Goal: Task Accomplishment & Management: Manage account settings

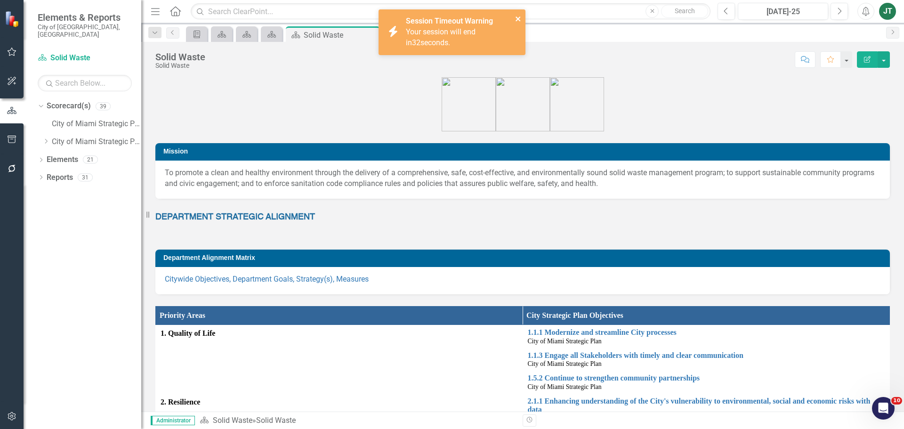
click at [520, 17] on icon "close" at bounding box center [518, 18] width 5 height 5
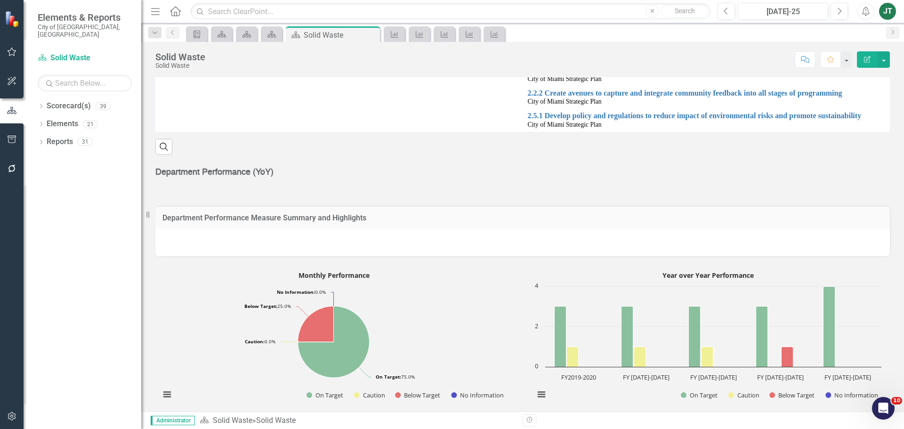
scroll to position [377, 0]
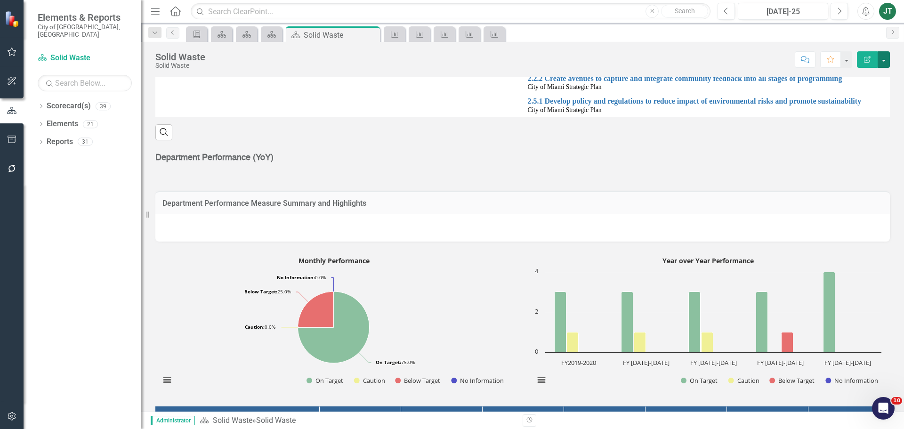
click at [887, 59] on button "button" at bounding box center [884, 59] width 12 height 16
click at [856, 96] on link "Edit Report Edit Layout" at bounding box center [850, 94] width 80 height 17
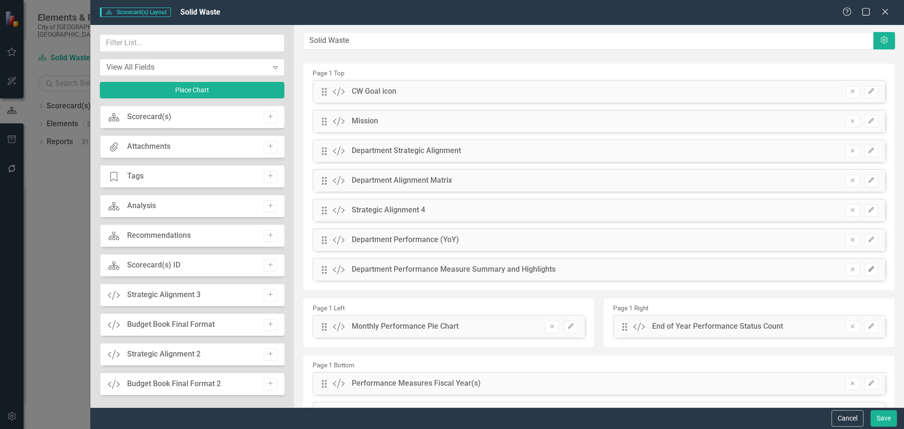
click at [868, 269] on icon "Edit" at bounding box center [871, 270] width 7 height 6
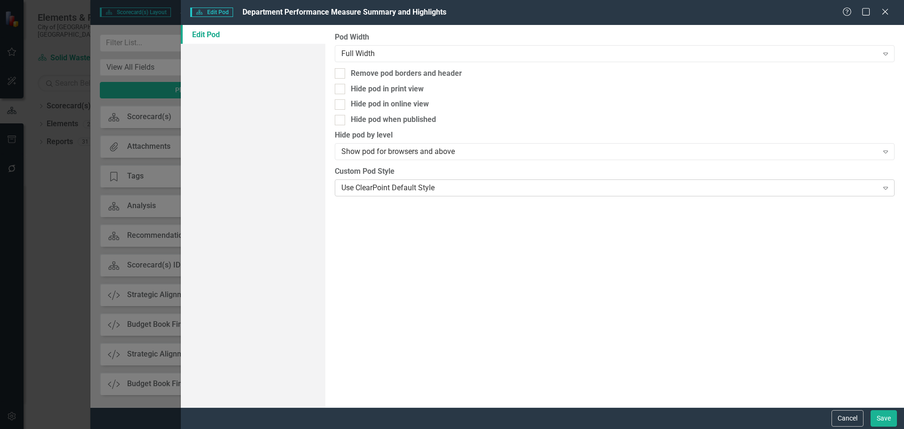
click at [369, 195] on div "Use ClearPoint Default Style Expand" at bounding box center [615, 187] width 560 height 17
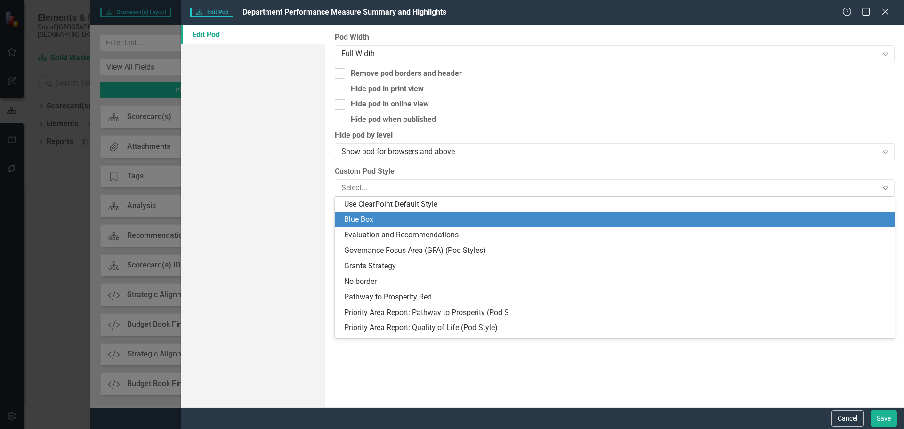
click at [382, 223] on div "Blue Box" at bounding box center [616, 219] width 545 height 11
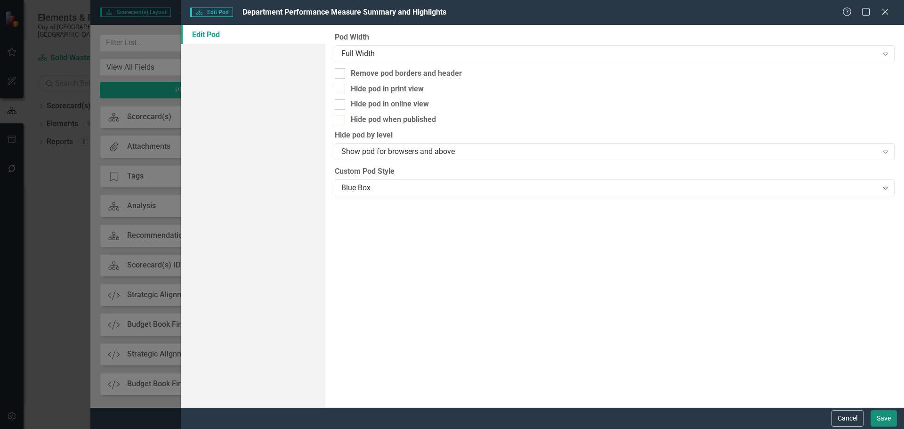
click at [891, 412] on button "Save" at bounding box center [884, 418] width 26 height 16
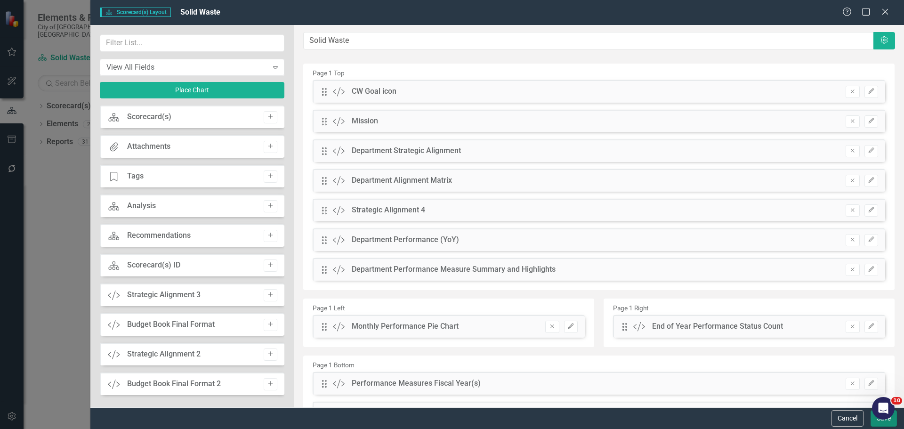
click at [887, 424] on button "Save" at bounding box center [884, 418] width 26 height 16
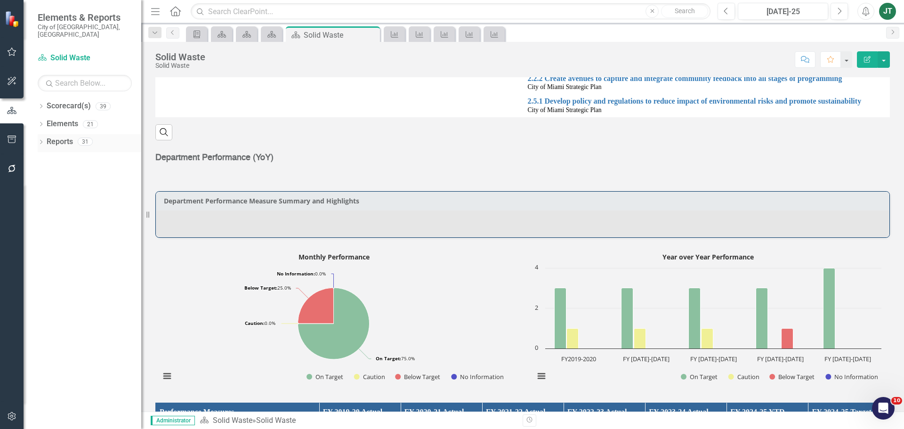
click at [55, 137] on link "Reports" at bounding box center [60, 142] width 26 height 11
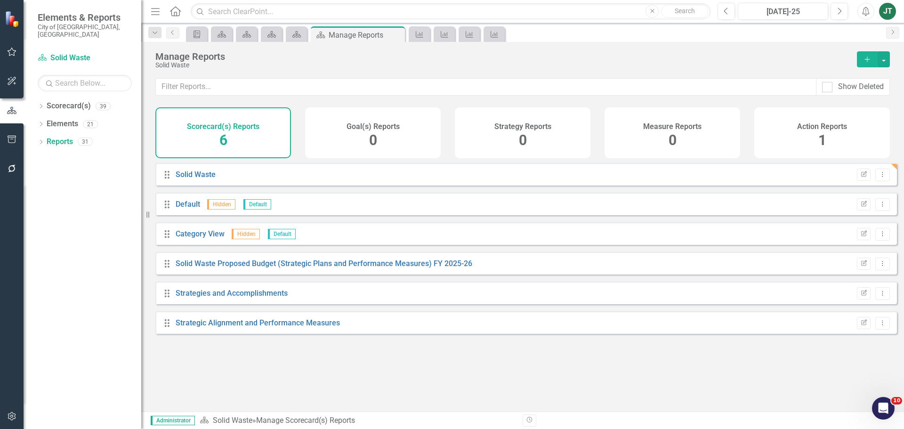
click at [684, 150] on div "Measure Reports 0" at bounding box center [673, 132] width 136 height 51
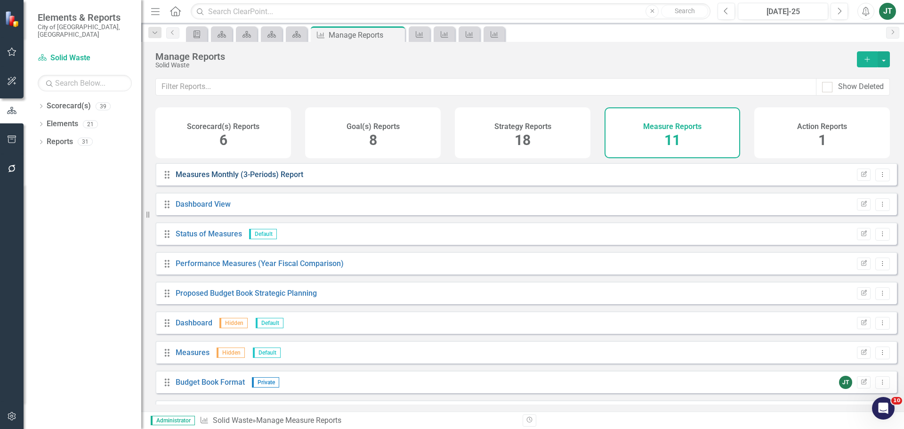
click at [251, 179] on link "Measures Monthly (3-Periods) Report" at bounding box center [240, 174] width 128 height 9
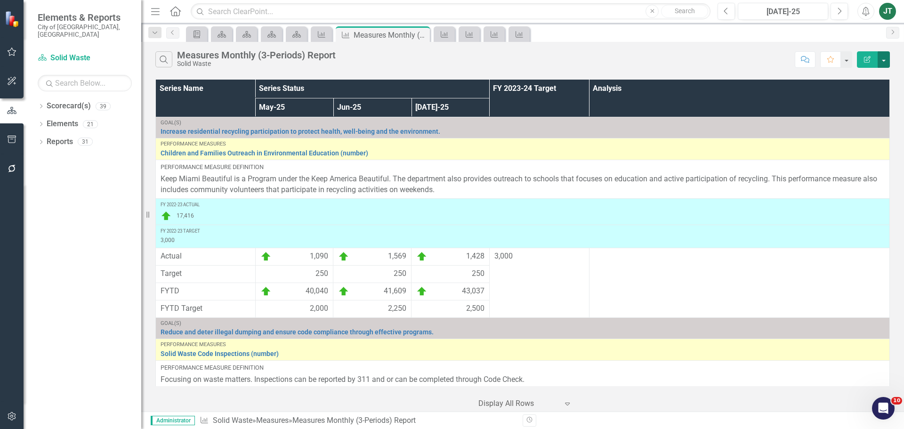
click at [884, 57] on button "button" at bounding box center [884, 59] width 12 height 16
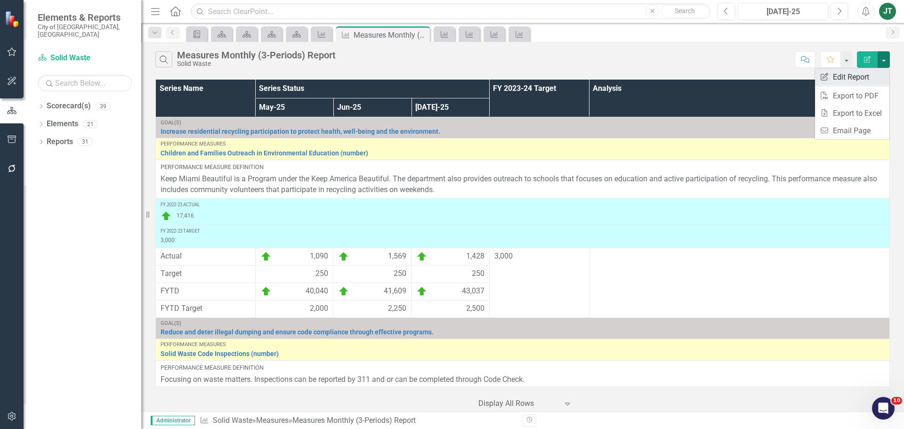
click at [853, 78] on link "Edit Report Edit Report" at bounding box center [852, 76] width 74 height 17
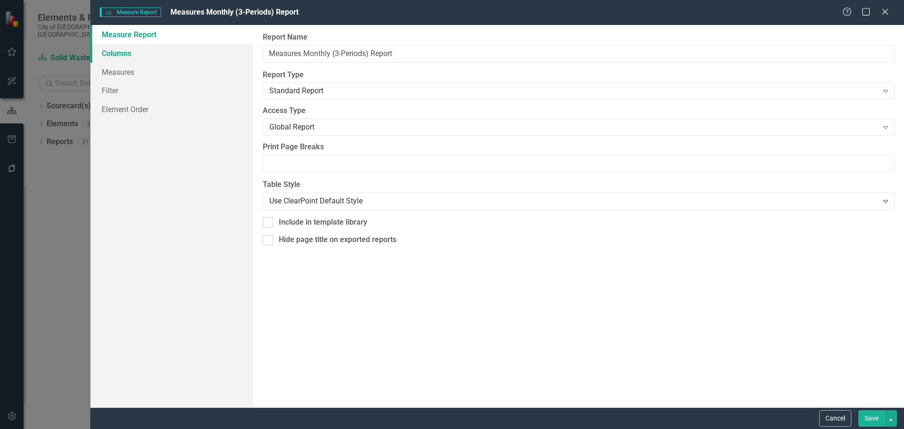
click at [111, 51] on link "Columns" at bounding box center [171, 53] width 163 height 19
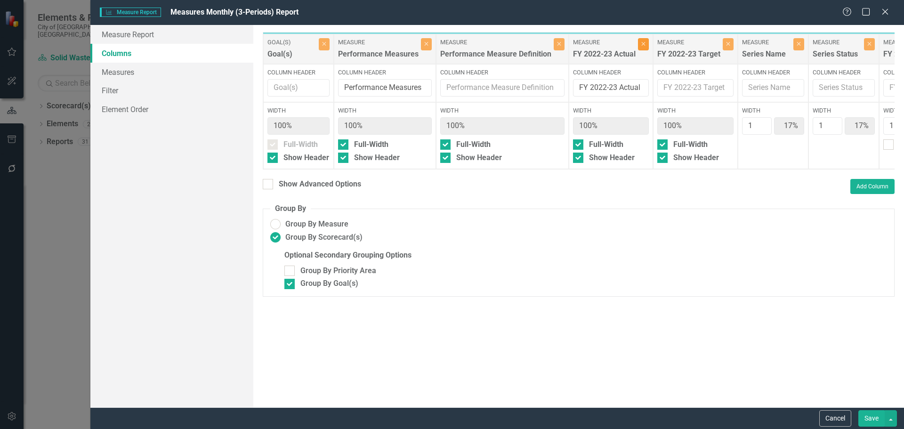
click at [641, 44] on icon "Close" at bounding box center [643, 44] width 4 height 6
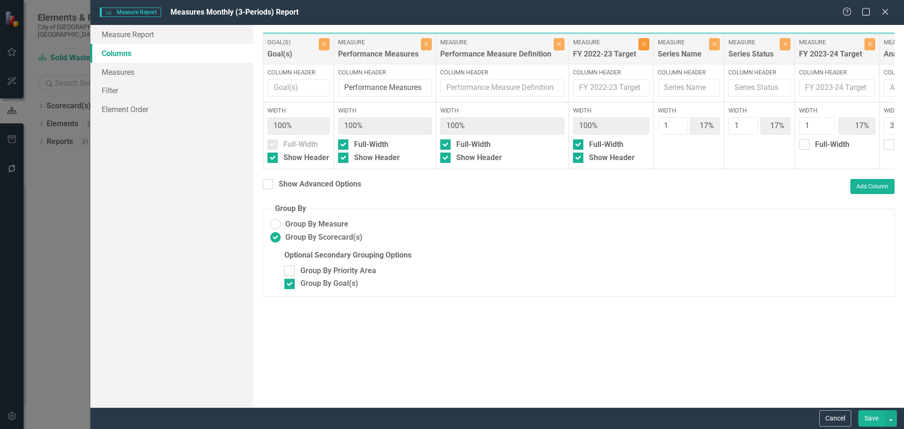
click at [642, 44] on icon "Close" at bounding box center [644, 44] width 4 height 6
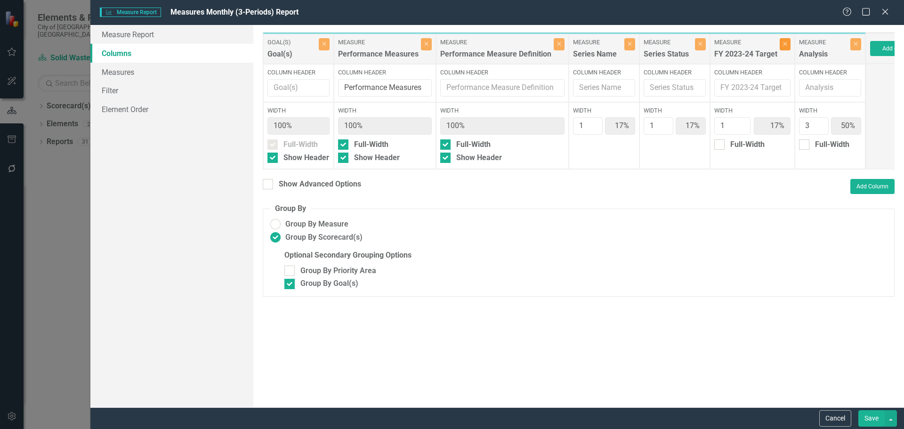
click at [781, 49] on button "Close" at bounding box center [785, 44] width 11 height 12
type input "20%"
type input "60%"
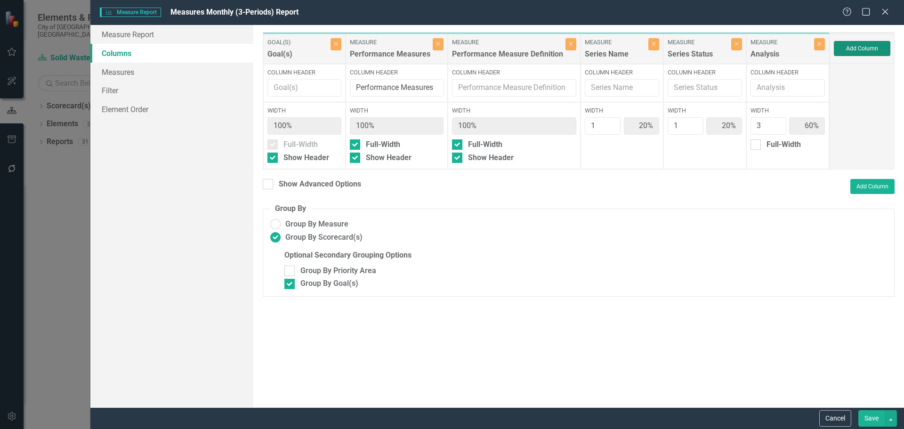
click at [865, 48] on button "Add Column" at bounding box center [862, 48] width 57 height 15
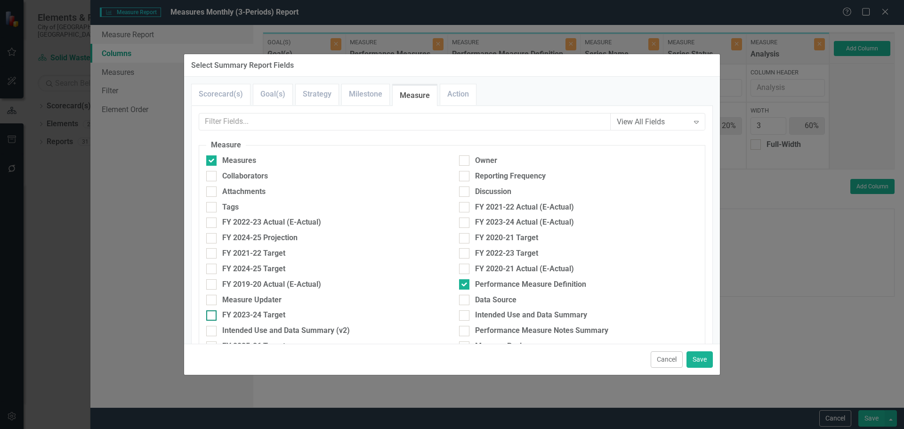
click at [247, 314] on div "FY 2023-24 Target" at bounding box center [253, 315] width 63 height 11
click at [212, 314] on input "FY 2023-24 Target" at bounding box center [209, 313] width 6 height 6
checkbox input "true"
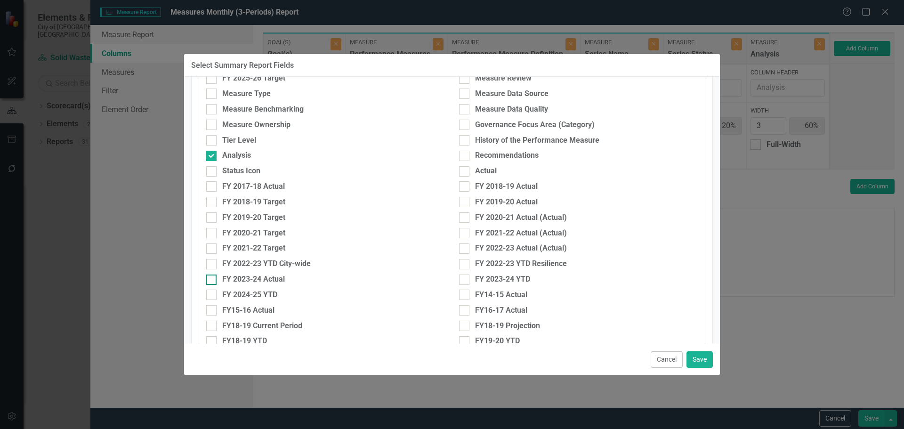
scroll to position [283, 0]
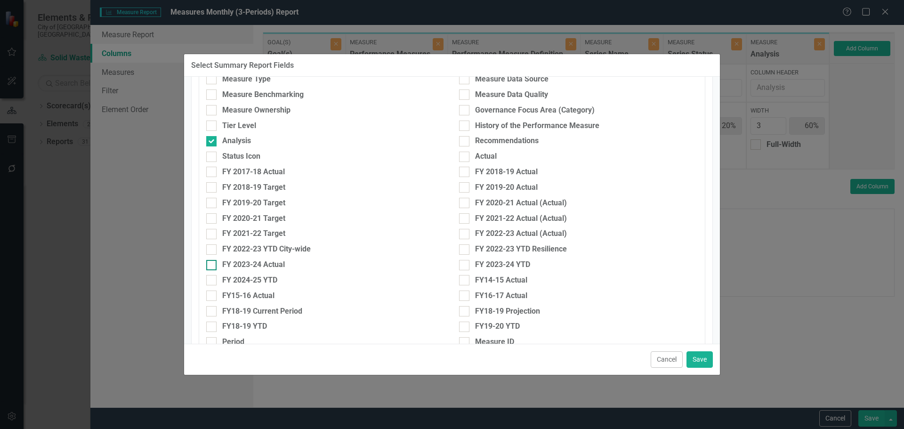
click at [271, 264] on div "FY 2023-24 Actual" at bounding box center [253, 264] width 63 height 11
click at [212, 264] on input "FY 2023-24 Actual" at bounding box center [209, 263] width 6 height 6
checkbox input "true"
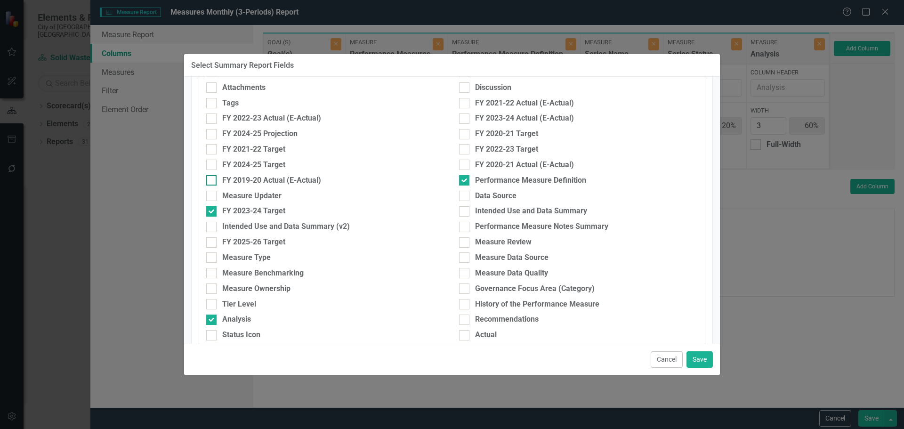
scroll to position [94, 0]
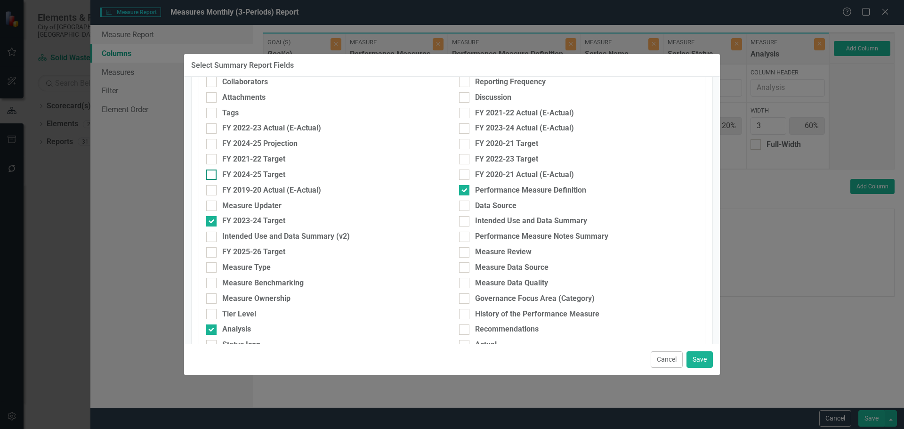
click at [243, 170] on div "FY 2024-25 Target" at bounding box center [253, 175] width 63 height 11
click at [212, 170] on input "FY 2024-25 Target" at bounding box center [209, 173] width 6 height 6
checkbox input "true"
click at [695, 356] on button "Save" at bounding box center [700, 359] width 26 height 16
type input "13%"
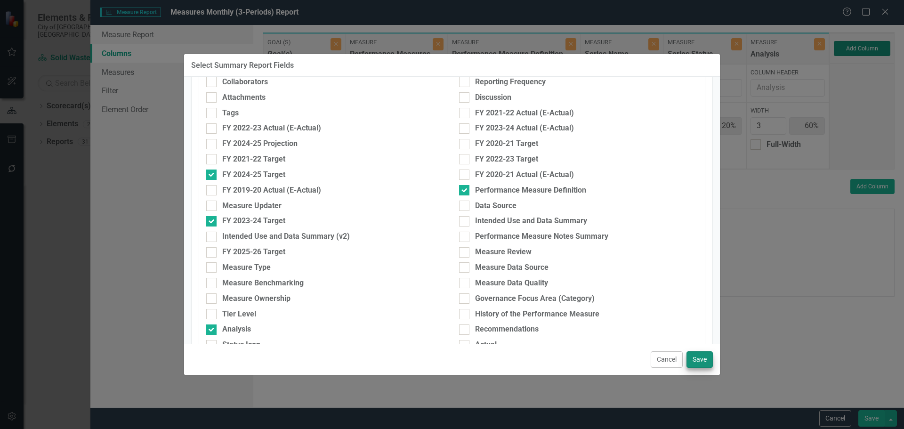
type input "13%"
type input "38%"
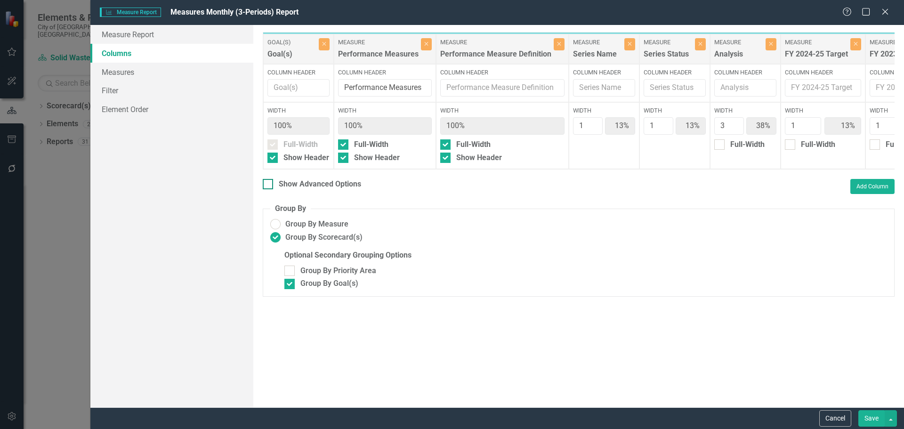
click at [287, 190] on div "Show Advanced Options" at bounding box center [320, 184] width 82 height 11
click at [269, 185] on input "Show Advanced Options" at bounding box center [266, 182] width 6 height 6
checkbox input "true"
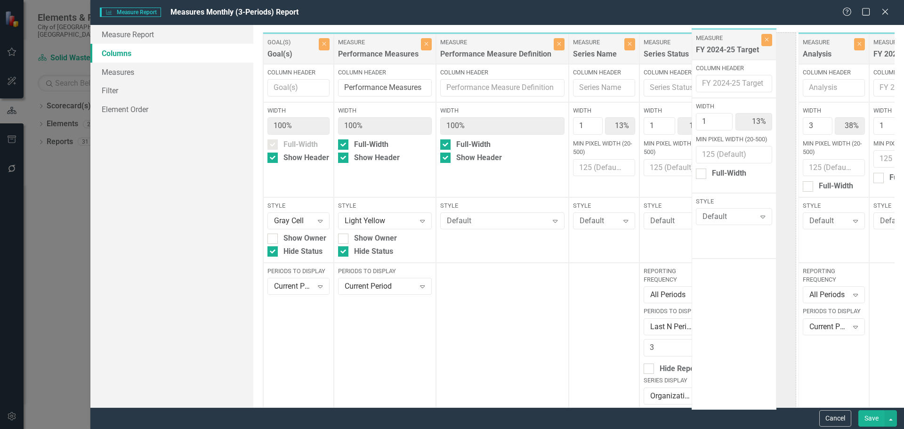
drag, startPoint x: 836, startPoint y: 57, endPoint x: 750, endPoint y: 53, distance: 86.3
click at [749, 51] on div "Goal(s) Goal(s) Close Column Header Width 100% Full-Width Show Header Style Gra…" at bounding box center [651, 223] width 776 height 382
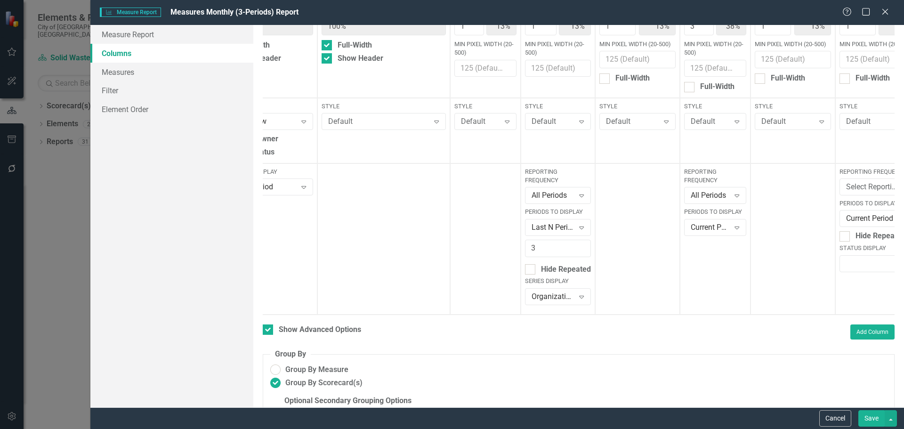
scroll to position [0, 0]
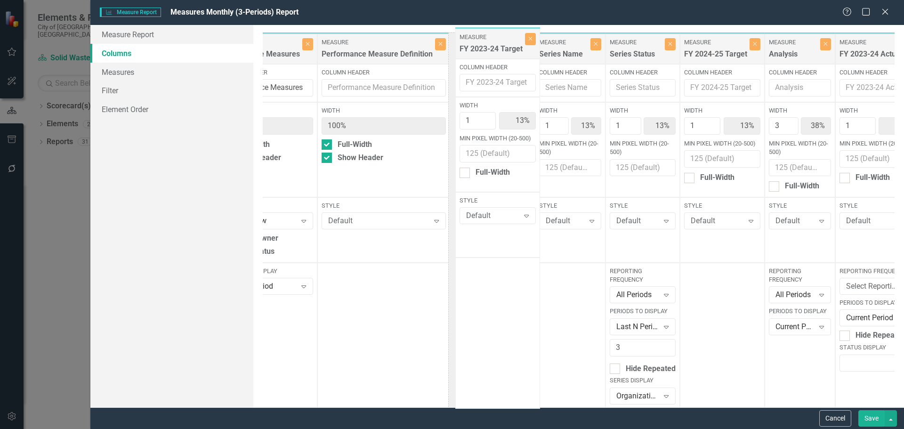
drag, startPoint x: 808, startPoint y: 59, endPoint x: 515, endPoint y: 54, distance: 293.0
click at [515, 54] on div "Goal(s) Goal(s) Close Column Header Width 100% Full-Width Show Header Style Gra…" at bounding box center [532, 223] width 776 height 382
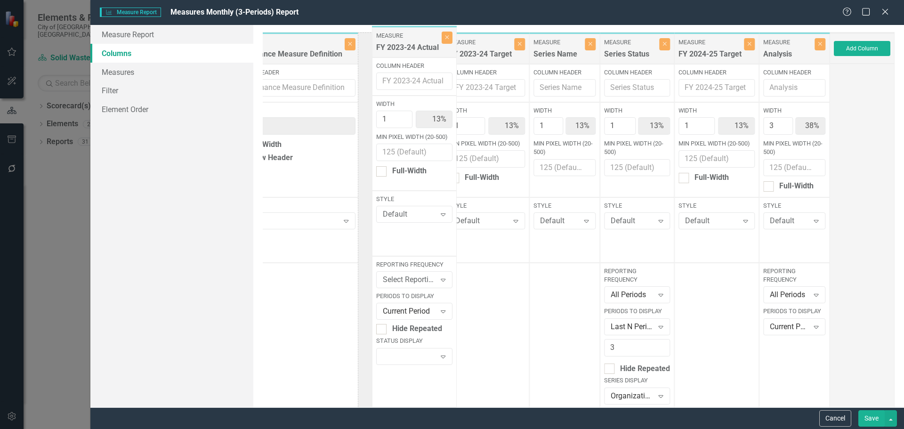
drag, startPoint x: 780, startPoint y: 55, endPoint x: 410, endPoint y: 48, distance: 369.8
click at [410, 48] on div "Goal(s) Goal(s) Close Column Header Width 100% Full-Width Show Header Style Gra…" at bounding box center [442, 223] width 776 height 382
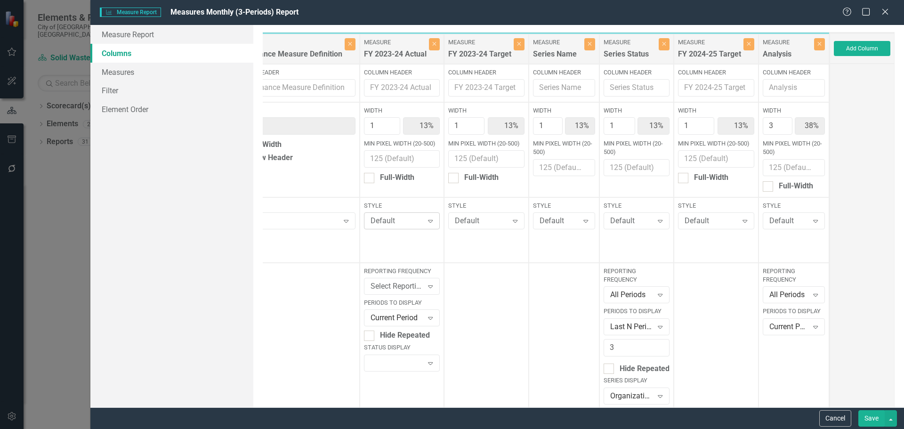
click at [389, 221] on div "Default" at bounding box center [397, 221] width 53 height 11
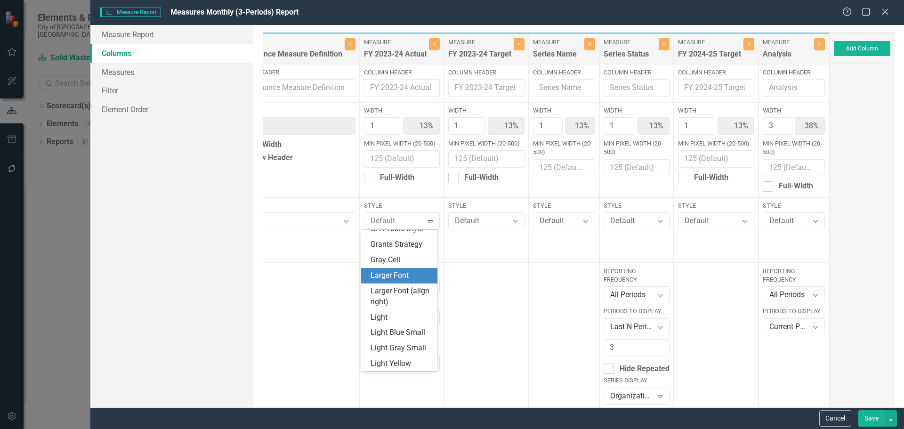
scroll to position [235, 0]
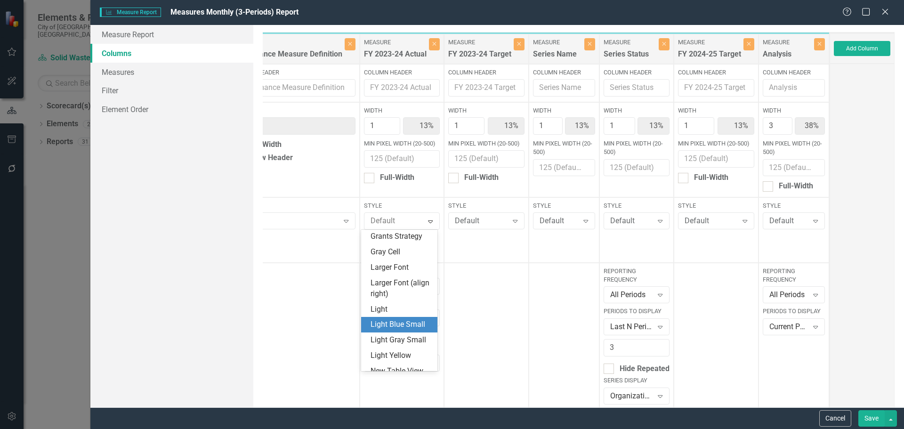
click at [391, 324] on div "Light Blue Small" at bounding box center [401, 324] width 61 height 11
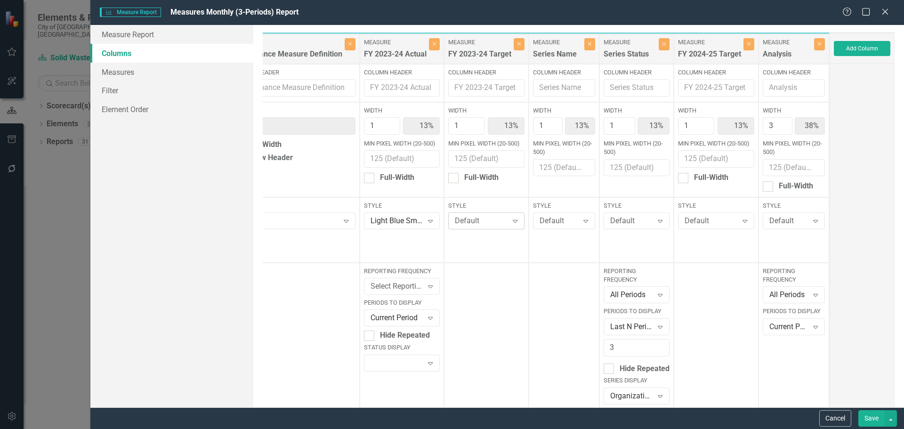
click at [472, 226] on div "Default" at bounding box center [481, 221] width 53 height 11
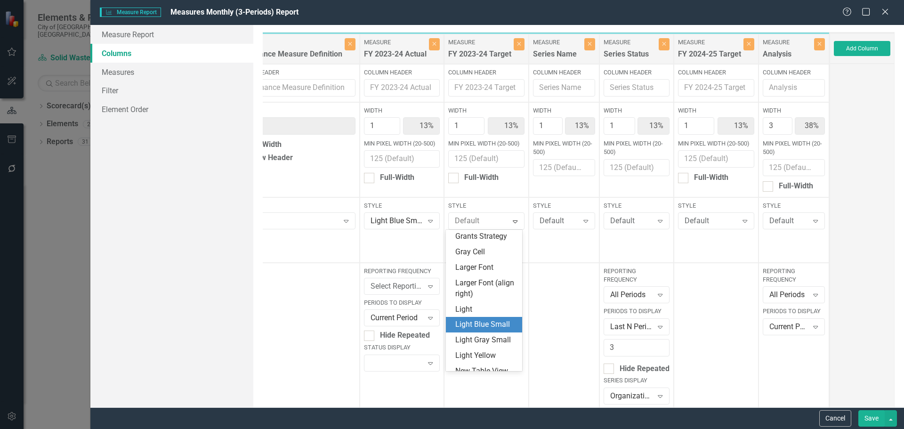
click at [477, 330] on div "Light Blue Small" at bounding box center [485, 324] width 61 height 11
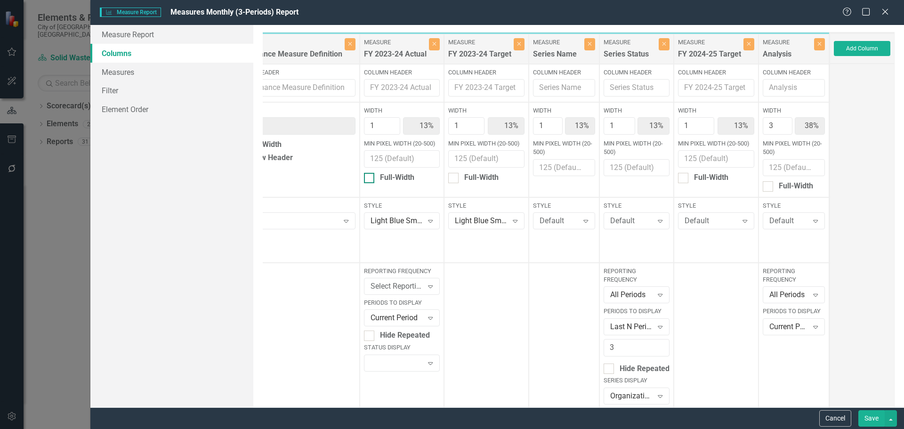
click at [392, 176] on div "Full-Width" at bounding box center [397, 177] width 34 height 11
click at [370, 176] on input "Full-Width" at bounding box center [367, 176] width 6 height 6
checkbox input "true"
type input "100%"
type input "14%"
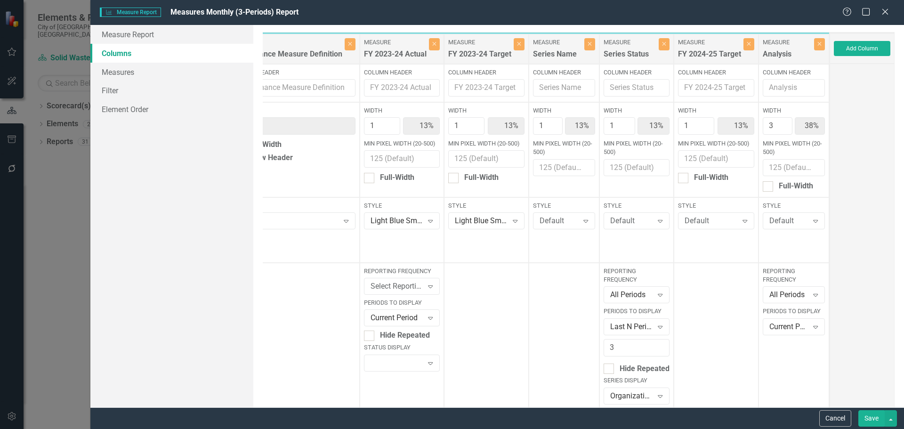
type input "14%"
type input "43%"
click at [467, 178] on div "Full-Width" at bounding box center [481, 177] width 34 height 11
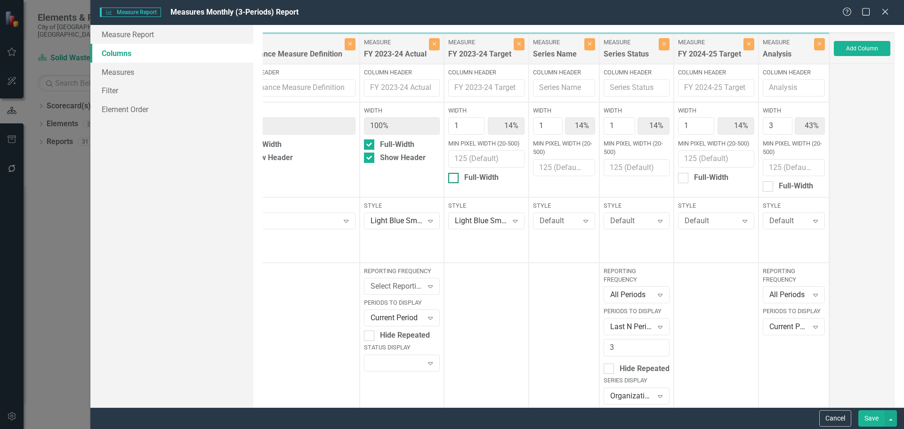
click at [454, 178] on input "Full-Width" at bounding box center [451, 176] width 6 height 6
checkbox input "true"
type input "100%"
type input "17%"
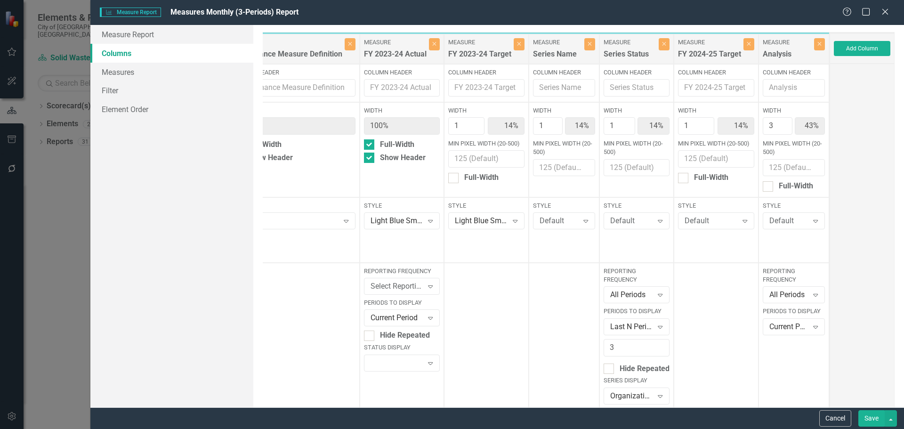
type input "17%"
type input "50%"
click at [874, 419] on button "Save" at bounding box center [872, 418] width 26 height 16
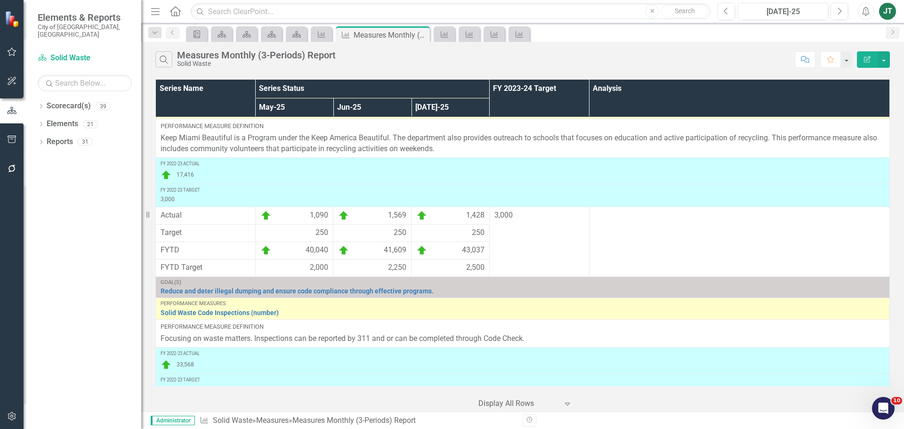
scroll to position [0, 0]
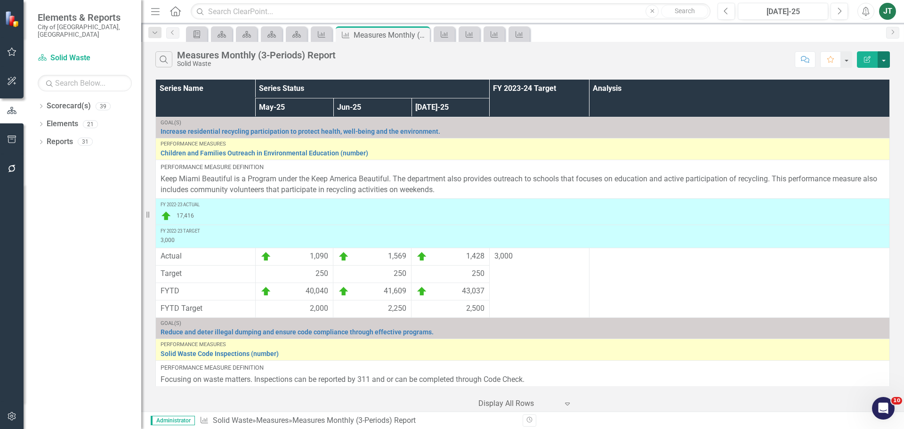
click at [888, 61] on button "button" at bounding box center [884, 59] width 12 height 16
click at [859, 96] on link "PDF Export to PDF" at bounding box center [852, 95] width 74 height 17
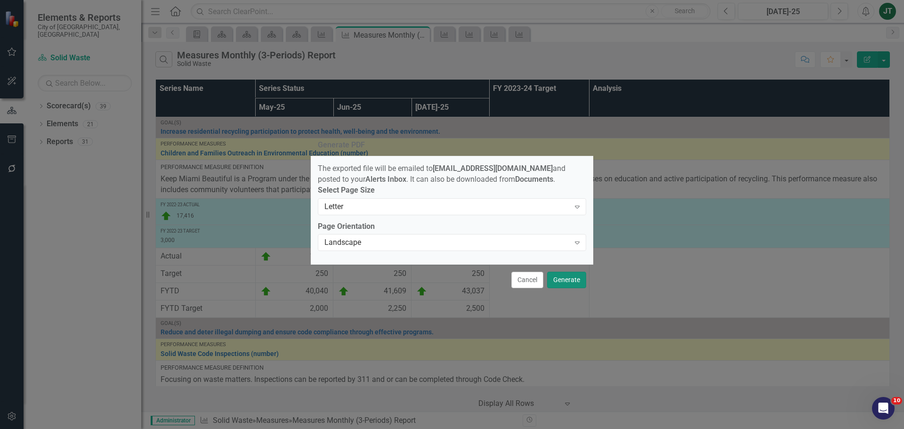
click at [578, 282] on button "Generate" at bounding box center [566, 280] width 39 height 16
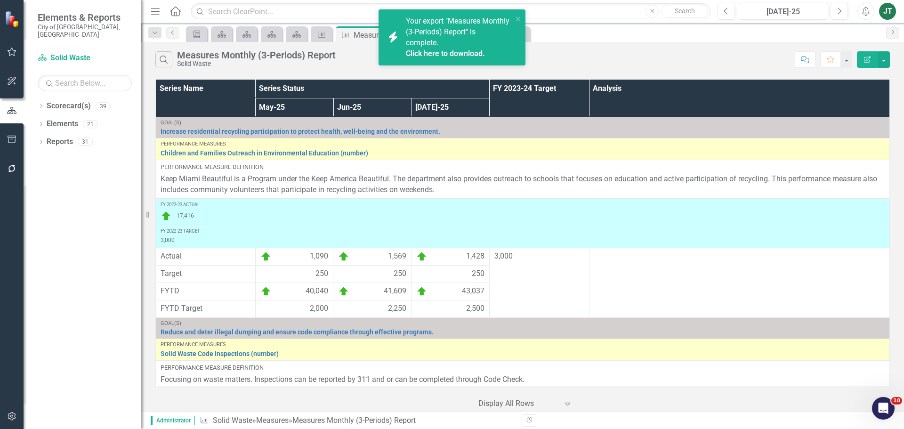
click at [454, 53] on link "Click here to download." at bounding box center [445, 53] width 79 height 9
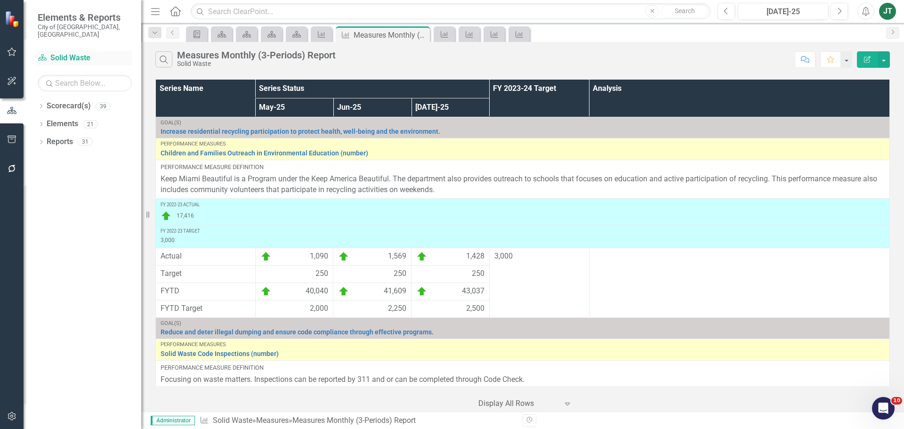
click at [63, 53] on link "Scorecard(s) Solid Waste" at bounding box center [85, 58] width 94 height 11
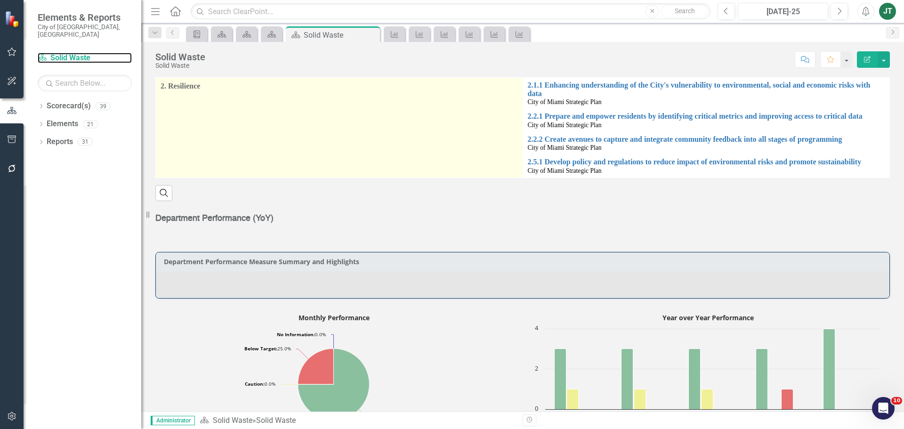
scroll to position [330, 0]
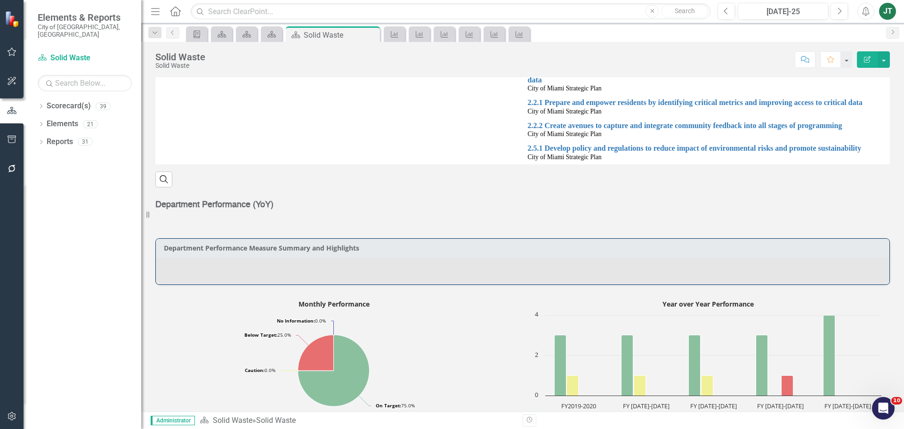
click at [209, 261] on div at bounding box center [523, 270] width 734 height 27
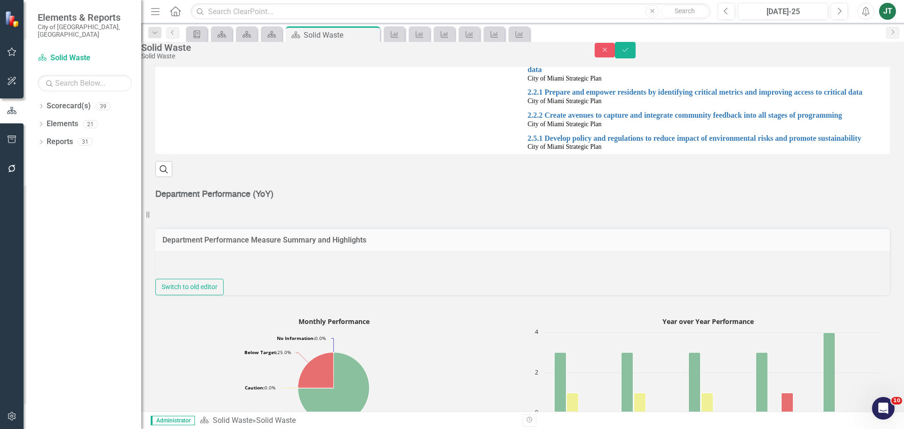
click at [183, 266] on div at bounding box center [522, 265] width 735 height 28
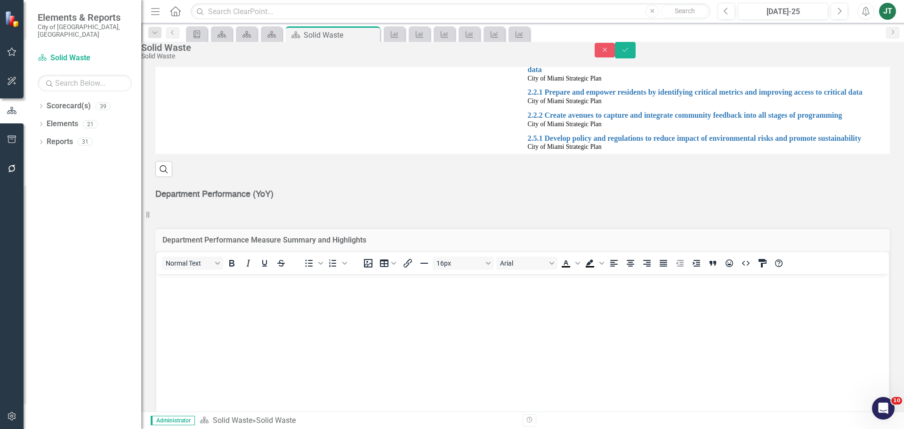
scroll to position [0, 0]
click at [166, 280] on p "Rich Text Area. Press ALT-0 for help." at bounding box center [523, 281] width 728 height 11
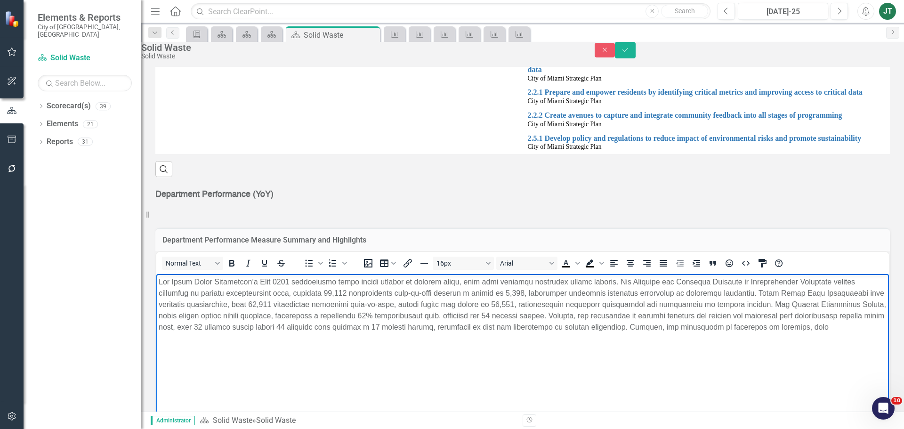
drag, startPoint x: 341, startPoint y: 352, endPoint x: 335, endPoint y: 350, distance: 6.7
click at [335, 350] on body "Rich Text Area. Press ALT-0 for help." at bounding box center [522, 344] width 733 height 141
click at [297, 332] on p "Rich Text Area. Press ALT-0 for help." at bounding box center [523, 304] width 728 height 57
click at [622, 339] on p "Rich Text Area. Press ALT-0 for help." at bounding box center [523, 310] width 728 height 68
click at [600, 338] on p "Rich Text Area. Press ALT-0 for help." at bounding box center [523, 310] width 728 height 68
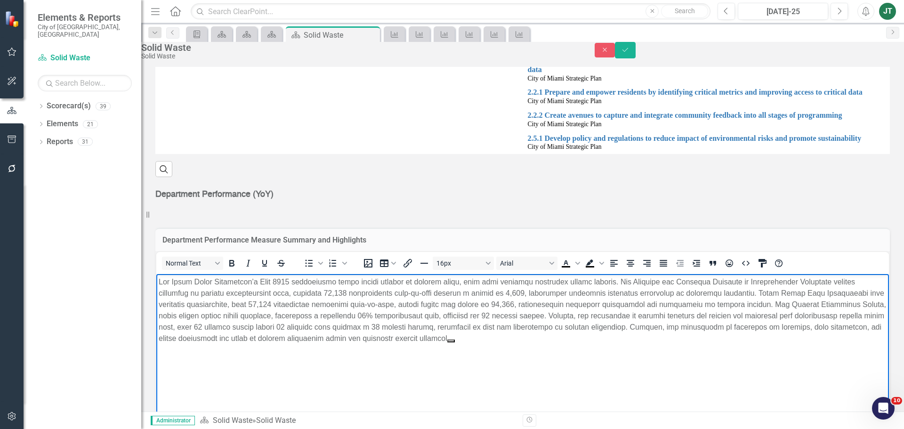
click at [610, 347] on body "Rich Text Area. Press ALT-0 for help." at bounding box center [522, 344] width 733 height 141
click at [608, 338] on p "Rich Text Area. Press ALT-0 for help." at bounding box center [523, 310] width 728 height 68
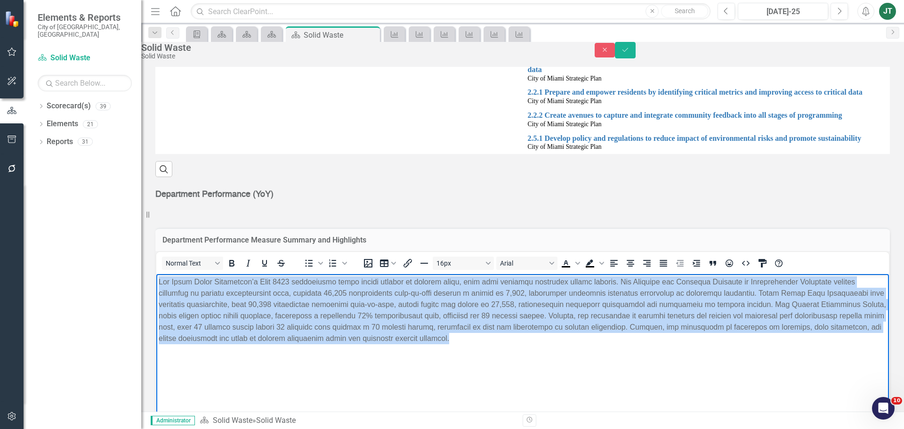
drag, startPoint x: 616, startPoint y: 339, endPoint x: 81, endPoint y: 259, distance: 540.4
click at [156, 274] on html at bounding box center [522, 344] width 733 height 141
click at [672, 270] on button "Justify" at bounding box center [664, 263] width 16 height 13
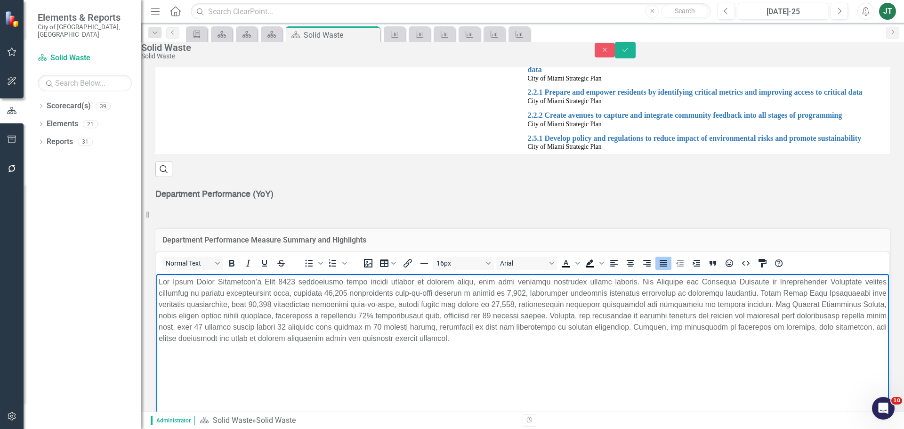
click at [888, 60] on div "Solid Waste Solid Waste Close Save" at bounding box center [522, 51] width 777 height 18
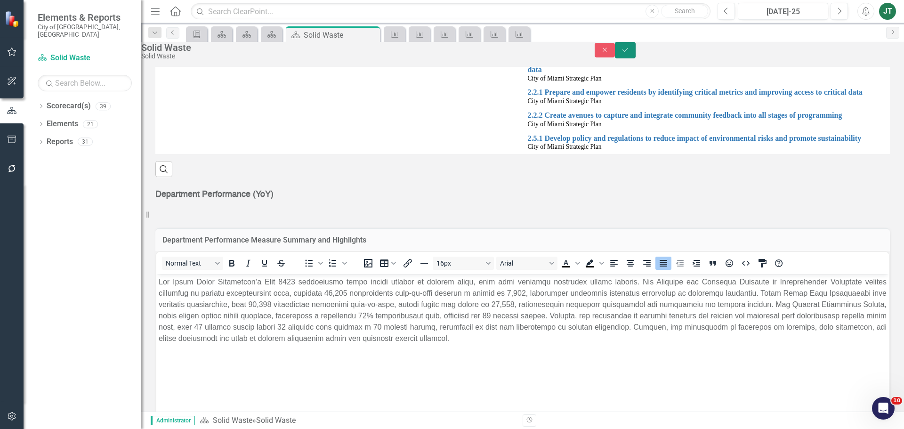
click at [636, 57] on button "Save" at bounding box center [625, 50] width 21 height 16
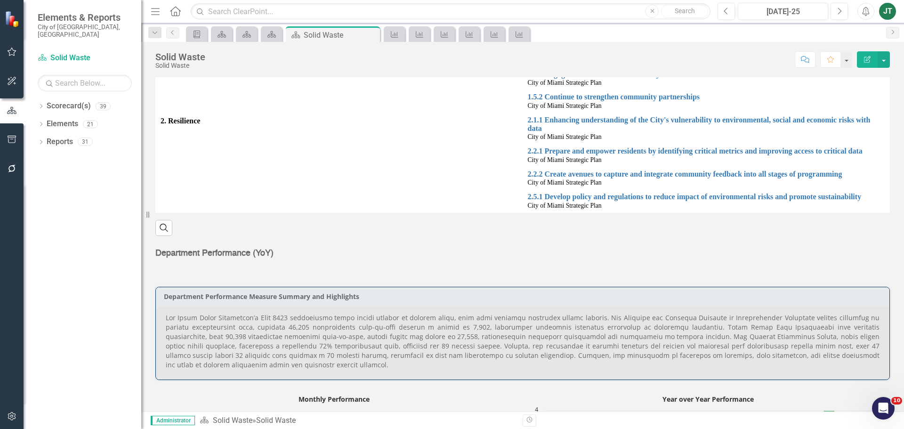
scroll to position [377, 0]
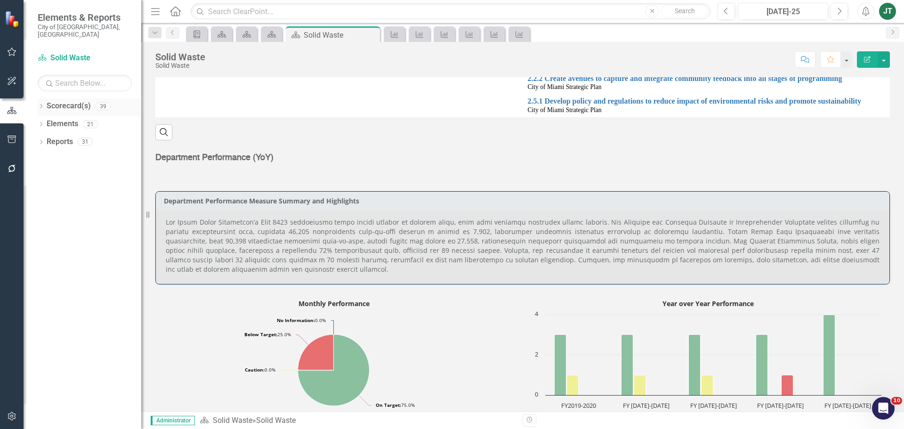
click at [41, 105] on icon "Dropdown" at bounding box center [41, 107] width 7 height 5
click at [35, 138] on icon "Dropdown" at bounding box center [31, 141] width 7 height 6
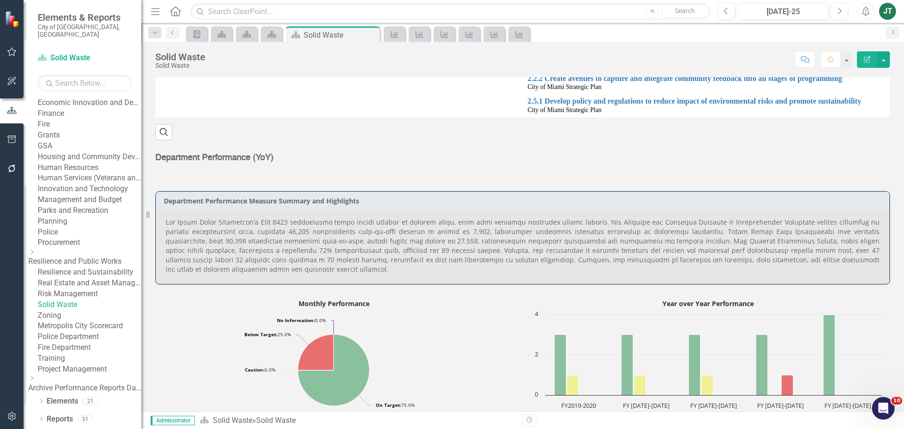
scroll to position [375, 0]
click at [75, 310] on link "Zoning" at bounding box center [90, 315] width 104 height 11
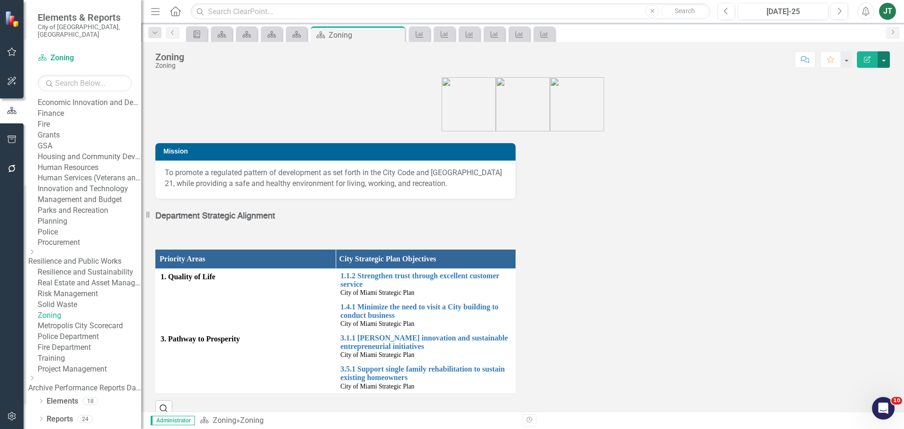
click at [885, 60] on button "button" at bounding box center [884, 59] width 12 height 16
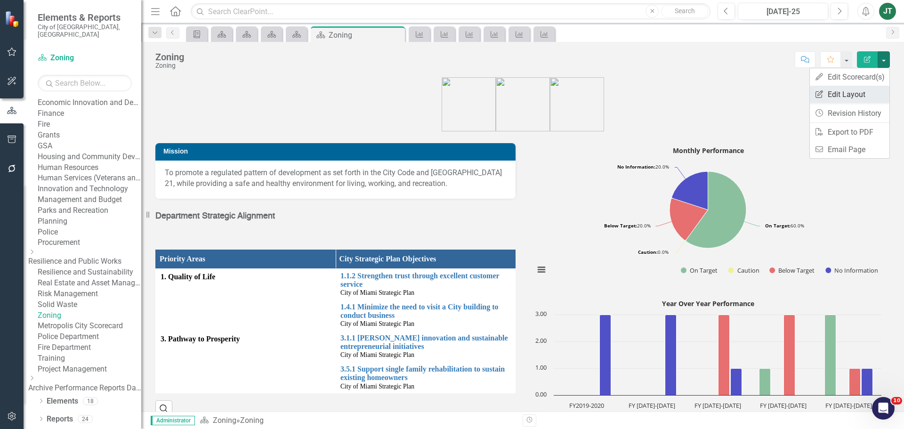
click at [855, 94] on link "Edit Report Edit Layout" at bounding box center [850, 94] width 80 height 17
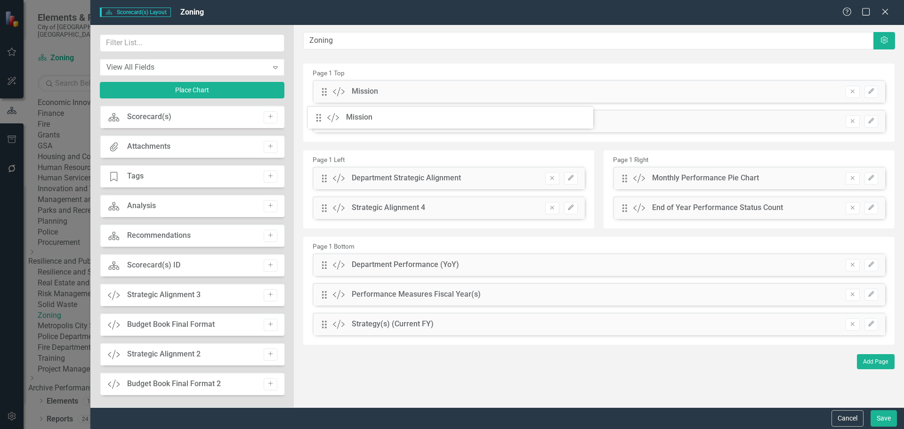
drag, startPoint x: 324, startPoint y: 151, endPoint x: 325, endPoint y: 120, distance: 31.1
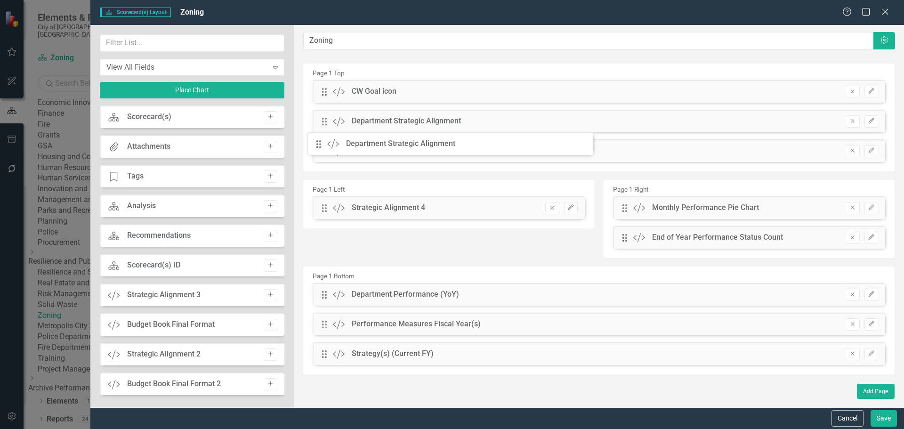
drag, startPoint x: 323, startPoint y: 178, endPoint x: 324, endPoint y: 148, distance: 29.7
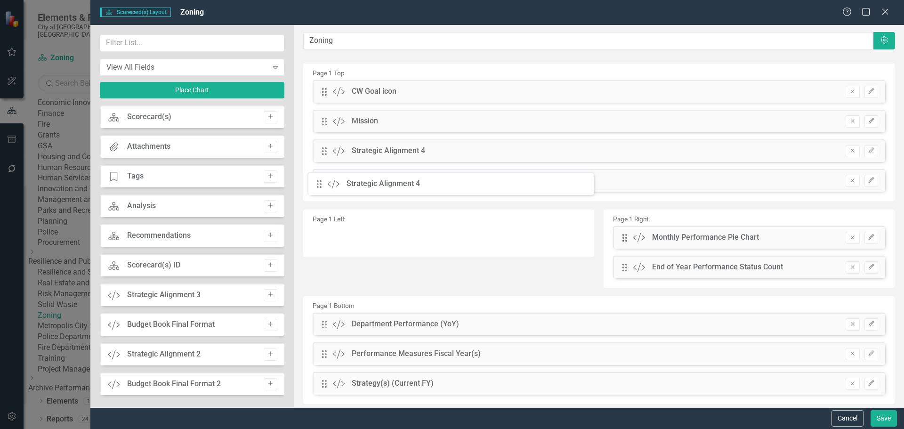
drag, startPoint x: 324, startPoint y: 207, endPoint x: 325, endPoint y: 183, distance: 24.1
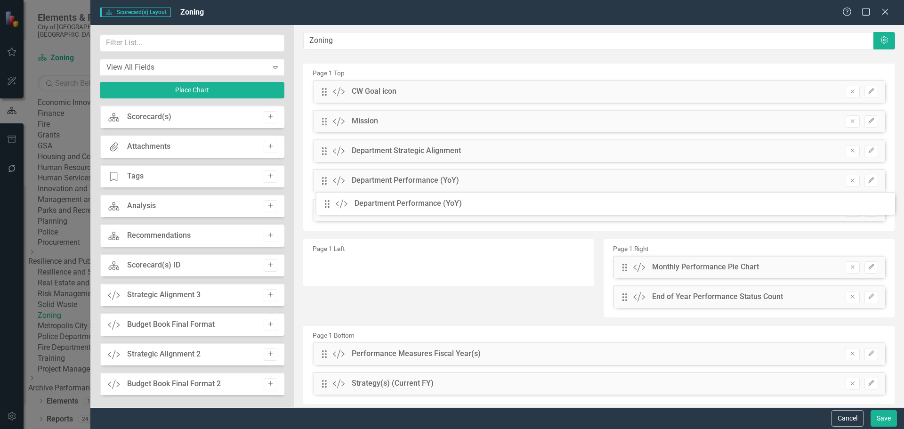
drag, startPoint x: 322, startPoint y: 327, endPoint x: 332, endPoint y: 207, distance: 121.0
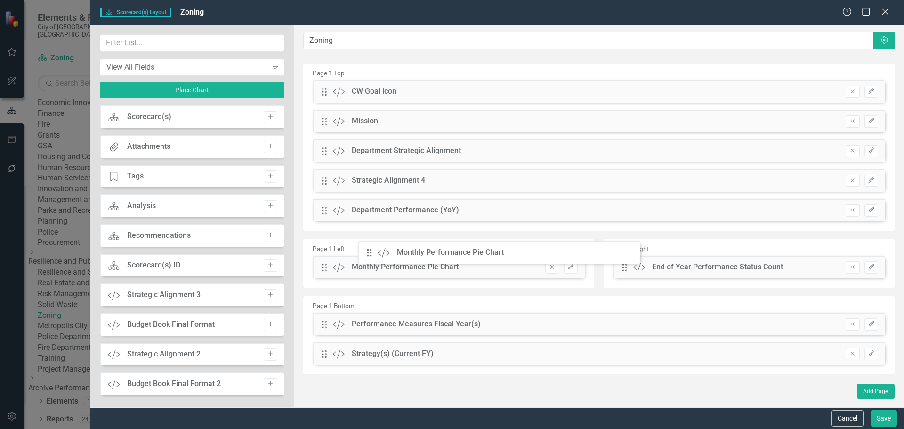
drag, startPoint x: 621, startPoint y: 270, endPoint x: 375, endPoint y: 258, distance: 246.6
click at [883, 418] on button "Save" at bounding box center [884, 418] width 26 height 16
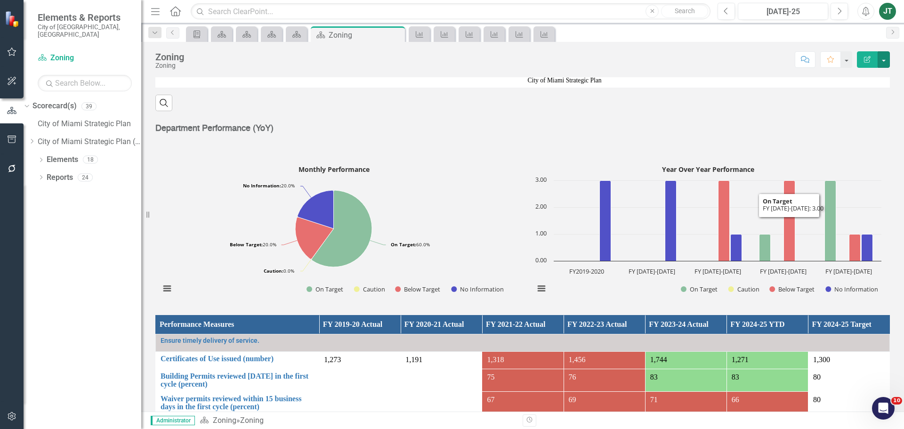
scroll to position [79, 0]
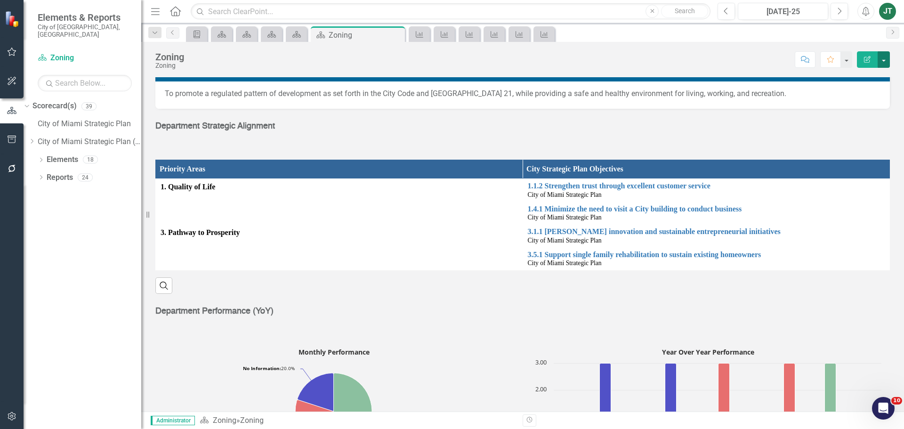
click at [884, 58] on button "button" at bounding box center [884, 59] width 12 height 16
click at [852, 92] on link "Edit Report Edit Layout" at bounding box center [850, 94] width 80 height 17
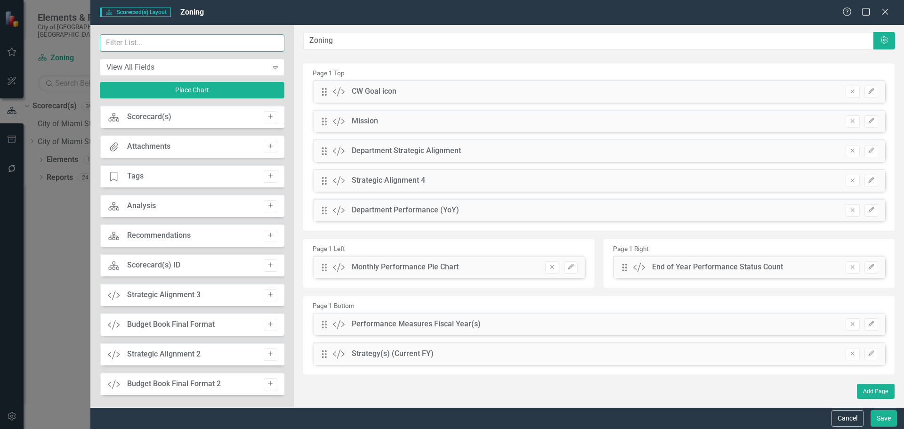
click at [134, 40] on input "text" at bounding box center [192, 42] width 185 height 17
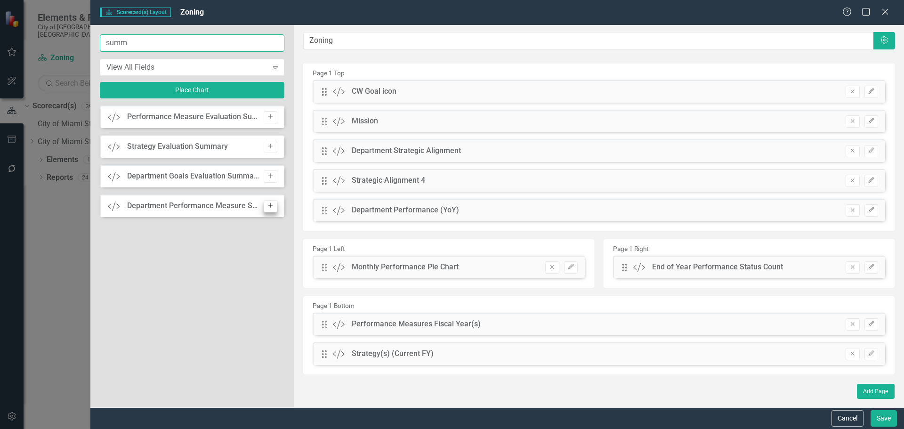
type input "summ"
click at [272, 205] on icon "Add" at bounding box center [270, 206] width 7 height 6
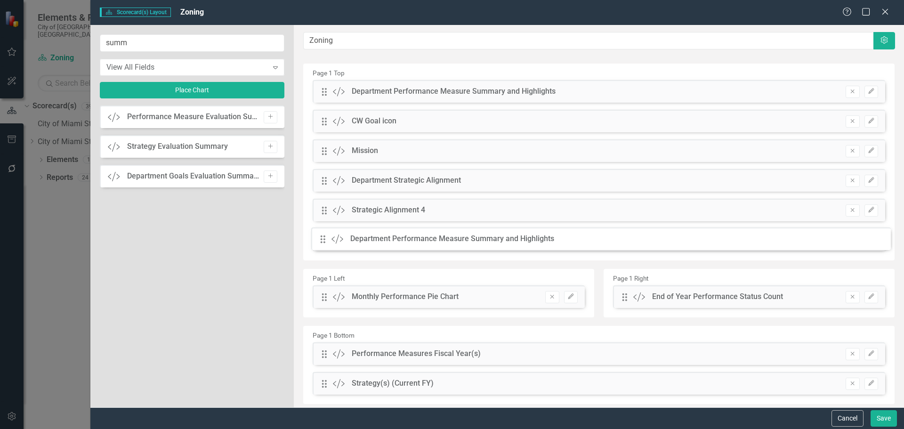
drag, startPoint x: 325, startPoint y: 94, endPoint x: 331, endPoint y: 242, distance: 148.5
click at [868, 241] on icon "Edit" at bounding box center [871, 240] width 7 height 6
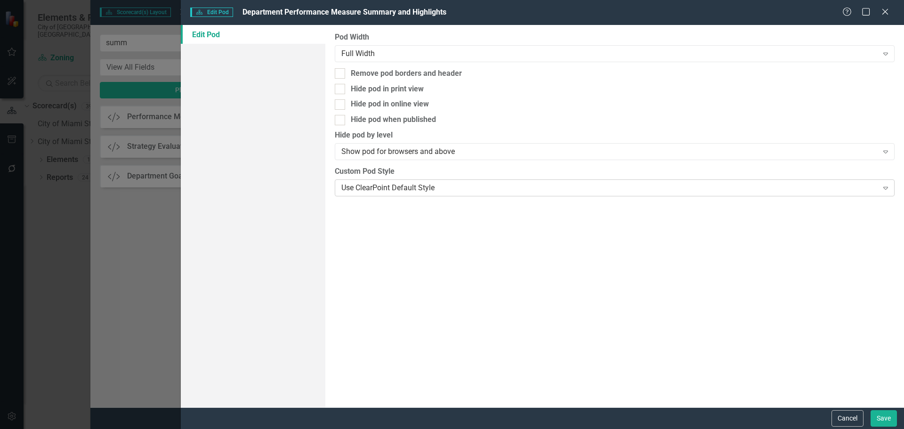
click at [426, 182] on div "Use ClearPoint Default Style Expand" at bounding box center [615, 187] width 560 height 17
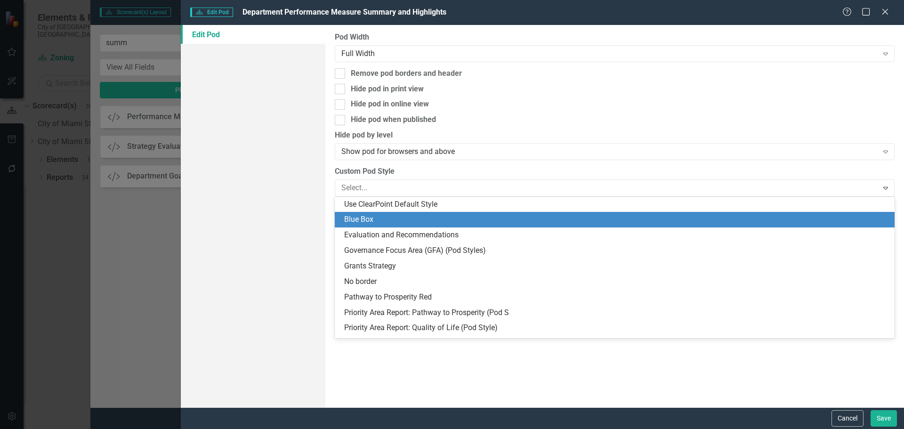
click at [390, 219] on div "Blue Box" at bounding box center [616, 219] width 545 height 11
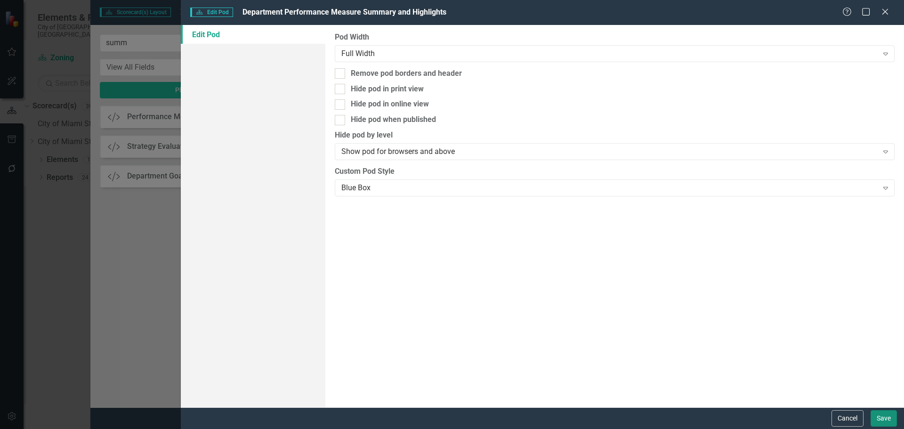
click at [888, 418] on button "Save" at bounding box center [884, 418] width 26 height 16
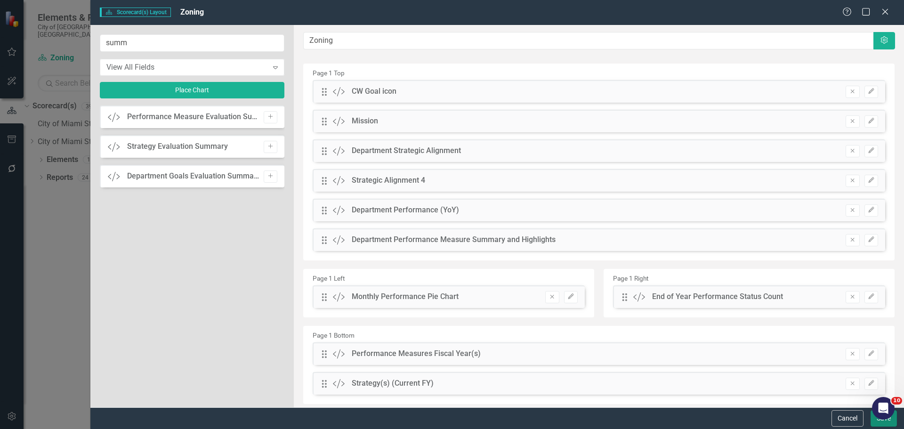
click at [873, 422] on button "Save" at bounding box center [884, 418] width 26 height 16
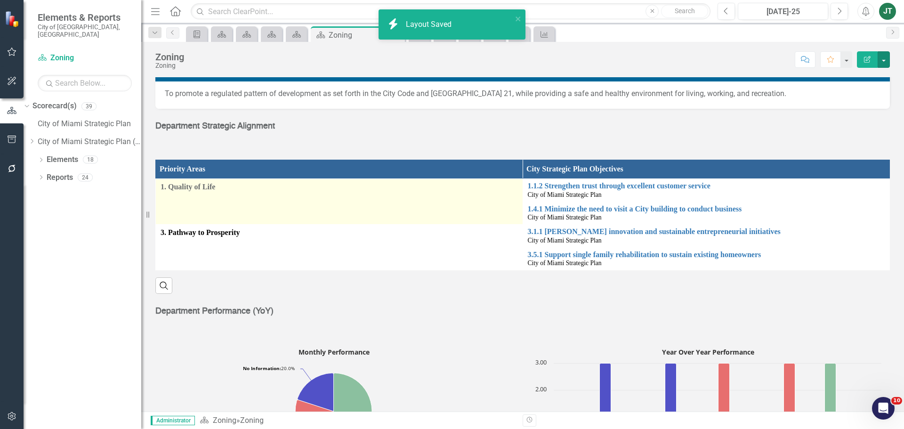
scroll to position [0, 0]
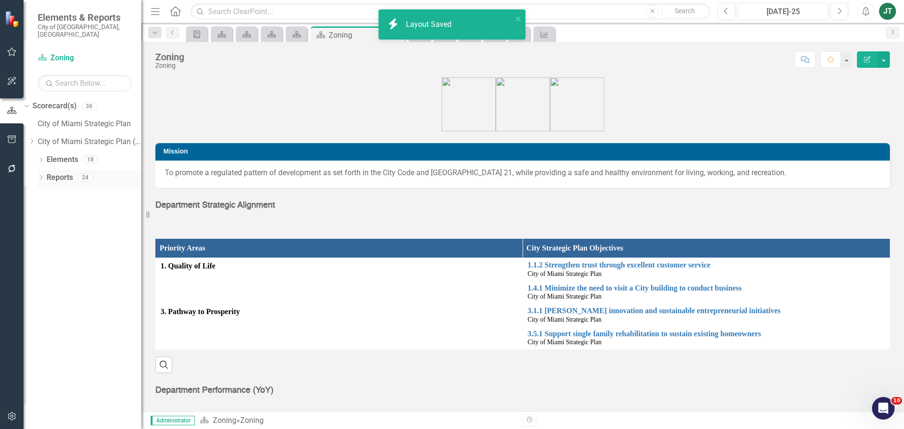
click at [48, 172] on link "Reports" at bounding box center [60, 177] width 26 height 11
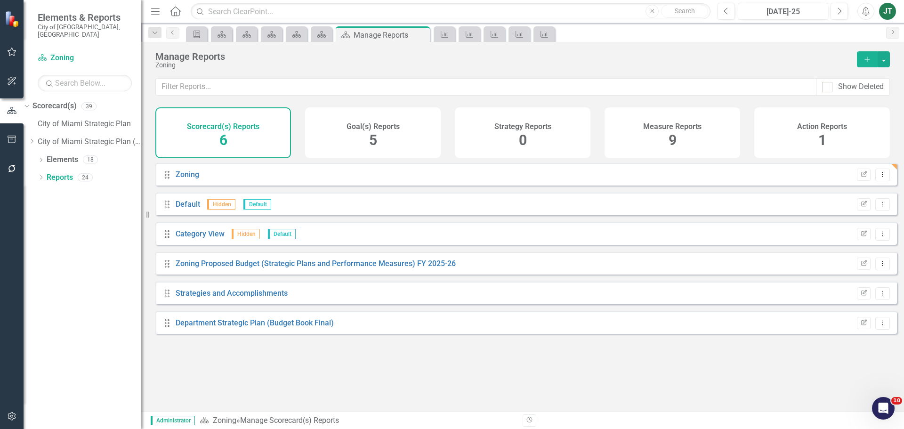
click at [668, 113] on div "Measure Reports 9" at bounding box center [673, 132] width 136 height 51
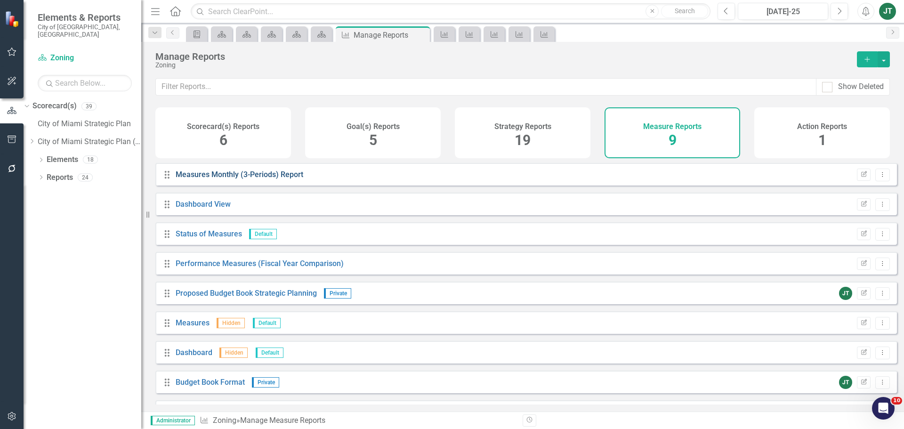
click at [246, 179] on link "Measures Monthly (3-Periods) Report" at bounding box center [240, 174] width 128 height 9
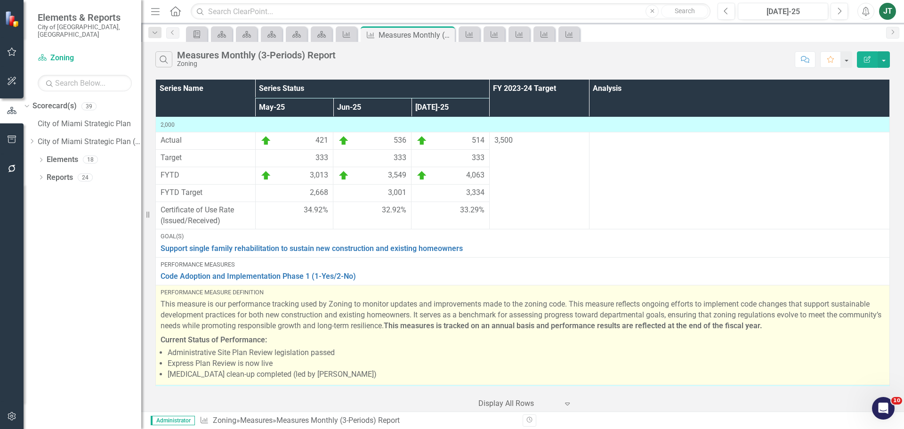
scroll to position [712, 0]
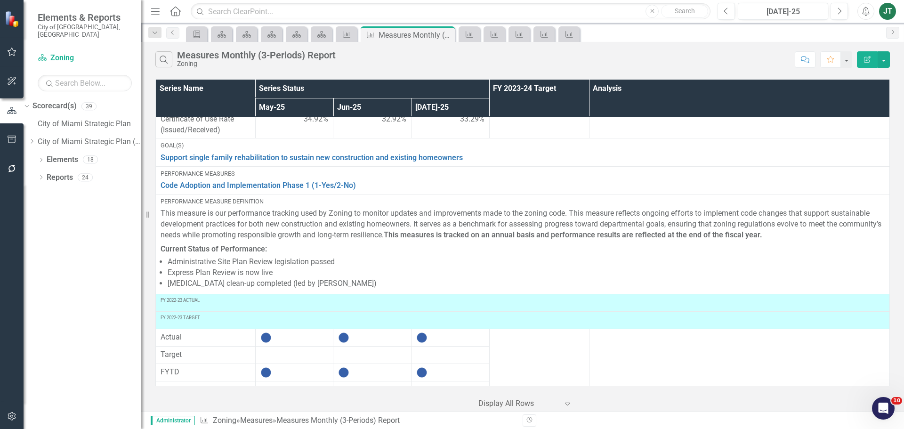
click at [888, 50] on div "Search Measures Monthly (3-Periods) Report Zoning Comment Favorite Edit Report" at bounding box center [522, 57] width 763 height 31
click at [889, 59] on button "button" at bounding box center [884, 59] width 12 height 16
click at [864, 94] on link "PDF Export to PDF" at bounding box center [852, 95] width 74 height 17
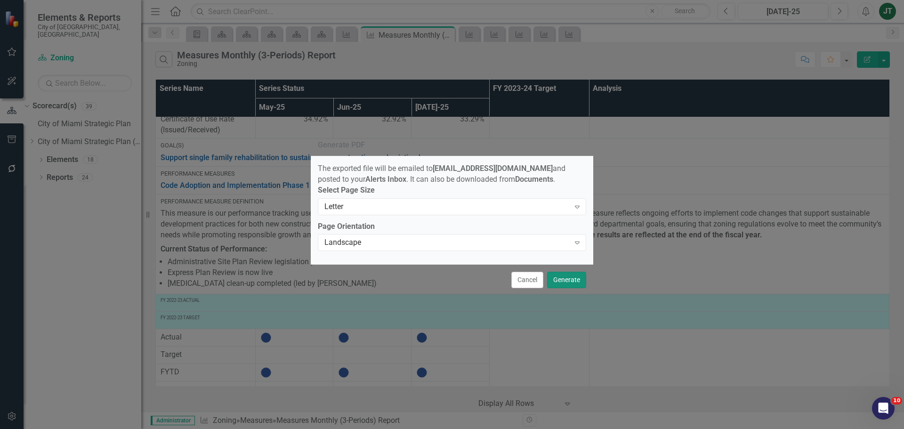
click at [562, 288] on button "Generate" at bounding box center [566, 280] width 39 height 16
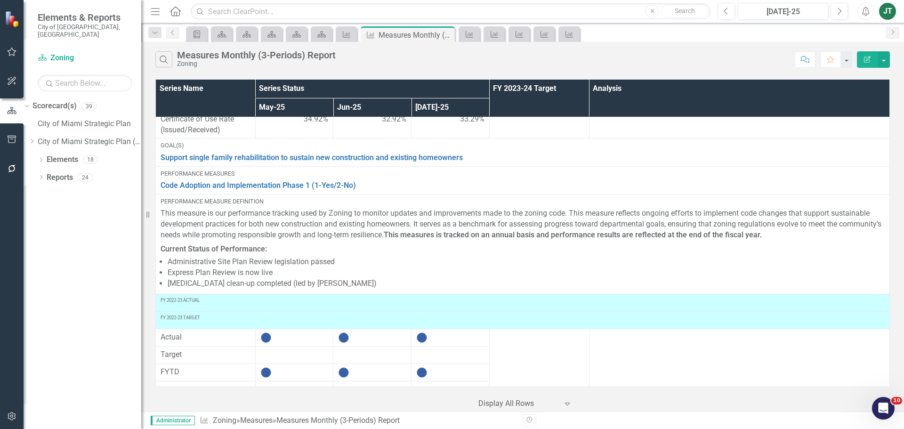
click at [867, 11] on icon "Alerts" at bounding box center [866, 11] width 10 height 9
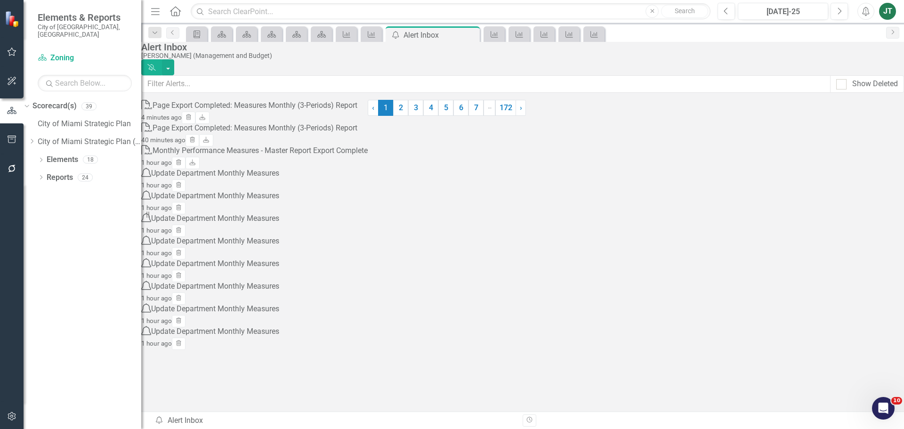
click at [251, 111] on div "Page Export Completed: Measures Monthly (3-Periods) Report" at bounding box center [255, 105] width 205 height 11
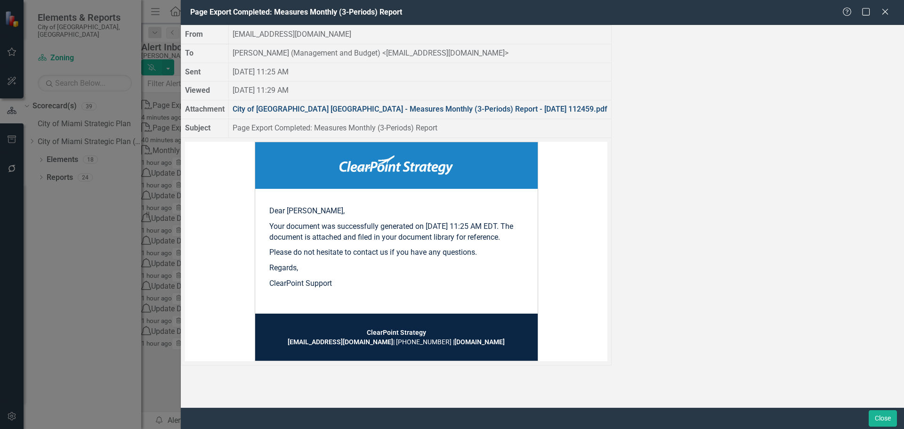
click at [431, 113] on link "City of Miami FL - Measures Monthly (3-Periods) Report - 2025-08-11 112459.pdf" at bounding box center [420, 109] width 375 height 9
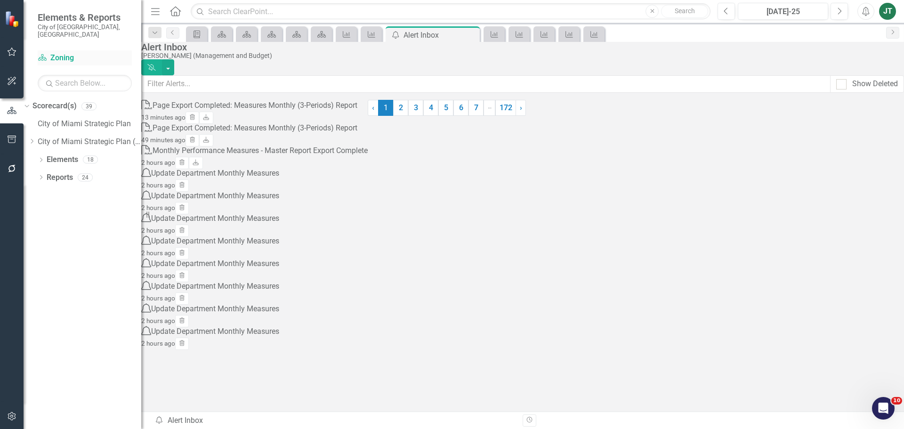
click at [61, 53] on link "Scorecard(s) Zoning" at bounding box center [85, 58] width 94 height 11
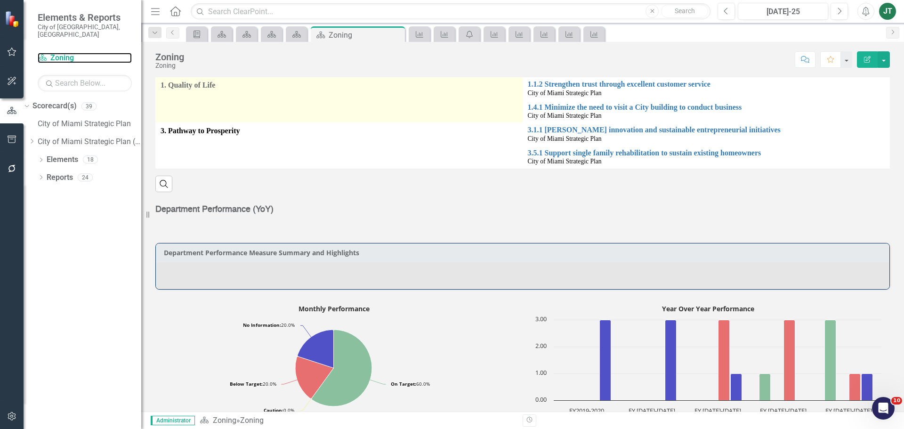
scroll to position [188, 0]
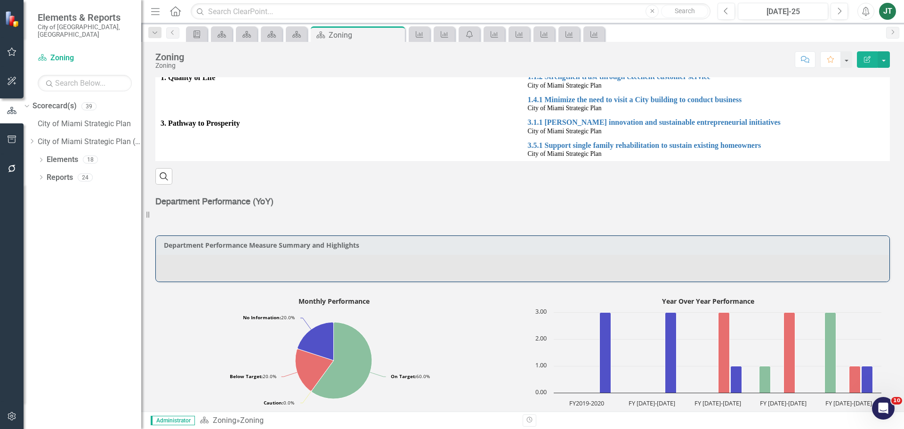
click at [293, 269] on div at bounding box center [523, 267] width 734 height 27
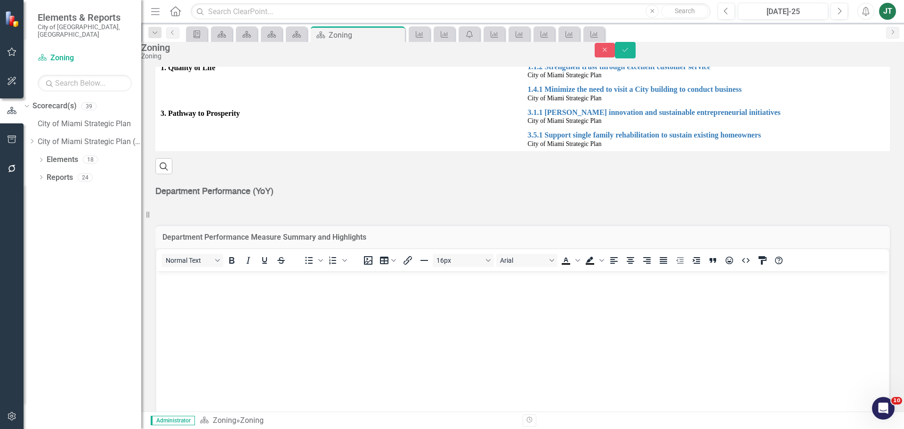
scroll to position [0, 0]
click at [174, 281] on p "Rich Text Area. Press ALT-0 for help." at bounding box center [523, 278] width 728 height 11
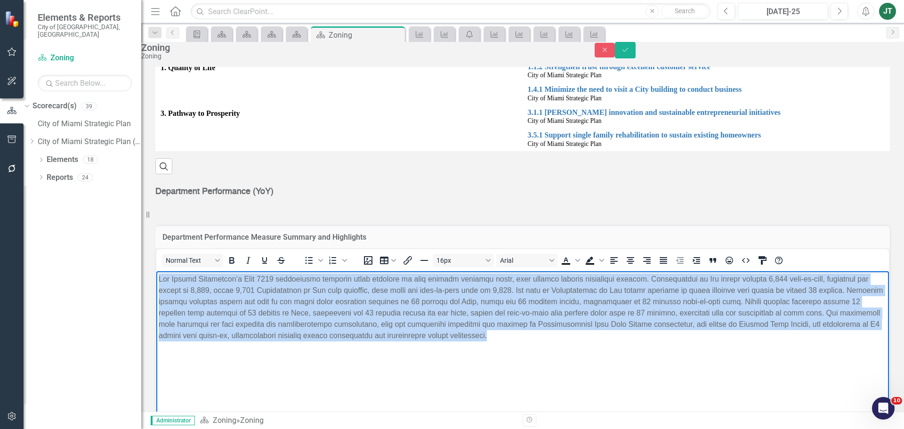
drag, startPoint x: 631, startPoint y: 340, endPoint x: 48, endPoint y: 201, distance: 598.9
click at [156, 271] on html at bounding box center [522, 341] width 733 height 141
click at [667, 264] on icon "Justify" at bounding box center [664, 260] width 8 height 7
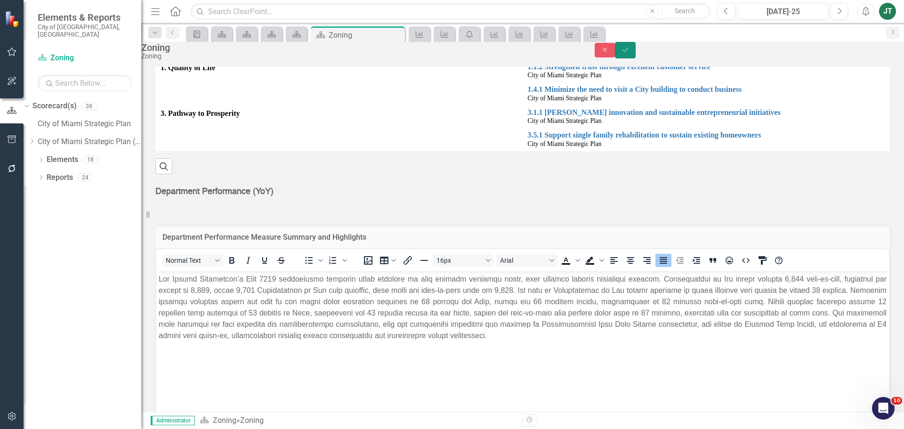
click at [630, 53] on icon "Save" at bounding box center [625, 50] width 8 height 7
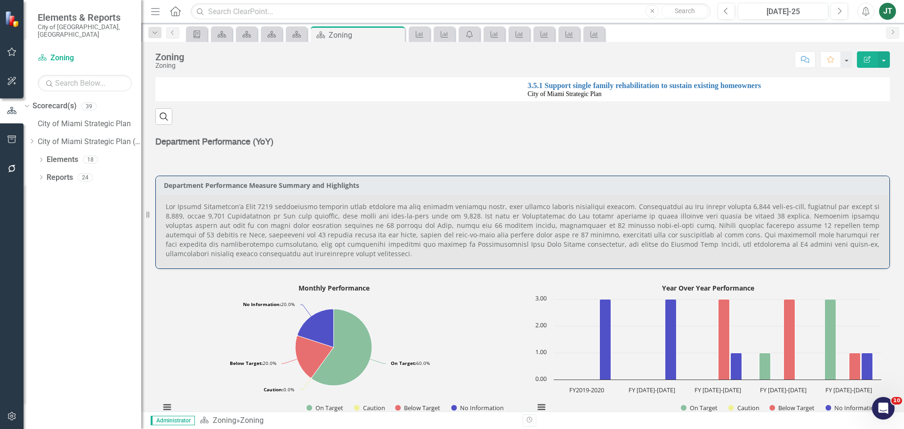
scroll to position [279, 0]
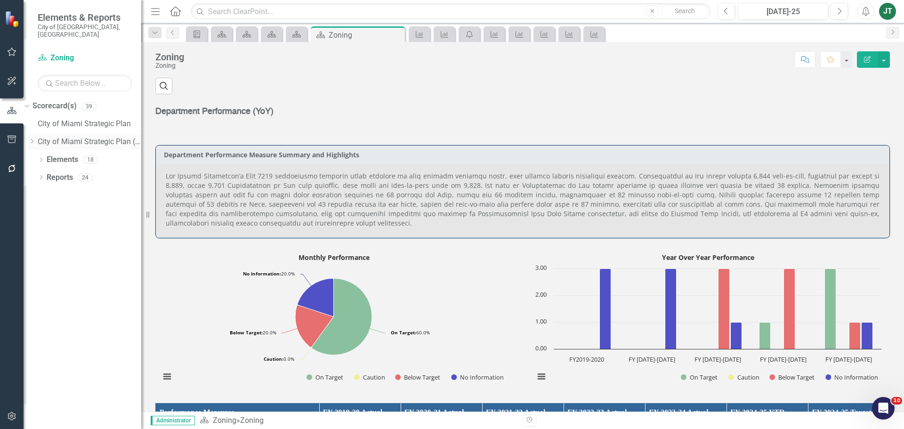
click at [35, 138] on icon "Dropdown" at bounding box center [31, 141] width 7 height 6
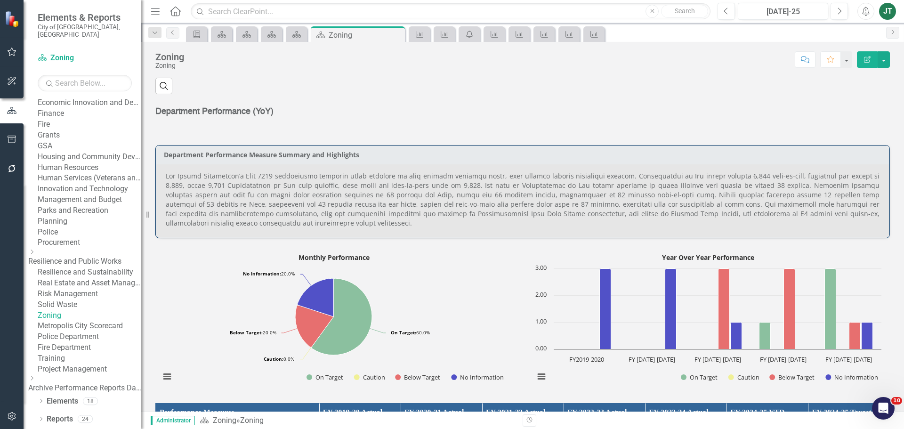
scroll to position [283, 0]
click at [73, 248] on link "Procurement" at bounding box center [90, 242] width 104 height 11
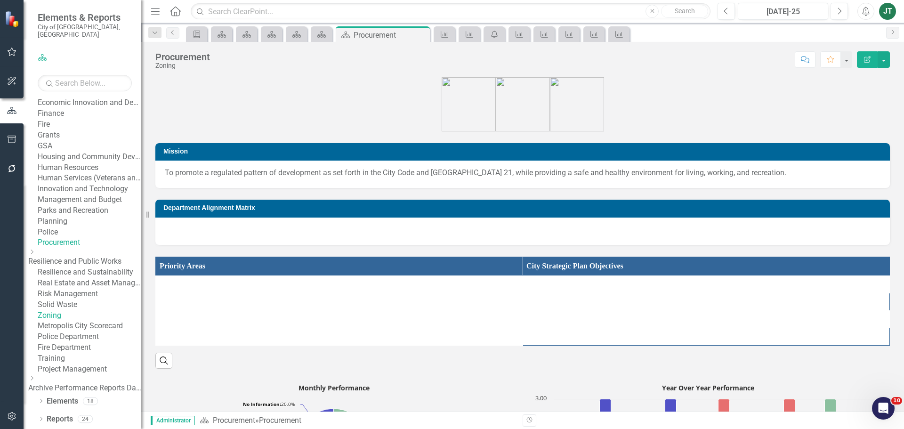
click at [84, 248] on link "Procurement" at bounding box center [90, 242] width 104 height 11
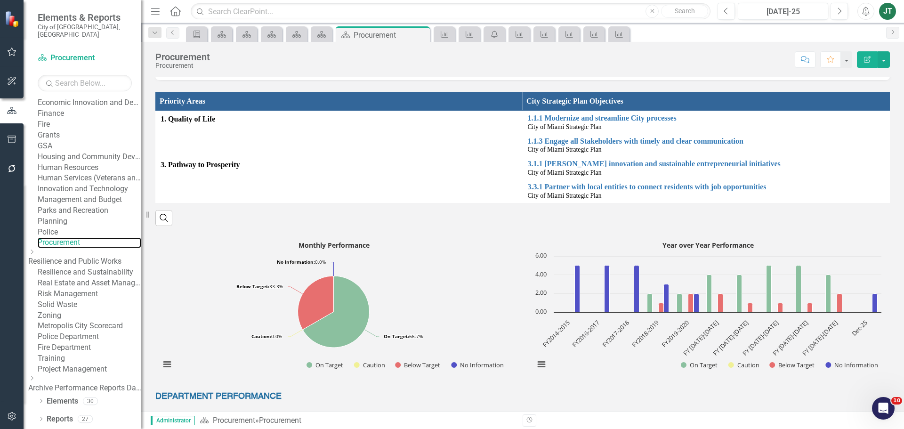
scroll to position [188, 0]
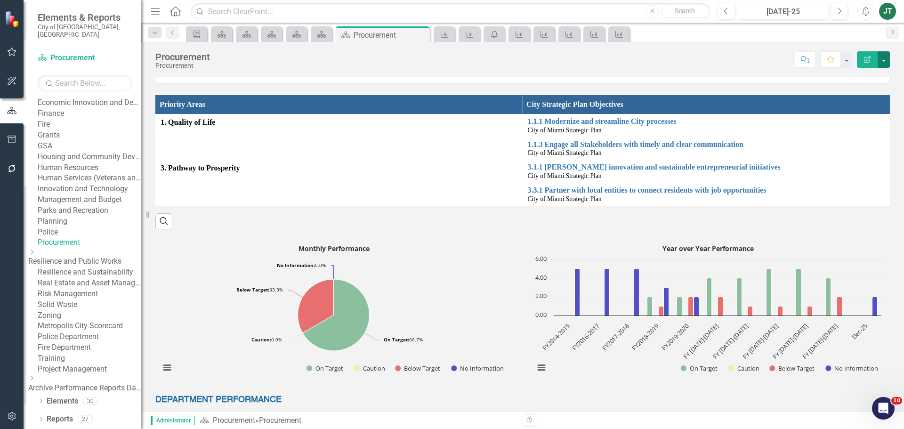
click at [882, 62] on button "button" at bounding box center [884, 59] width 12 height 16
click at [854, 97] on link "Edit Report Edit Layout" at bounding box center [850, 94] width 80 height 17
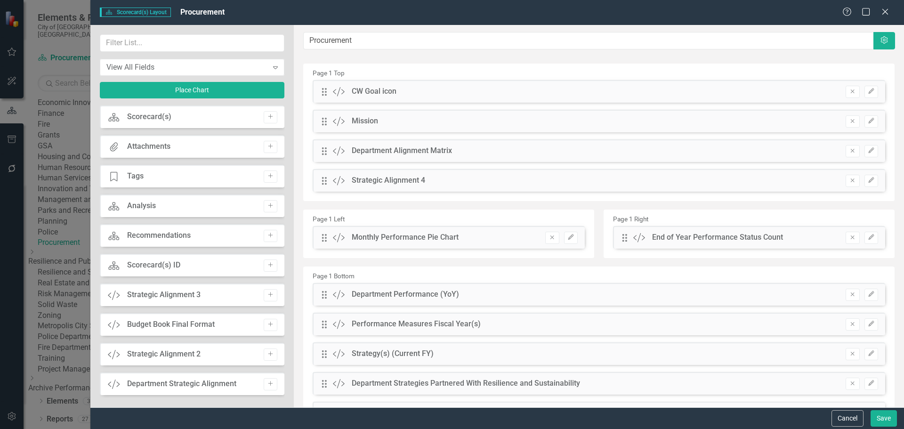
drag, startPoint x: 324, startPoint y: 301, endPoint x: 333, endPoint y: 241, distance: 61.1
click at [332, 210] on div "Page 1 Top Drag Custom CW Goal icon Hidden Pod Online Hidden Pod Printed Hidden…" at bounding box center [599, 249] width 592 height 370
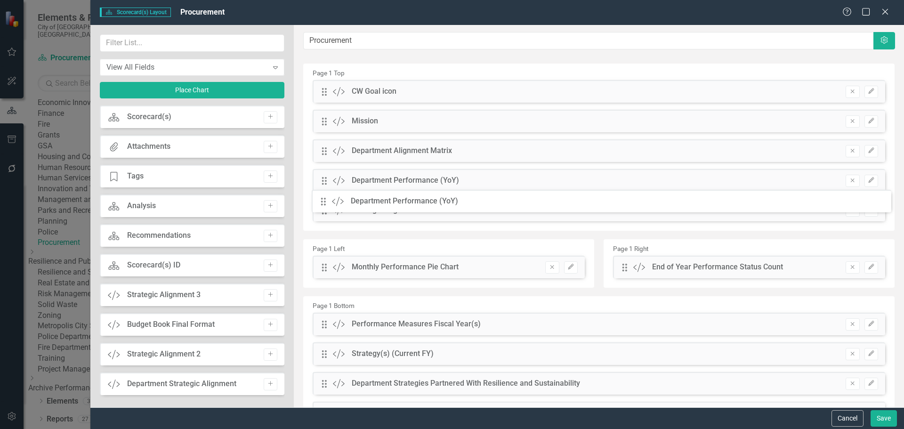
drag, startPoint x: 323, startPoint y: 294, endPoint x: 329, endPoint y: 201, distance: 93.0
click at [884, 418] on button "Save" at bounding box center [884, 418] width 26 height 16
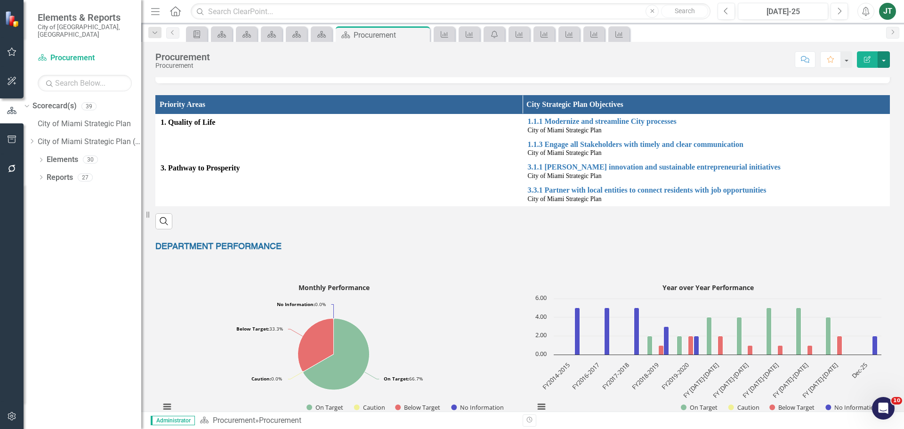
drag, startPoint x: 887, startPoint y: 61, endPoint x: 881, endPoint y: 74, distance: 15.0
click at [887, 62] on button "button" at bounding box center [884, 59] width 12 height 16
click at [850, 92] on link "Edit Report Edit Layout" at bounding box center [850, 94] width 80 height 17
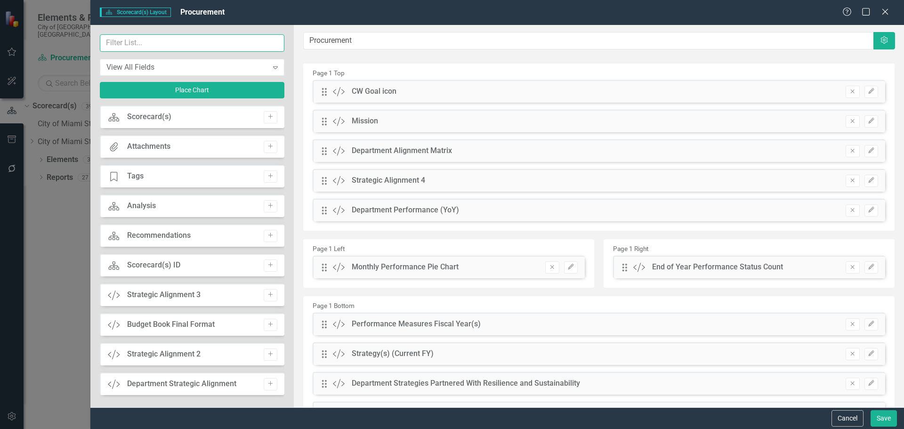
click at [156, 36] on input "text" at bounding box center [192, 42] width 185 height 17
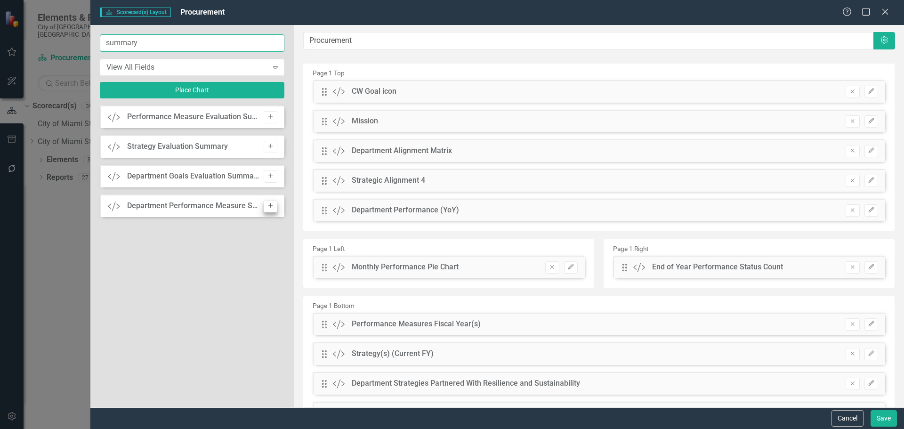
type input "summary"
click at [271, 203] on button "Add" at bounding box center [271, 206] width 14 height 12
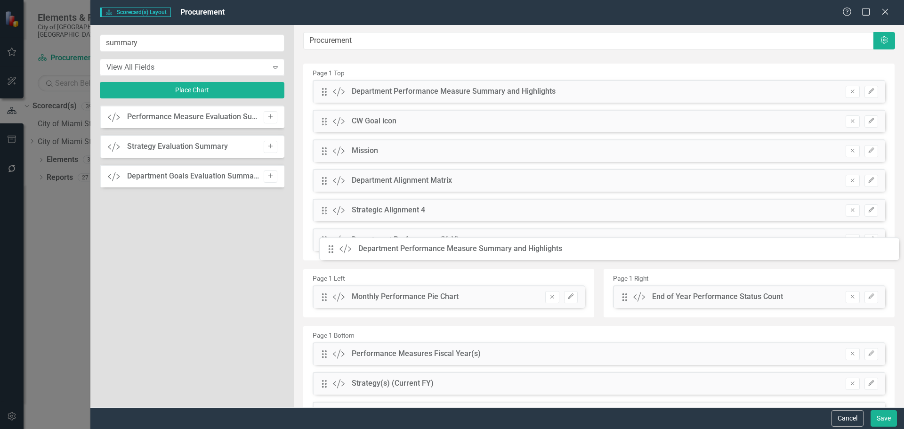
drag, startPoint x: 321, startPoint y: 91, endPoint x: 333, endPoint y: 243, distance: 152.1
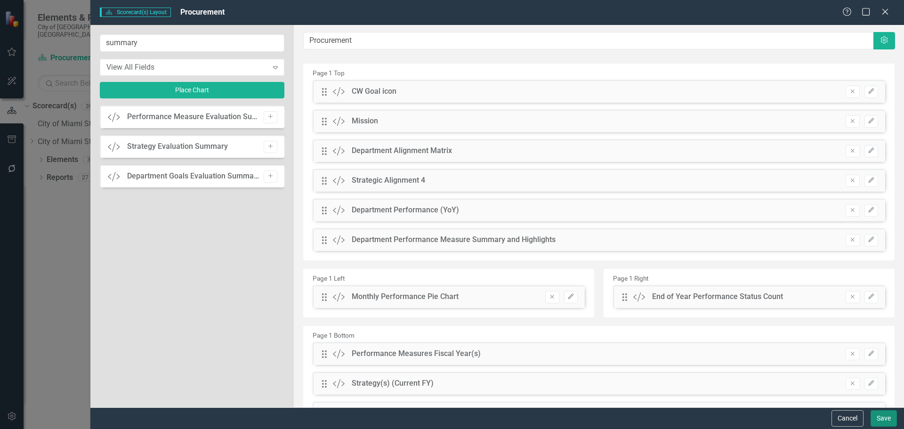
click at [889, 416] on button "Save" at bounding box center [884, 418] width 26 height 16
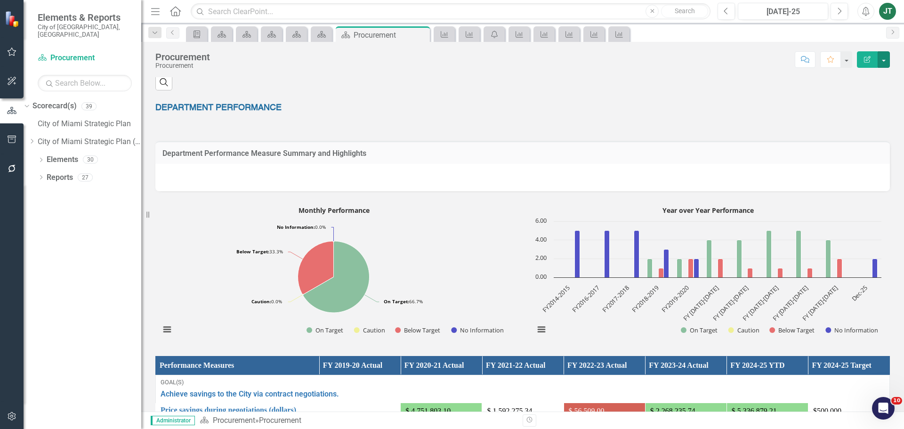
scroll to position [330, 0]
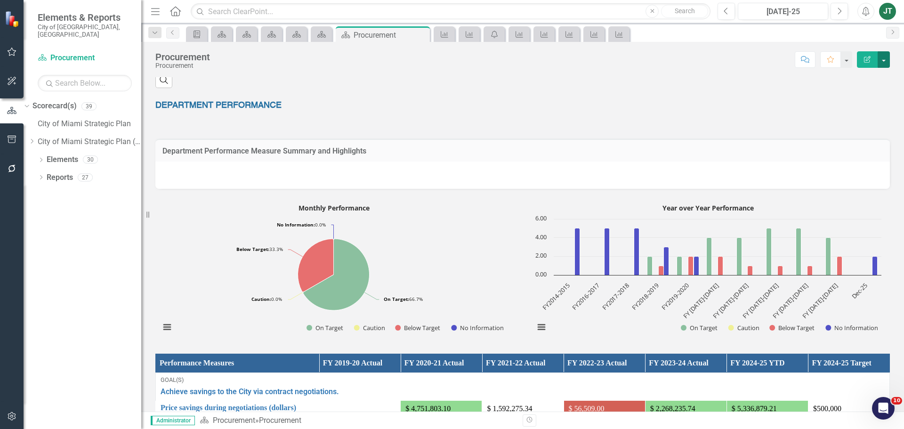
click at [887, 62] on button "button" at bounding box center [884, 59] width 12 height 16
click at [858, 93] on link "Edit Report Edit Layout" at bounding box center [850, 94] width 80 height 17
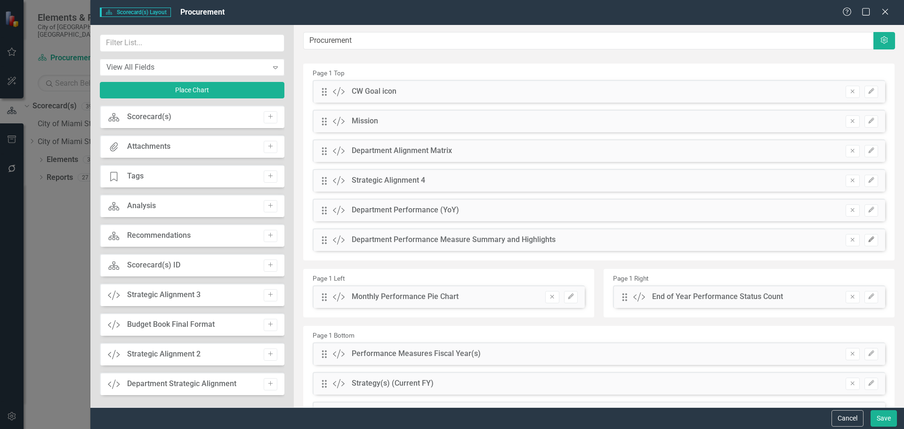
click at [868, 239] on icon "Edit" at bounding box center [871, 240] width 7 height 6
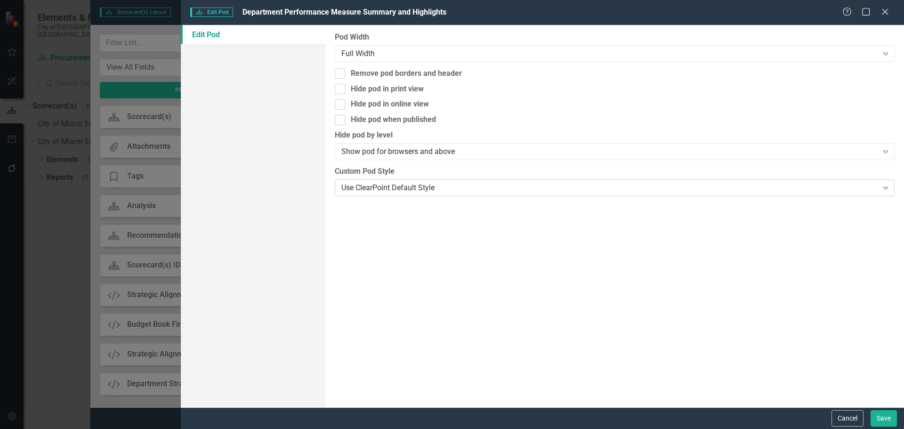
click at [378, 191] on div "Use ClearPoint Default Style" at bounding box center [609, 187] width 536 height 11
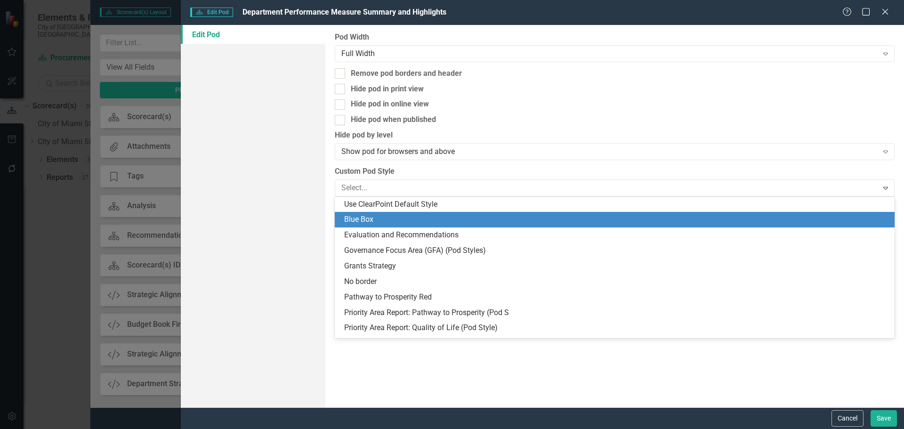
click at [374, 218] on div "Blue Box" at bounding box center [616, 219] width 545 height 11
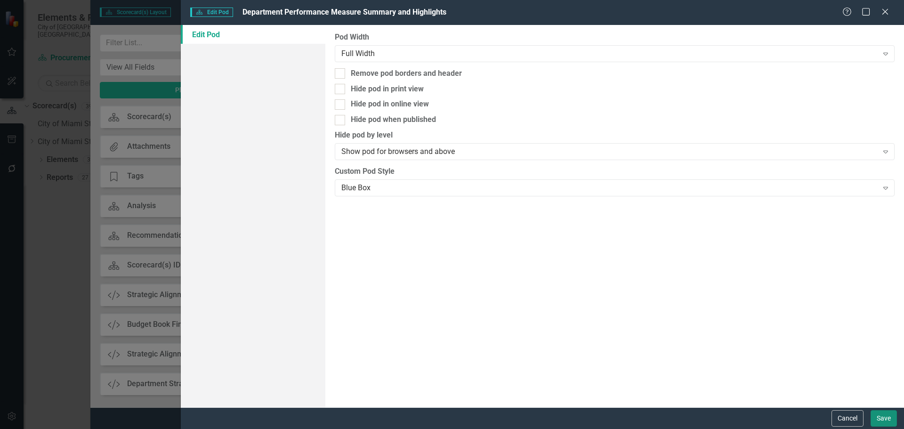
click at [894, 421] on button "Save" at bounding box center [884, 418] width 26 height 16
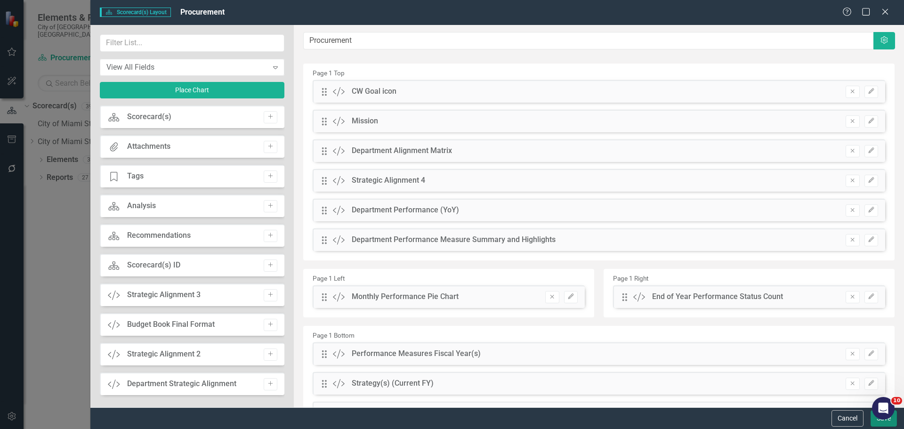
click at [880, 421] on button "Save" at bounding box center [884, 418] width 26 height 16
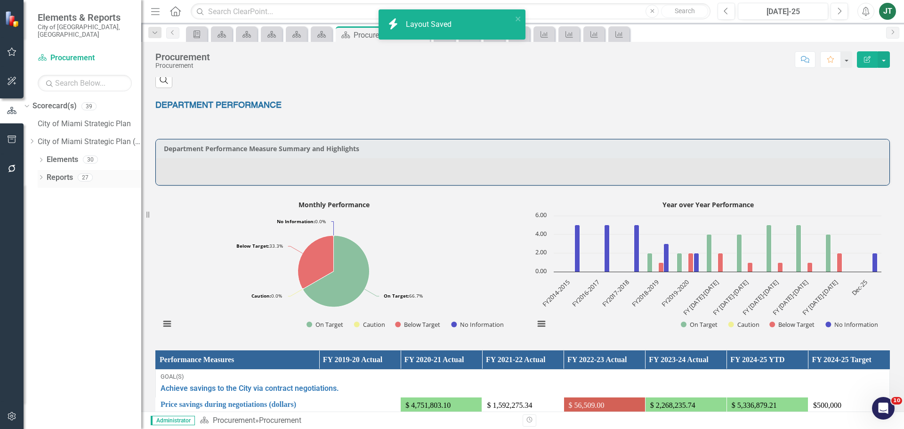
click at [55, 172] on link "Reports" at bounding box center [60, 177] width 26 height 11
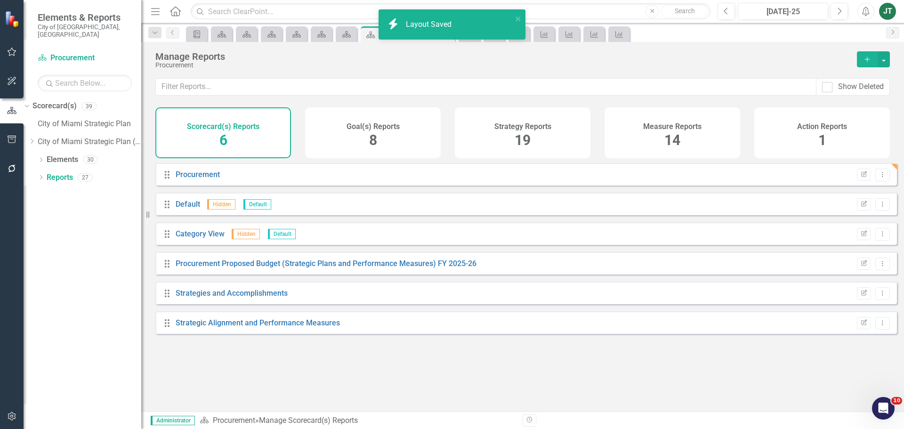
click at [679, 136] on span "14" at bounding box center [673, 140] width 16 height 16
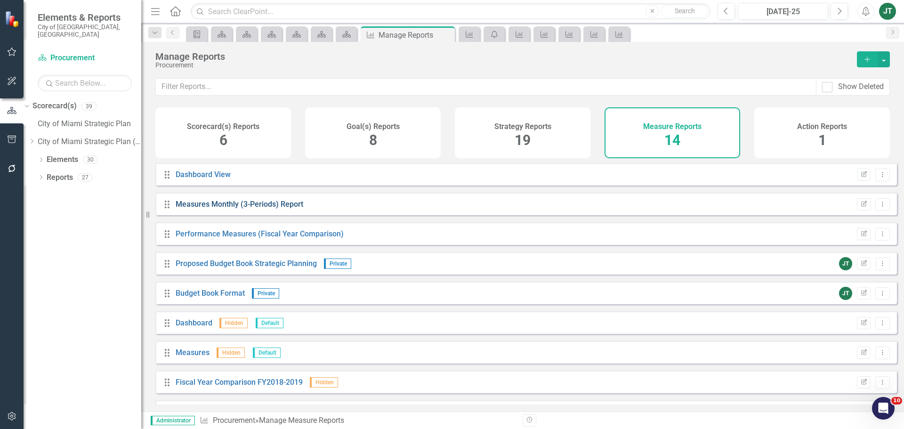
click at [207, 207] on link "Measures Monthly (3-Periods) Report" at bounding box center [240, 204] width 128 height 9
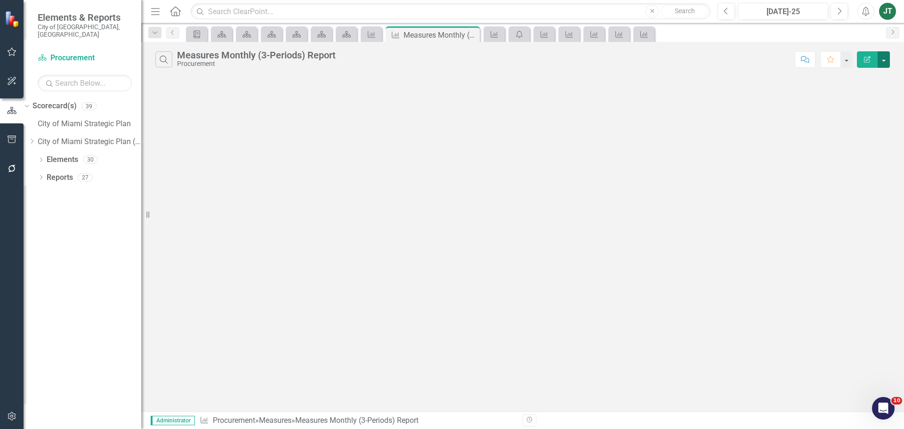
click at [880, 57] on button "button" at bounding box center [884, 59] width 12 height 16
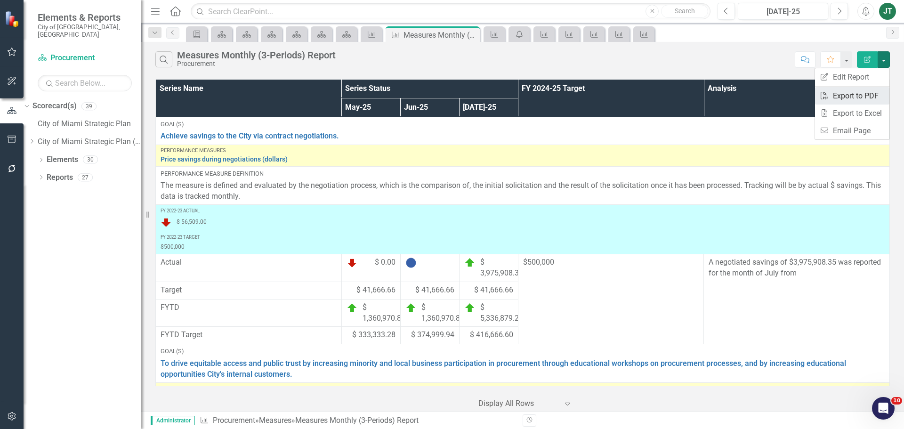
click at [850, 93] on link "PDF Export to PDF" at bounding box center [852, 95] width 74 height 17
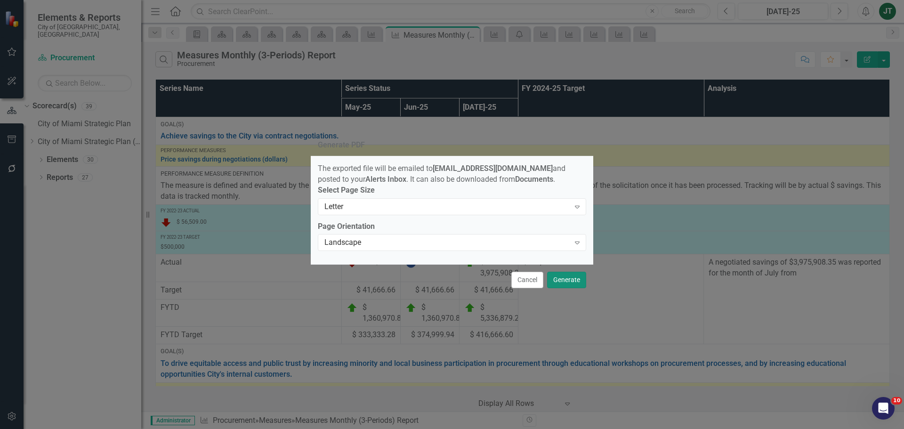
click at [579, 281] on button "Generate" at bounding box center [566, 280] width 39 height 16
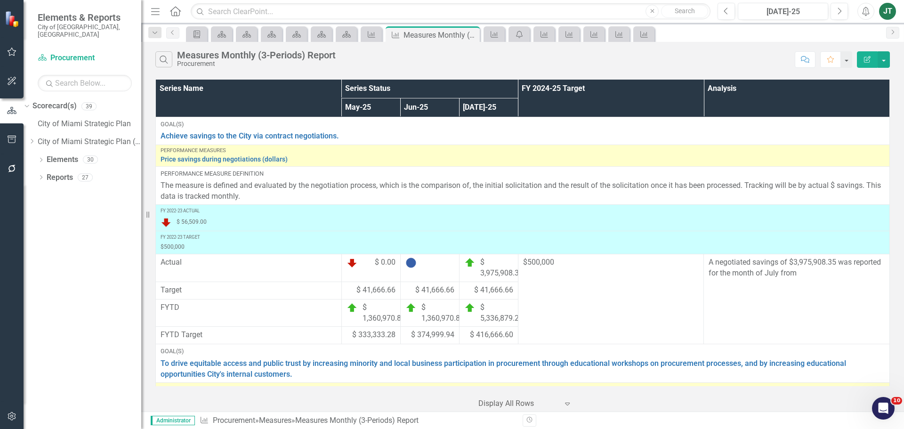
click at [867, 56] on icon "Edit Report" at bounding box center [867, 59] width 8 height 7
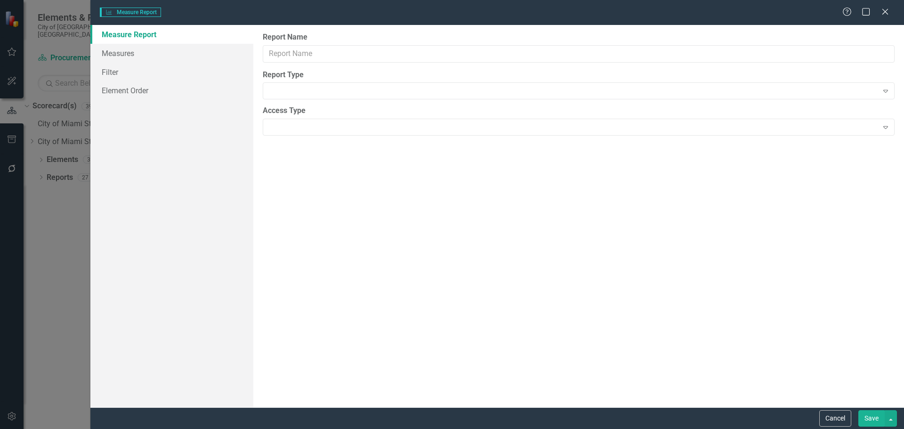
type input "Measures Monthly (3-Periods) Report"
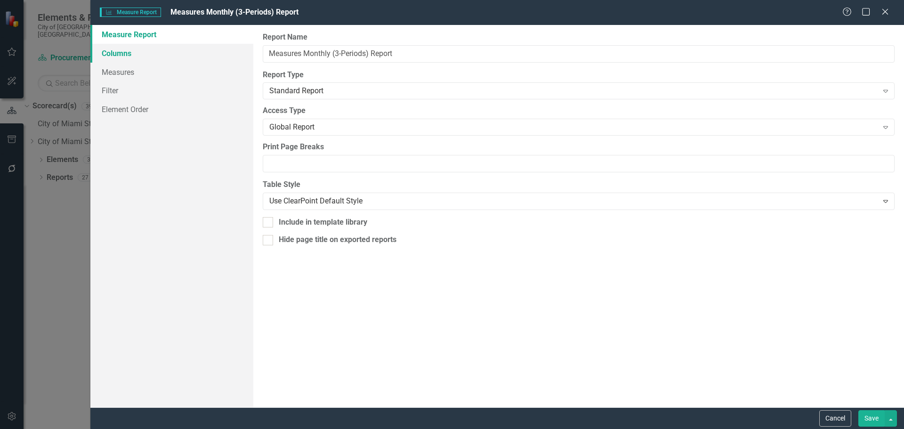
click at [145, 53] on link "Columns" at bounding box center [171, 53] width 163 height 19
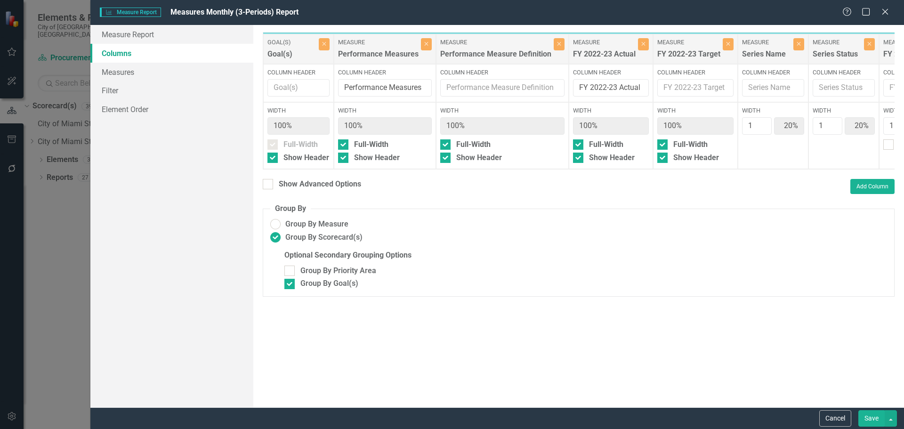
click at [640, 52] on div "Close" at bounding box center [643, 49] width 11 height 22
click at [641, 46] on icon "Close" at bounding box center [643, 44] width 4 height 6
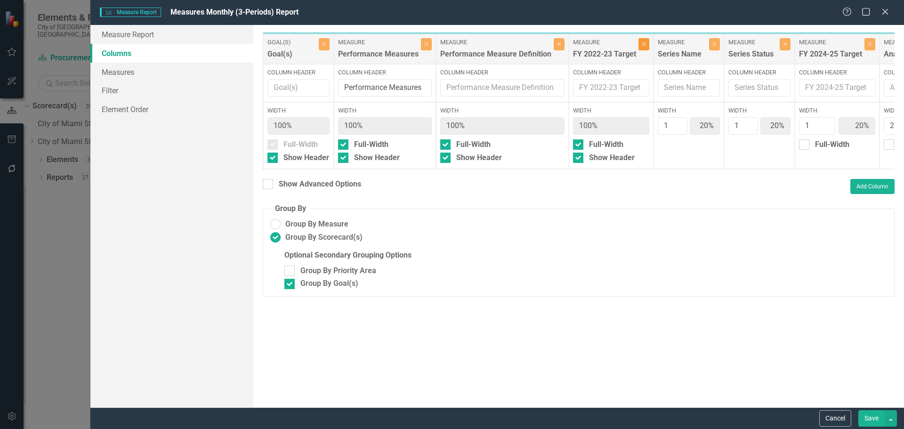
click at [642, 46] on icon "Close" at bounding box center [644, 44] width 4 height 6
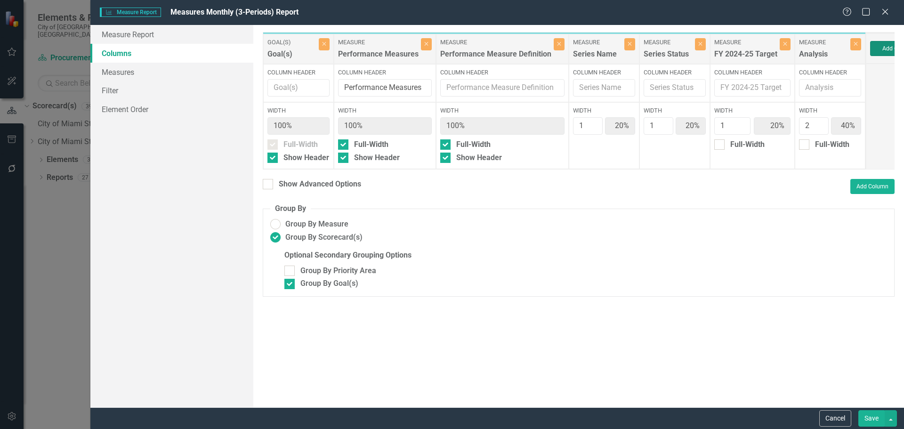
click at [887, 54] on button "Add Column" at bounding box center [898, 48] width 57 height 15
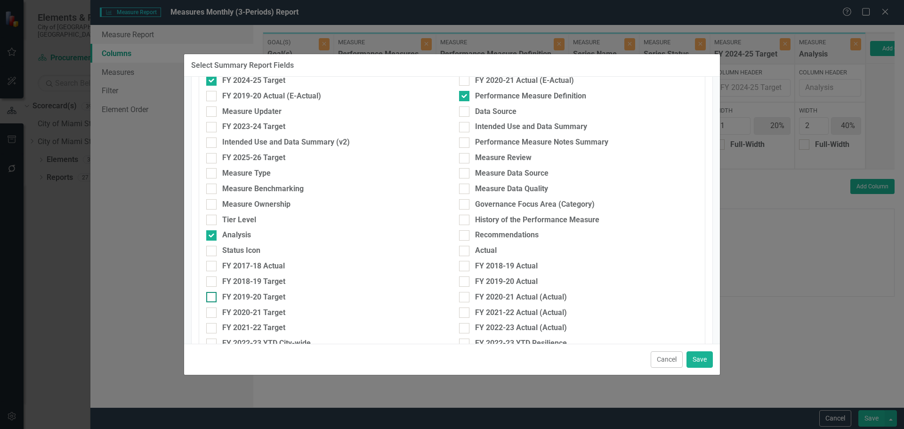
scroll to position [235, 0]
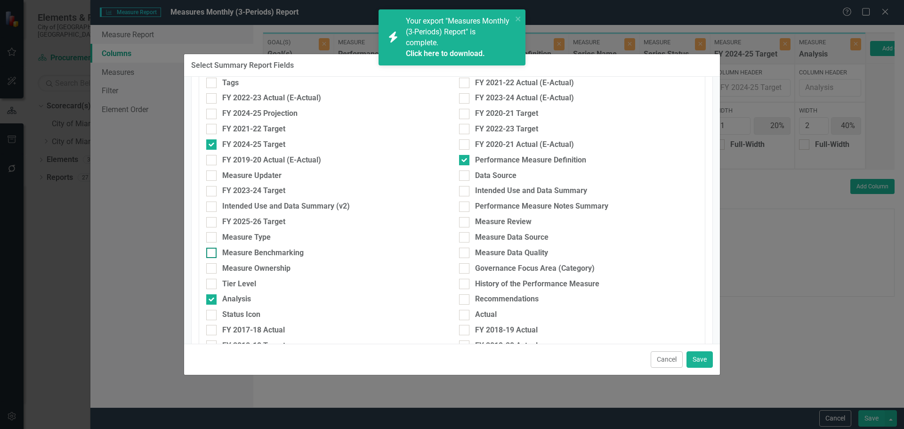
scroll to position [141, 0]
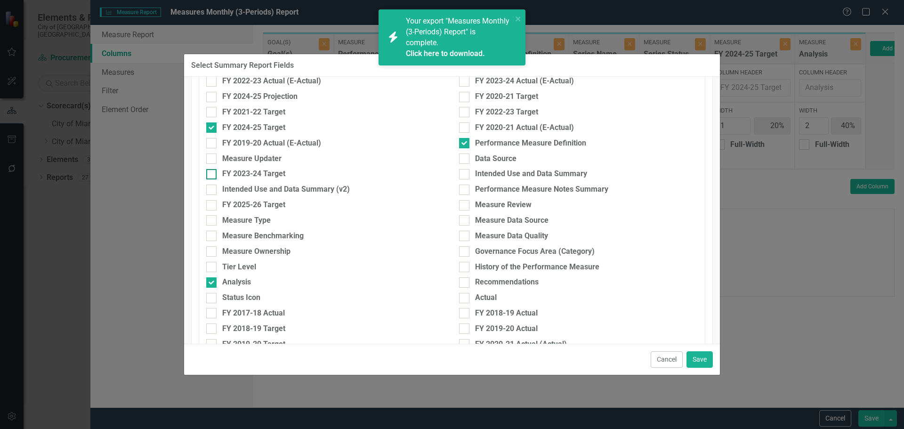
click at [253, 173] on div "FY 2023-24 Target" at bounding box center [253, 174] width 63 height 11
click at [212, 173] on input "FY 2023-24 Target" at bounding box center [209, 172] width 6 height 6
checkbox input "true"
drag, startPoint x: 698, startPoint y: 363, endPoint x: 698, endPoint y: 327, distance: 36.3
click at [698, 363] on button "Save" at bounding box center [700, 359] width 26 height 16
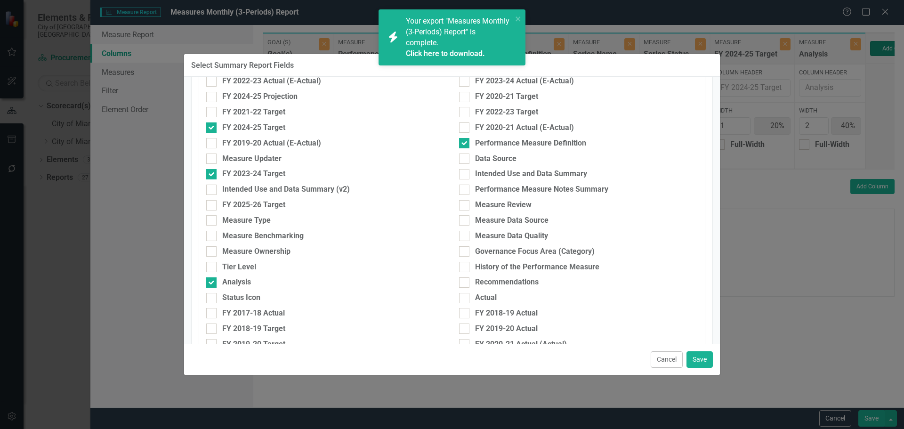
type input "14%"
type input "29%"
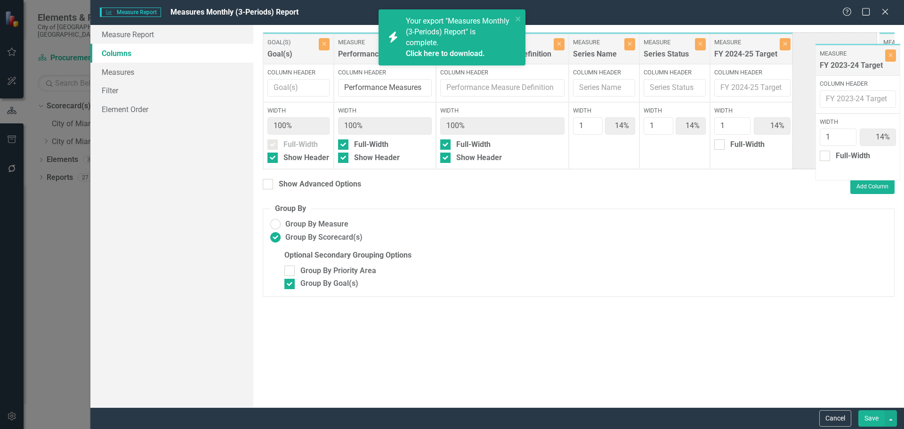
scroll to position [0, 22]
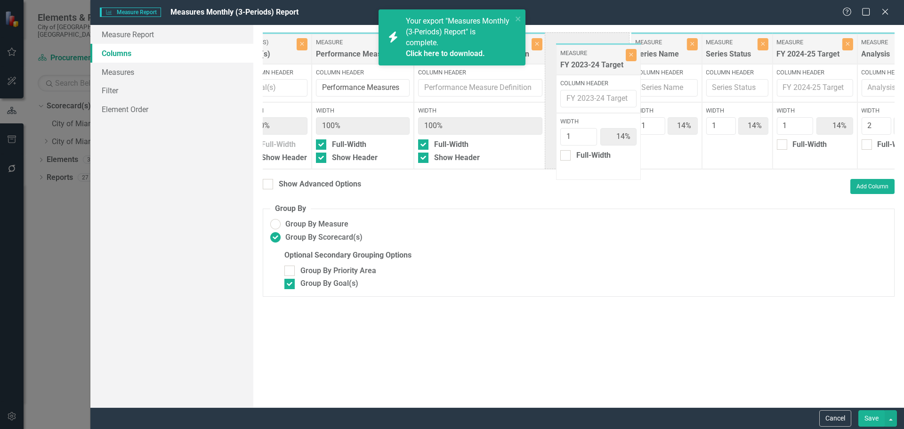
drag, startPoint x: 882, startPoint y: 59, endPoint x: 578, endPoint y: 68, distance: 304.4
click at [575, 69] on div "Goal(s) Goal(s) Close Column Header Width 100% Full-Width Show Header Measure P…" at bounding box center [627, 101] width 772 height 138
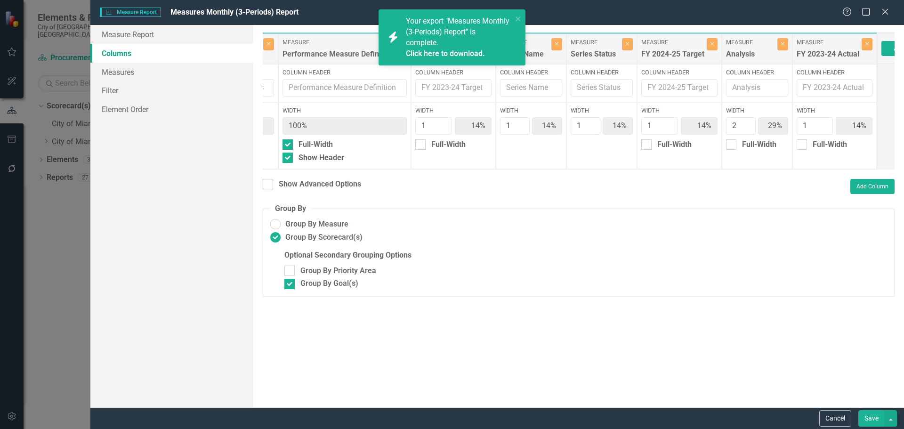
scroll to position [0, 204]
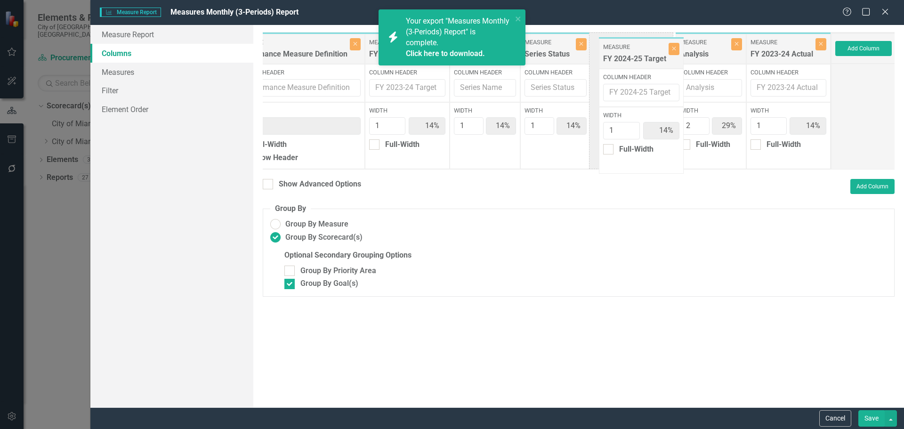
drag, startPoint x: 633, startPoint y: 51, endPoint x: 644, endPoint y: 56, distance: 11.4
click at [644, 56] on div "Goal(s) Goal(s) Close Column Header Width 100% Full-Width Show Header Measure P…" at bounding box center [445, 101] width 772 height 138
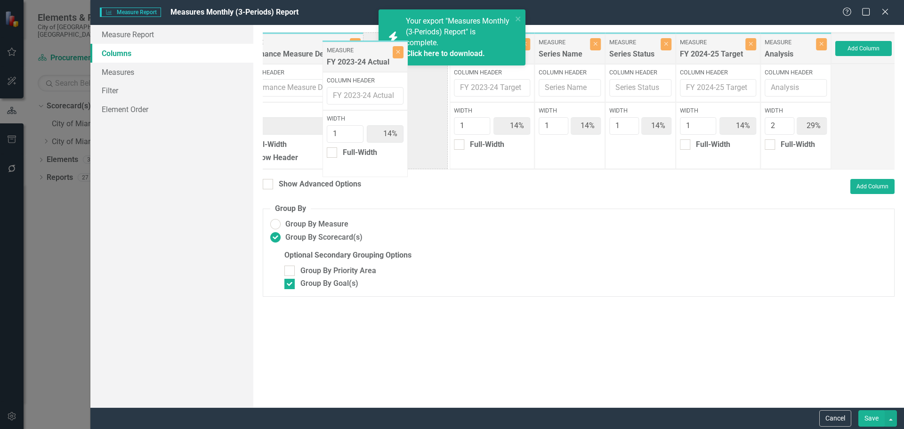
drag, startPoint x: 795, startPoint y: 57, endPoint x: 374, endPoint y: 65, distance: 421.6
click at [374, 65] on div "Goal(s) Goal(s) Close Column Header Width 100% Full-Width Show Header Measure P…" at bounding box center [445, 101] width 772 height 138
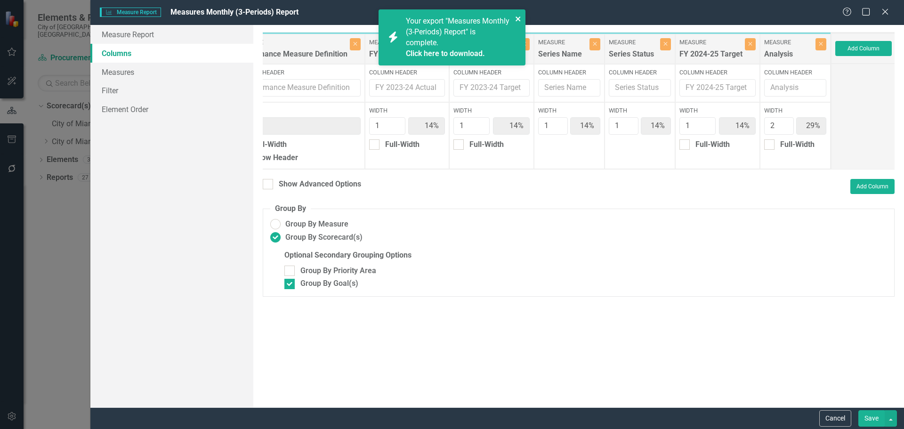
drag, startPoint x: 519, startPoint y: 16, endPoint x: 519, endPoint y: 22, distance: 5.2
click at [519, 16] on icon "close" at bounding box center [518, 19] width 7 height 8
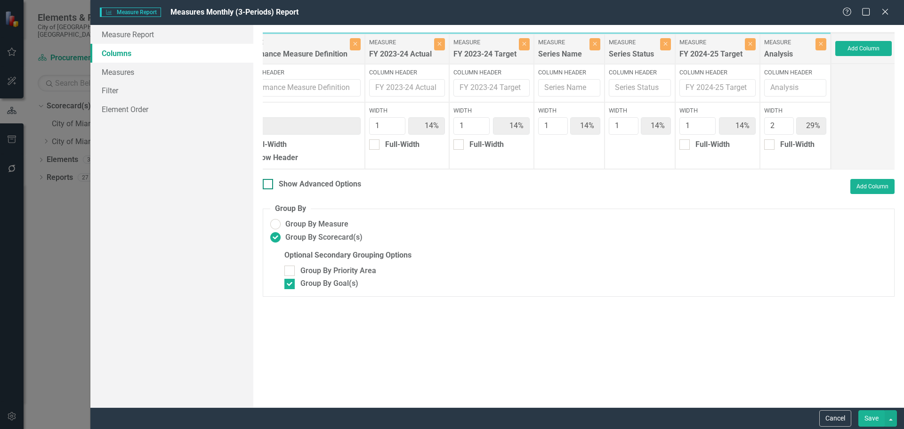
click at [273, 190] on div "Show Advanced Options" at bounding box center [312, 184] width 98 height 11
click at [269, 185] on input "Show Advanced Options" at bounding box center [266, 182] width 6 height 6
checkbox input "true"
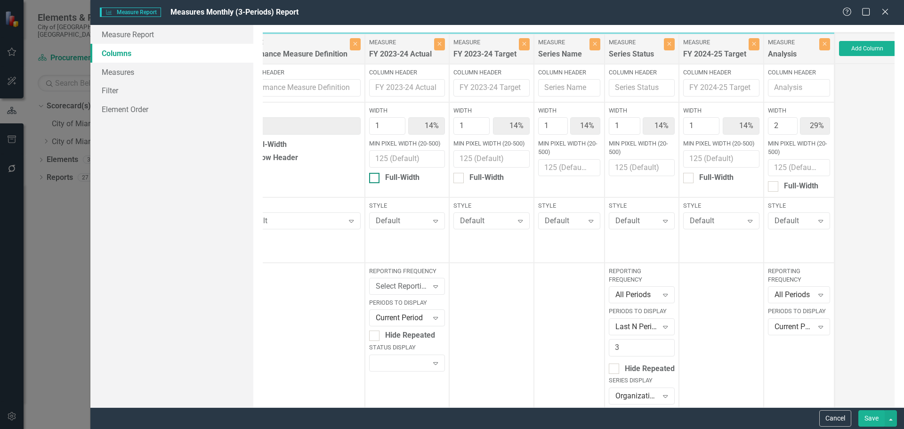
click at [382, 176] on div "Full-Width" at bounding box center [407, 177] width 76 height 11
click at [490, 175] on div "Full-Width" at bounding box center [487, 177] width 34 height 11
click at [460, 175] on input "Full-Width" at bounding box center [457, 176] width 6 height 6
checkbox input "true"
type input "17%"
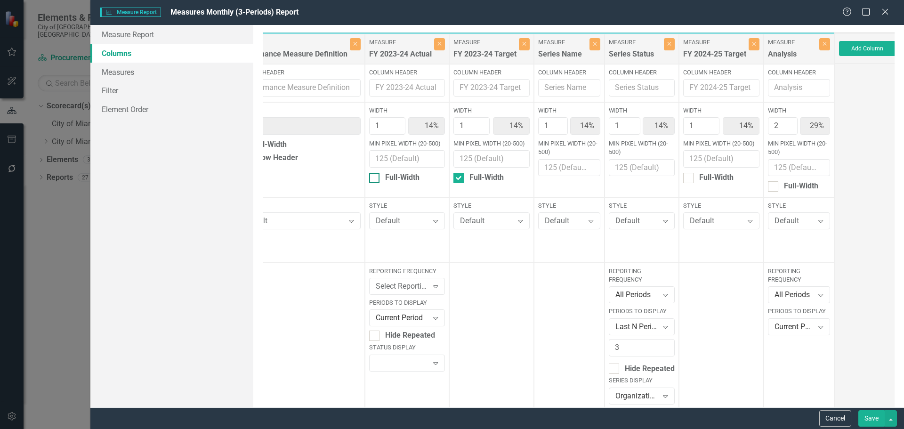
type input "100%"
type input "17%"
type input "33%"
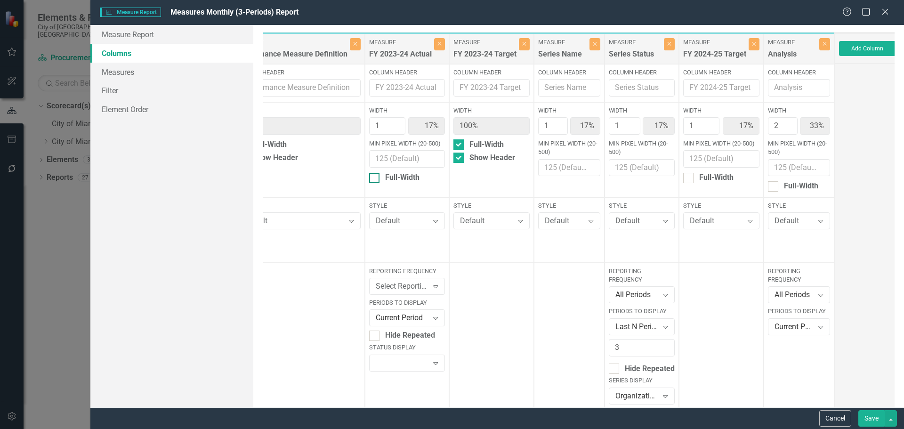
click at [401, 181] on div "Full-Width" at bounding box center [402, 177] width 34 height 11
click at [375, 179] on input "Full-Width" at bounding box center [372, 176] width 6 height 6
checkbox input "true"
type input "100%"
type input "20%"
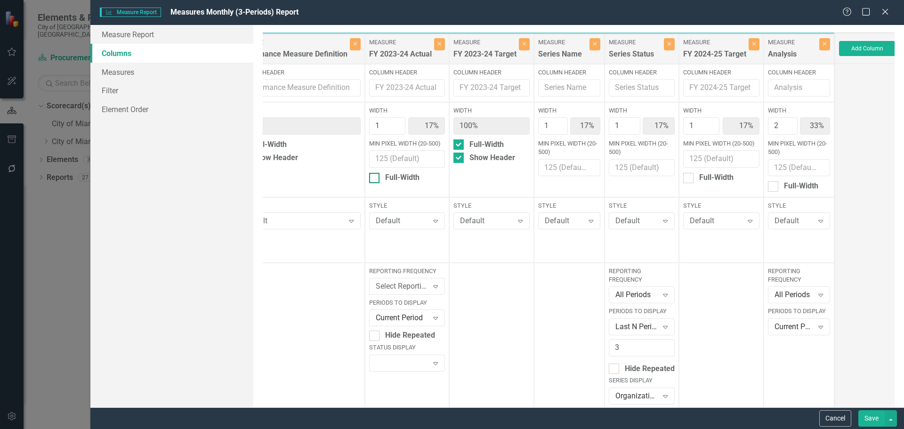
type input "20%"
type input "40%"
click at [383, 222] on div "Default" at bounding box center [402, 221] width 53 height 11
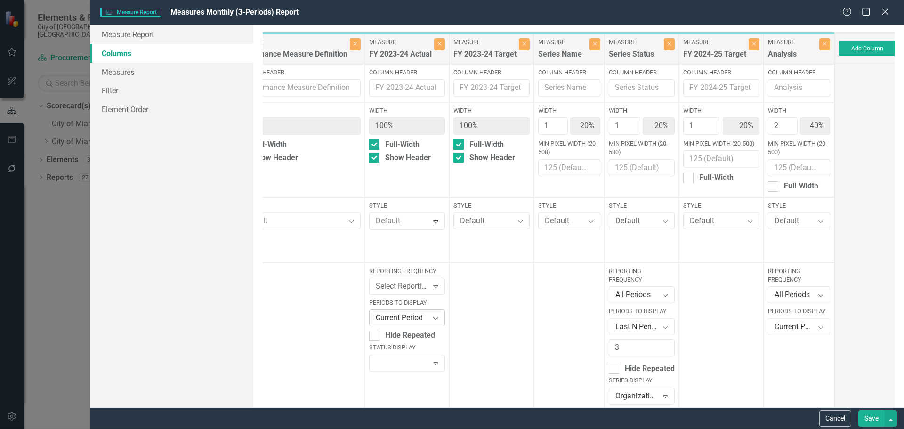
click at [486, 220] on div "Default" at bounding box center [486, 221] width 53 height 11
click at [484, 397] on div "Light Blue Small" at bounding box center [453, 402] width 889 height 11
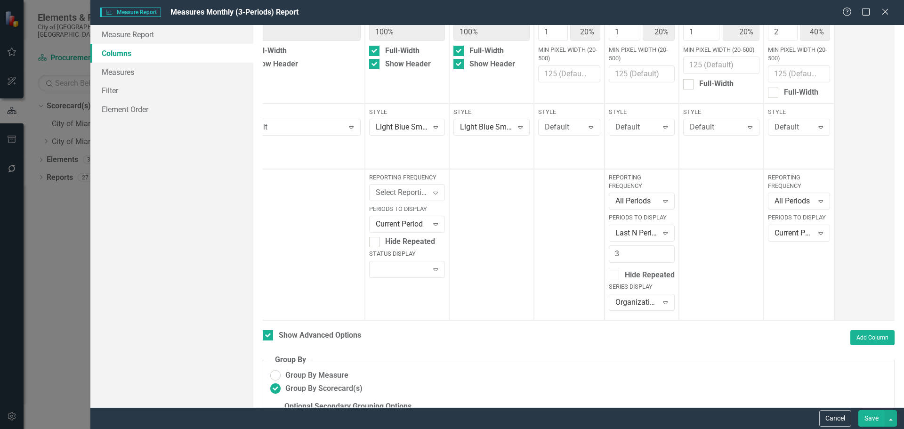
scroll to position [94, 0]
click at [871, 419] on button "Save" at bounding box center [872, 418] width 26 height 16
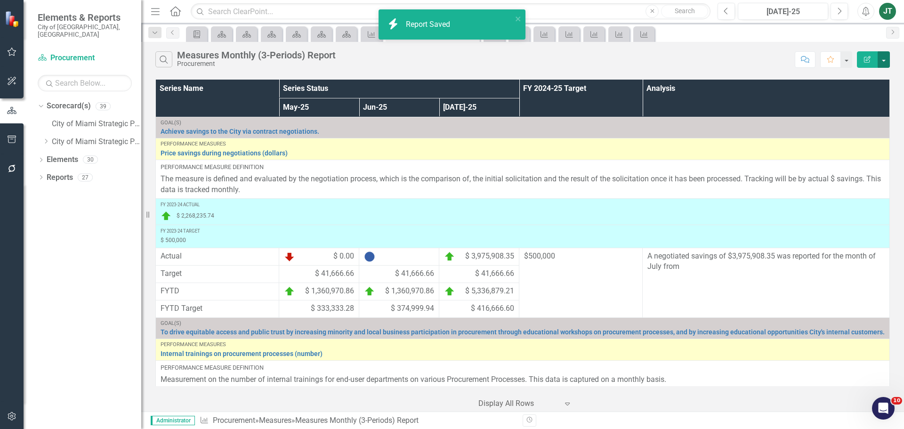
click at [884, 55] on button "button" at bounding box center [884, 59] width 12 height 16
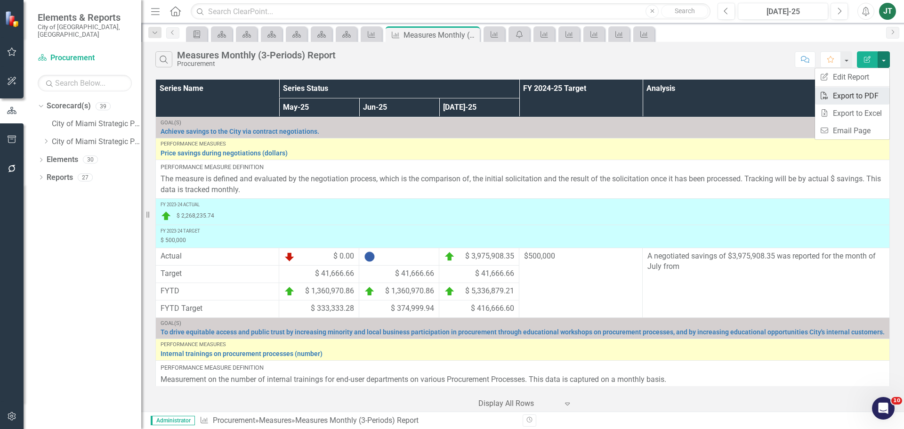
click at [859, 96] on link "PDF Export to PDF" at bounding box center [852, 95] width 74 height 17
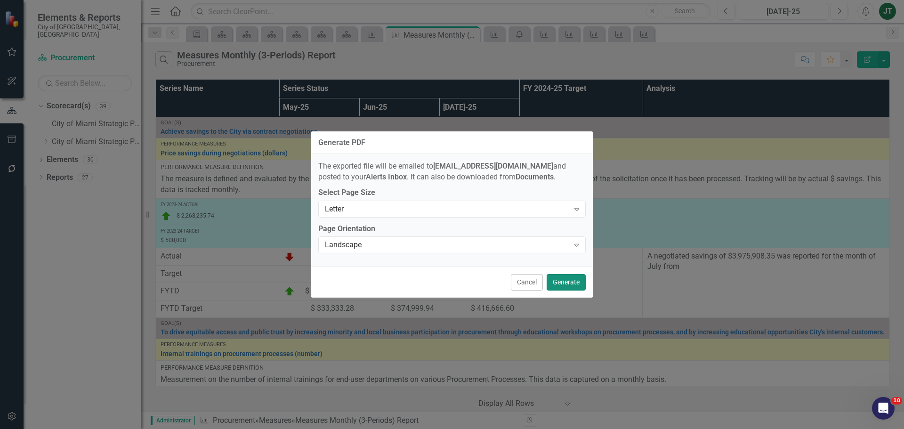
click at [570, 278] on button "Generate" at bounding box center [566, 282] width 39 height 16
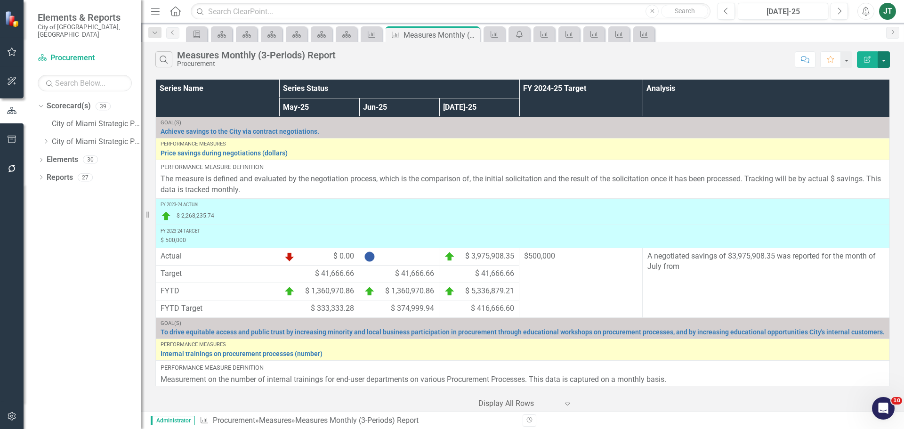
click at [884, 57] on button "button" at bounding box center [884, 59] width 12 height 16
click at [868, 95] on link "PDF Export to PDF" at bounding box center [852, 95] width 74 height 17
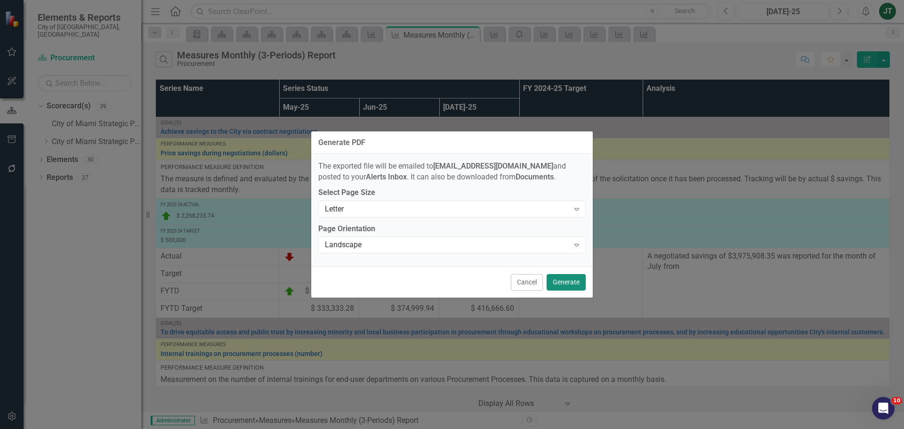
click at [570, 279] on button "Generate" at bounding box center [566, 282] width 39 height 16
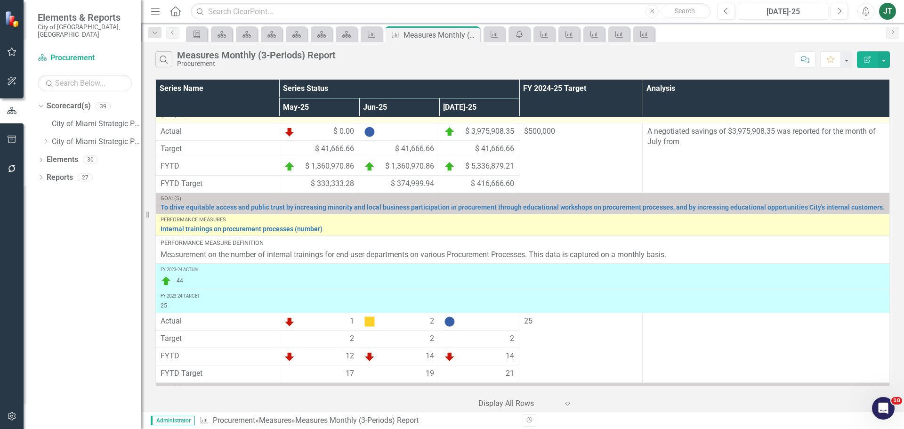
scroll to position [0, 0]
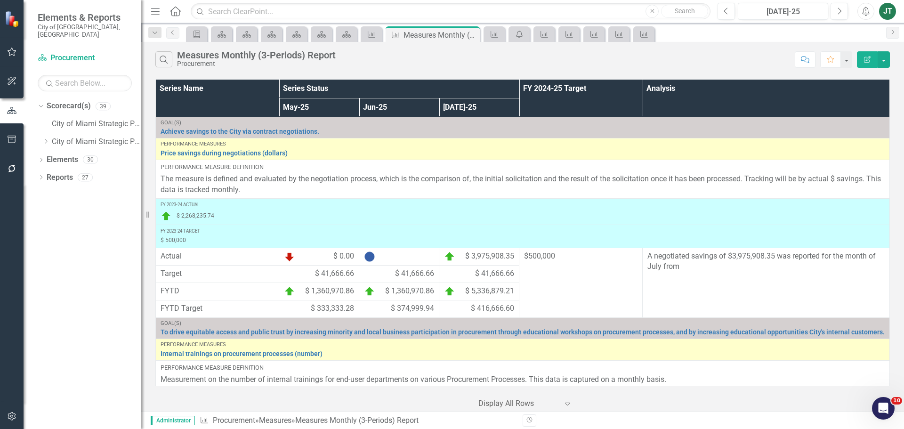
drag, startPoint x: 870, startPoint y: 10, endPoint x: 869, endPoint y: 16, distance: 6.2
click at [870, 10] on icon "Alerts" at bounding box center [866, 11] width 10 height 9
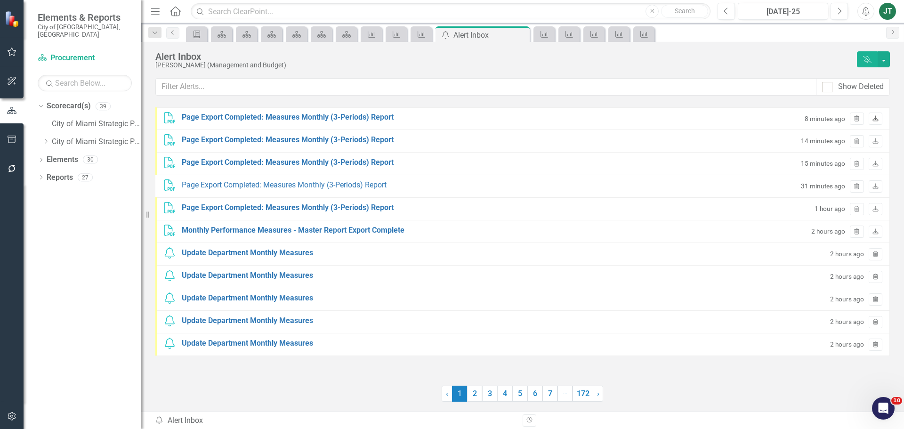
click at [875, 120] on icon at bounding box center [876, 118] width 6 height 6
click at [70, 53] on link "Scorecard(s) Procurement" at bounding box center [85, 58] width 94 height 11
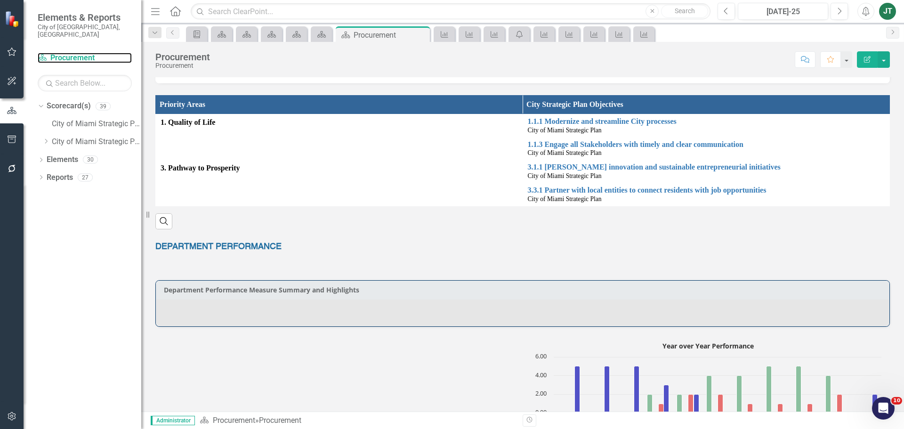
scroll to position [235, 0]
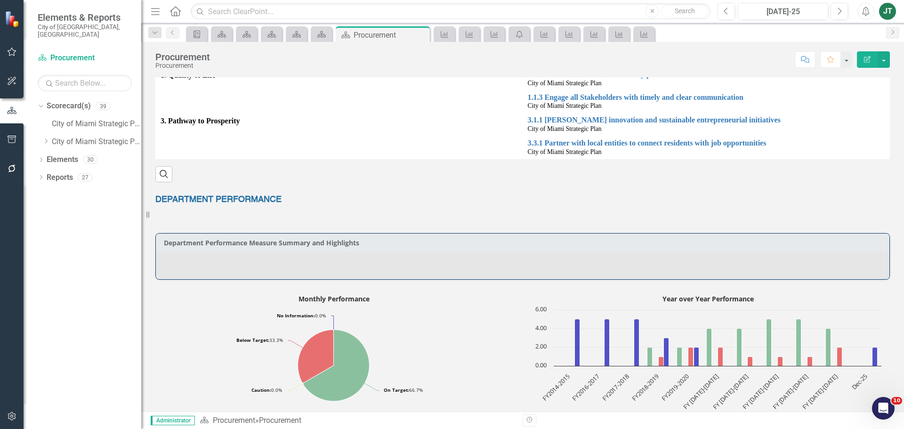
click at [183, 261] on div at bounding box center [523, 265] width 734 height 27
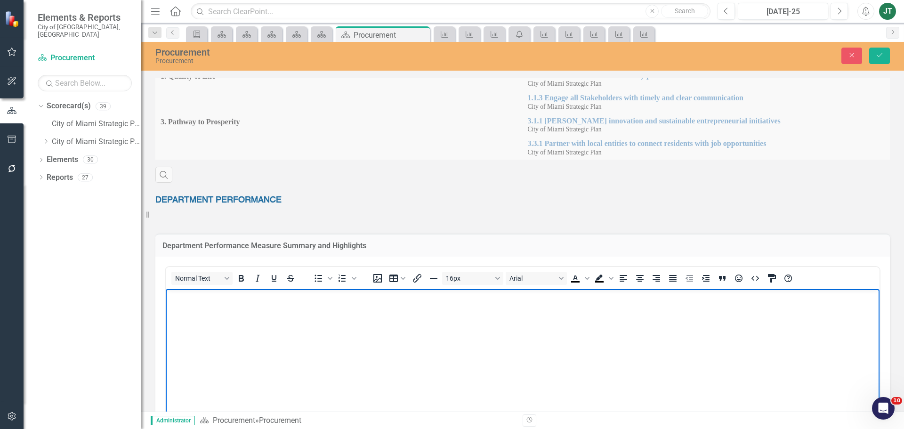
scroll to position [0, 0]
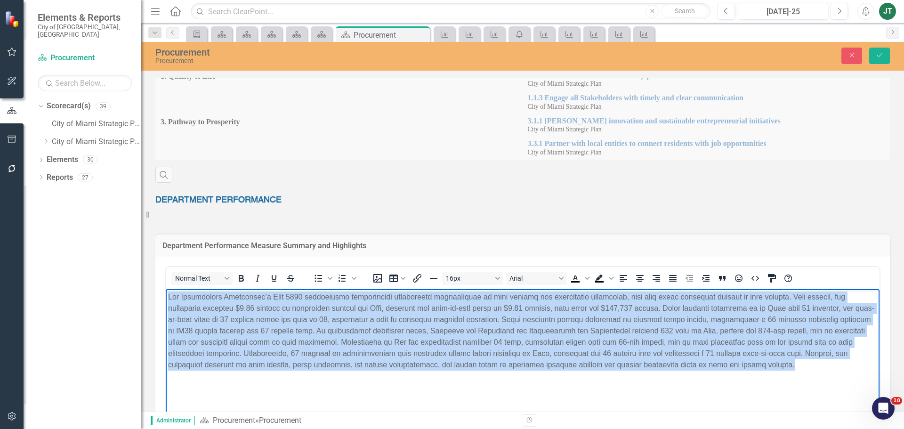
drag, startPoint x: 732, startPoint y: 367, endPoint x: 88, endPoint y: 265, distance: 652.4
click at [166, 289] on html at bounding box center [523, 359] width 714 height 141
click at [673, 277] on icon "Justify" at bounding box center [673, 278] width 8 height 7
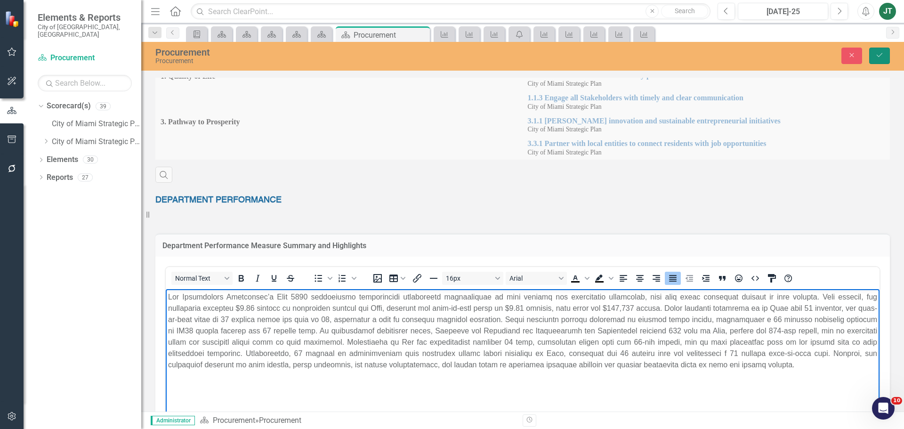
click at [884, 58] on button "Save" at bounding box center [879, 56] width 21 height 16
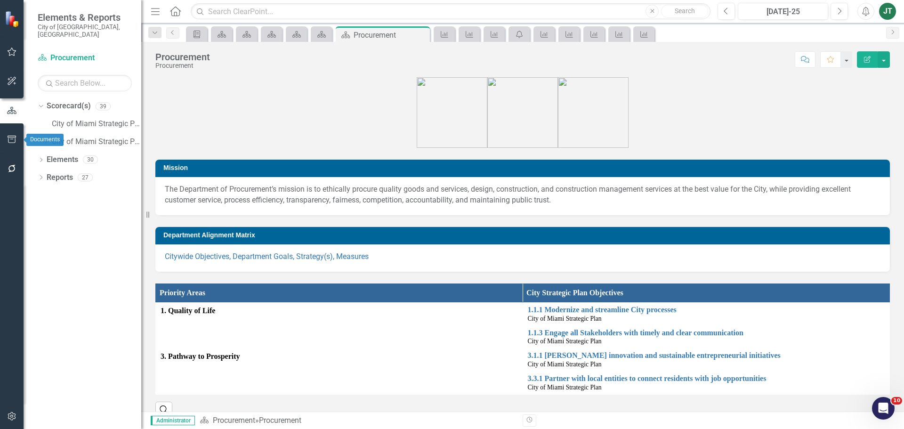
click at [11, 139] on icon "button" at bounding box center [12, 140] width 10 height 8
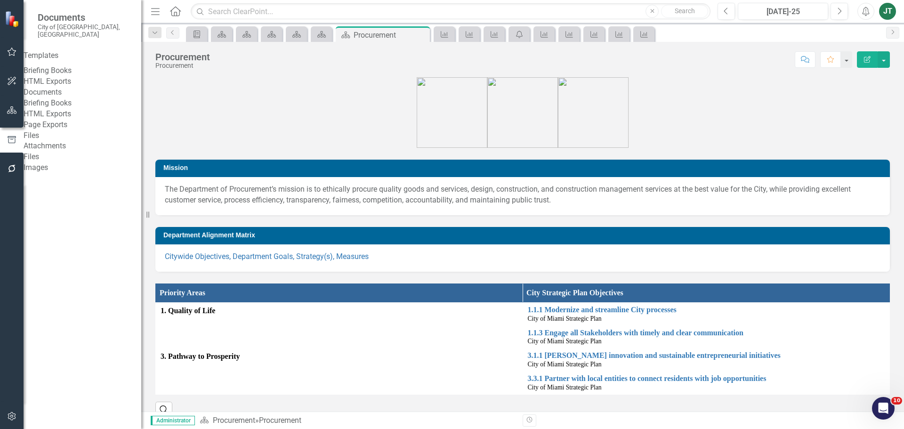
click at [70, 67] on link "Briefing Books" at bounding box center [83, 70] width 118 height 11
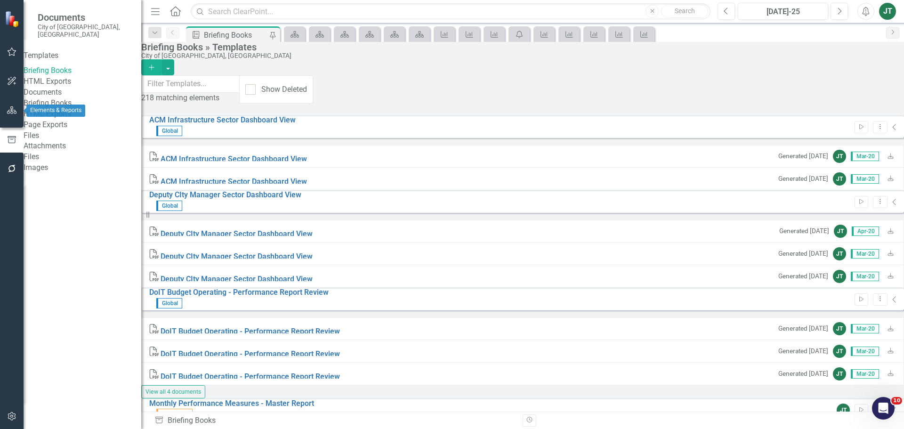
click at [11, 111] on icon "button" at bounding box center [12, 110] width 10 height 8
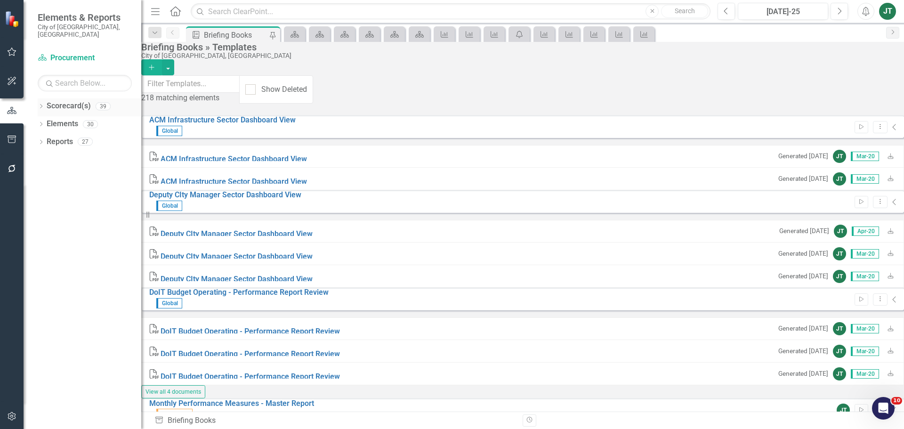
click at [54, 101] on link "Scorecard(s)" at bounding box center [69, 106] width 44 height 11
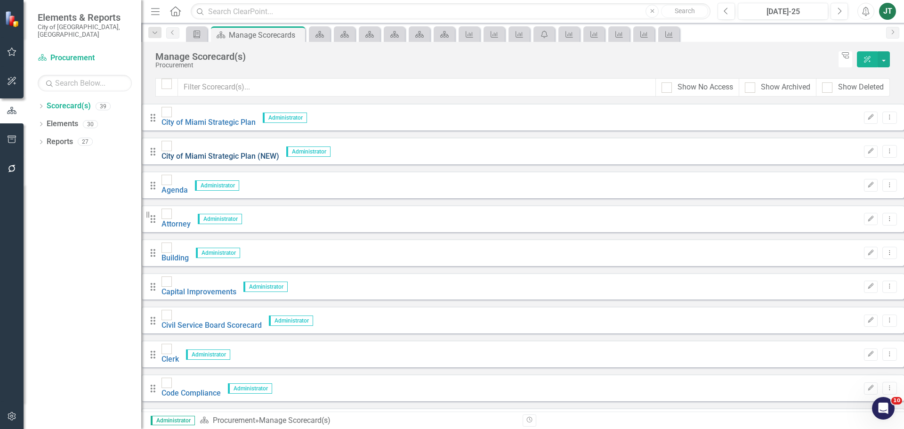
click at [230, 152] on link "City of Miami Strategic Plan (NEW)" at bounding box center [221, 156] width 118 height 9
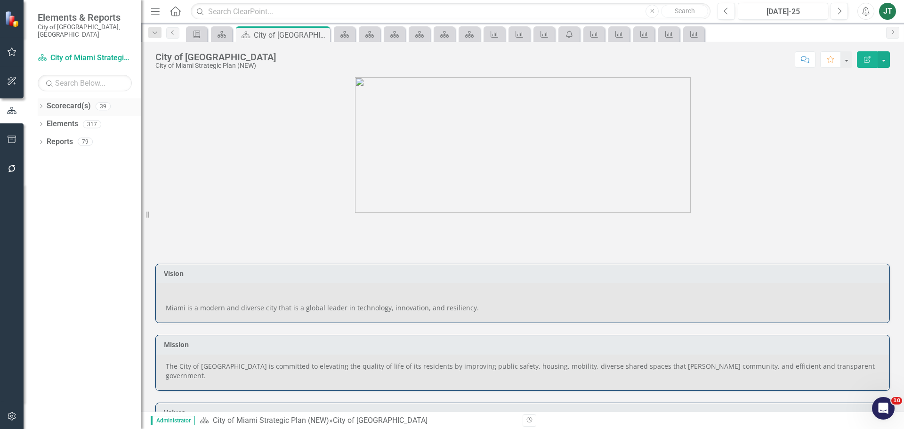
click at [41, 104] on icon at bounding box center [41, 106] width 2 height 4
click at [47, 138] on icon "Dropdown" at bounding box center [45, 141] width 7 height 6
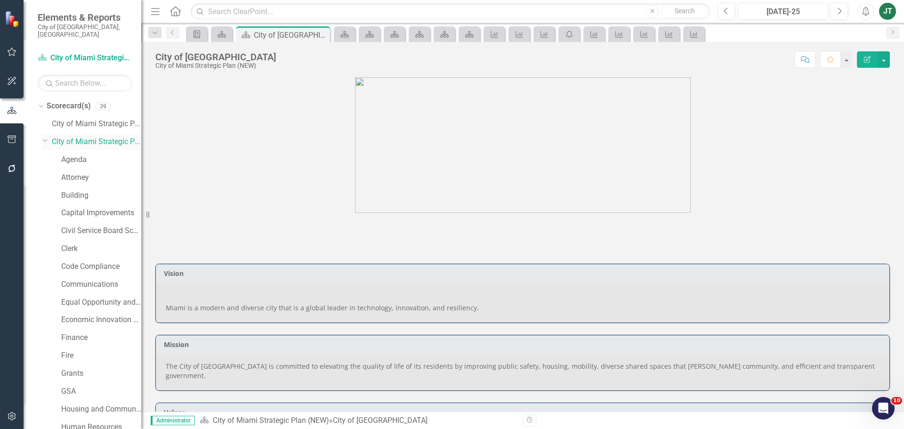
click at [45, 137] on icon "Dropdown" at bounding box center [45, 140] width 6 height 7
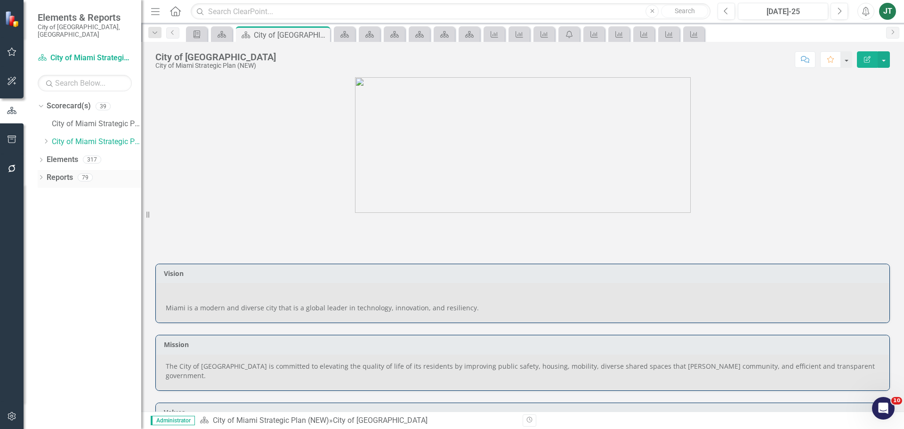
click at [41, 176] on icon "Dropdown" at bounding box center [41, 178] width 7 height 5
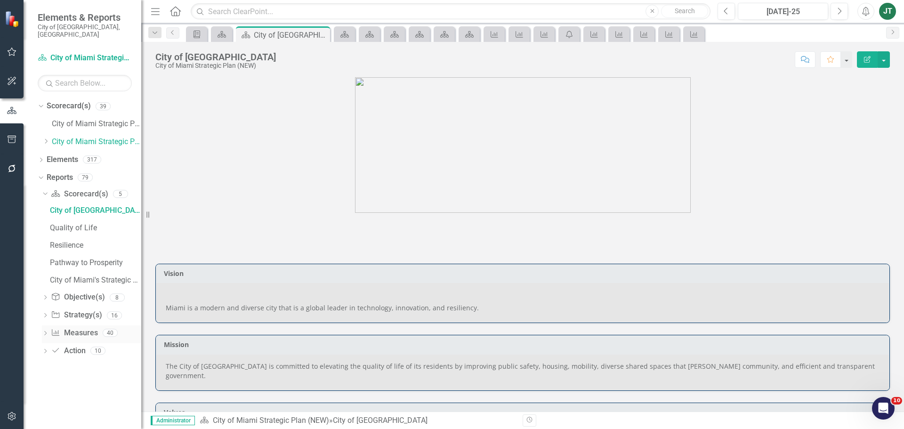
click at [87, 328] on link "Measure Measures" at bounding box center [74, 333] width 47 height 11
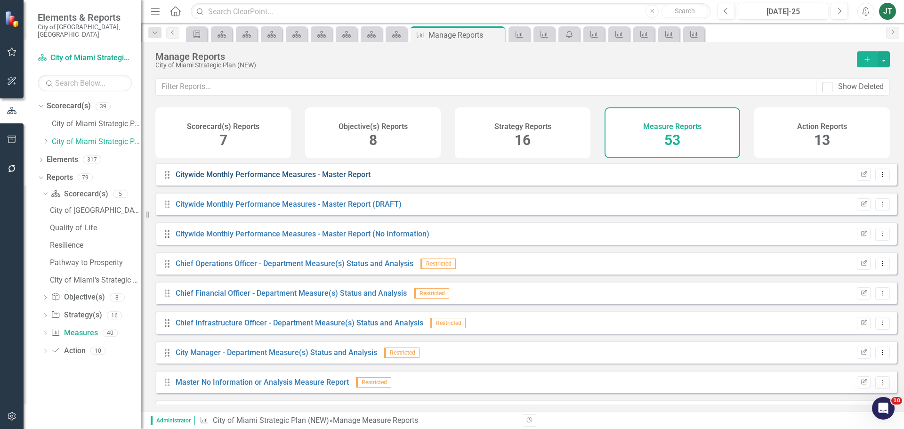
click at [355, 179] on link "Citywide Monthly Performance Measures - Master Report" at bounding box center [273, 174] width 195 height 9
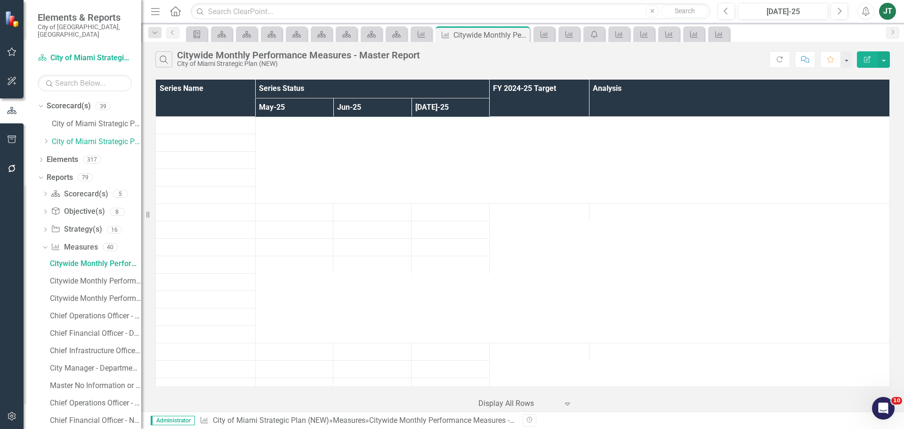
click at [864, 62] on icon "Edit Report" at bounding box center [867, 59] width 8 height 7
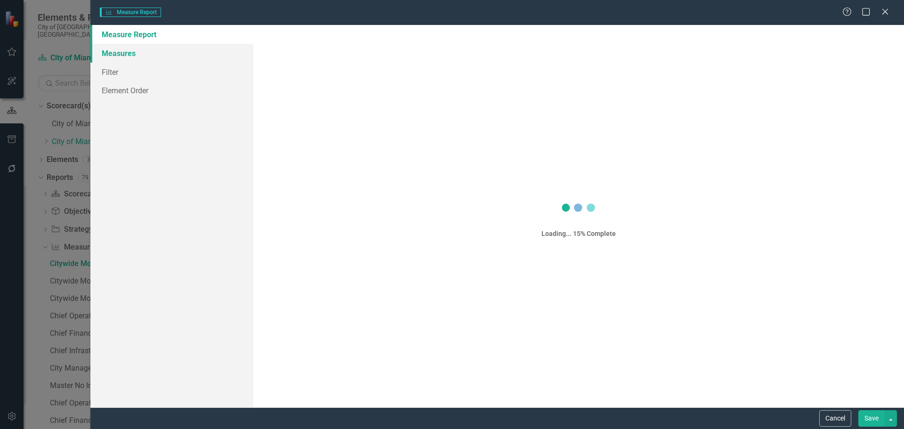
click at [131, 56] on link "Measures" at bounding box center [171, 53] width 163 height 19
click at [130, 55] on link "Measures" at bounding box center [171, 53] width 163 height 19
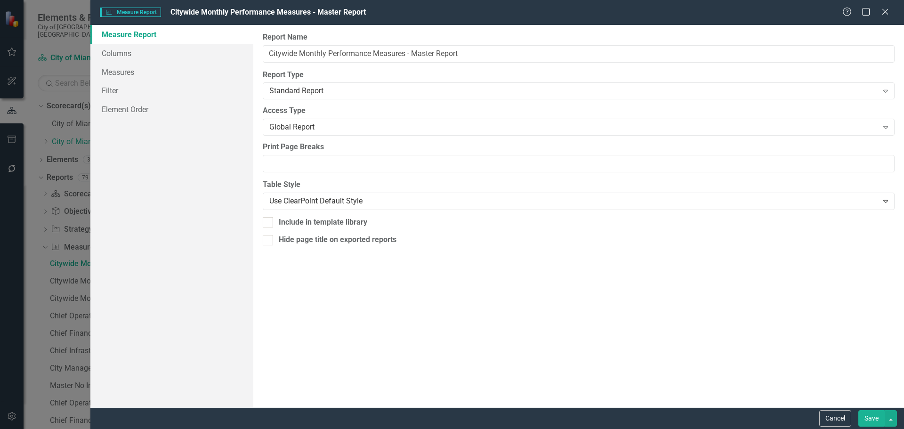
click at [878, 420] on button "Save" at bounding box center [872, 418] width 26 height 16
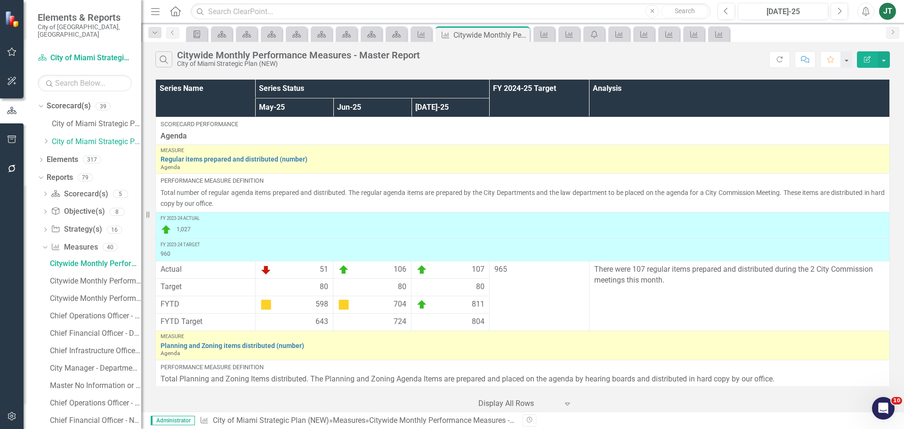
scroll to position [377, 0]
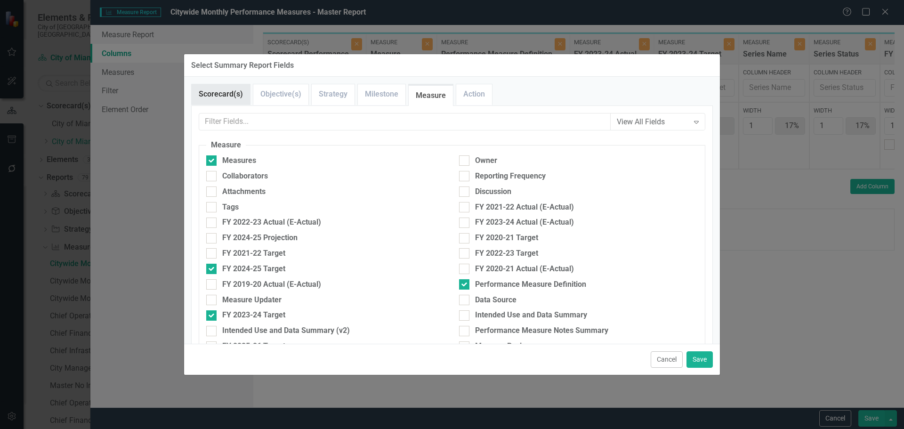
click at [234, 95] on link "Scorecard(s)" at bounding box center [221, 94] width 58 height 20
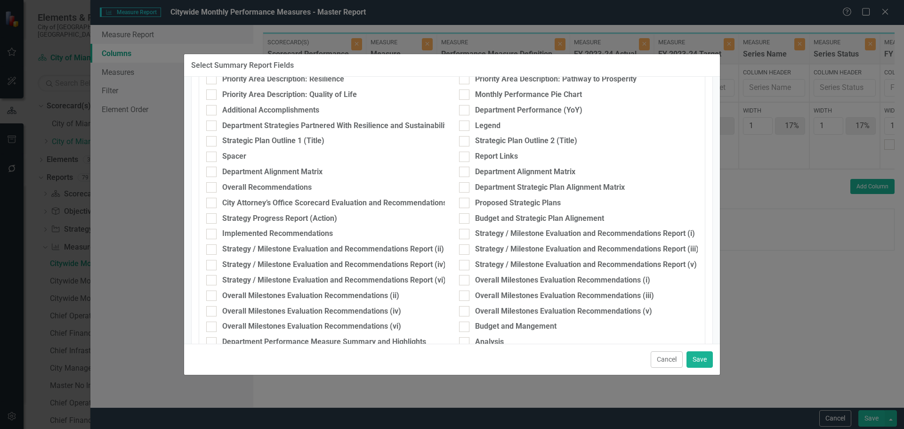
scroll to position [324, 0]
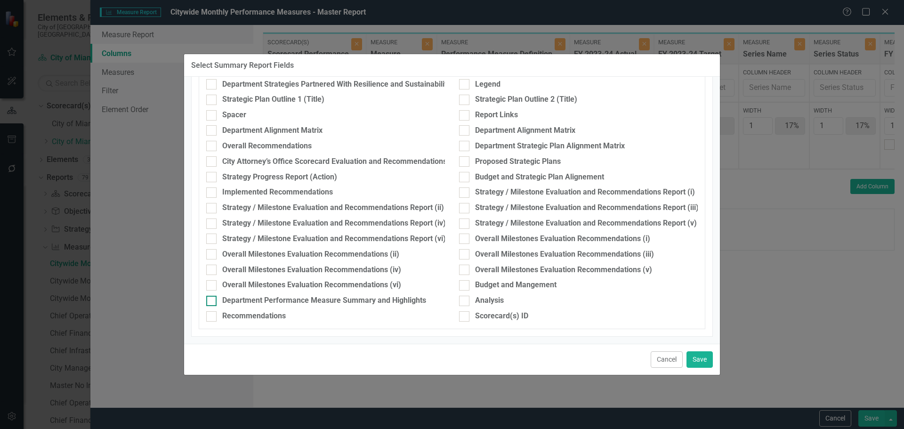
click at [316, 299] on div "Department Performance Measure Summary and Highlights" at bounding box center [324, 300] width 204 height 11
click at [212, 299] on input "Department Performance Measure Summary and Highlights" at bounding box center [209, 299] width 6 height 6
checkbox input "true"
click at [702, 362] on button "Save" at bounding box center [700, 359] width 26 height 16
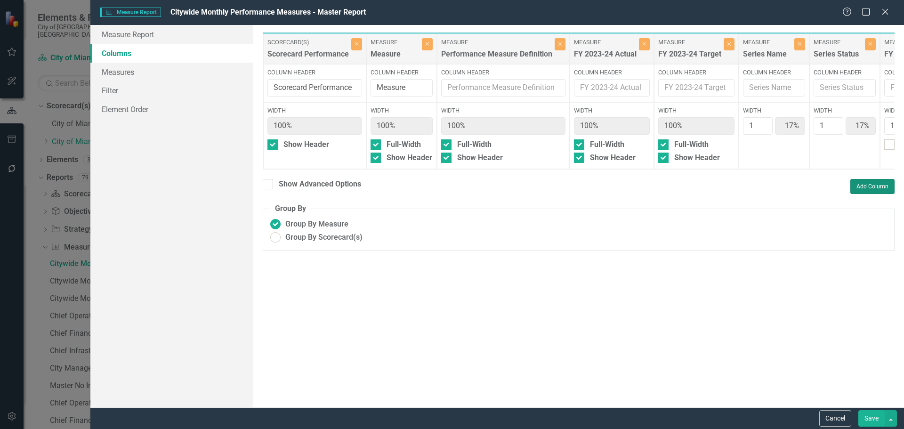
type input "14%"
type input "43%"
type input "13%"
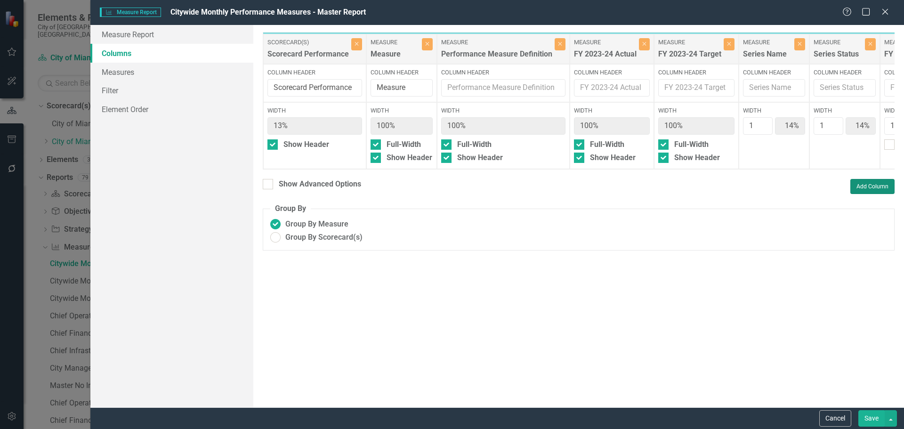
type input "13%"
type input "38%"
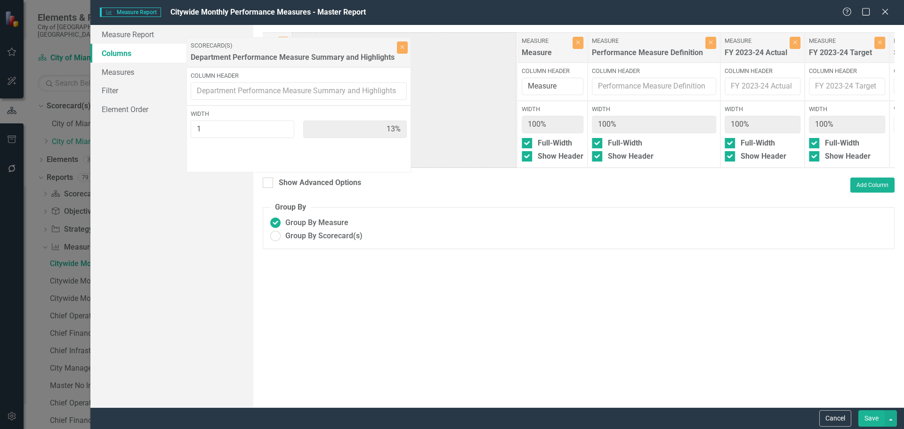
scroll to position [0, 73]
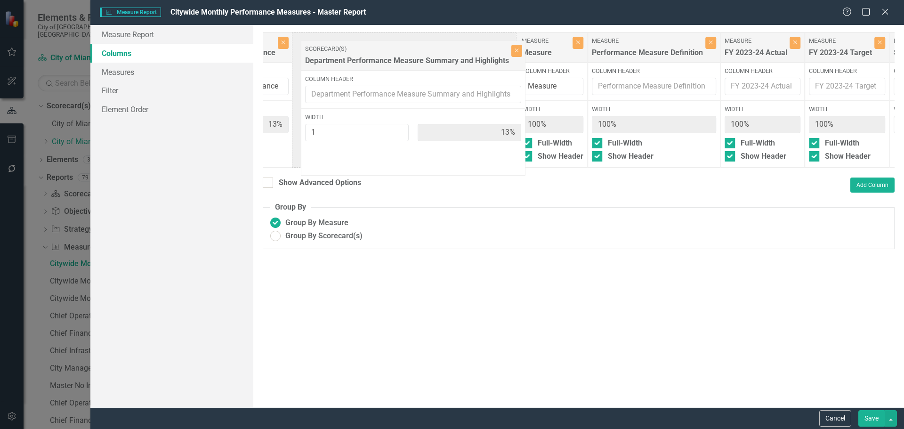
drag, startPoint x: 729, startPoint y: 54, endPoint x: 424, endPoint y: 60, distance: 304.3
click at [423, 60] on div "Scorecard(s) Scorecard Performance Close Column Header Scorecard Performance Wi…" at bounding box center [678, 100] width 978 height 136
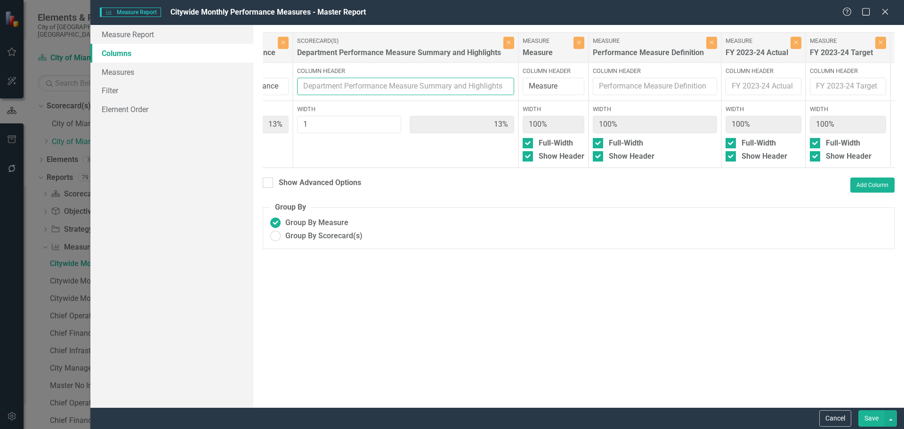
click at [310, 86] on input "Column Header" at bounding box center [405, 86] width 217 height 17
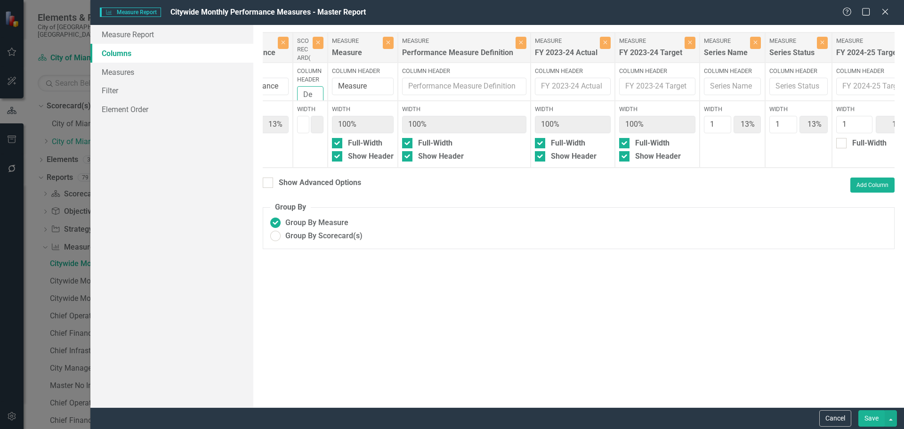
type input "D"
type input "P"
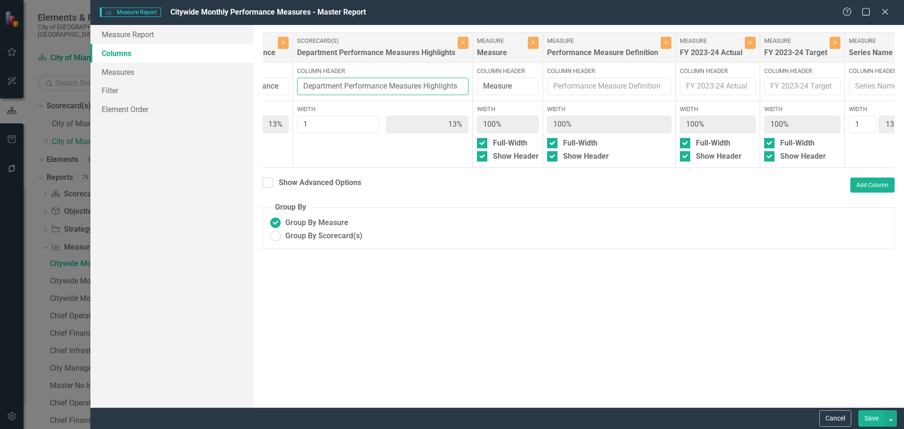
scroll to position [0, 0]
type input "Department Performance Measures Highlights"
click at [873, 420] on button "Save" at bounding box center [872, 418] width 26 height 16
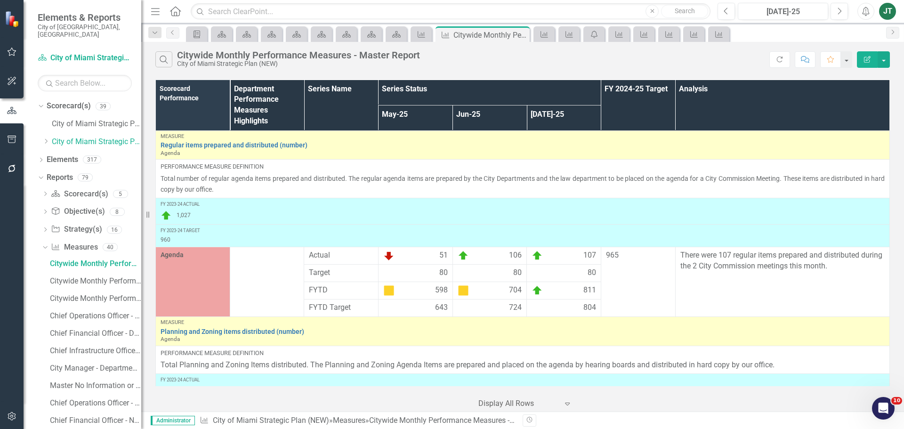
scroll to position [3344, 0]
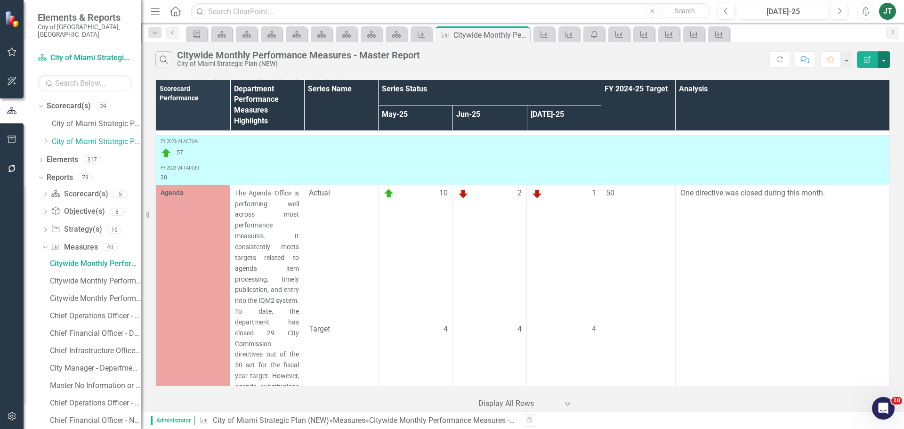
click at [881, 60] on button "button" at bounding box center [884, 59] width 12 height 16
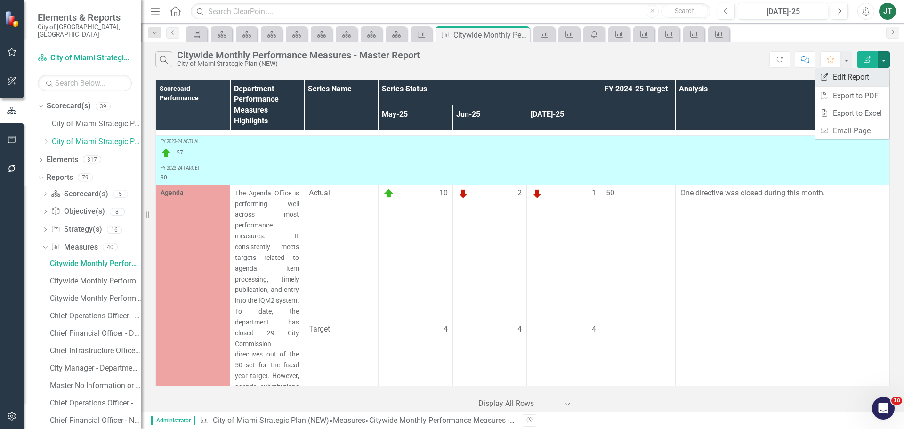
click at [859, 82] on link "Edit Report Edit Report" at bounding box center [852, 76] width 74 height 17
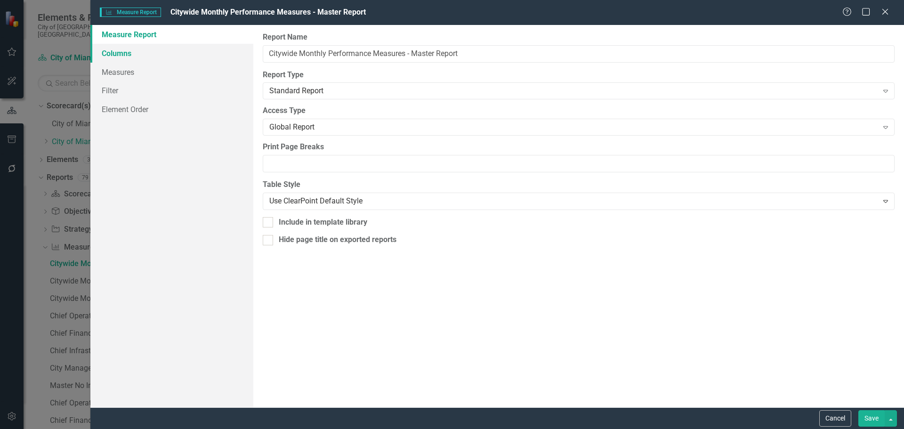
click at [128, 50] on link "Columns" at bounding box center [171, 53] width 163 height 19
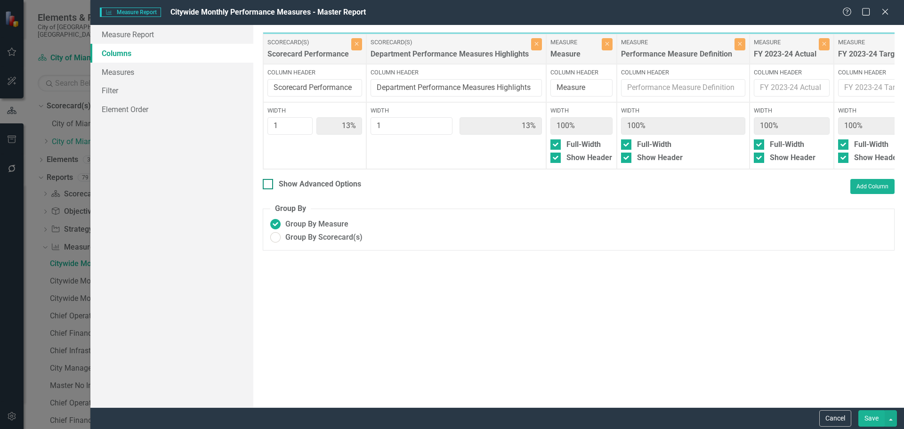
click at [279, 190] on div "Show Advanced Options" at bounding box center [320, 184] width 82 height 11
click at [269, 185] on input "Show Advanced Options" at bounding box center [266, 182] width 6 height 6
checkbox input "true"
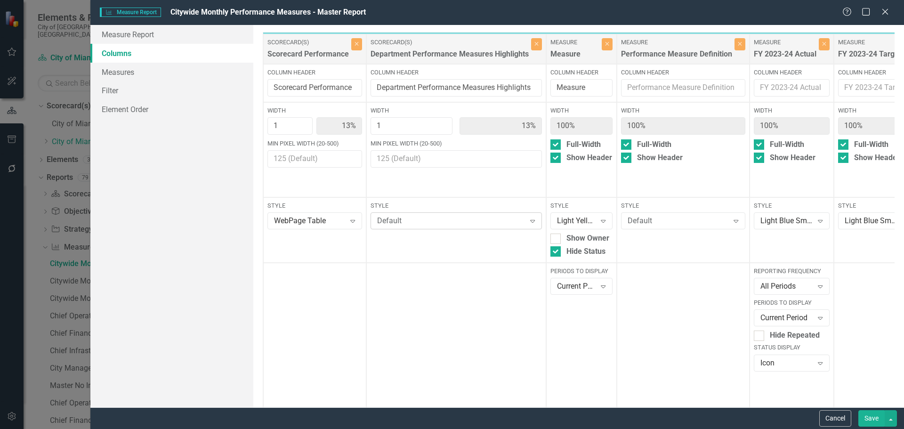
click at [432, 219] on div "Default" at bounding box center [451, 221] width 148 height 11
click at [411, 192] on div "Width 1 13% Min Pixel Width (20-500)" at bounding box center [456, 149] width 180 height 95
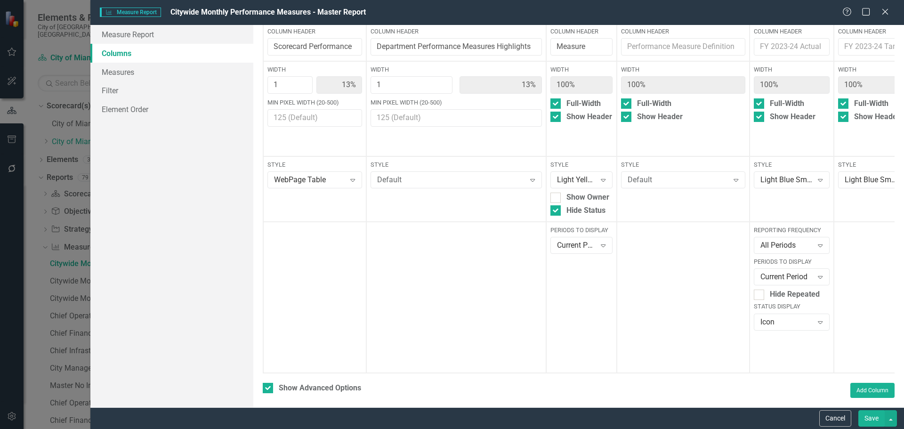
scroll to position [102, 0]
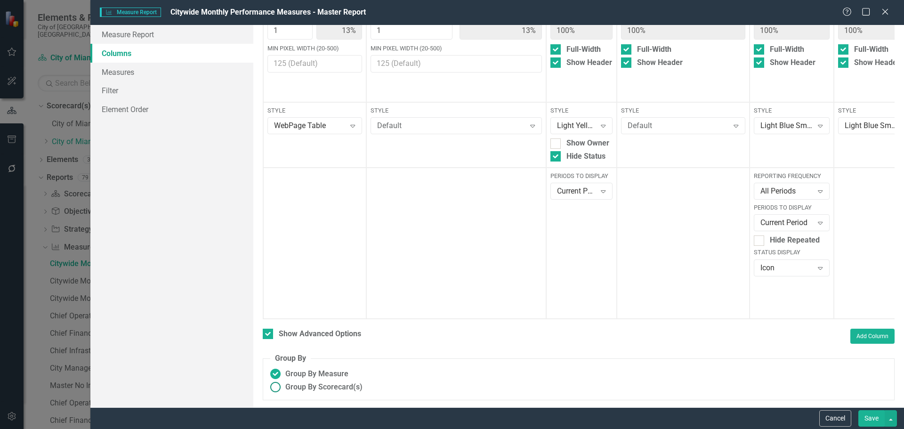
click at [313, 387] on span "Group By Scorecard(s)" at bounding box center [323, 387] width 77 height 11
click at [283, 387] on input "Group By Scorecard(s)" at bounding box center [275, 387] width 15 height 15
radio input "true"
type input "100%"
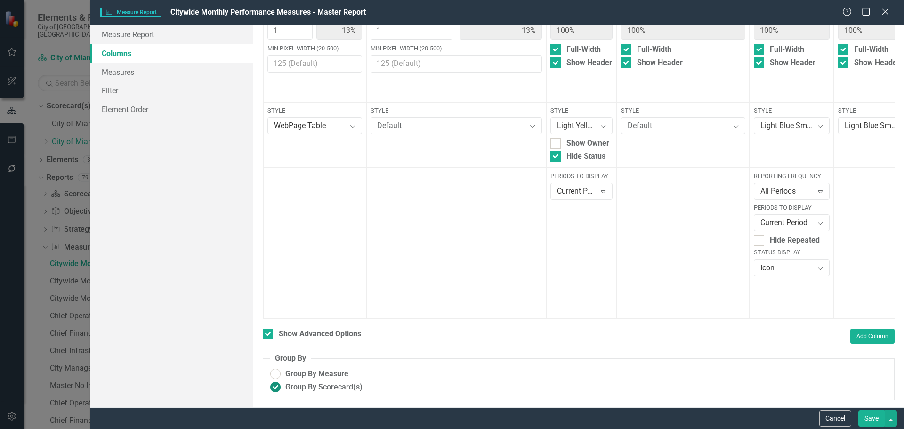
type input "17%"
type input "50%"
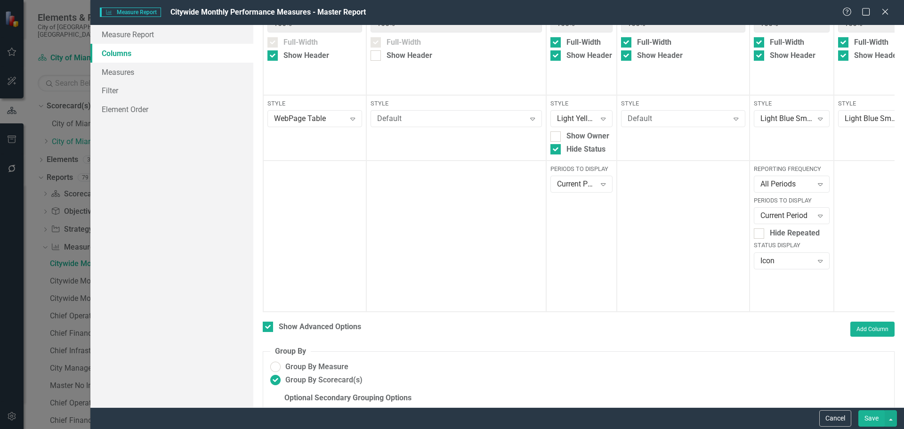
scroll to position [0, 0]
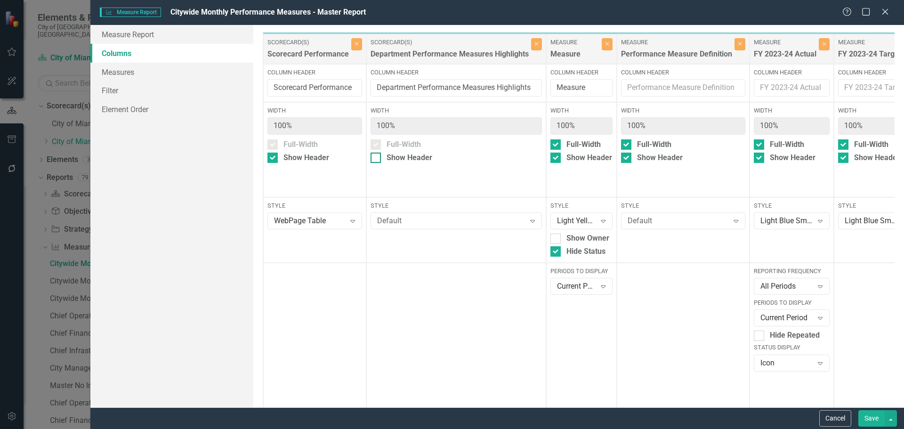
click at [397, 159] on div "Show Header" at bounding box center [410, 158] width 46 height 11
click at [377, 159] on input "Show Header" at bounding box center [374, 156] width 6 height 6
checkbox input "true"
click at [873, 419] on button "Save" at bounding box center [872, 418] width 26 height 16
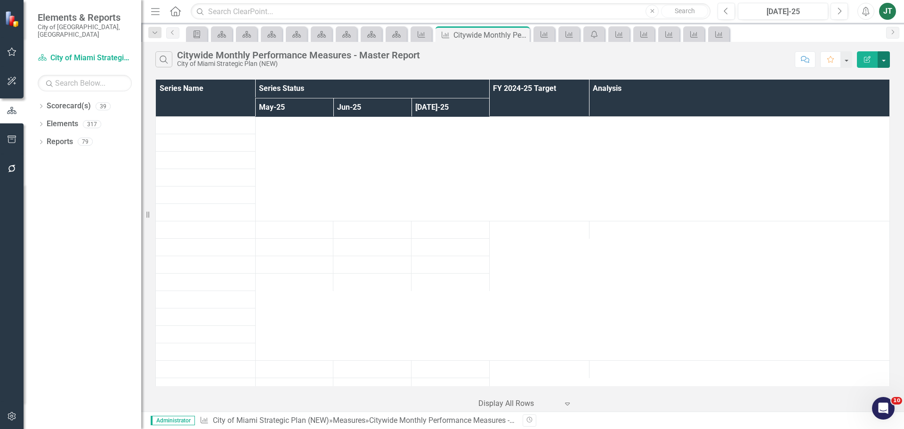
click at [882, 61] on button "button" at bounding box center [884, 59] width 12 height 16
click at [875, 74] on link "Edit Report Edit Report" at bounding box center [852, 76] width 74 height 17
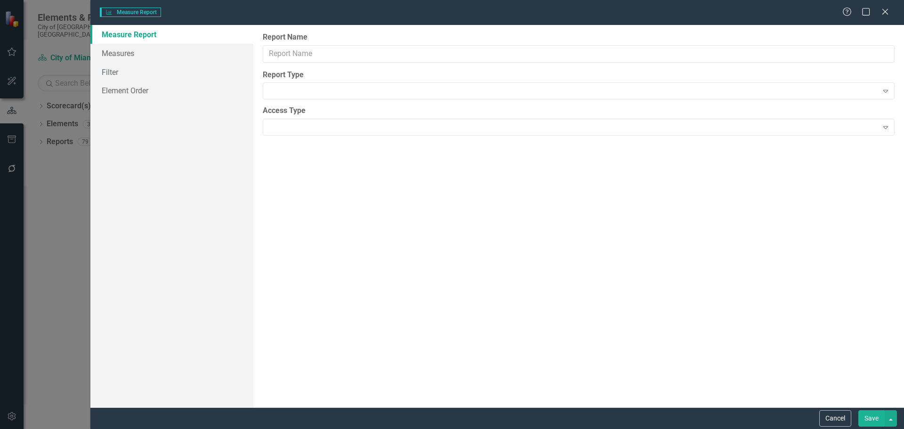
type input "Citywide Monthly Performance Measures - Master Report"
click at [119, 52] on link "Measures" at bounding box center [171, 53] width 163 height 19
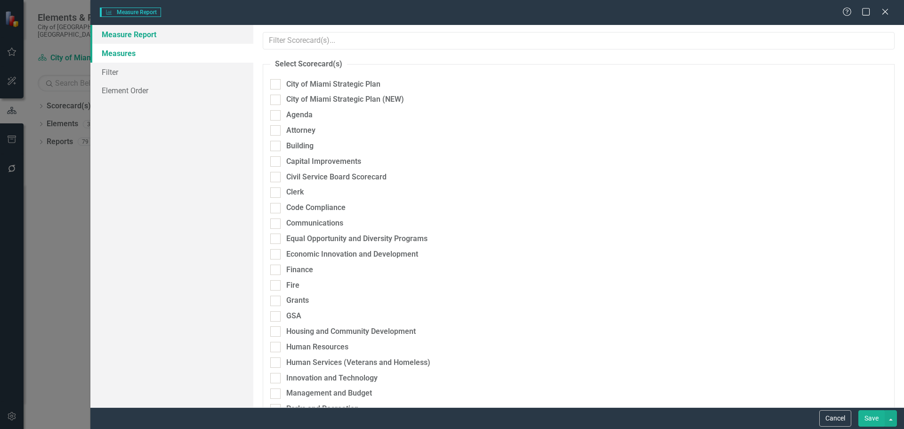
click at [120, 36] on link "Measure Report" at bounding box center [171, 34] width 163 height 19
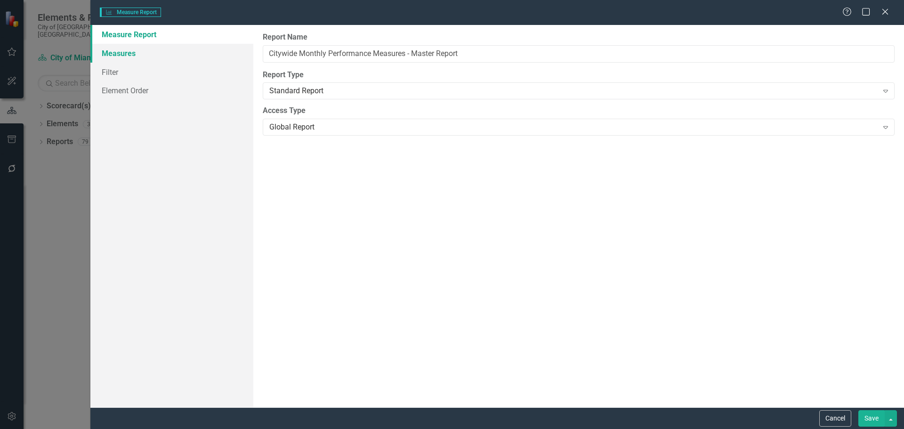
click at [118, 51] on link "Measures" at bounding box center [171, 53] width 163 height 19
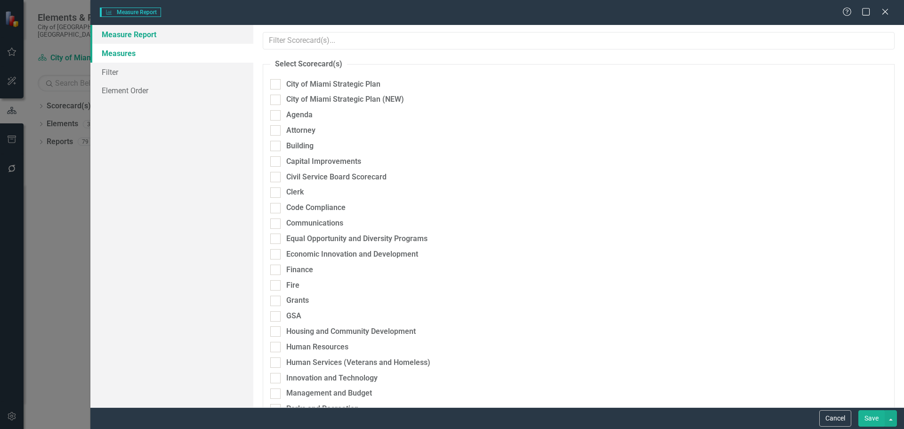
click at [149, 35] on link "Measure Report" at bounding box center [171, 34] width 163 height 19
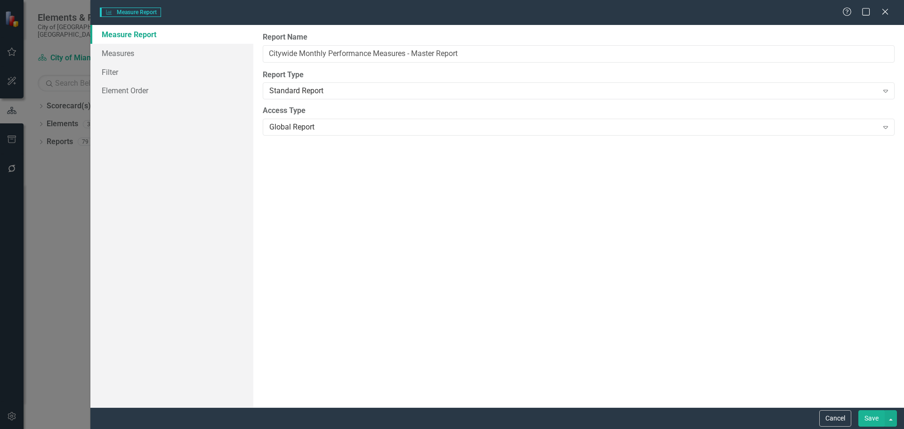
click at [150, 32] on link "Measure Report" at bounding box center [171, 34] width 163 height 19
click at [834, 419] on button "Cancel" at bounding box center [835, 418] width 32 height 16
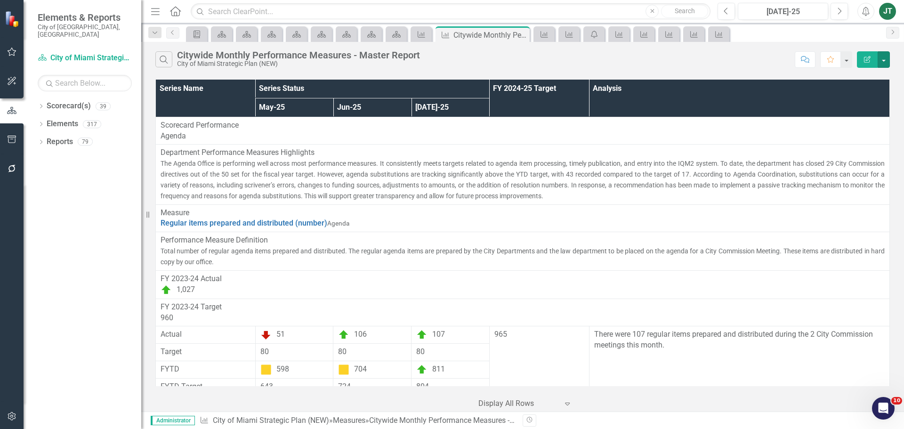
click at [885, 58] on button "button" at bounding box center [884, 59] width 12 height 16
click at [884, 60] on button "button" at bounding box center [884, 59] width 12 height 16
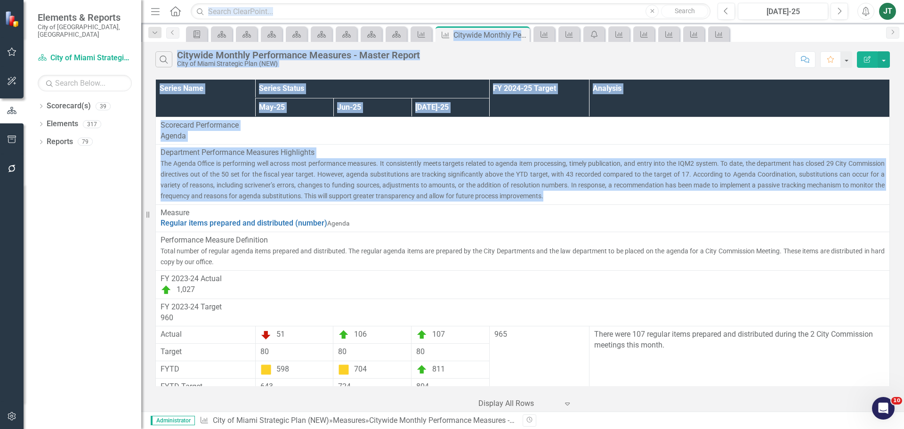
drag, startPoint x: 584, startPoint y: 193, endPoint x: 141, endPoint y: 149, distance: 444.4
click at [141, 149] on div "Elements & Reports City of Miami, FL Scorecard(s) City of Miami Strategic Plan …" at bounding box center [452, 214] width 904 height 429
click at [279, 169] on span "The Agenda Office is performing well across most performance measures. It consi…" at bounding box center [523, 180] width 724 height 40
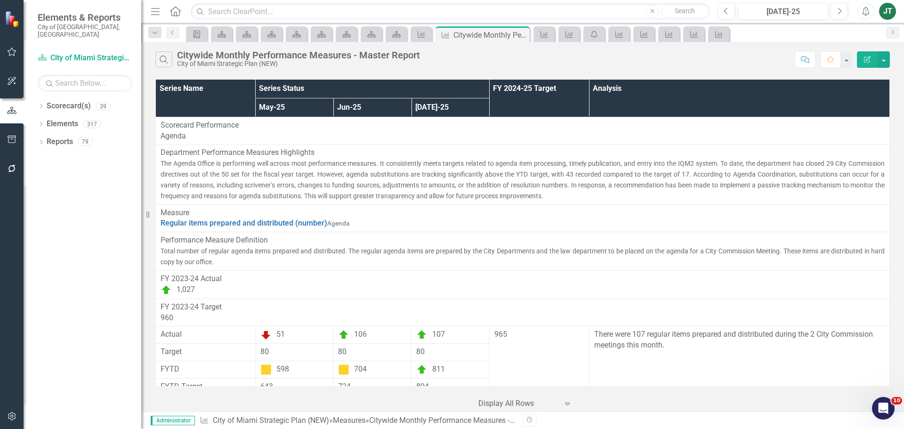
click at [374, 168] on p "The Agenda Office is performing well across most performance measures. It consi…" at bounding box center [523, 179] width 724 height 43
drag, startPoint x: 607, startPoint y: 175, endPoint x: 645, endPoint y: 174, distance: 37.7
click at [608, 175] on span "The Agenda Office is performing well across most performance measures. It consi…" at bounding box center [523, 180] width 724 height 40
click at [889, 61] on button "button" at bounding box center [884, 59] width 12 height 16
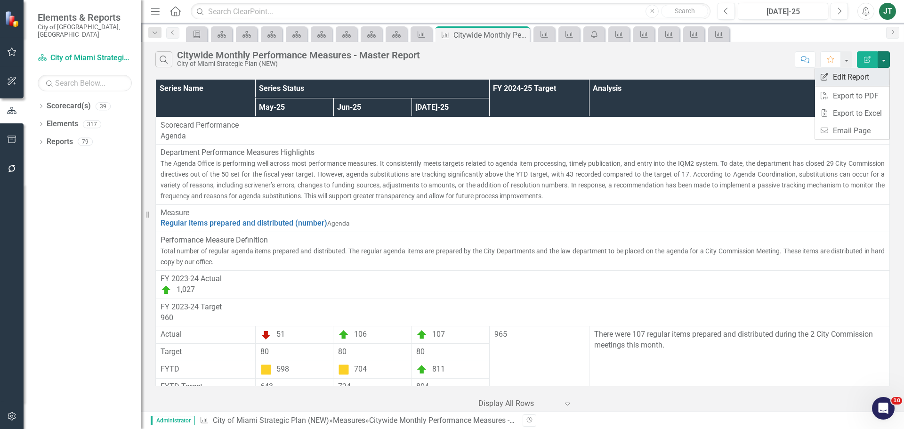
click at [867, 80] on link "Edit Report Edit Report" at bounding box center [852, 76] width 74 height 17
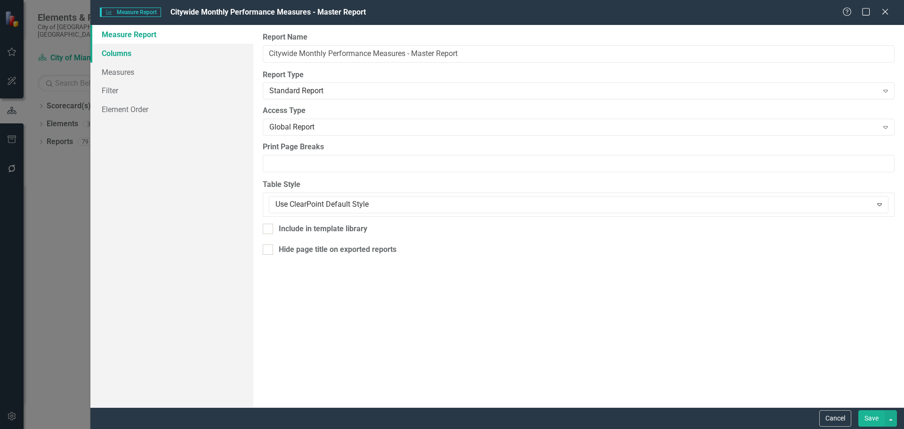
click at [134, 54] on link "Columns" at bounding box center [171, 53] width 163 height 19
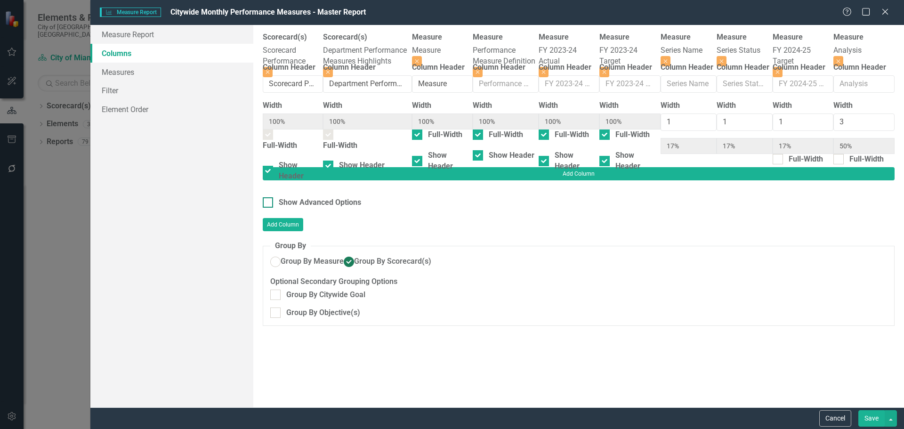
click at [322, 197] on div "Show Advanced Options" at bounding box center [320, 202] width 82 height 11
click at [269, 197] on input "Show Advanced Options" at bounding box center [266, 200] width 6 height 6
checkbox input "true"
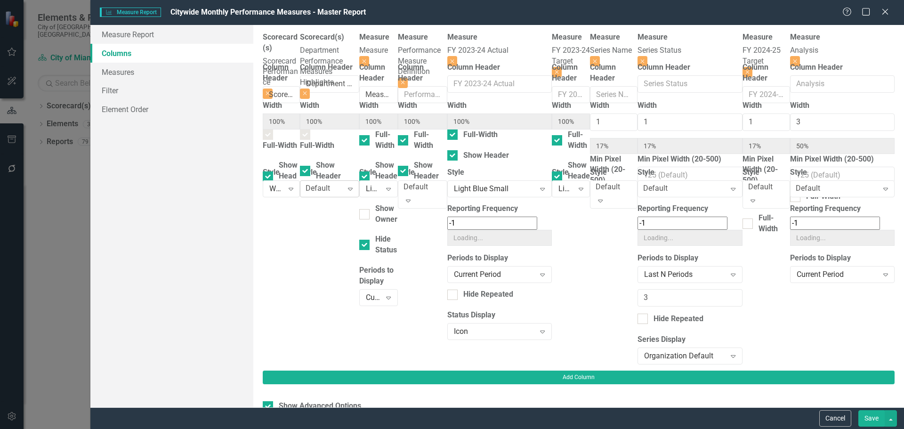
click at [330, 194] on div "Default" at bounding box center [318, 188] width 24 height 11
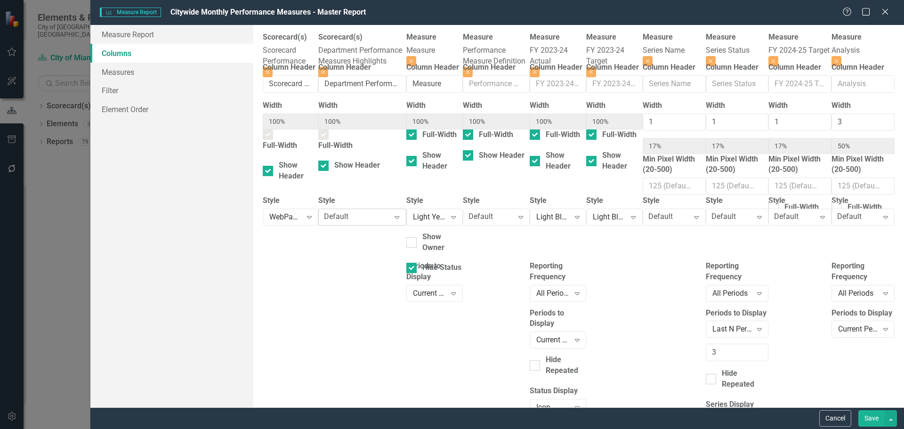
click at [402, 221] on icon "Expand" at bounding box center [396, 217] width 9 height 8
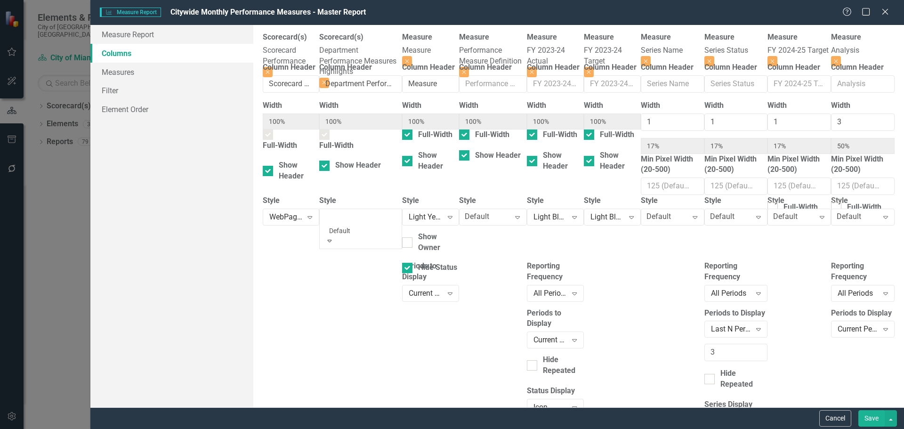
scroll to position [283, 0]
click at [877, 421] on button "Save" at bounding box center [872, 418] width 26 height 16
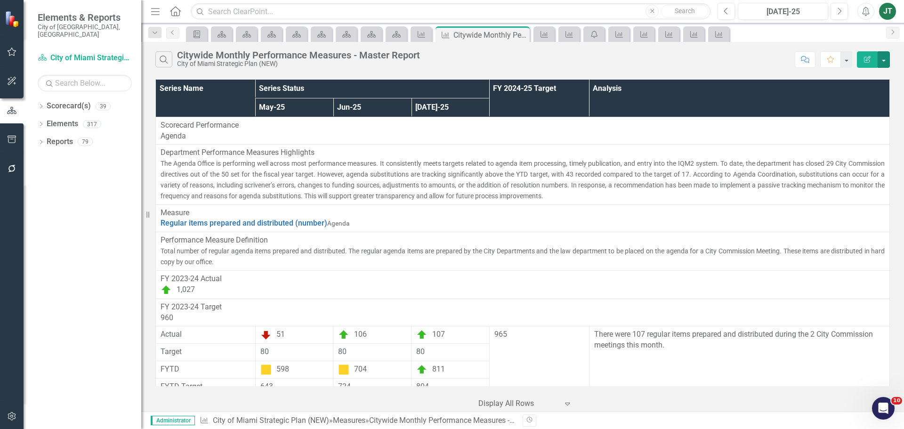
scroll to position [1318, 0]
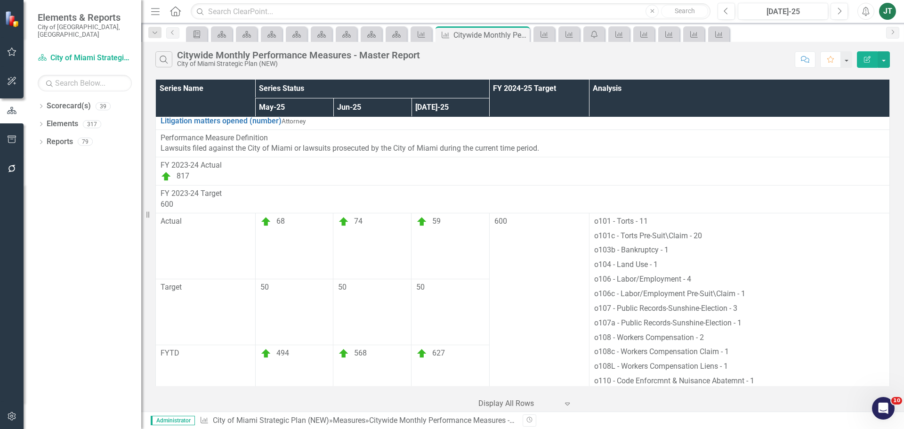
click at [355, 102] on td "Department Performance Measures Highlights" at bounding box center [523, 72] width 734 height 60
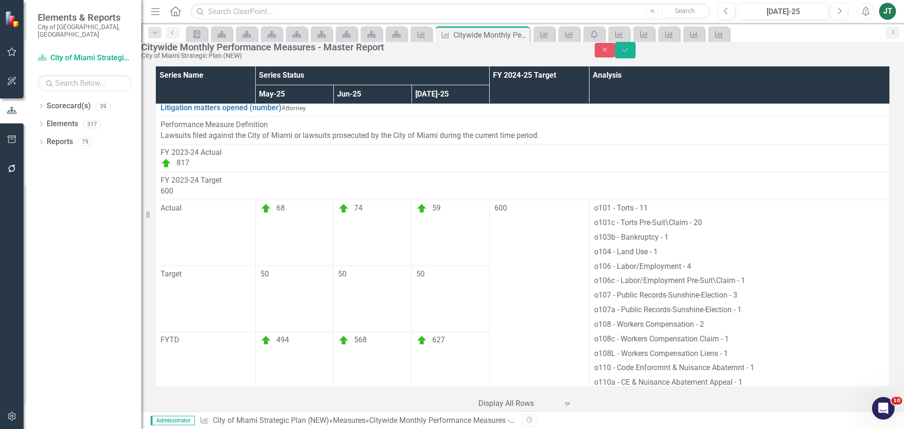
scroll to position [1130, 0]
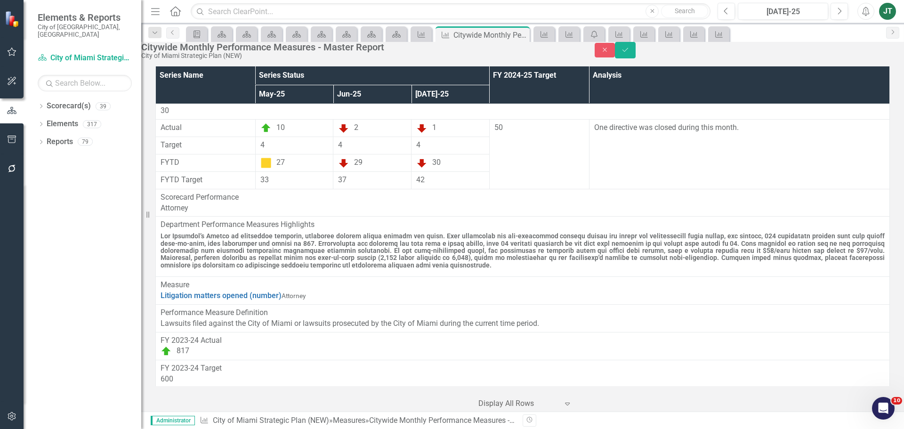
click at [349, 235] on h4 at bounding box center [523, 251] width 724 height 36
click at [345, 234] on h4 at bounding box center [523, 251] width 724 height 36
click at [609, 53] on icon "Close" at bounding box center [605, 50] width 8 height 7
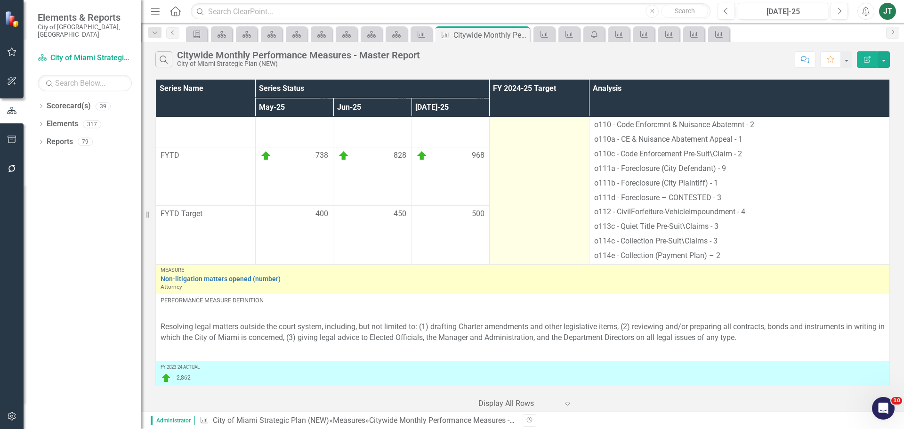
scroll to position [1837, 0]
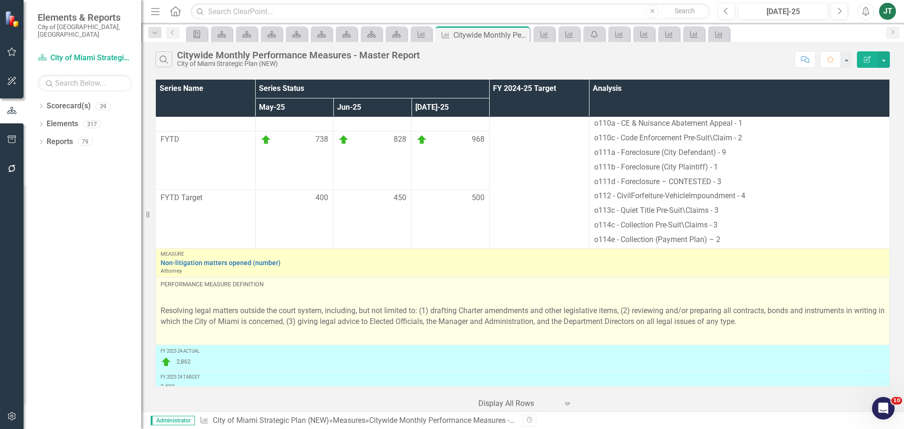
click at [364, 316] on p "Resolving legal matters outside the court system, including, but not limited to…" at bounding box center [523, 316] width 724 height 25
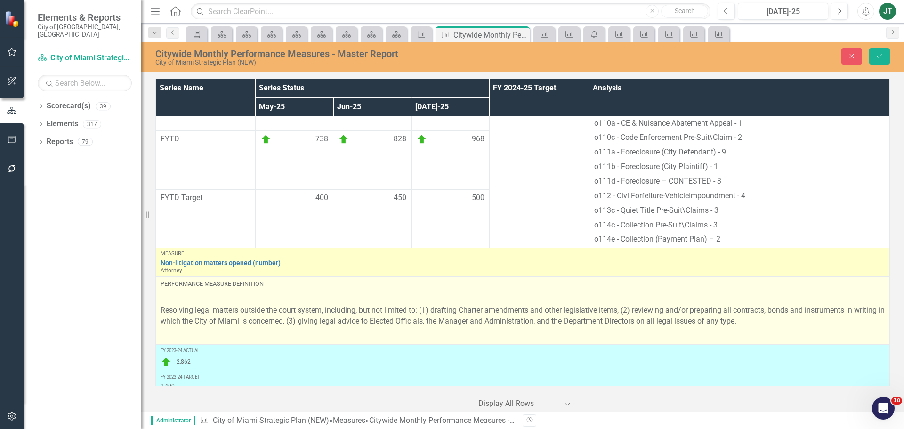
click at [328, 298] on p at bounding box center [523, 297] width 724 height 13
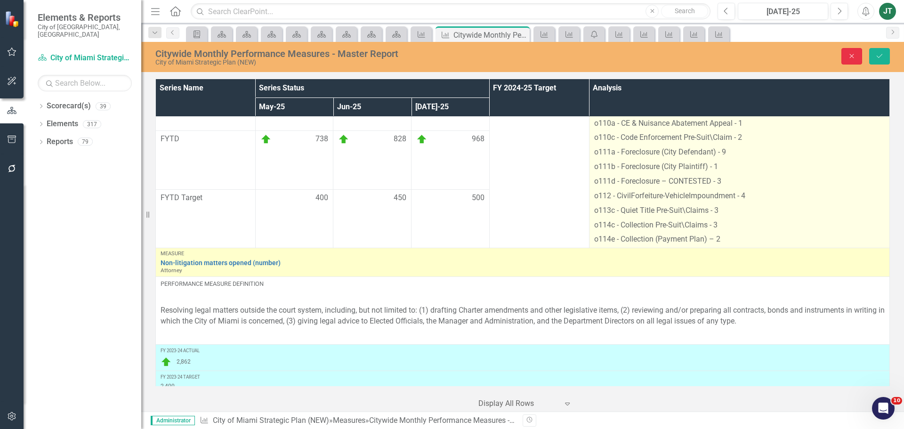
drag, startPoint x: 853, startPoint y: 54, endPoint x: 627, endPoint y: 186, distance: 262.1
click at [853, 54] on icon "Close" at bounding box center [852, 56] width 8 height 7
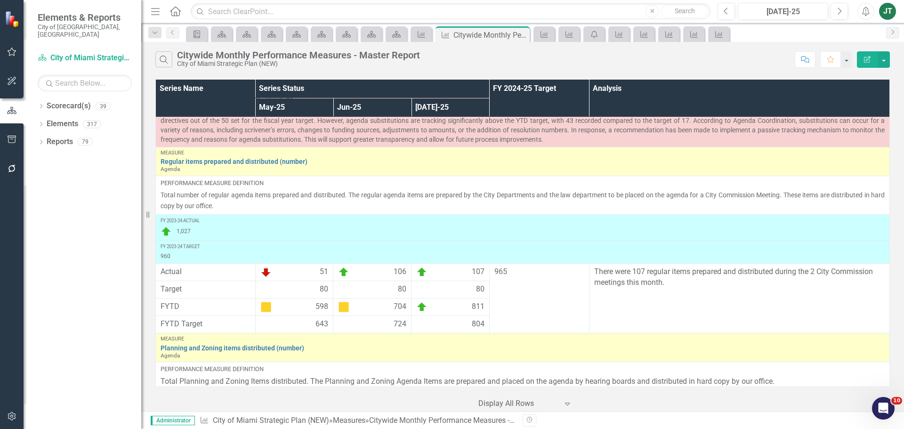
scroll to position [0, 0]
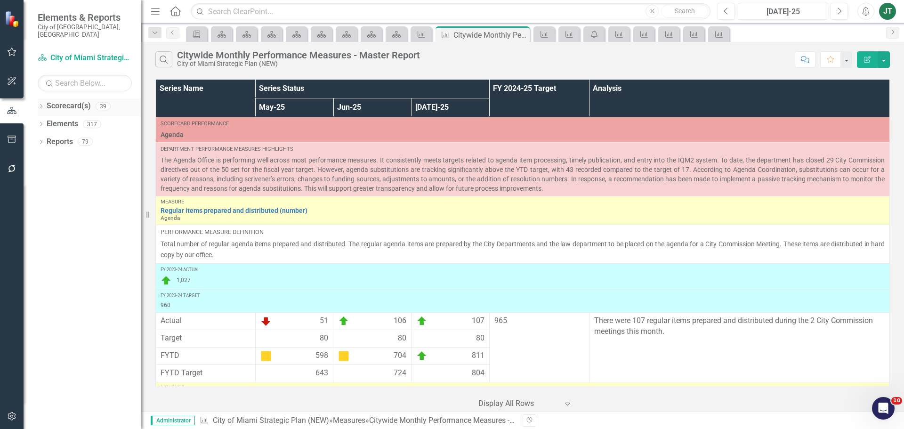
click at [40, 105] on icon "Dropdown" at bounding box center [41, 107] width 7 height 5
click at [35, 138] on icon "Dropdown" at bounding box center [31, 141] width 7 height 6
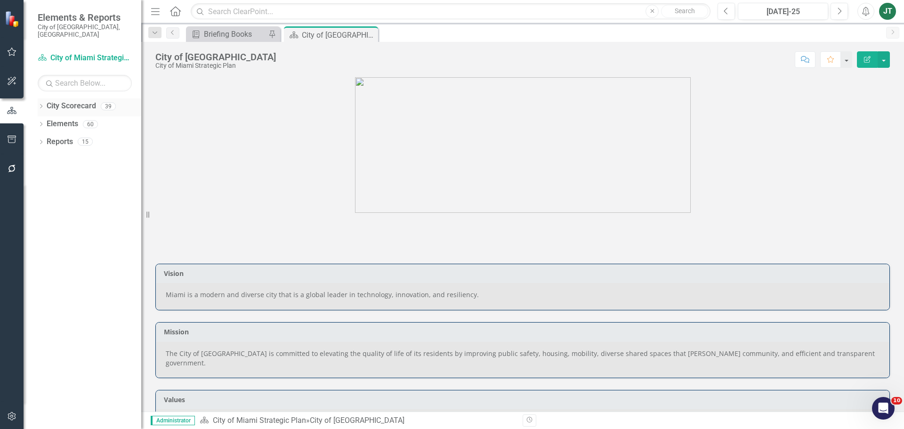
click at [40, 105] on icon "Dropdown" at bounding box center [41, 107] width 7 height 5
click at [49, 138] on icon "Dropdown" at bounding box center [45, 141] width 7 height 6
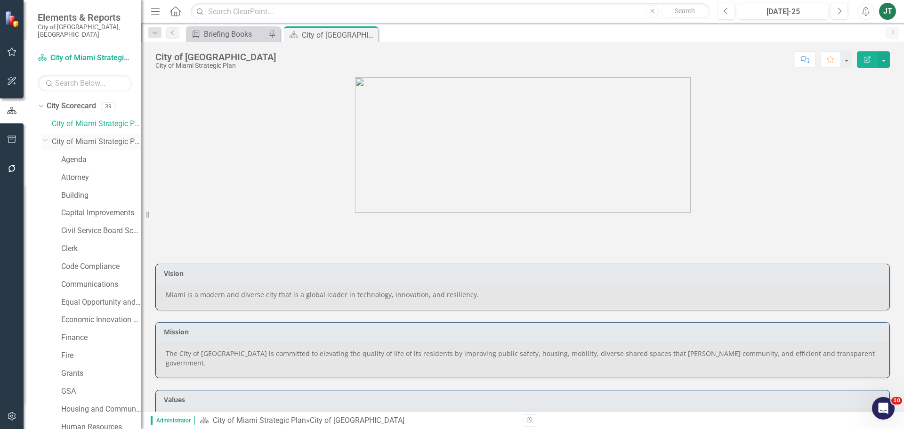
click at [44, 137] on icon "Dropdown" at bounding box center [45, 140] width 6 height 7
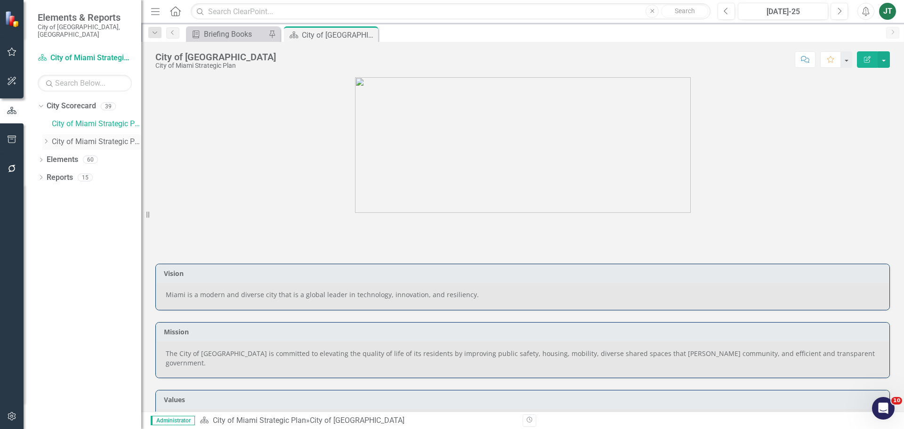
click at [47, 139] on icon at bounding box center [46, 141] width 2 height 5
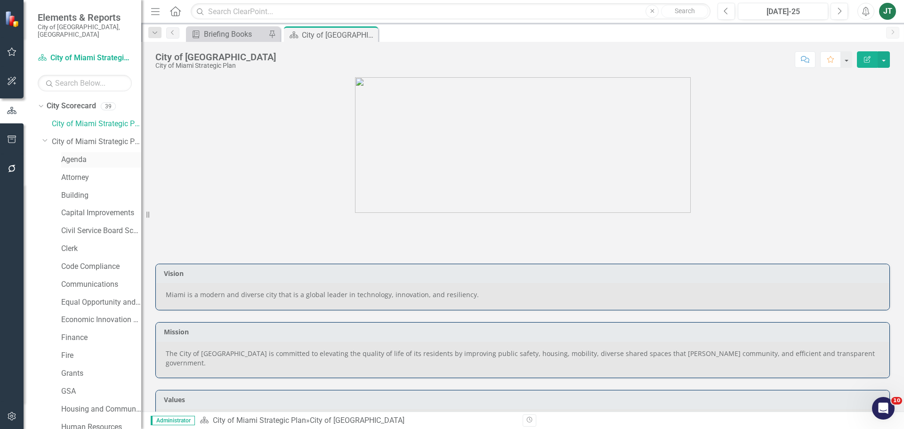
click at [80, 154] on link "Agenda" at bounding box center [101, 159] width 80 height 11
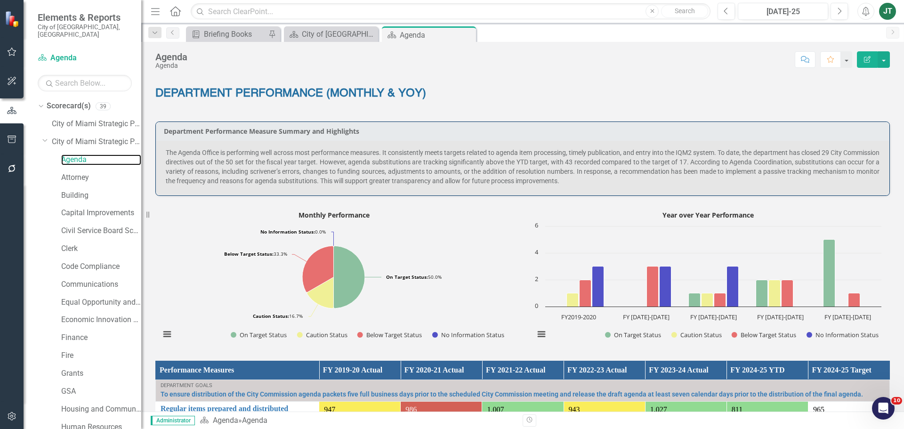
scroll to position [377, 0]
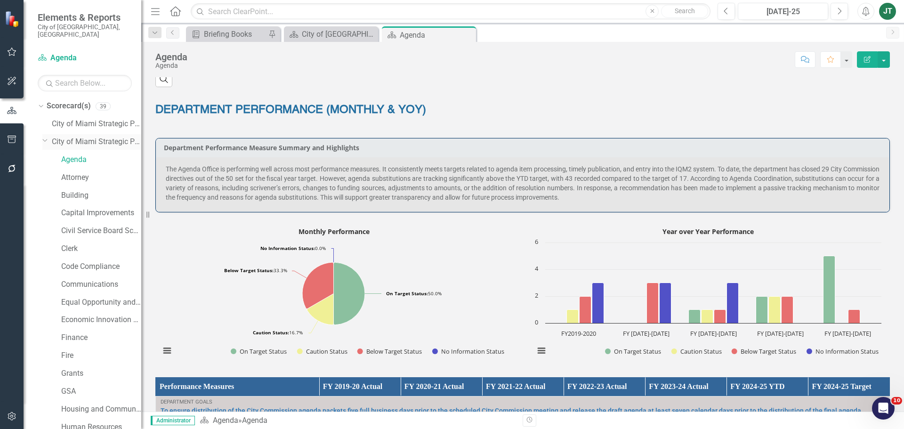
click at [42, 137] on icon "Dropdown" at bounding box center [45, 140] width 6 height 7
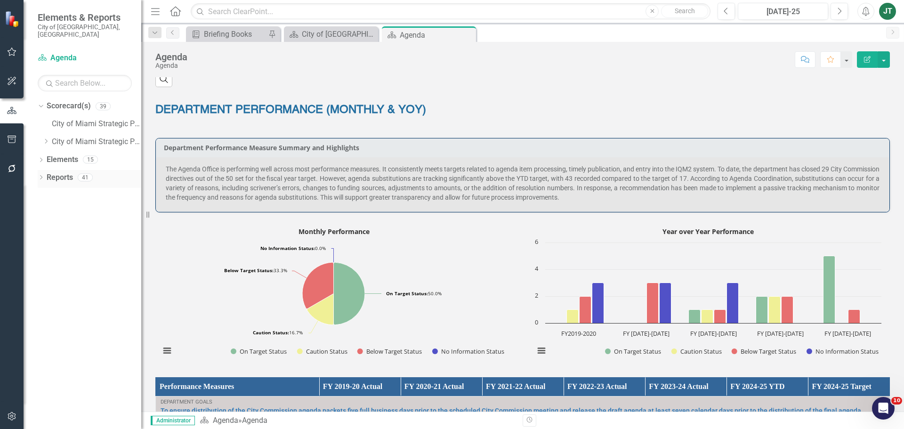
click at [57, 172] on link "Reports" at bounding box center [60, 177] width 26 height 11
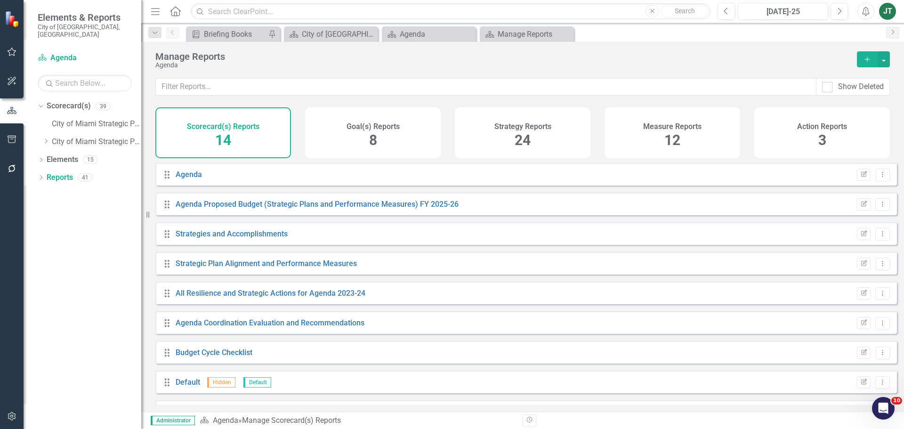
click at [678, 128] on h4 "Measure Reports" at bounding box center [672, 126] width 58 height 8
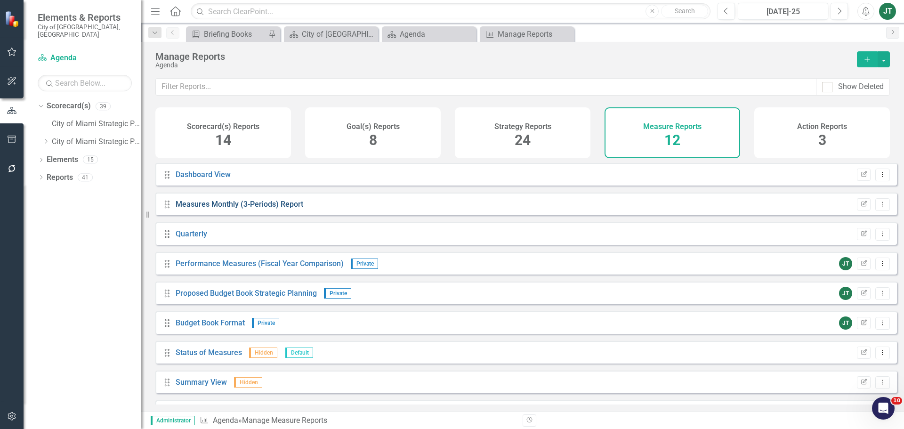
click at [272, 209] on link "Measures Monthly (3-Periods) Report" at bounding box center [240, 204] width 128 height 9
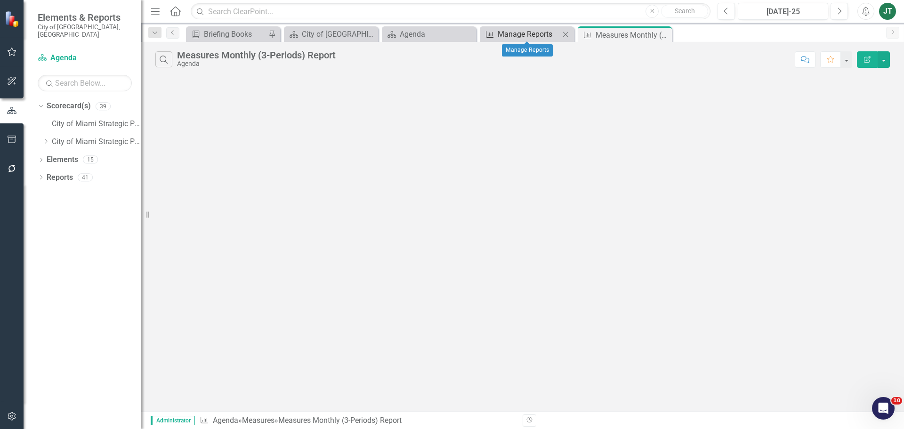
click at [535, 32] on div "Manage Reports" at bounding box center [529, 34] width 62 height 12
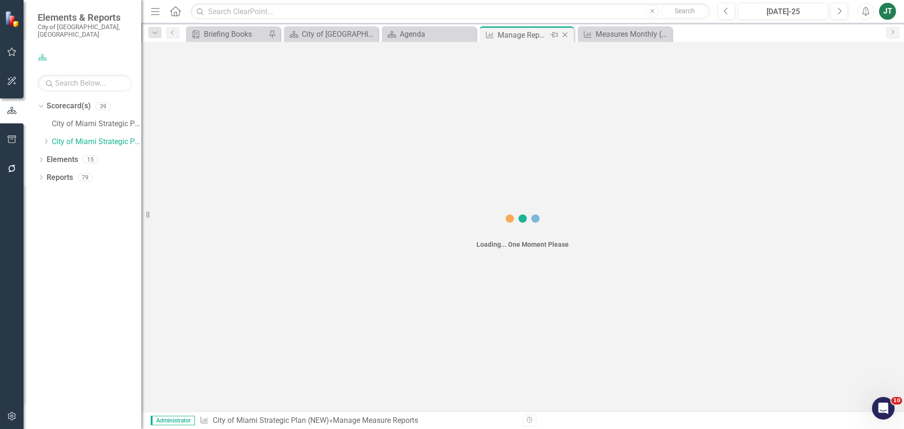
click at [565, 33] on icon "Close" at bounding box center [564, 35] width 9 height 8
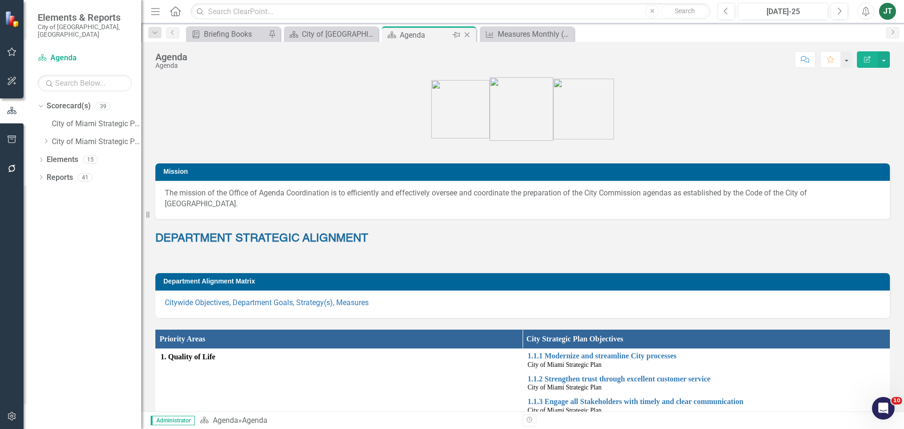
click at [443, 35] on div "Agenda" at bounding box center [425, 35] width 50 height 12
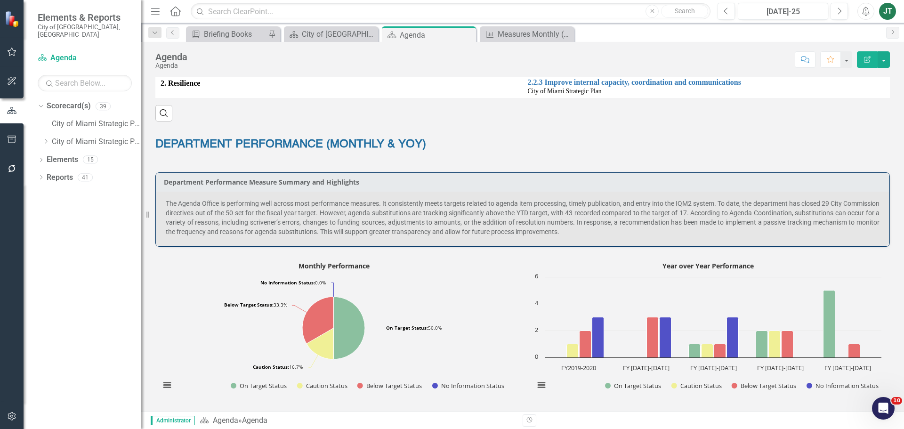
scroll to position [377, 0]
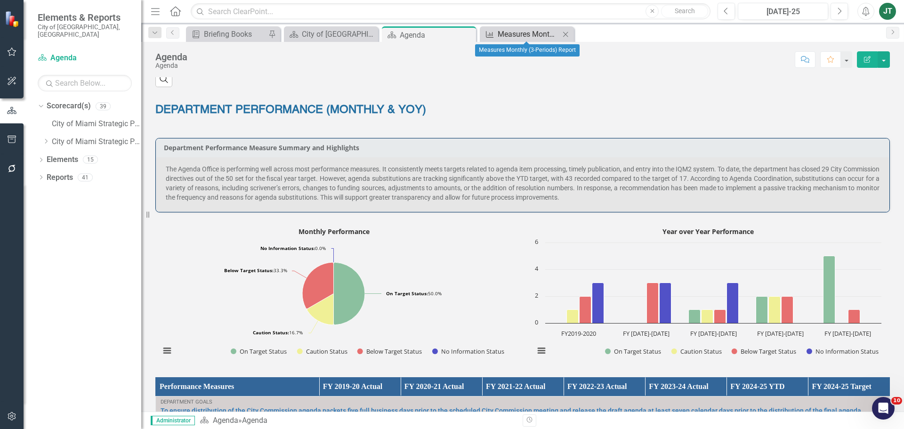
click at [541, 36] on div "Measures Monthly (3-Periods) Report" at bounding box center [529, 34] width 62 height 12
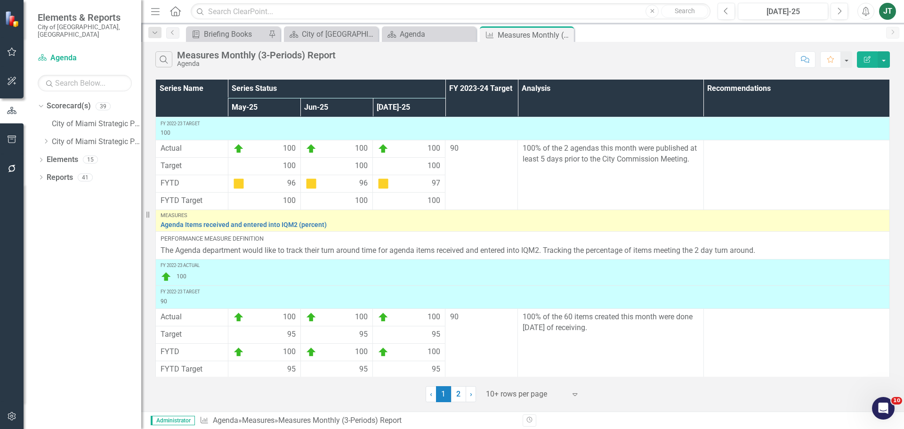
scroll to position [636, 0]
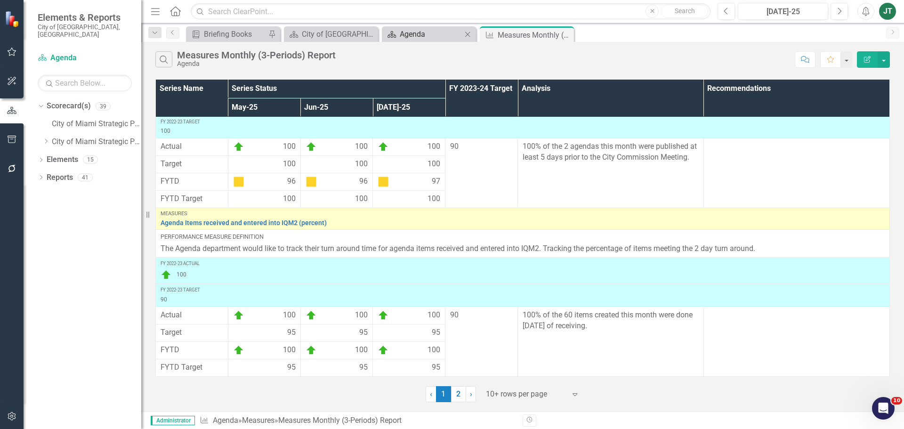
click at [425, 38] on div "Agenda" at bounding box center [431, 34] width 62 height 12
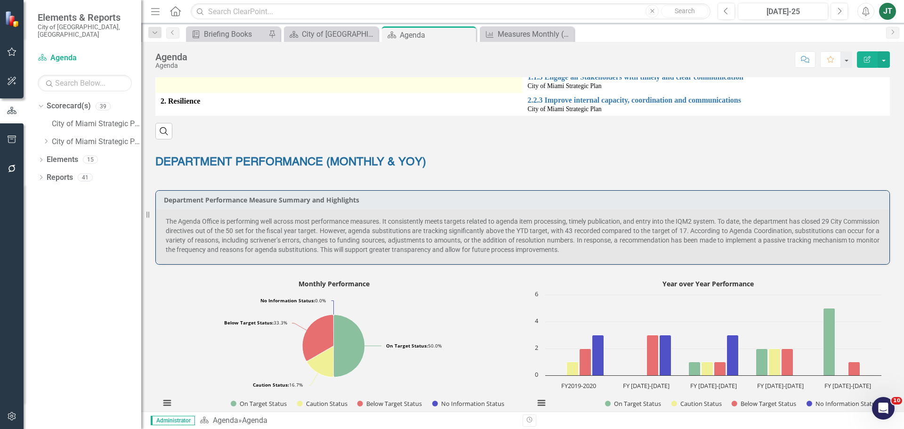
scroll to position [330, 0]
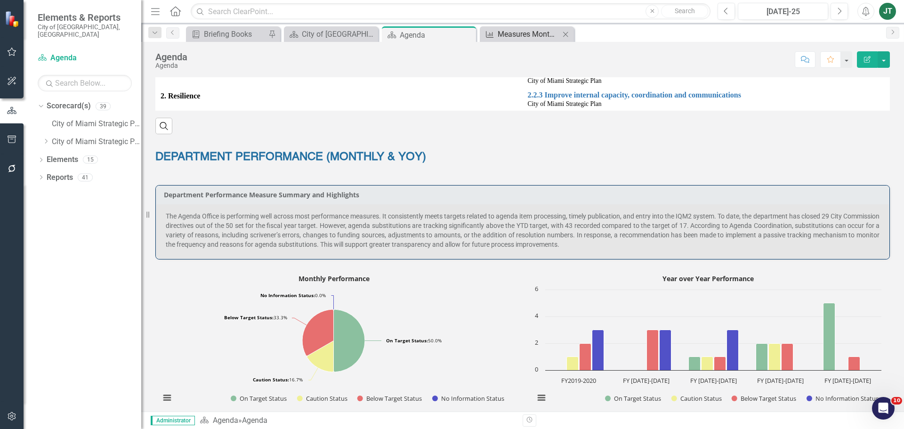
click at [528, 33] on div "Measures Monthly (3-Periods) Report" at bounding box center [529, 34] width 62 height 12
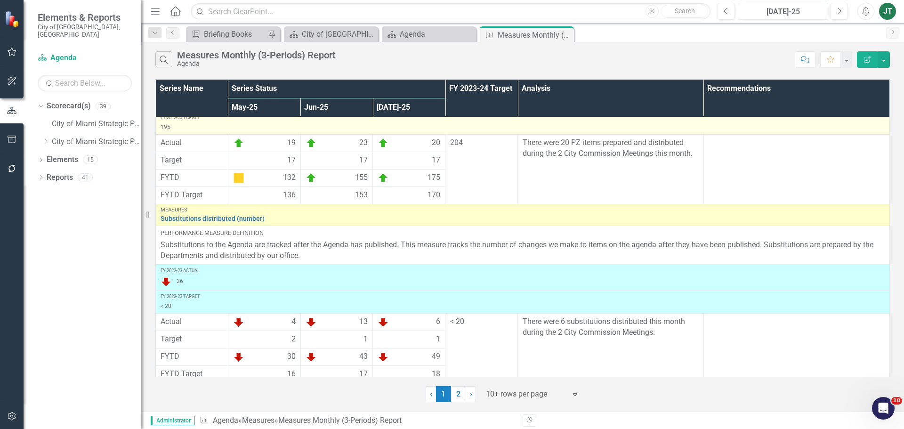
scroll to position [283, 0]
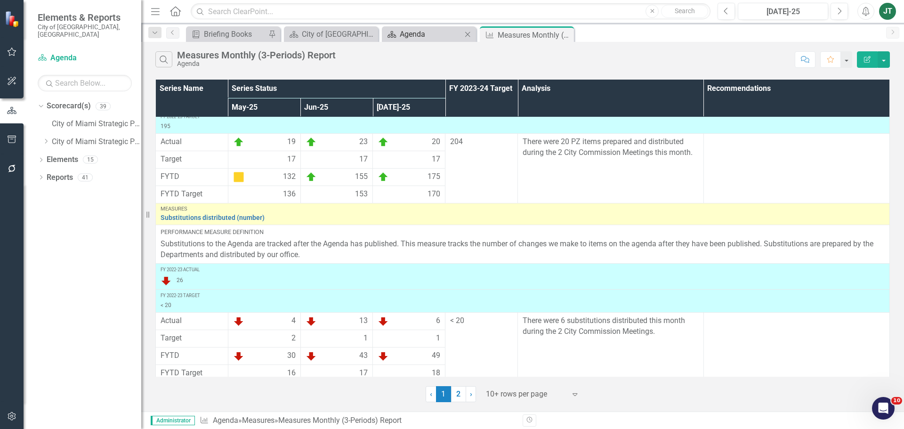
click at [422, 33] on div "Agenda" at bounding box center [431, 34] width 62 height 12
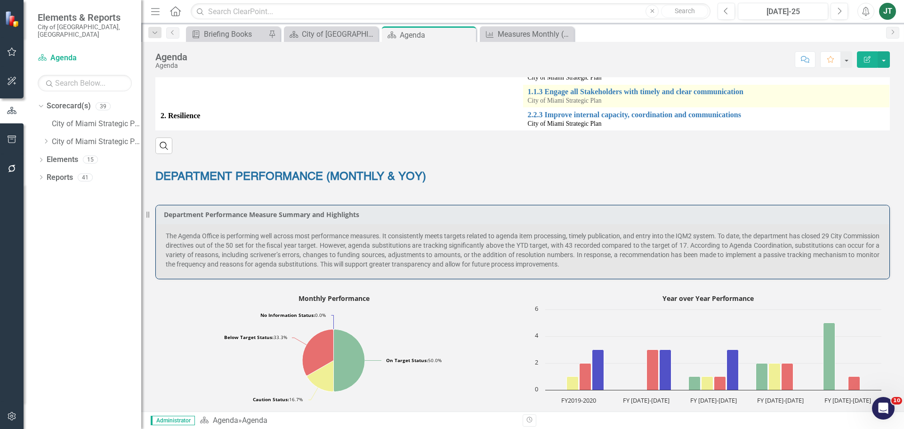
scroll to position [330, 0]
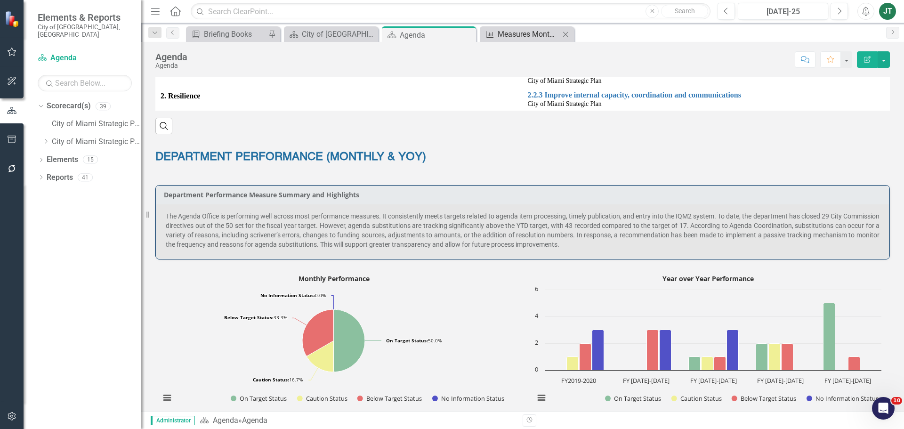
click at [503, 35] on div "Measures Monthly (3-Periods) Report" at bounding box center [529, 34] width 62 height 12
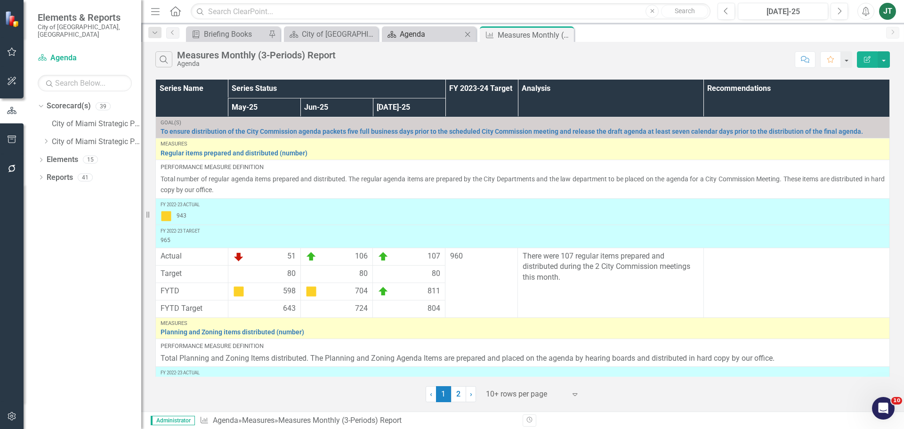
click at [426, 36] on div "Agenda" at bounding box center [431, 34] width 62 height 12
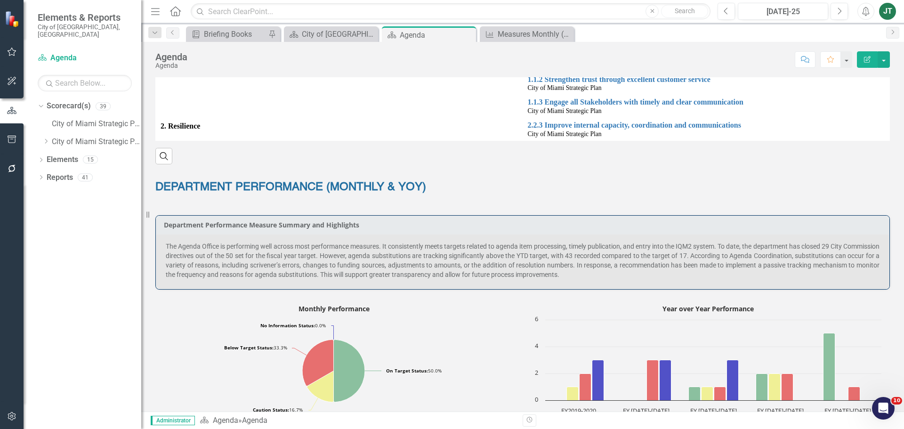
scroll to position [330, 0]
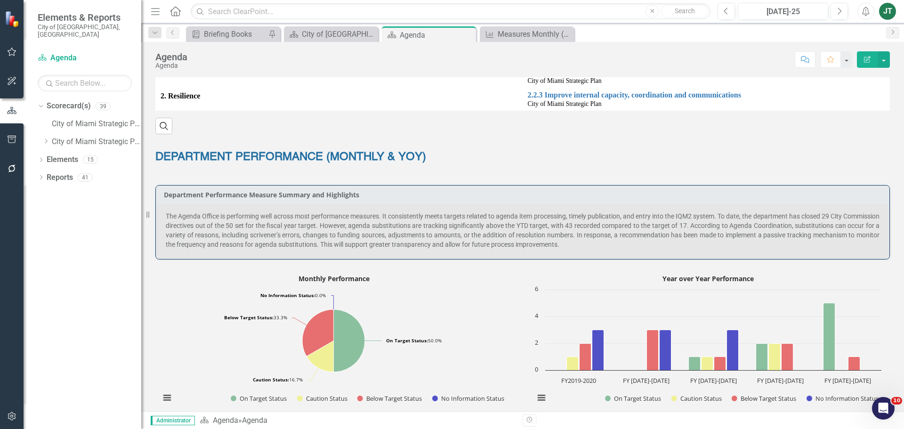
click at [582, 211] on p "The Agenda Office is performing well across most performance measures. It consi…" at bounding box center [523, 230] width 714 height 38
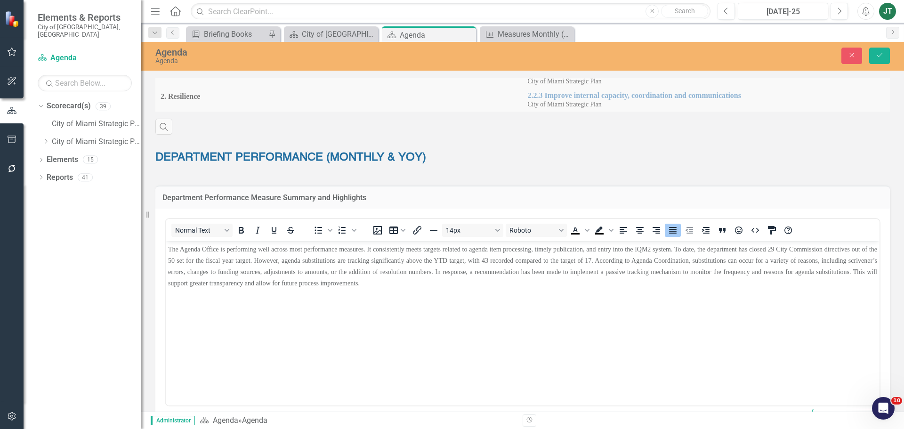
scroll to position [0, 0]
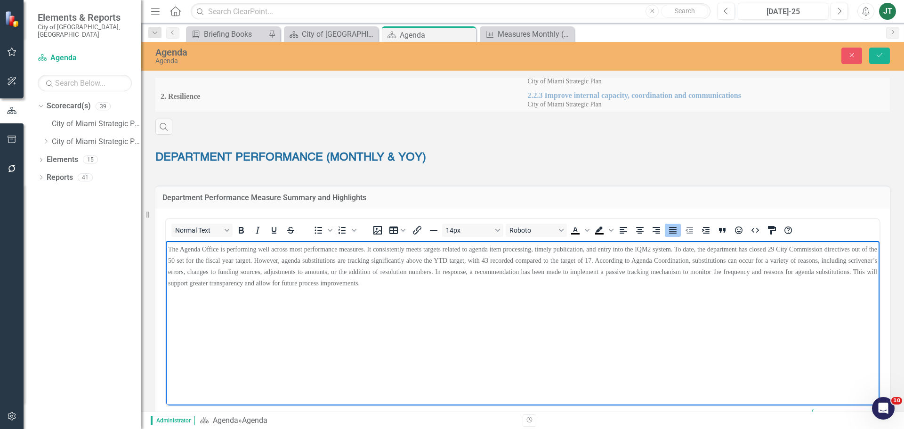
click at [584, 249] on span "The Agenda Office is performing well across most performance measures. It consi…" at bounding box center [522, 265] width 709 height 41
drag, startPoint x: 531, startPoint y: 248, endPoint x: 499, endPoint y: 249, distance: 32.0
click at [493, 251] on span "The Agenda Office is performing well across most performance measures. It consi…" at bounding box center [522, 265] width 709 height 41
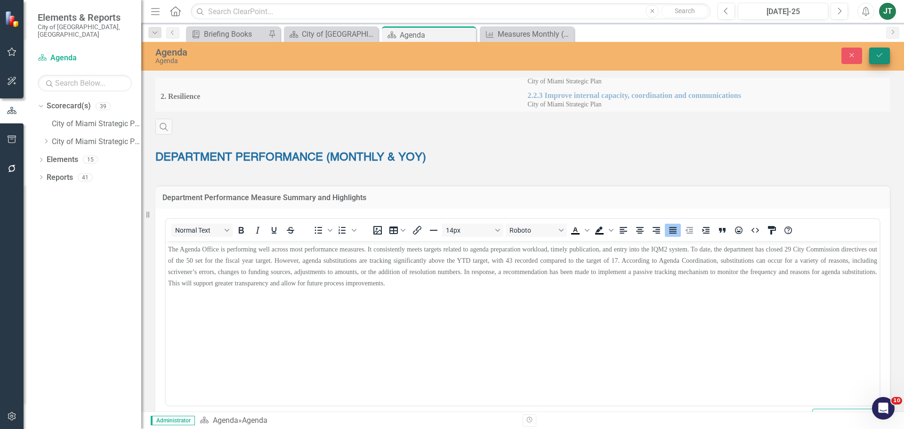
click at [877, 55] on icon "Save" at bounding box center [879, 55] width 8 height 7
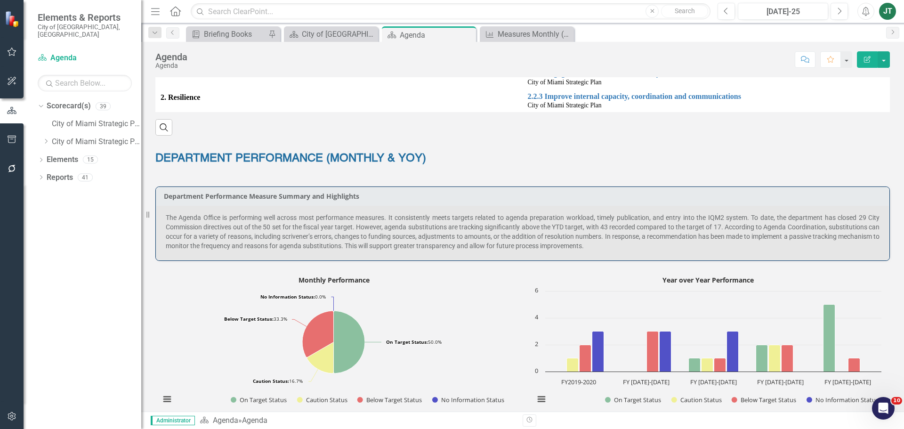
scroll to position [330, 0]
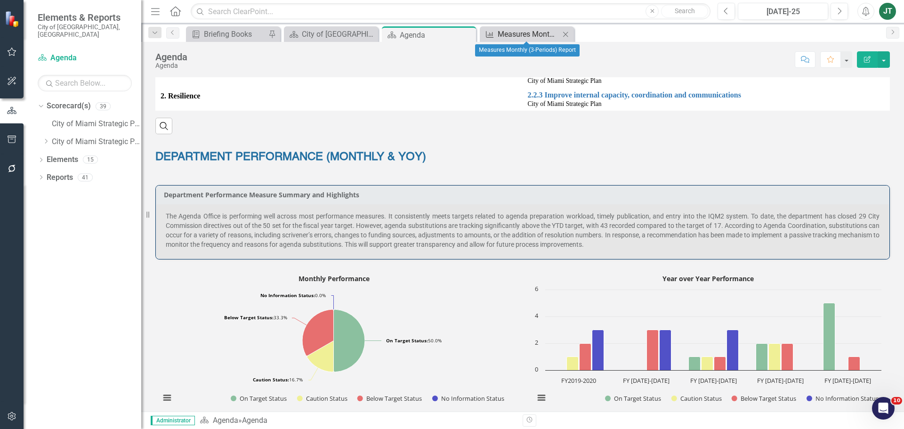
click at [530, 35] on div "Measures Monthly (3-Periods) Report" at bounding box center [529, 34] width 62 height 12
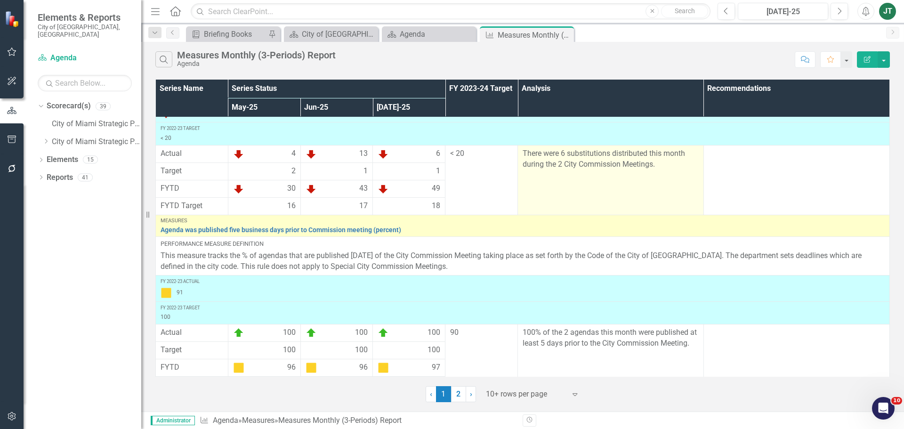
scroll to position [447, 0]
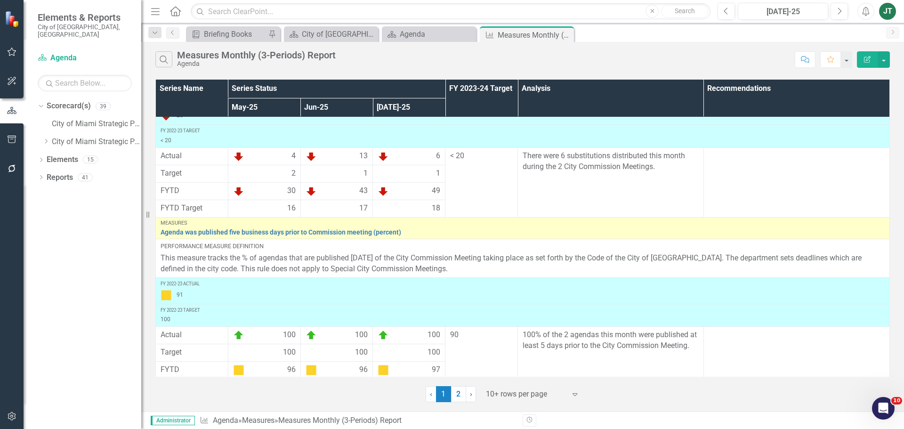
click at [514, 393] on div at bounding box center [526, 394] width 80 height 13
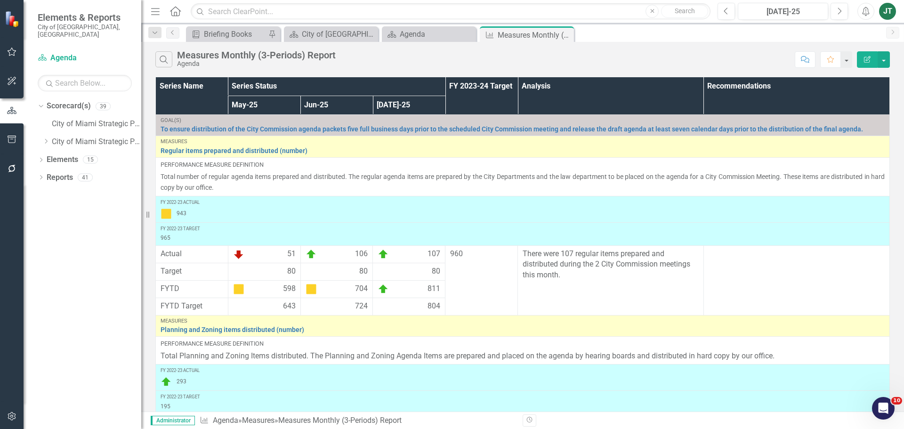
scroll to position [827, 0]
click at [416, 34] on div "Agenda" at bounding box center [431, 34] width 62 height 12
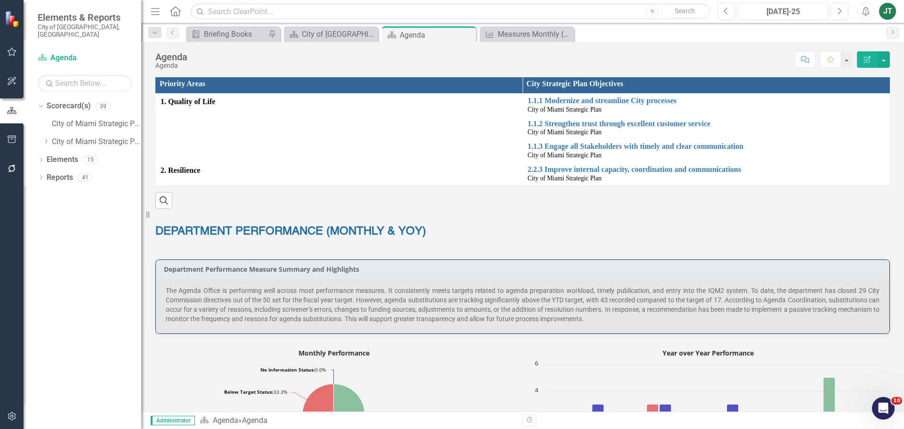
scroll to position [283, 0]
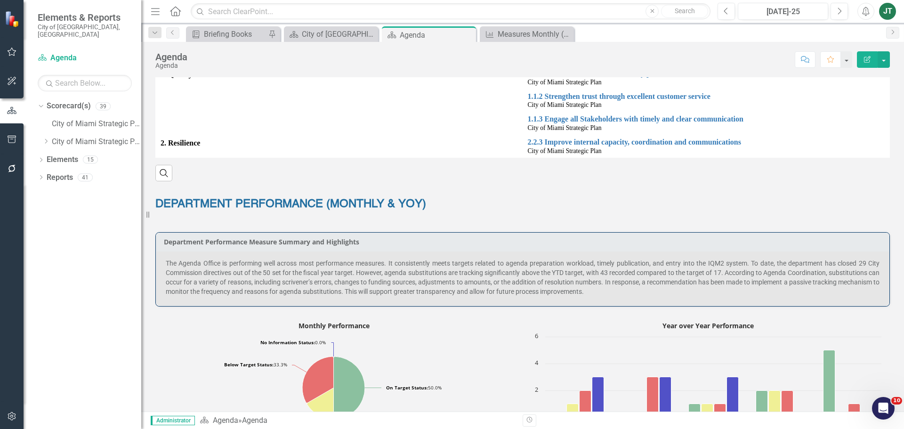
click at [852, 259] on span "The Agenda Office is performing well across most performance measures. It consi…" at bounding box center [523, 277] width 714 height 36
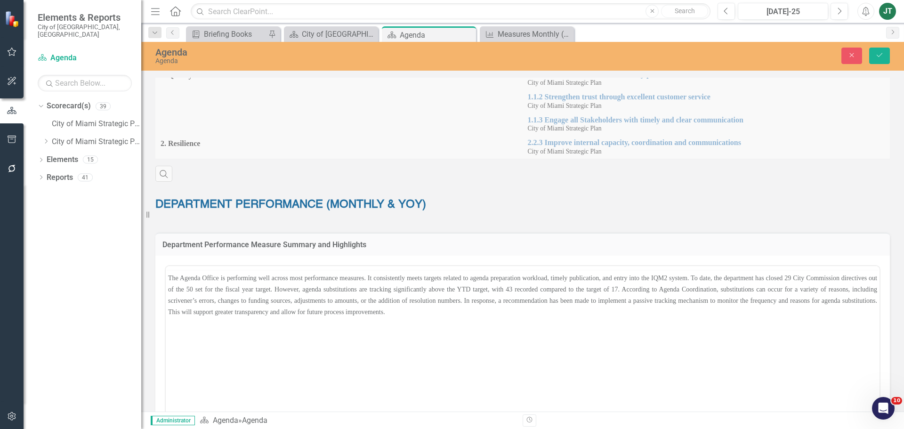
scroll to position [0, 0]
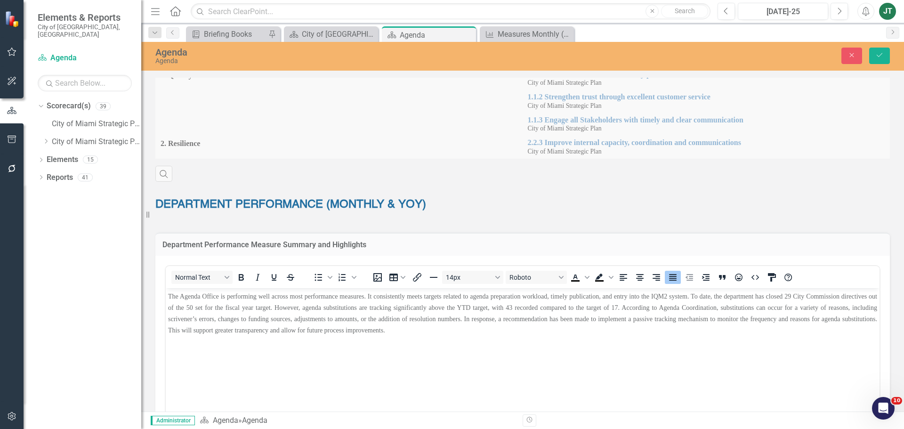
click at [795, 296] on span "The Agenda Office is performing well across most performance measures. It consi…" at bounding box center [522, 312] width 709 height 41
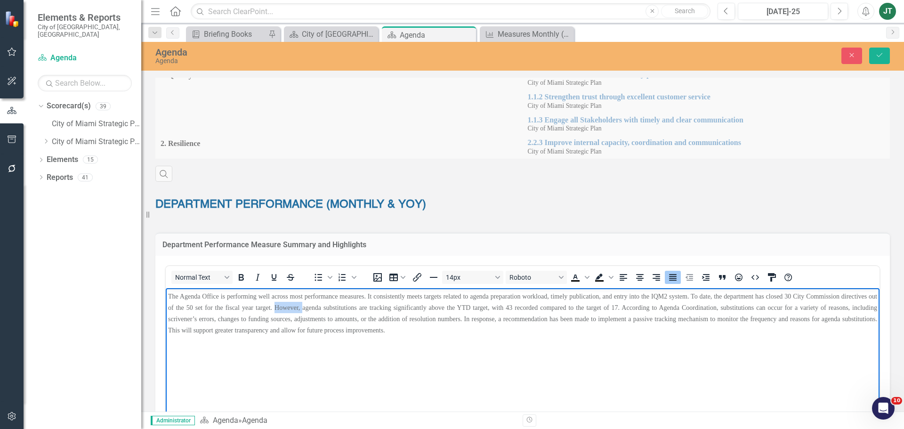
drag, startPoint x: 310, startPoint y: 305, endPoint x: 282, endPoint y: 306, distance: 28.3
click at [282, 306] on span "The Agenda Office is performing well across most performance measures. It consi…" at bounding box center [522, 312] width 709 height 41
click at [695, 295] on span "The Agenda Office is performing well across most performance measures. It consi…" at bounding box center [522, 312] width 709 height 41
click at [693, 294] on span "The Agenda Office is performing well across most performance measures. It consi…" at bounding box center [522, 312] width 709 height 41
click at [517, 35] on div "Measures Monthly (3-Periods) Report" at bounding box center [529, 34] width 62 height 12
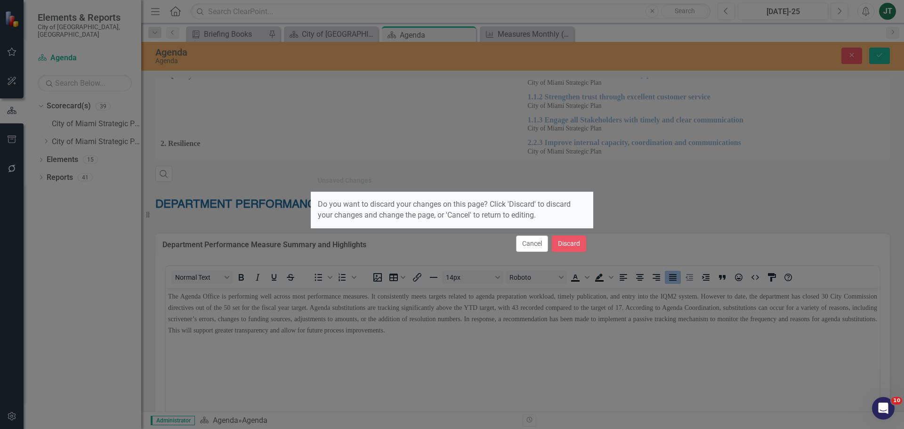
drag, startPoint x: 530, startPoint y: 245, endPoint x: 626, endPoint y: 180, distance: 115.9
click at [532, 243] on button "Cancel" at bounding box center [532, 243] width 32 height 16
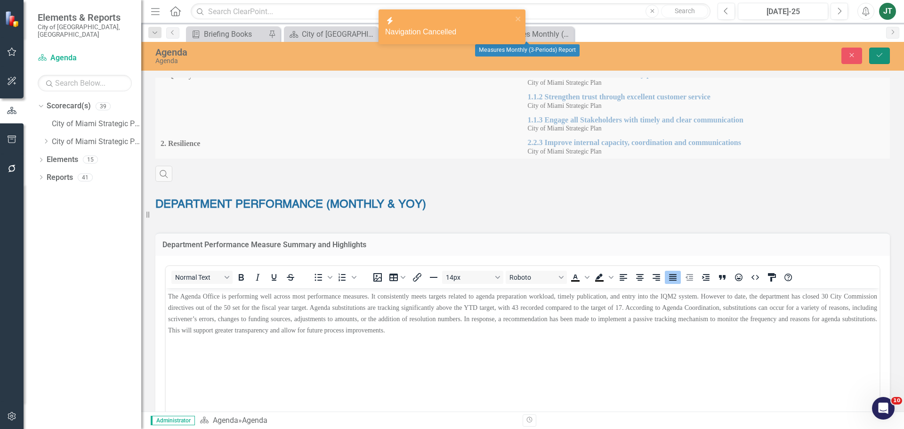
click at [883, 56] on icon "Save" at bounding box center [879, 55] width 8 height 7
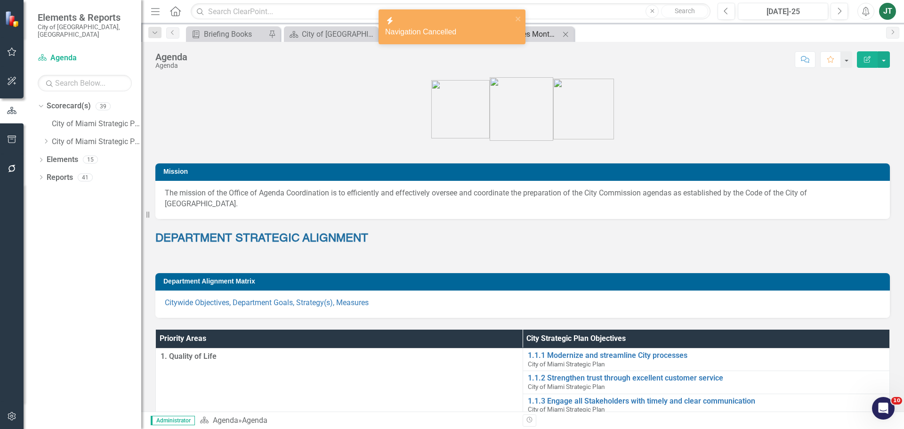
click at [545, 35] on div "Measures Monthly (3-Periods) Report" at bounding box center [529, 34] width 62 height 12
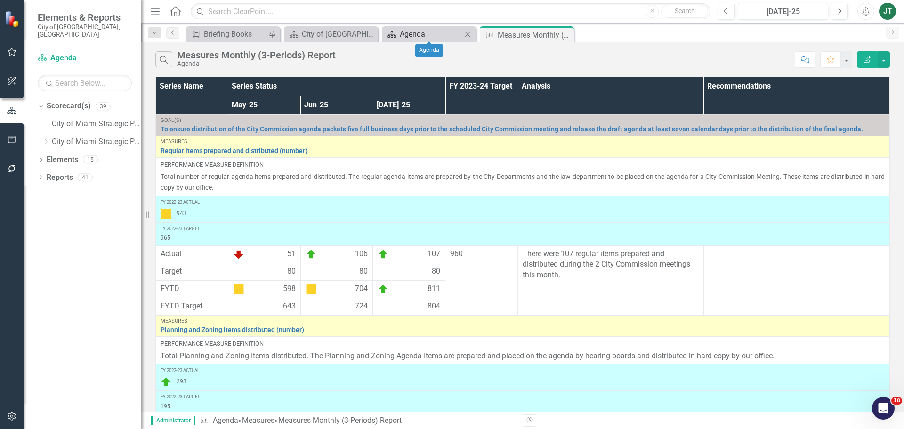
click at [419, 37] on div "Agenda" at bounding box center [431, 34] width 62 height 12
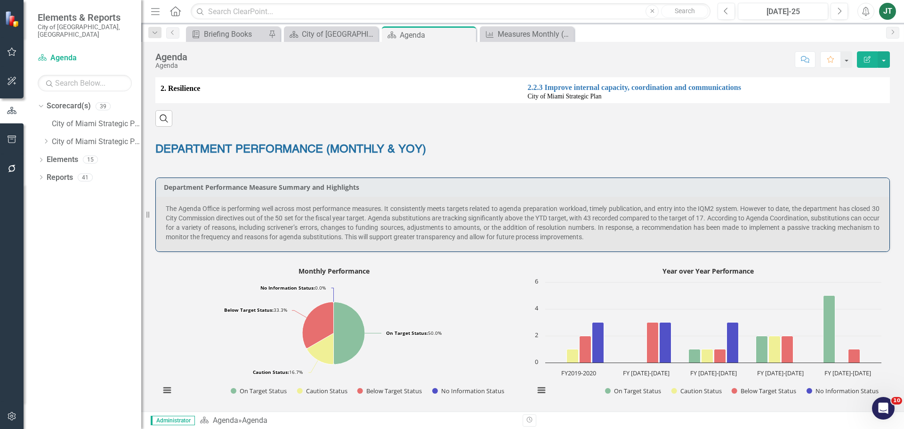
scroll to position [424, 0]
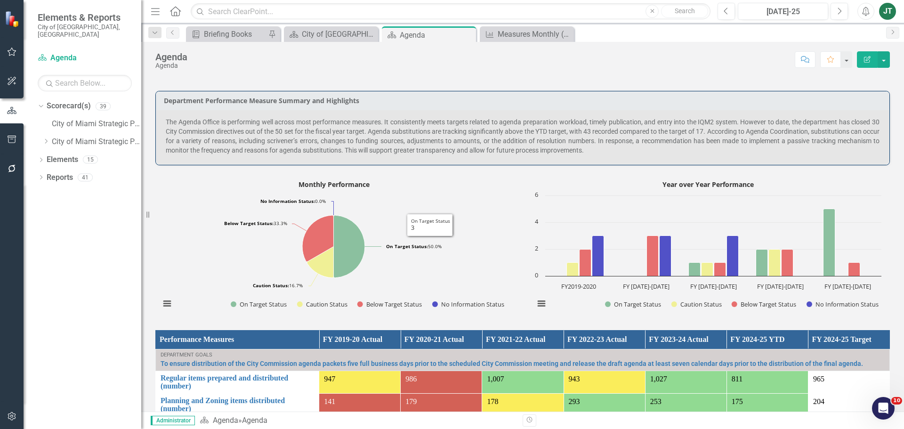
click at [683, 124] on span "The Agenda Office is performing well across most performance measures. It consi…" at bounding box center [523, 136] width 714 height 36
click at [684, 124] on span "The Agenda Office is performing well across most performance measures. It consi…" at bounding box center [523, 136] width 714 height 36
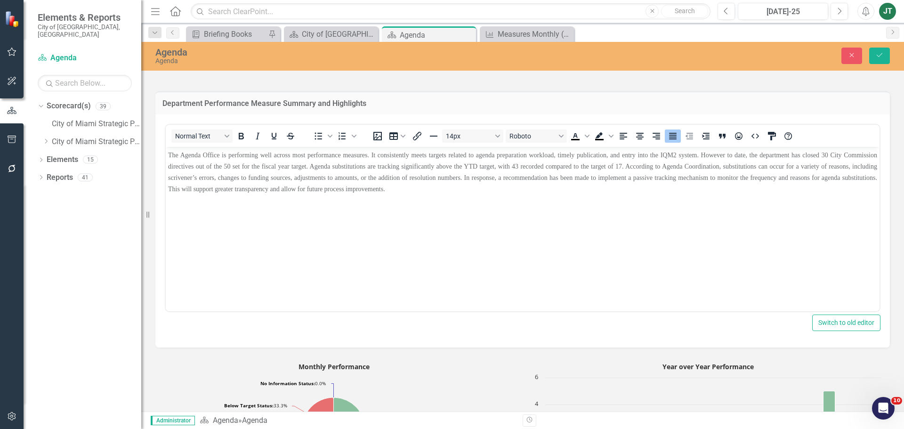
scroll to position [0, 0]
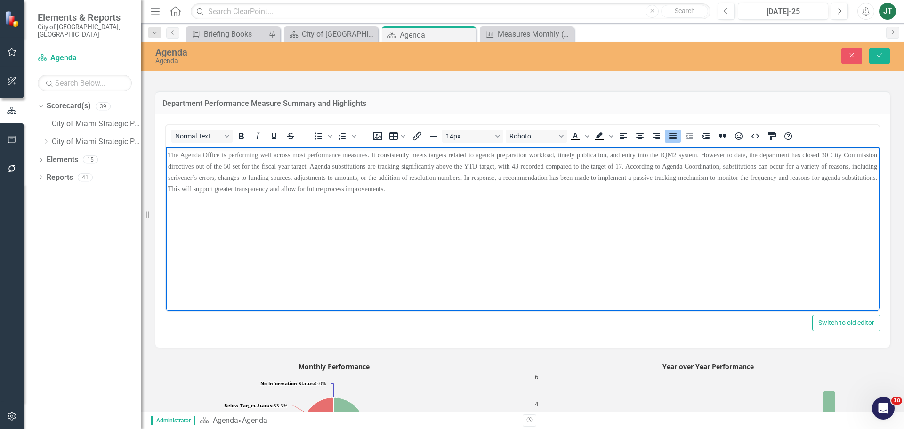
click at [513, 162] on span "The Agenda Office is performing well across most performance measures. It consi…" at bounding box center [522, 171] width 709 height 41
click at [515, 165] on span "The Agenda Office is performing well across most performance measures. It consi…" at bounding box center [522, 171] width 709 height 41
drag, startPoint x: 235, startPoint y: 186, endPoint x: 388, endPoint y: 190, distance: 153.1
click at [387, 190] on p "The Agenda Office is performing well across most performance measures. It consi…" at bounding box center [522, 171] width 709 height 45
click at [409, 192] on p "The Agenda Office is performing well across most performance measures. It consi…" at bounding box center [522, 171] width 709 height 45
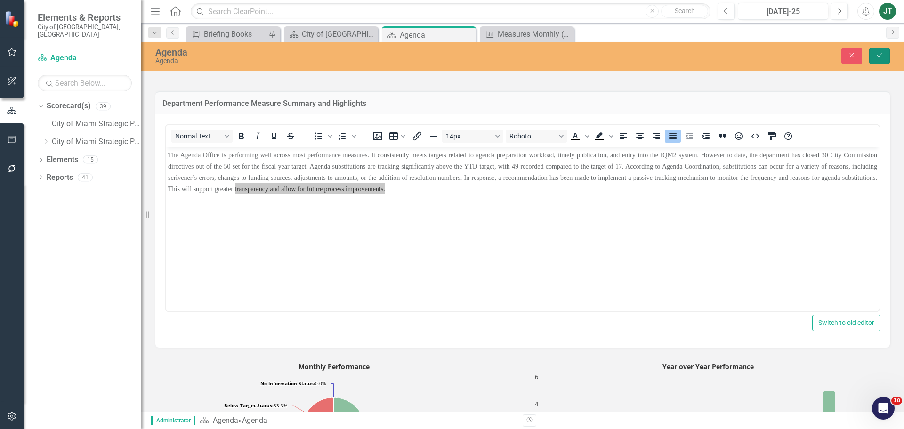
click at [878, 62] on button "Save" at bounding box center [879, 56] width 21 height 16
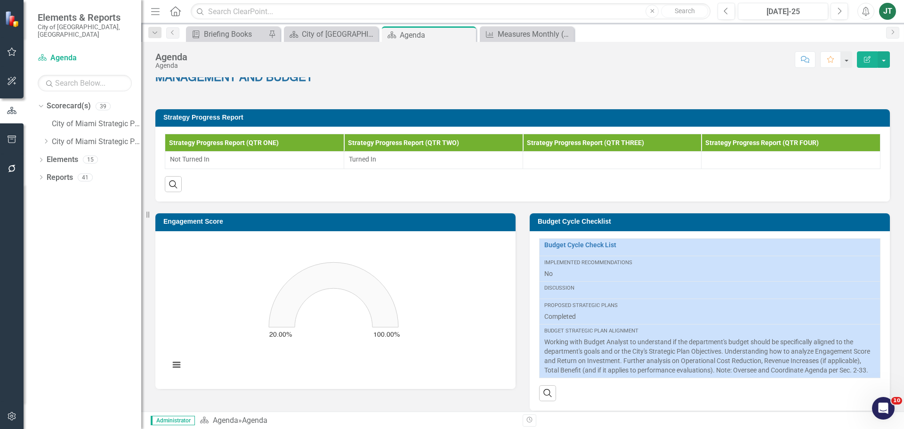
scroll to position [1029, 0]
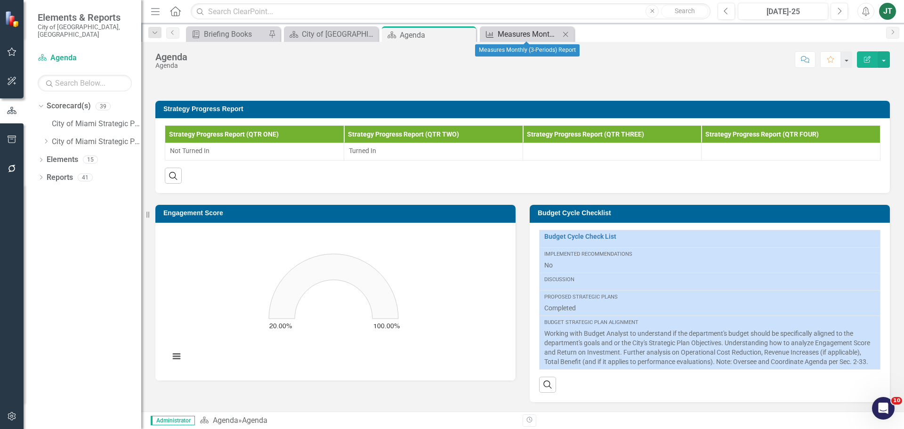
click at [511, 34] on div "Measures Monthly (3-Periods) Report" at bounding box center [529, 34] width 62 height 12
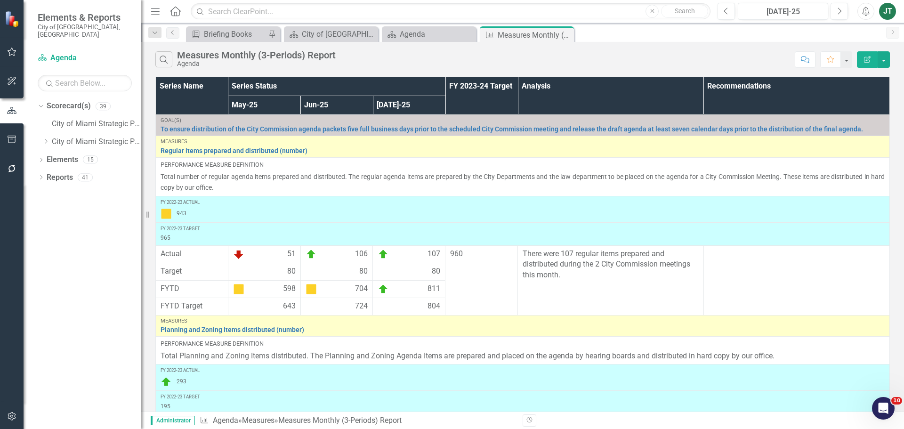
scroll to position [827, 0]
click at [47, 138] on icon "Dropdown" at bounding box center [45, 141] width 7 height 6
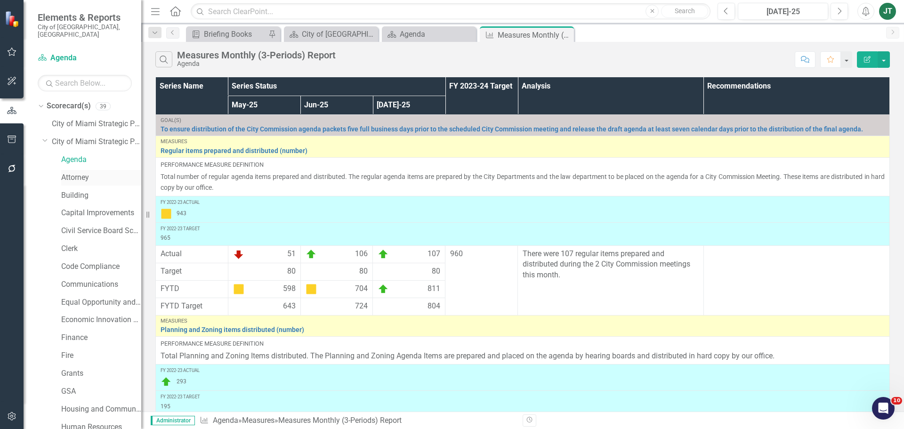
click at [71, 172] on link "Attorney" at bounding box center [101, 177] width 80 height 11
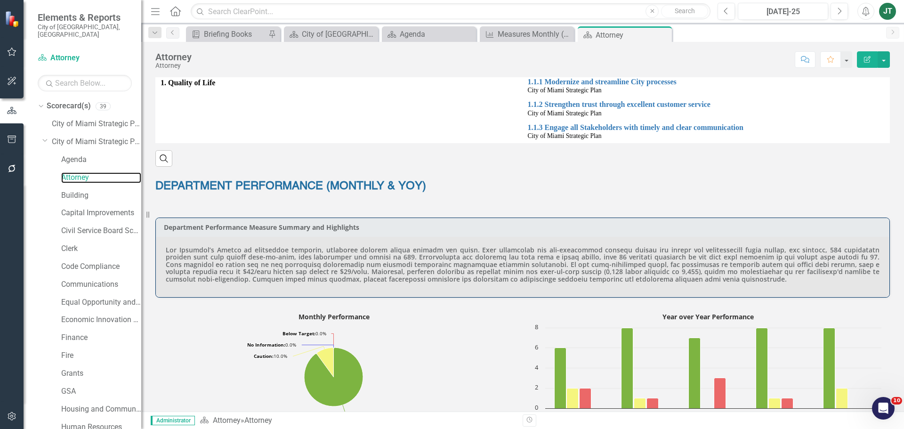
scroll to position [330, 0]
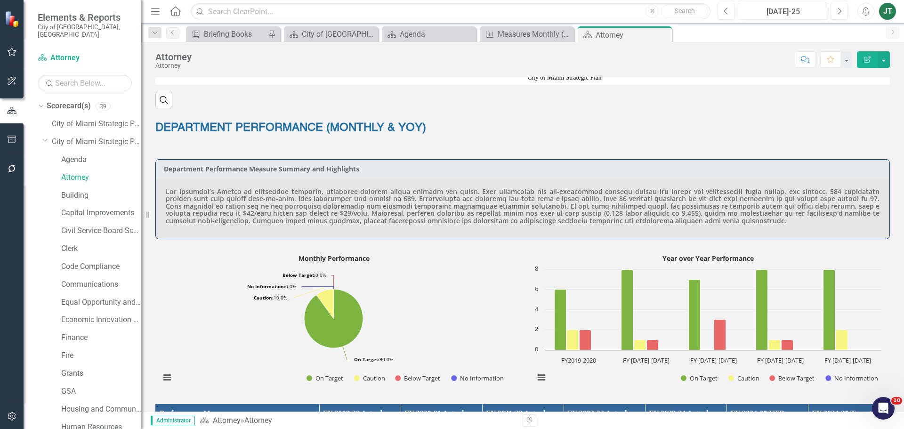
click at [495, 214] on h4 at bounding box center [523, 206] width 714 height 36
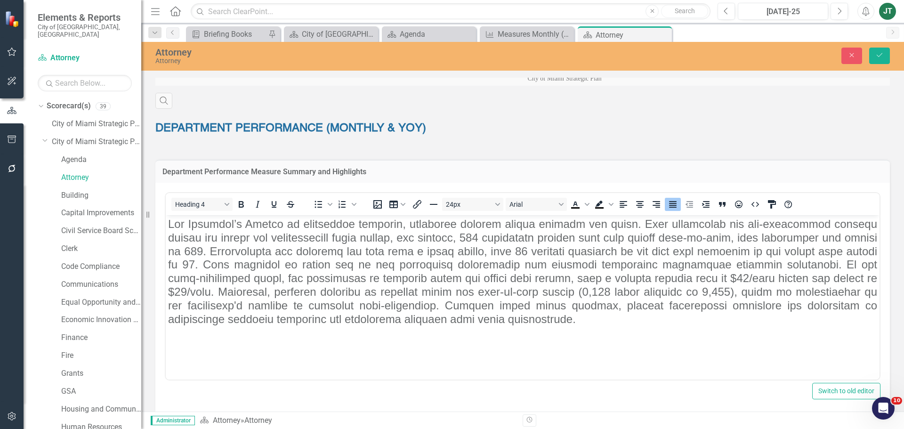
scroll to position [0, 0]
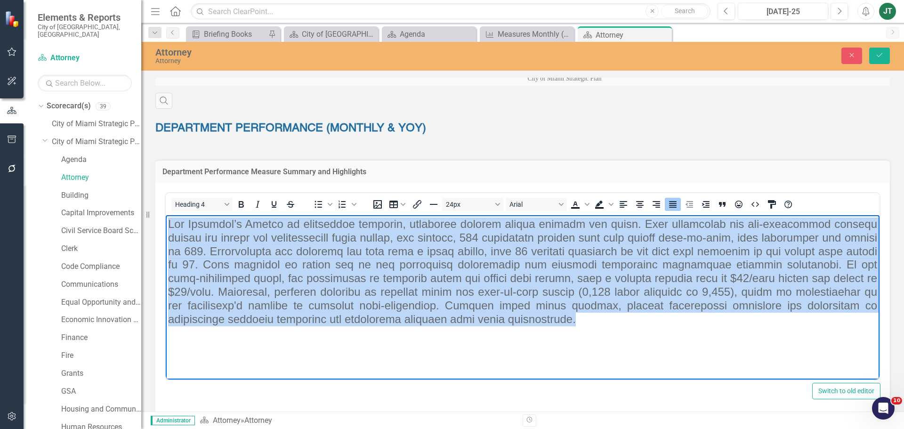
drag, startPoint x: 462, startPoint y: 321, endPoint x: 458, endPoint y: 419, distance: 98.1
click at [166, 215] on html at bounding box center [523, 285] width 714 height 141
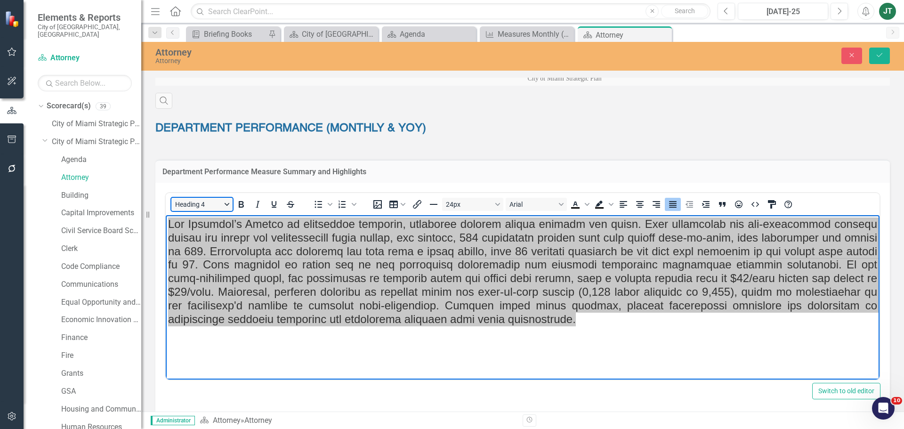
click at [226, 203] on button "Heading 4" at bounding box center [201, 204] width 61 height 13
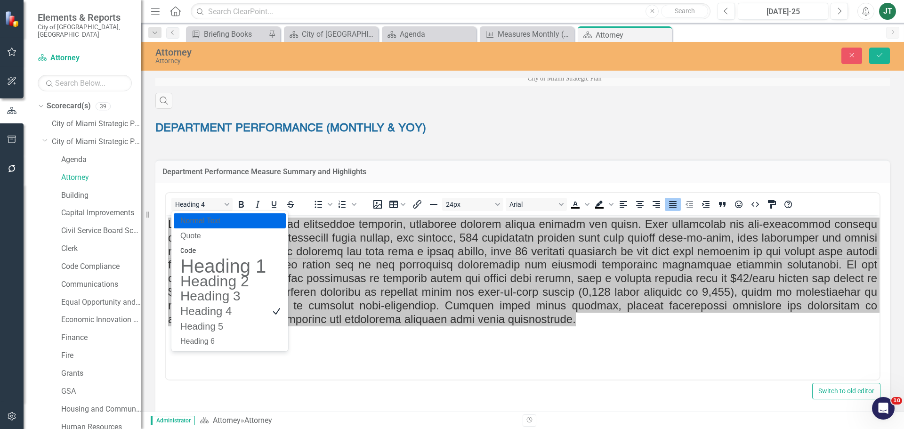
click at [206, 218] on p "Normal Text" at bounding box center [223, 220] width 88 height 11
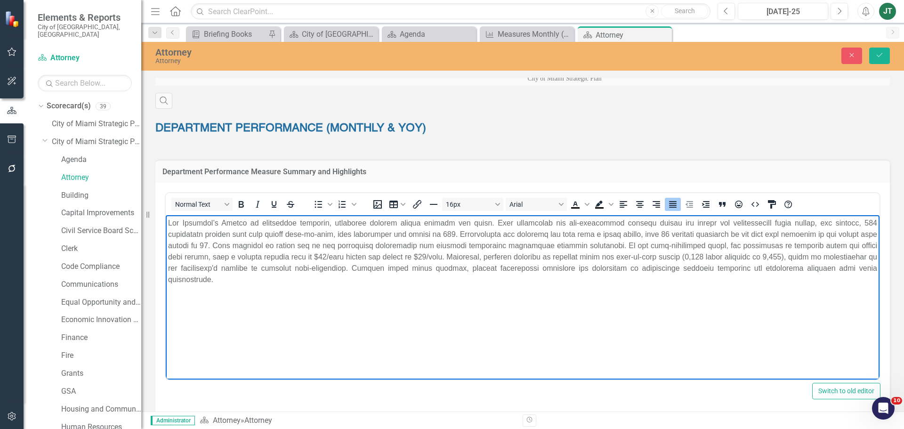
click at [515, 267] on p "Rich Text Area. Press ALT-0 for help." at bounding box center [522, 251] width 709 height 68
click at [622, 304] on body "Rich Text Area. Press ALT-0 for help." at bounding box center [523, 285] width 714 height 141
click at [884, 58] on icon "Save" at bounding box center [879, 55] width 8 height 7
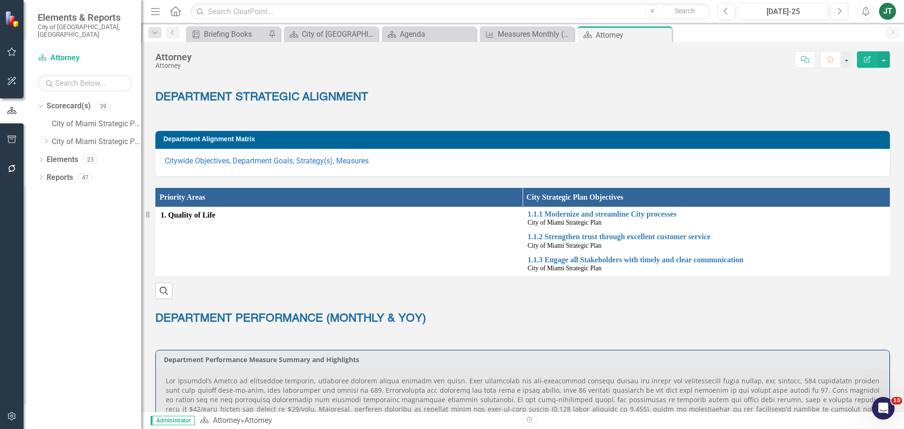
scroll to position [330, 0]
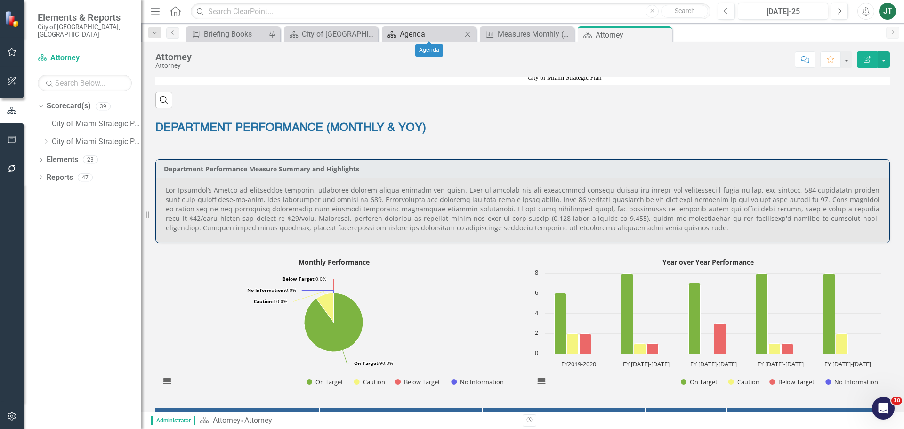
click at [418, 35] on div "Agenda" at bounding box center [431, 34] width 62 height 12
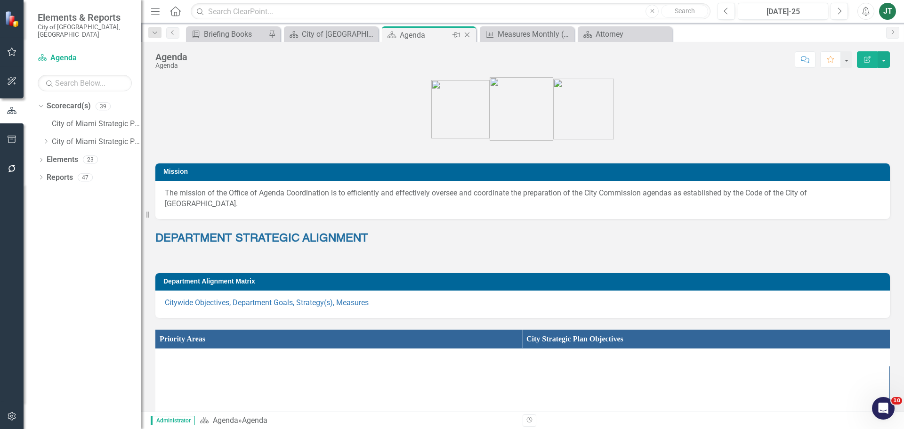
click at [470, 33] on icon "Close" at bounding box center [466, 35] width 9 height 8
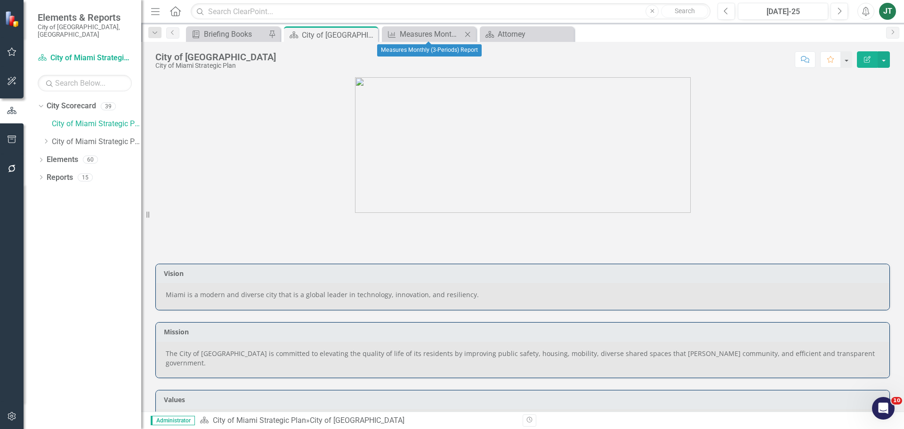
click at [468, 34] on icon at bounding box center [467, 34] width 5 height 5
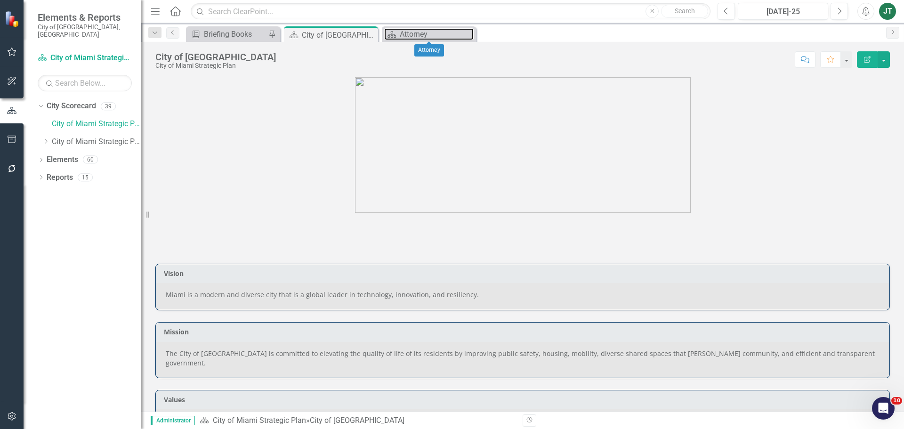
click at [435, 42] on body "Elements & Reports City of Miami, FL City Scorecard City of Miami Strategic Pla…" at bounding box center [452, 214] width 904 height 429
click at [400, 33] on div "Attorney" at bounding box center [431, 34] width 62 height 12
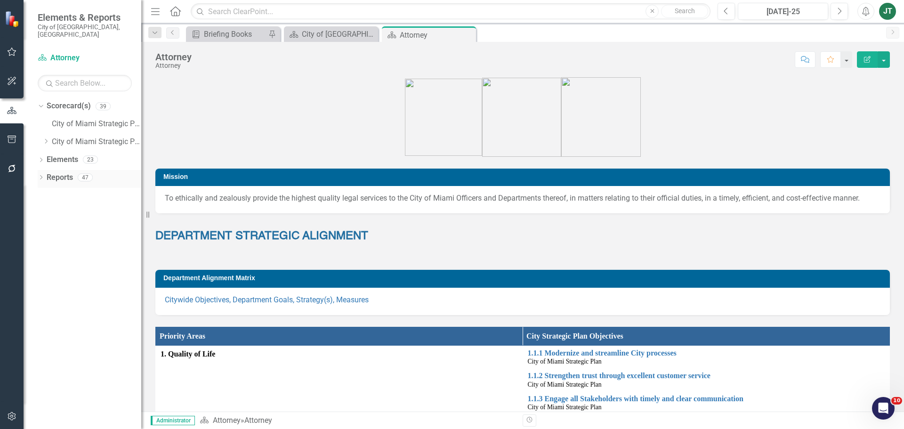
click at [57, 172] on link "Reports" at bounding box center [60, 177] width 26 height 11
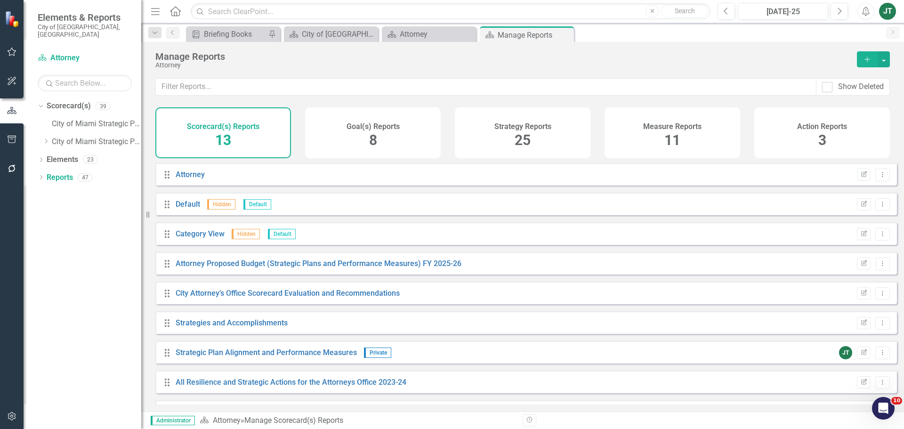
click at [621, 124] on div "Measure Reports 11" at bounding box center [673, 132] width 136 height 51
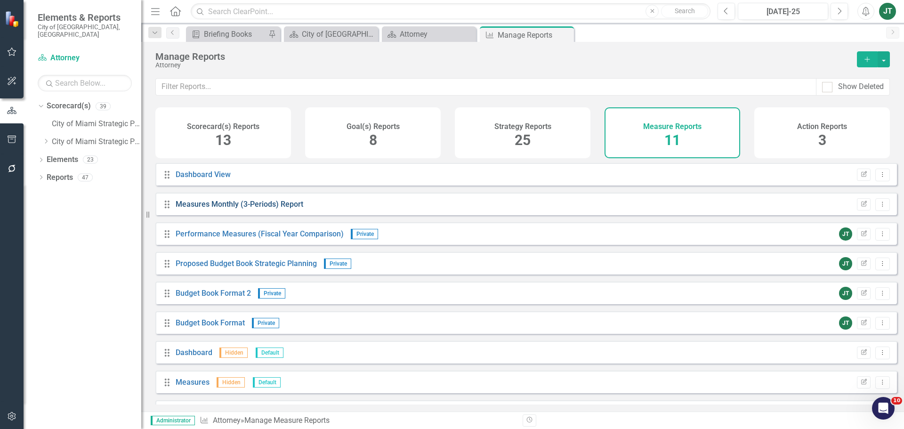
click at [223, 209] on link "Measures Monthly (3-Periods) Report" at bounding box center [240, 204] width 128 height 9
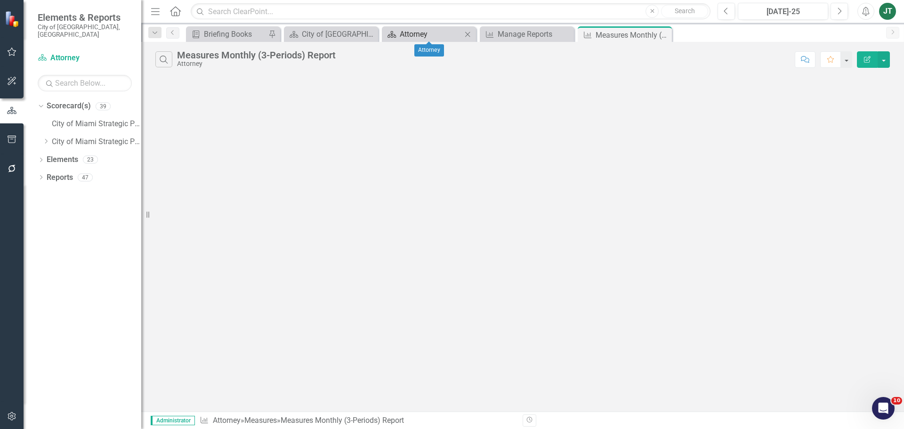
click at [409, 34] on div "Attorney" at bounding box center [431, 34] width 62 height 12
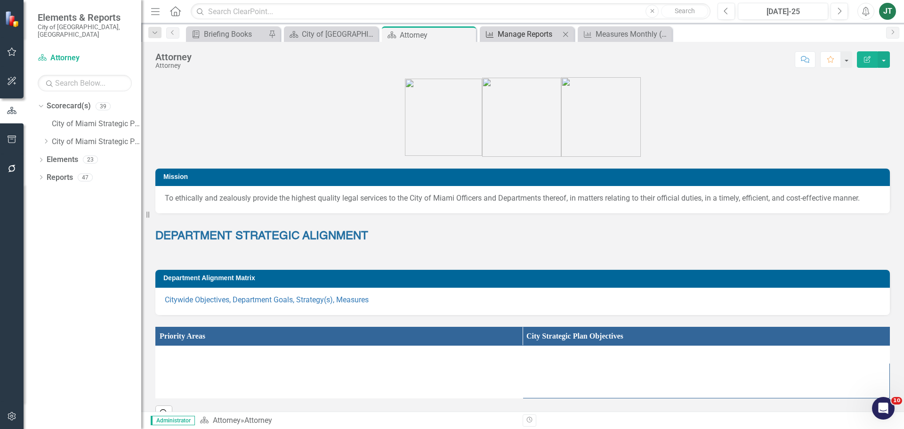
click at [524, 35] on div "Manage Reports" at bounding box center [529, 34] width 62 height 12
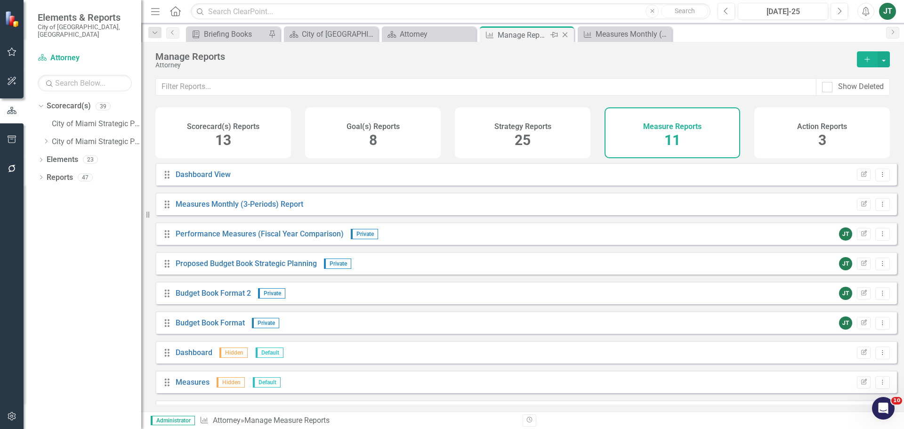
click at [566, 35] on icon "Close" at bounding box center [564, 35] width 9 height 8
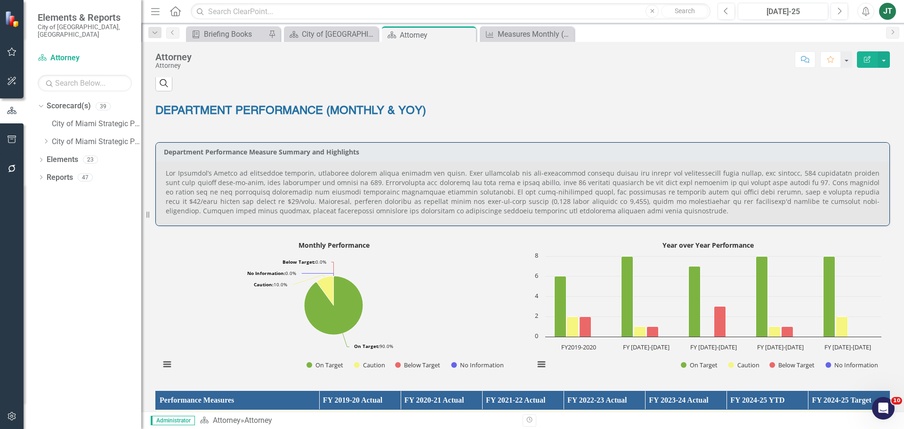
scroll to position [330, 0]
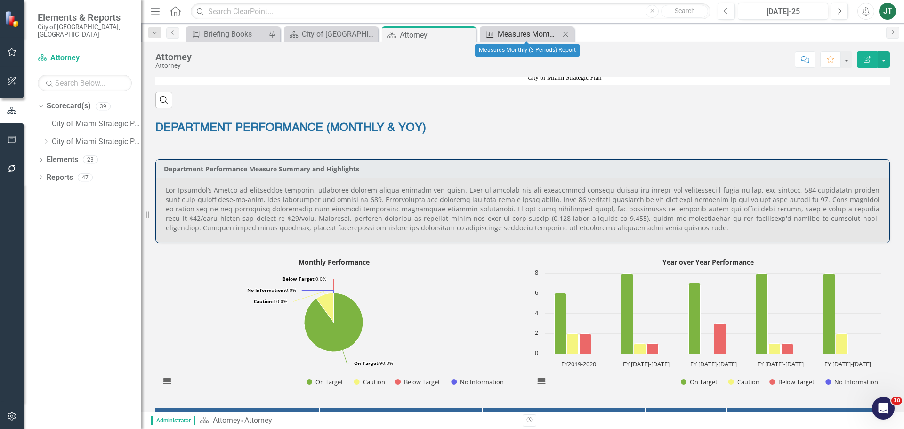
click at [542, 33] on div "Measures Monthly (3-Periods) Report" at bounding box center [529, 34] width 62 height 12
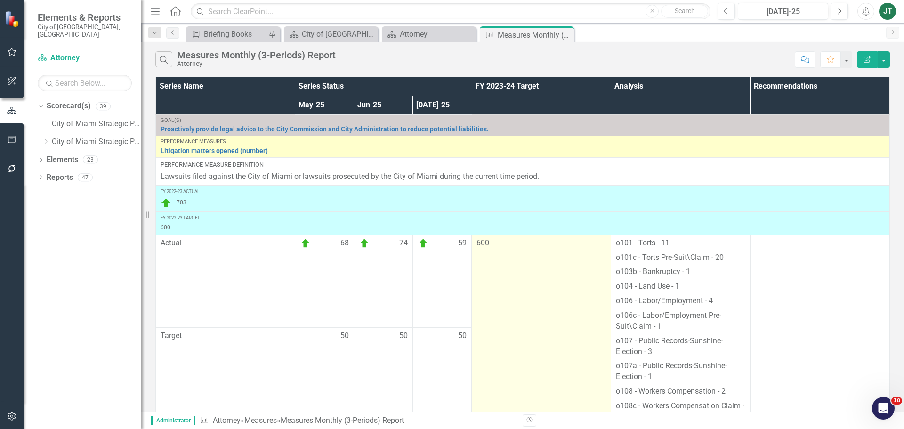
scroll to position [424, 0]
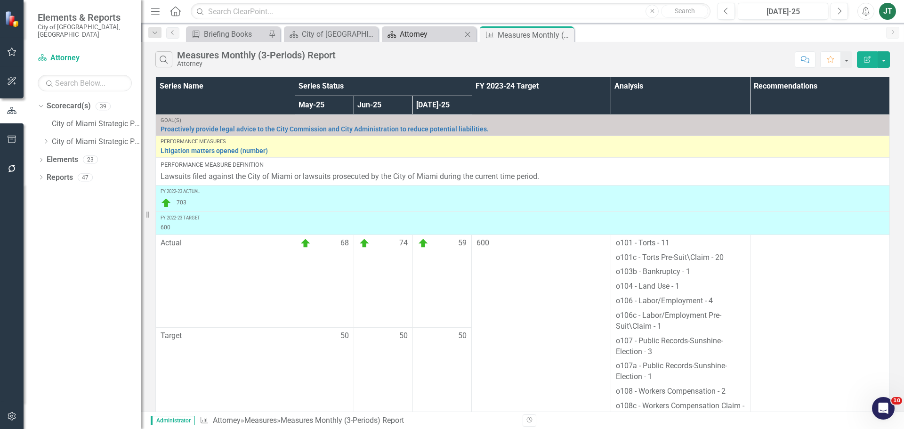
click at [430, 34] on div "Attorney" at bounding box center [431, 34] width 62 height 12
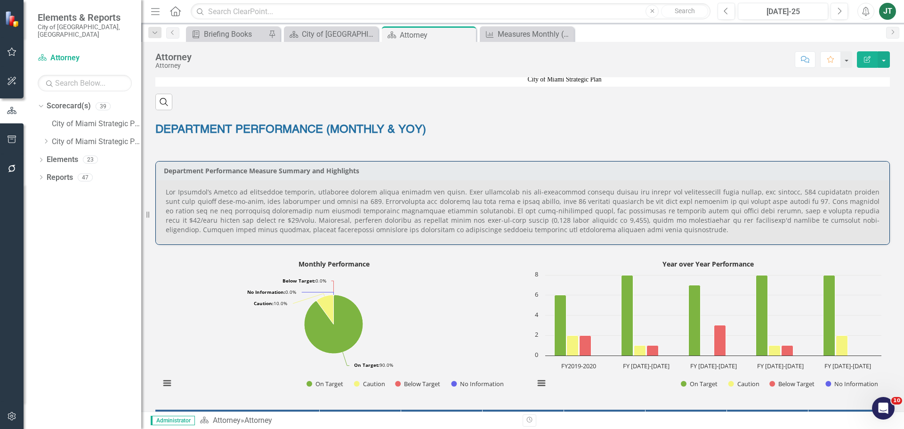
scroll to position [330, 0]
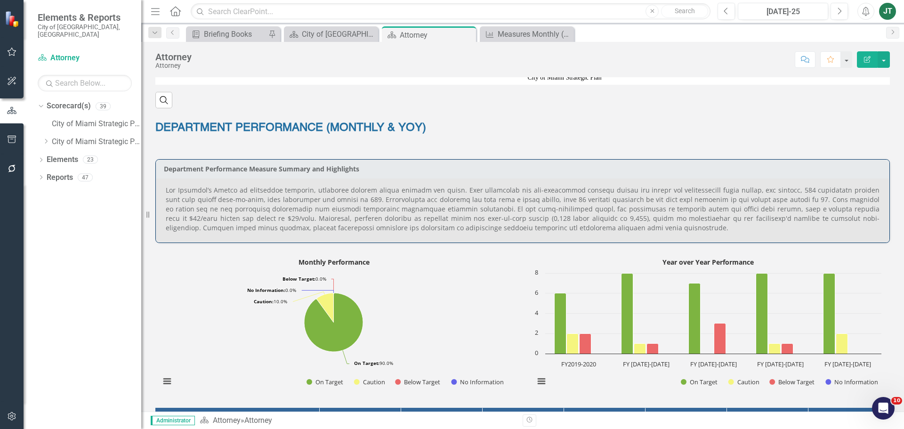
click at [790, 205] on p at bounding box center [523, 209] width 714 height 47
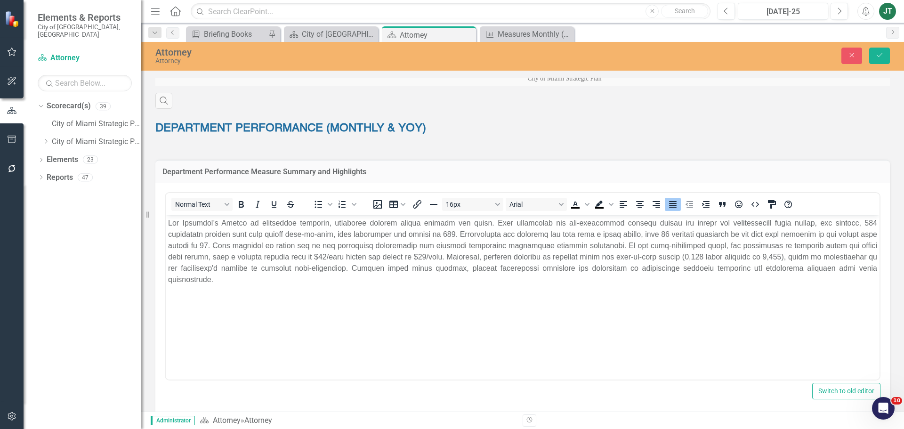
scroll to position [0, 0]
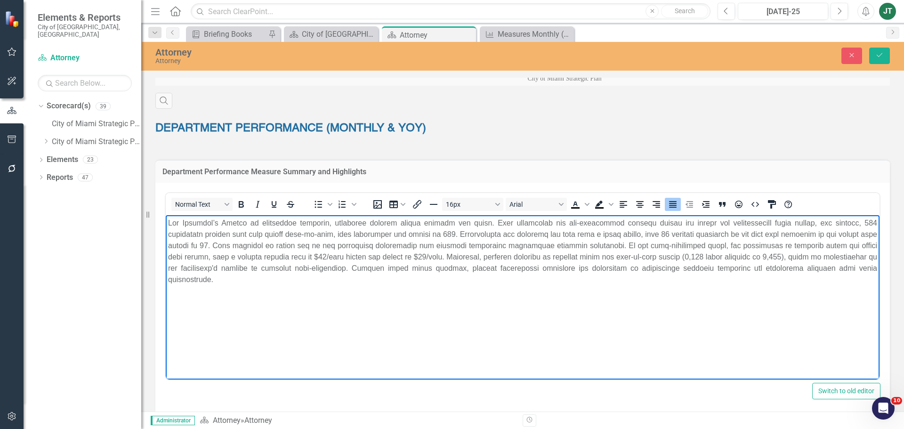
click at [839, 222] on p "Rich Text Area. Press ALT-0 for help." at bounding box center [522, 251] width 709 height 68
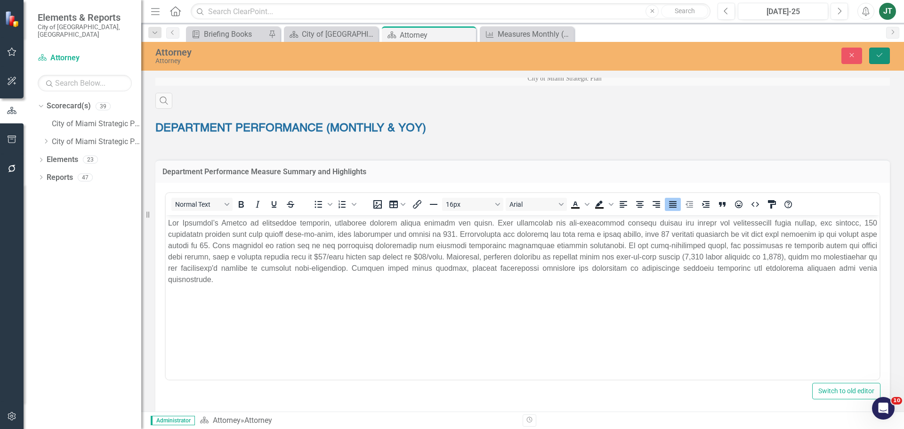
click at [880, 58] on icon "Save" at bounding box center [879, 55] width 8 height 7
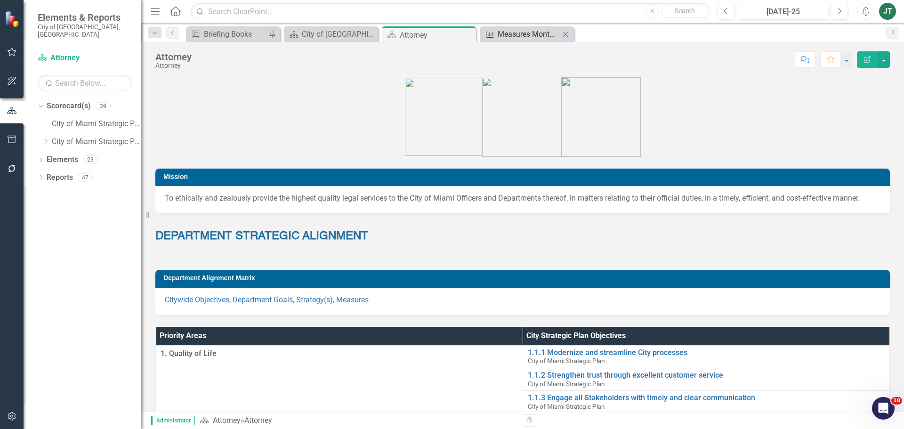
click at [530, 33] on div "Measures Monthly (3-Periods) Report" at bounding box center [529, 34] width 62 height 12
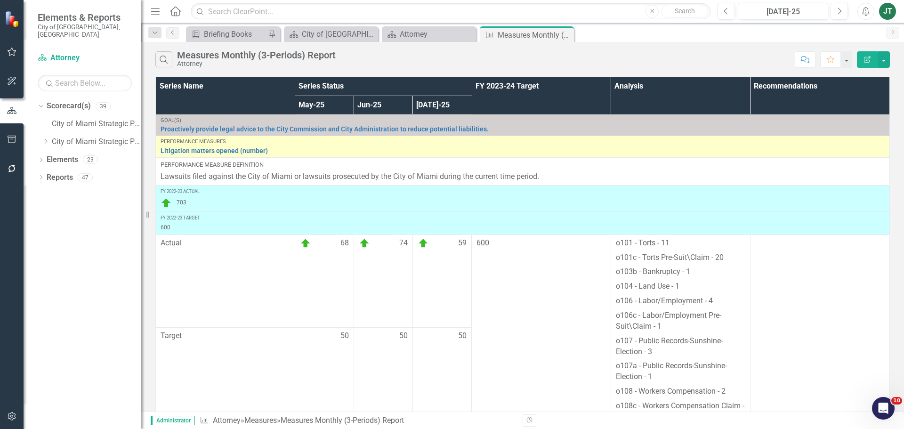
scroll to position [1931, 0]
click at [434, 39] on div "Attorney" at bounding box center [431, 34] width 62 height 12
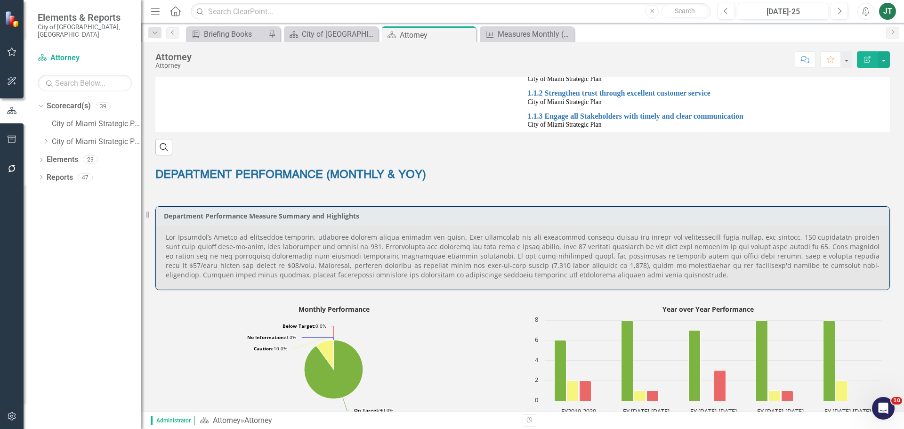
scroll to position [330, 0]
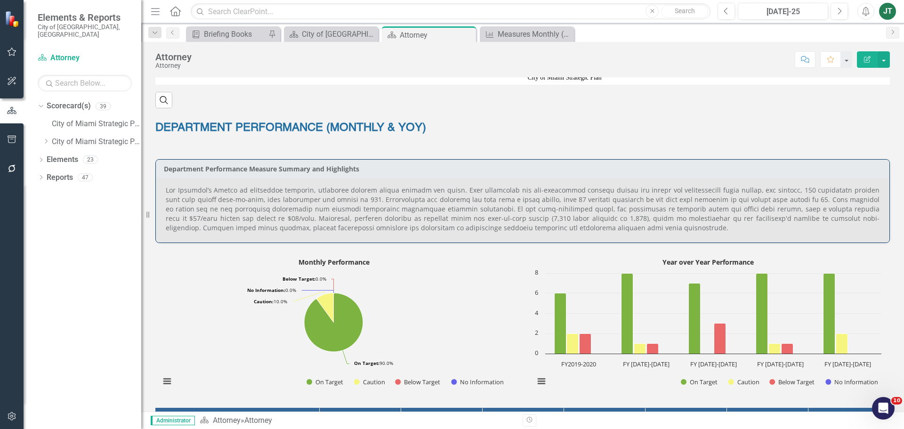
click at [563, 202] on p at bounding box center [523, 209] width 714 height 47
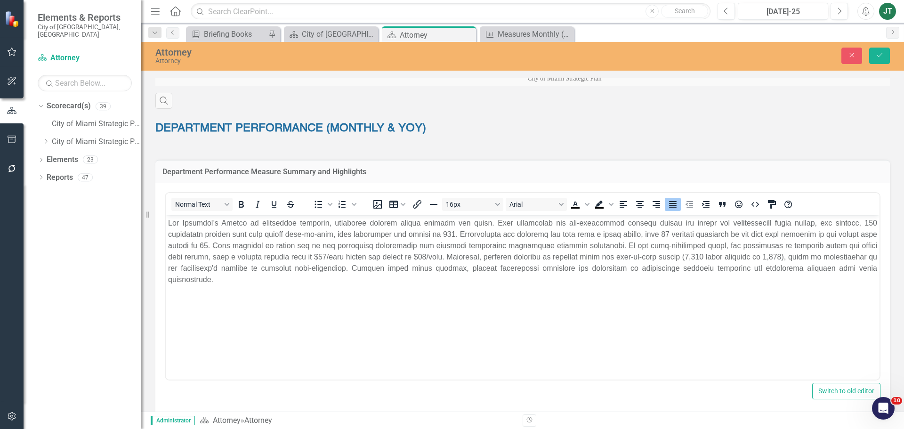
scroll to position [0, 0]
click at [628, 234] on p "Rich Text Area. Press ALT-0 for help." at bounding box center [522, 251] width 709 height 68
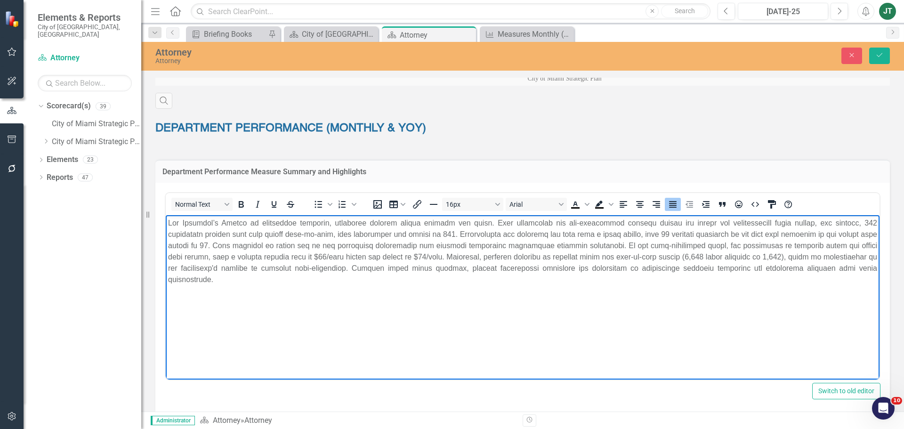
drag, startPoint x: 235, startPoint y: 254, endPoint x: 241, endPoint y: 252, distance: 5.8
click at [236, 254] on p "Rich Text Area. Press ALT-0 for help." at bounding box center [522, 251] width 709 height 68
click at [348, 255] on p "Rich Text Area. Press ALT-0 for help." at bounding box center [522, 251] width 709 height 68
drag, startPoint x: 379, startPoint y: 267, endPoint x: 279, endPoint y: 268, distance: 99.9
click at [279, 268] on p "Rich Text Area. Press ALT-0 for help." at bounding box center [522, 251] width 709 height 68
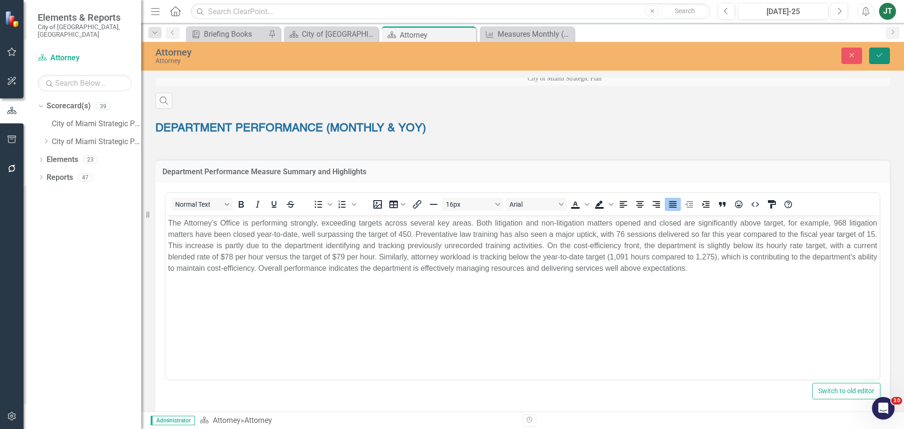
click at [884, 58] on button "Save" at bounding box center [879, 56] width 21 height 16
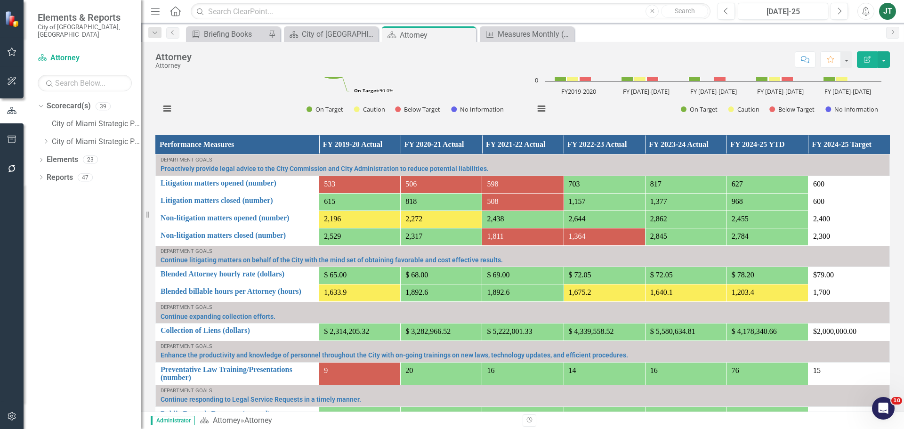
scroll to position [612, 0]
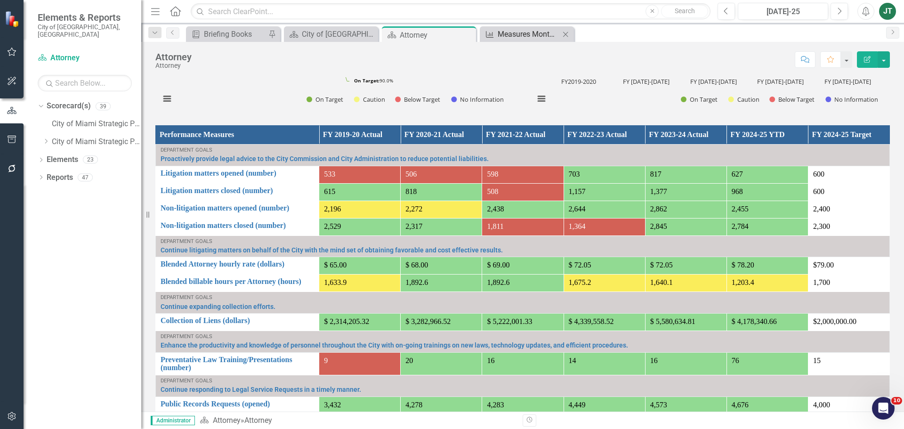
click at [502, 35] on div "Measures Monthly (3-Periods) Report" at bounding box center [529, 34] width 62 height 12
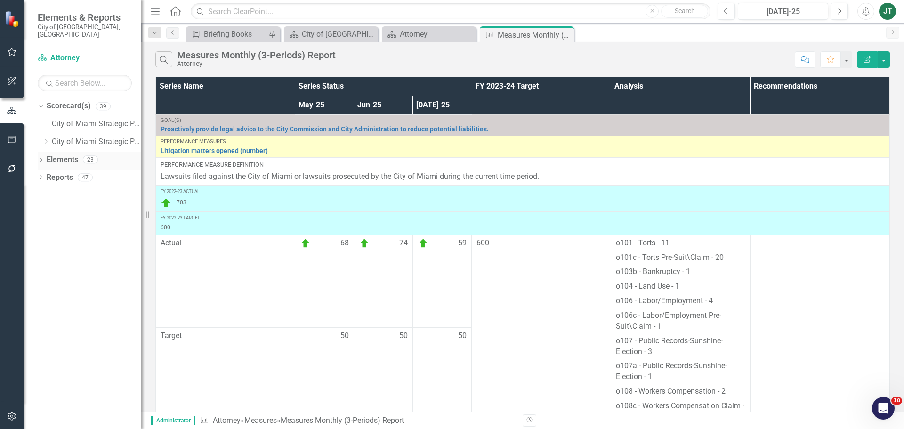
scroll to position [94, 0]
click at [426, 33] on div "Attorney" at bounding box center [431, 34] width 62 height 12
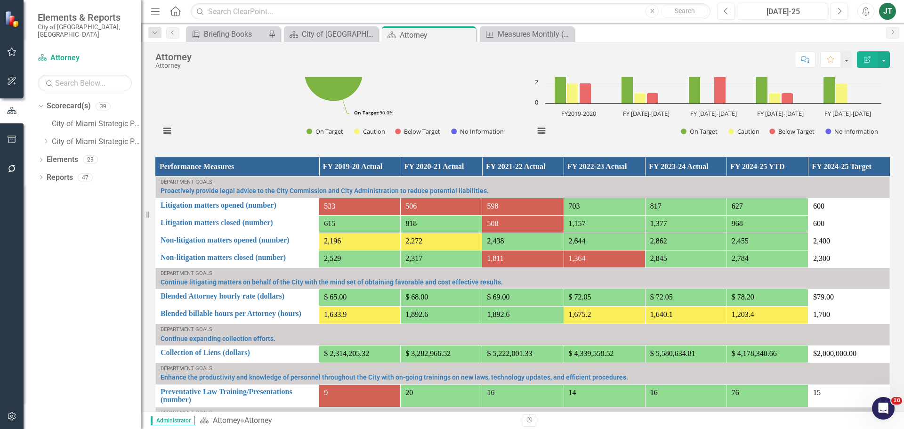
scroll to position [612, 0]
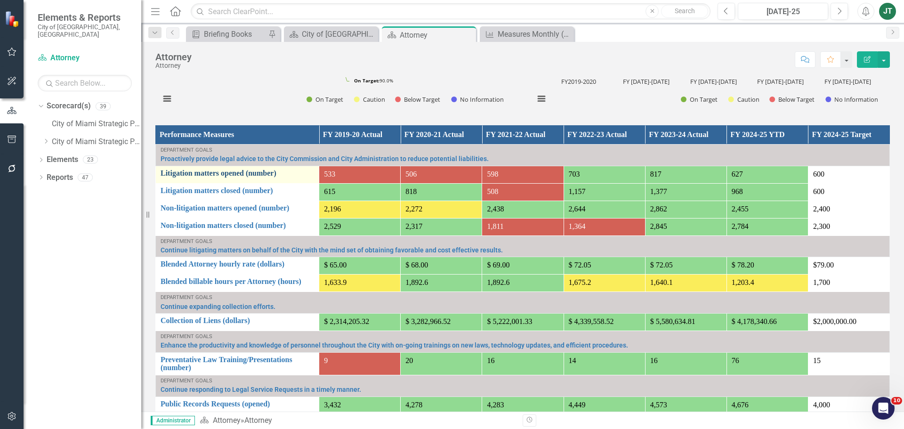
click at [207, 170] on link "Litigation matters opened (number)" at bounding box center [238, 173] width 154 height 8
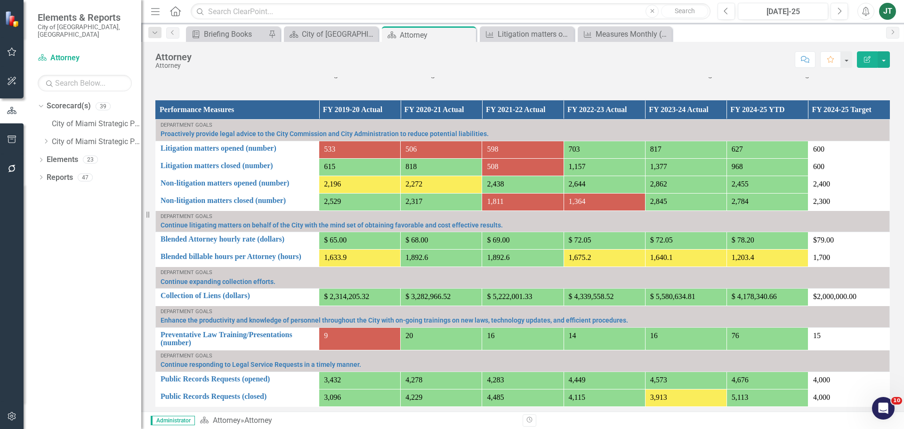
scroll to position [612, 0]
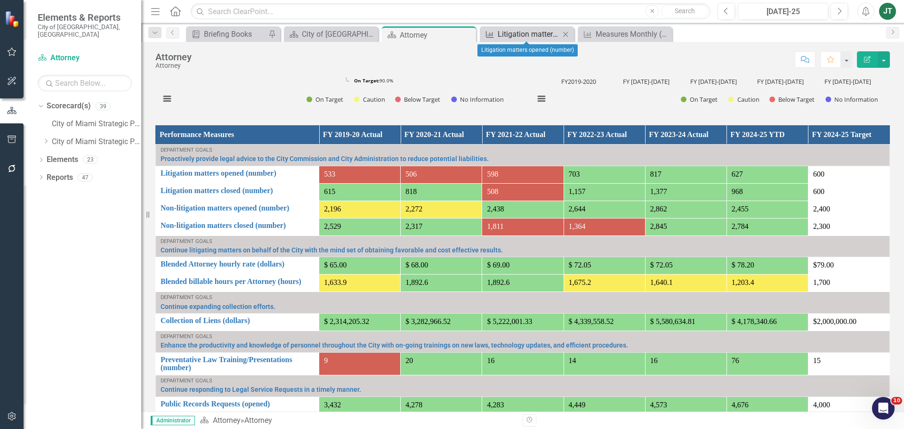
click at [538, 35] on div "Litigation matters opened (number)" at bounding box center [529, 34] width 62 height 12
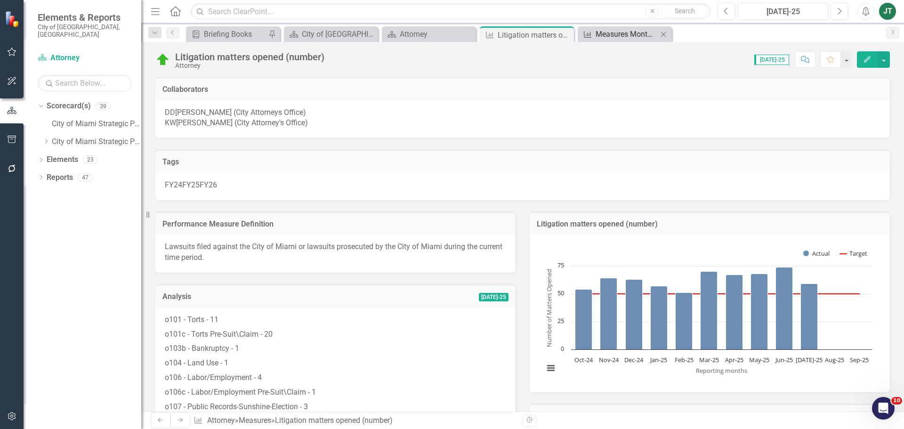
click at [611, 34] on div "Measures Monthly (3-Periods) Report" at bounding box center [627, 34] width 62 height 12
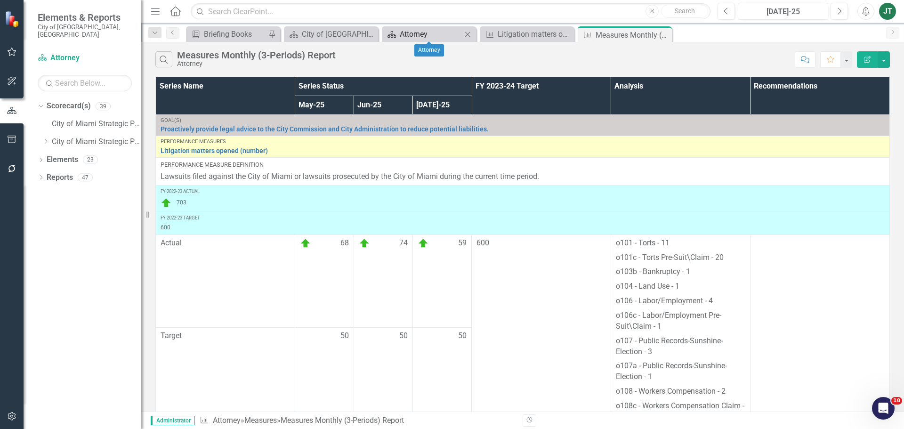
click at [429, 36] on div "Attorney" at bounding box center [431, 34] width 62 height 12
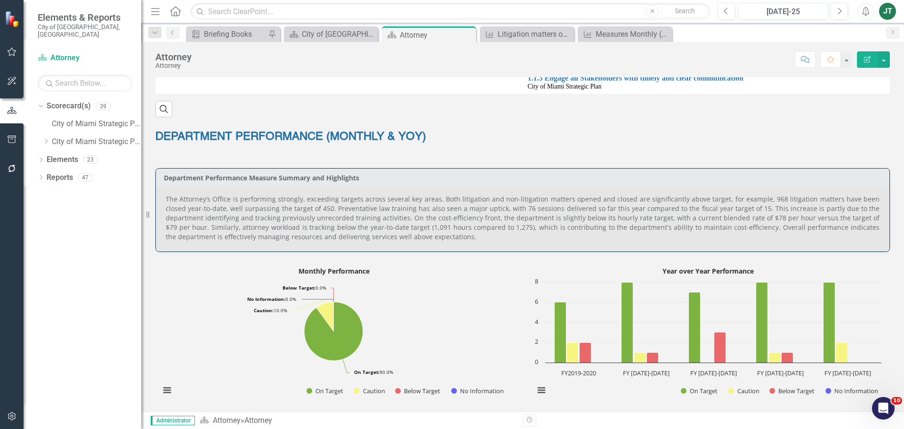
scroll to position [330, 0]
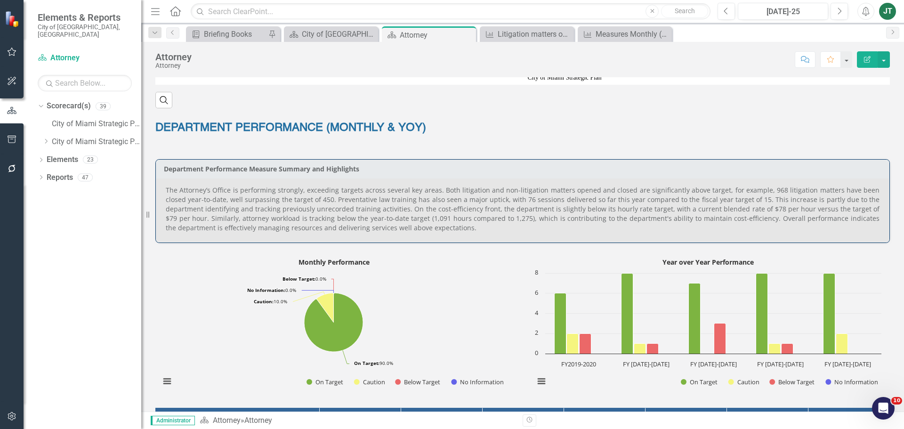
click at [343, 206] on p "The Attorney’s Office is performing strongly, exceeding targets across several …" at bounding box center [523, 209] width 714 height 47
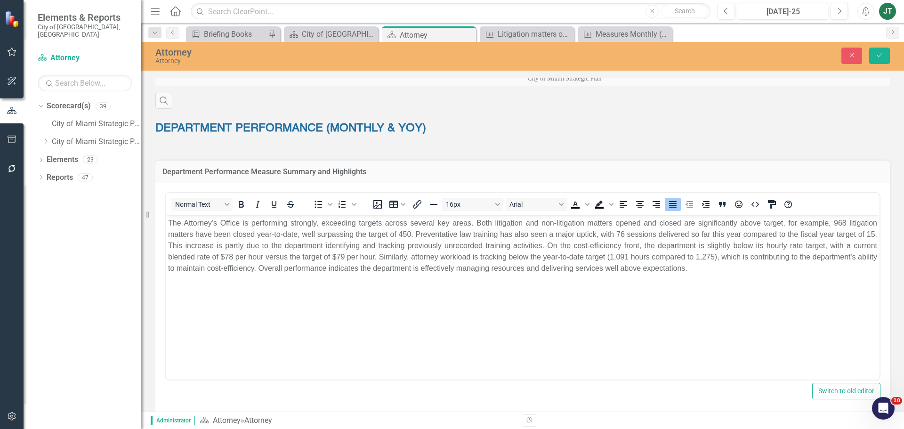
scroll to position [0, 0]
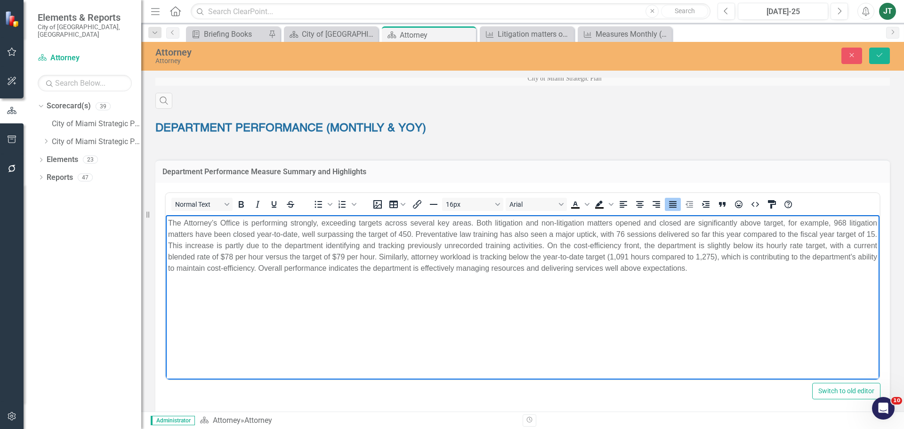
click at [345, 248] on p "The Attorney’s Office is performing strongly, exceeding targets across several …" at bounding box center [522, 245] width 709 height 57
click at [426, 242] on p "The Attorney’s Office is performing strongly, exceeding targets across several …" at bounding box center [522, 245] width 709 height 57
drag, startPoint x: 413, startPoint y: 232, endPoint x: 303, endPoint y: 233, distance: 109.7
click at [303, 233] on p "The Attorney’s Office is performing strongly, exceeding targets across several …" at bounding box center [522, 245] width 709 height 57
click at [412, 236] on p "The Attorney’s Office is performing strongly, exceeding targets across several …" at bounding box center [522, 245] width 709 height 57
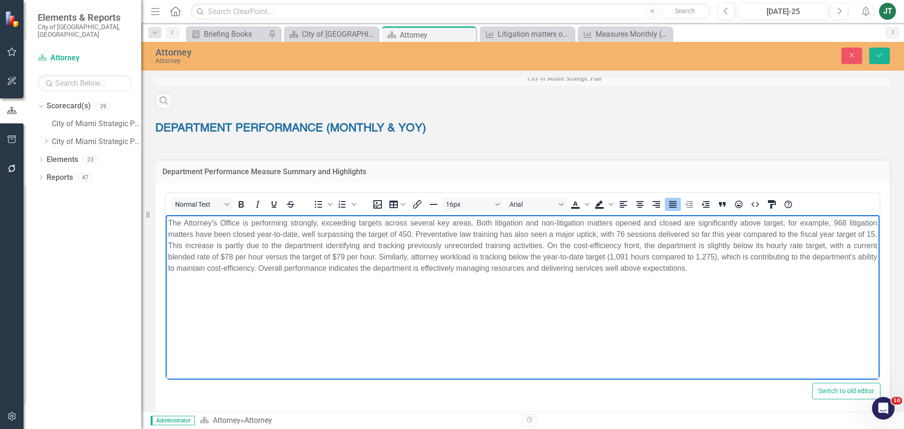
click at [365, 239] on p "The Attorney’s Office is performing strongly, exceeding targets across several …" at bounding box center [522, 245] width 709 height 57
drag, startPoint x: 356, startPoint y: 234, endPoint x: 304, endPoint y: 235, distance: 51.8
click at [304, 235] on p "The Attorney’s Office is performing strongly, exceeding targets across several …" at bounding box center [522, 245] width 709 height 57
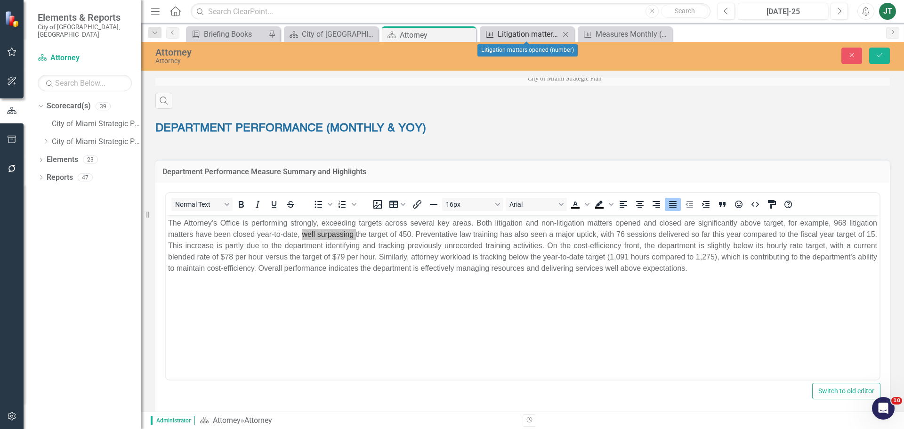
click at [530, 33] on div "Litigation matters opened (number)" at bounding box center [529, 34] width 62 height 12
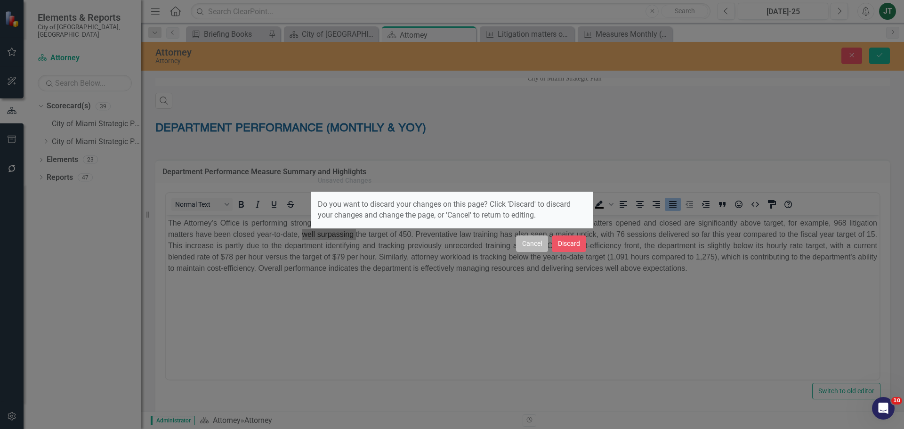
click at [535, 246] on button "Cancel" at bounding box center [532, 243] width 32 height 16
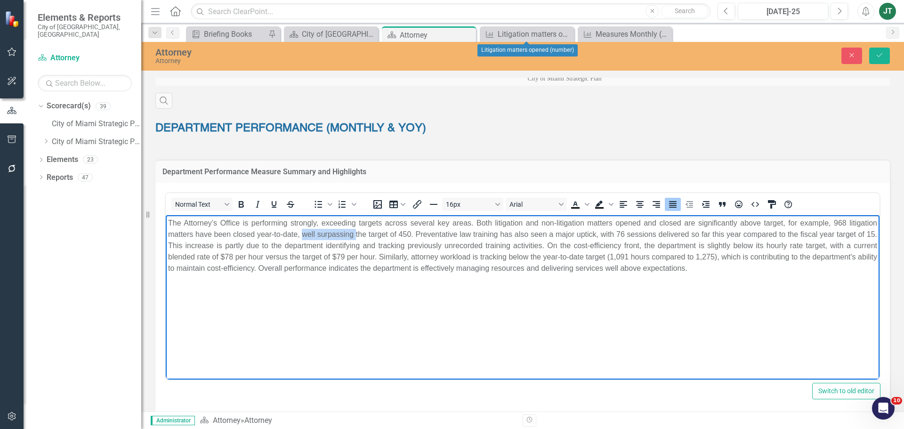
click at [355, 234] on p "The Attorney’s Office is performing strongly, exceeding targets across several …" at bounding box center [522, 245] width 709 height 57
drag, startPoint x: 388, startPoint y: 234, endPoint x: 333, endPoint y: 235, distance: 55.1
click at [333, 235] on p "The Attorney’s Office is performing strongly, exceeding targets across several …" at bounding box center [522, 245] width 709 height 57
click at [334, 238] on p "The Attorney’s Office is performing strongly, exceeding targets across several …" at bounding box center [522, 245] width 709 height 57
click at [327, 233] on p "The Attorney’s Office is performing strongly, exceeding targets across several …" at bounding box center [522, 245] width 709 height 57
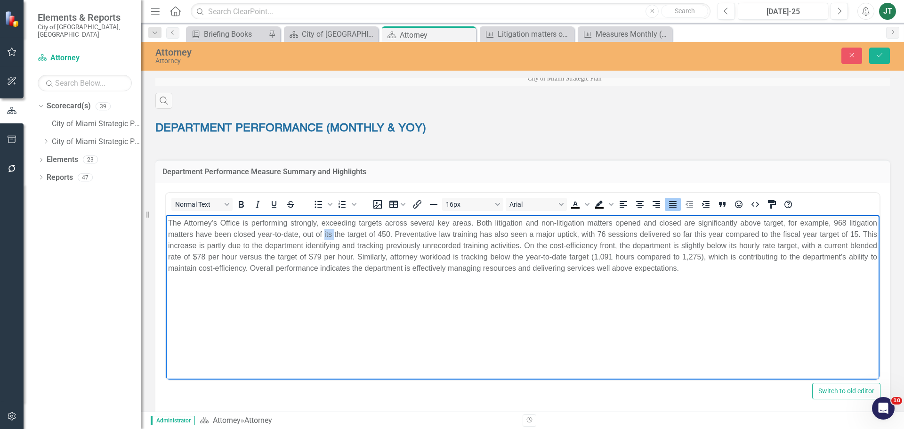
click at [327, 233] on p "The Attorney’s Office is performing strongly, exceeding targets across several …" at bounding box center [522, 245] width 709 height 57
click at [373, 231] on p "The Attorney’s Office is performing strongly, exceeding targets across several …" at bounding box center [522, 245] width 709 height 57
click at [383, 233] on p "The Attorney’s Office is performing strongly, exceeding targets across several …" at bounding box center [522, 245] width 709 height 57
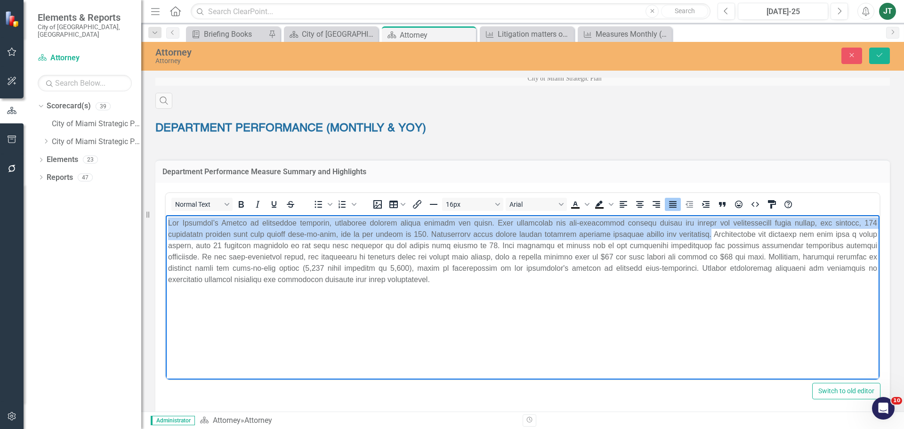
drag, startPoint x: 640, startPoint y: 234, endPoint x: 149, endPoint y: 202, distance: 491.8
click at [166, 215] on html at bounding box center [523, 285] width 714 height 141
click at [347, 227] on p "Rich Text Area. Press ALT-0 for help." at bounding box center [522, 251] width 709 height 68
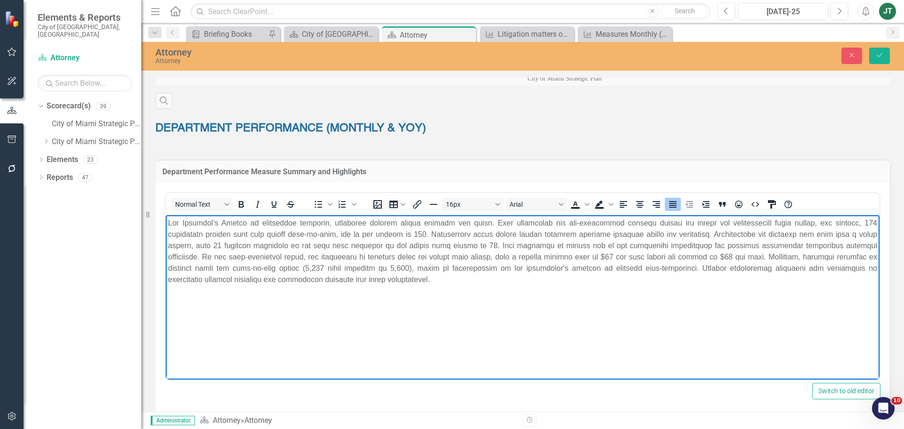
click at [306, 222] on p "Rich Text Area. Press ALT-0 for help." at bounding box center [522, 251] width 709 height 68
click at [426, 227] on p "Rich Text Area. Press ALT-0 for help." at bounding box center [522, 251] width 709 height 68
click at [431, 223] on p "Rich Text Area. Press ALT-0 for help." at bounding box center [522, 251] width 709 height 68
click at [335, 224] on p "Rich Text Area. Press ALT-0 for help." at bounding box center [522, 251] width 709 height 68
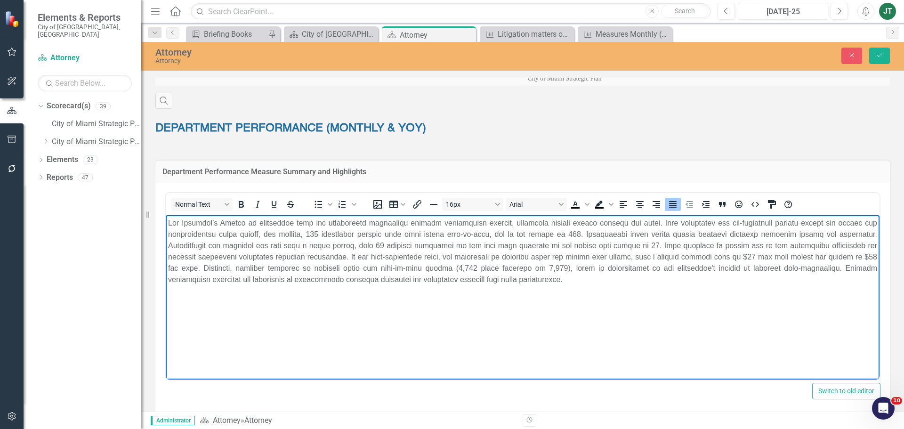
click at [422, 225] on p "Rich Text Area. Press ALT-0 for help." at bounding box center [522, 251] width 709 height 68
click at [450, 225] on p "Rich Text Area. Press ALT-0 for help." at bounding box center [522, 251] width 709 height 68
click at [419, 223] on p "Rich Text Area. Press ALT-0 for help." at bounding box center [522, 251] width 709 height 68
click at [444, 223] on p "Rich Text Area. Press ALT-0 for help." at bounding box center [522, 251] width 709 height 68
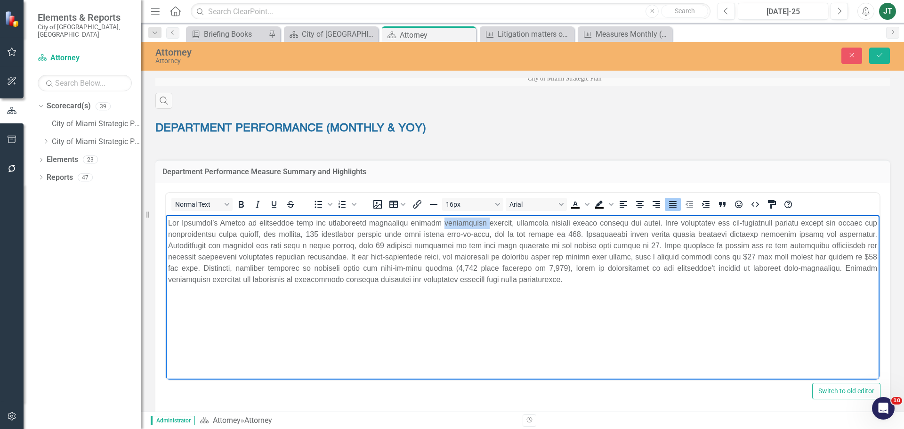
click at [444, 223] on p "Rich Text Area. Press ALT-0 for help." at bounding box center [522, 251] width 709 height 68
click at [487, 223] on p "Rich Text Area. Press ALT-0 for help." at bounding box center [522, 251] width 709 height 68
drag, startPoint x: 556, startPoint y: 222, endPoint x: 489, endPoint y: 224, distance: 66.9
click at [489, 224] on p "Rich Text Area. Press ALT-0 for help." at bounding box center [522, 251] width 709 height 68
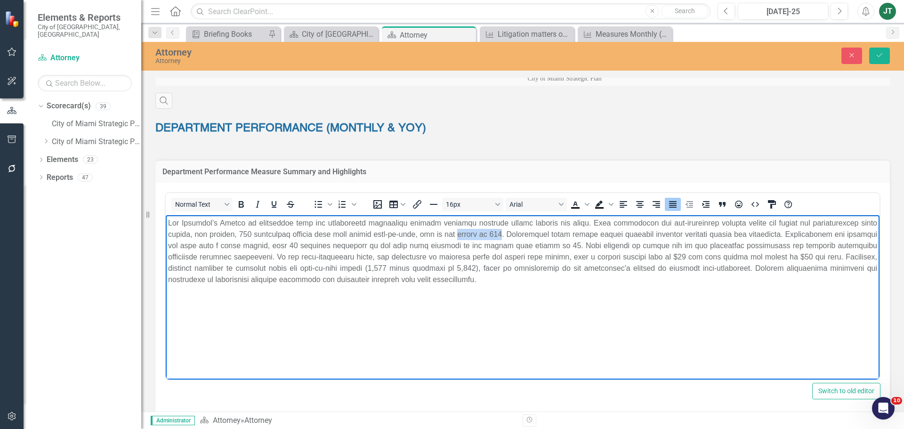
drag, startPoint x: 470, startPoint y: 234, endPoint x: 428, endPoint y: 231, distance: 41.5
click at [428, 231] on p "Rich Text Area. Press ALT-0 for help." at bounding box center [522, 251] width 709 height 68
click at [427, 231] on p "Rich Text Area. Press ALT-0 for help." at bounding box center [522, 251] width 709 height 68
click at [664, 235] on p "Rich Text Area. Press ALT-0 for help." at bounding box center [522, 251] width 709 height 68
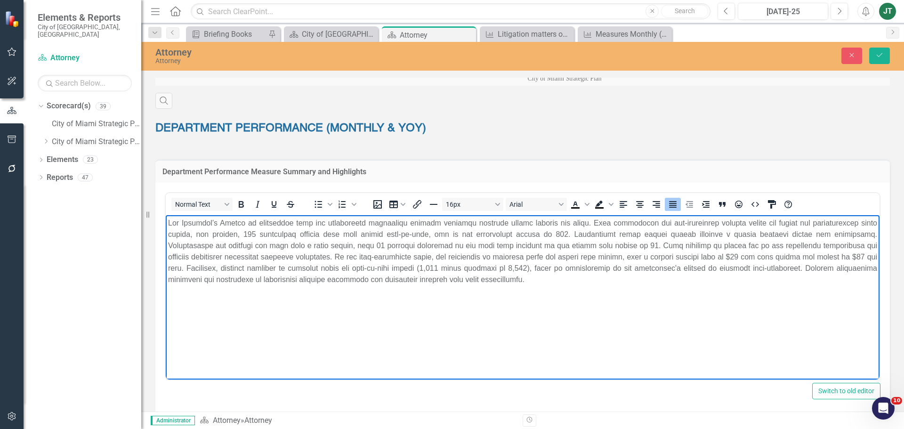
click at [554, 233] on p "Rich Text Area. Press ALT-0 for help." at bounding box center [522, 251] width 709 height 68
click at [636, 235] on p "Rich Text Area. Press ALT-0 for help." at bounding box center [522, 251] width 709 height 68
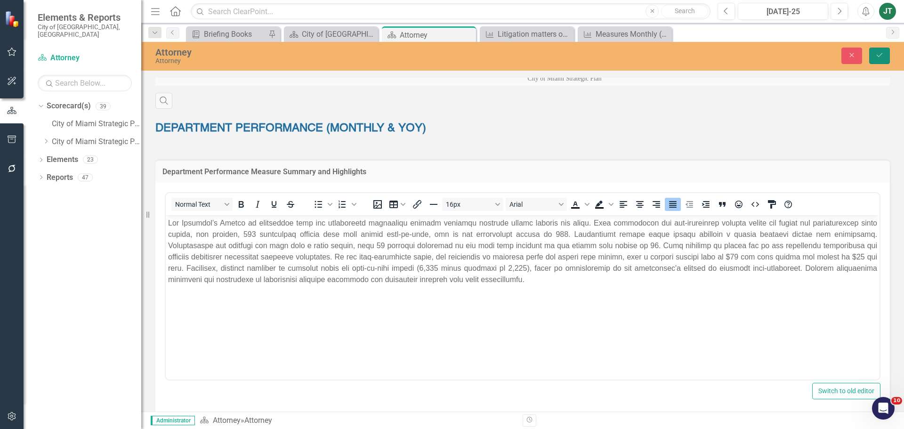
click at [885, 61] on button "Save" at bounding box center [879, 56] width 21 height 16
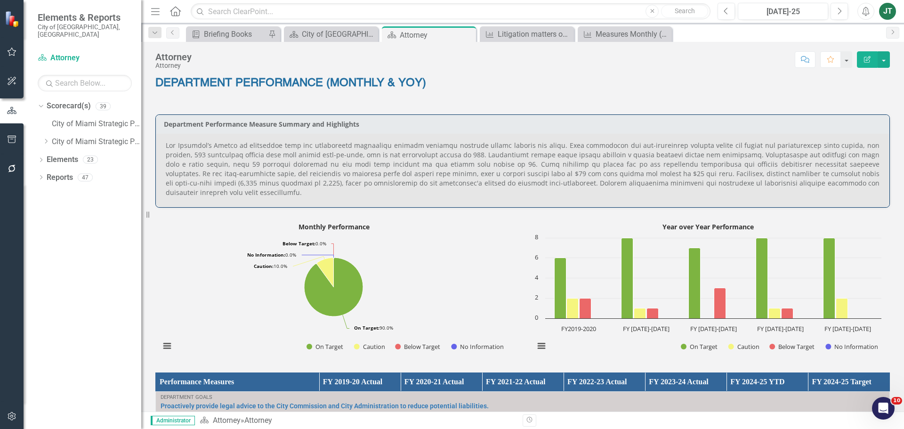
scroll to position [377, 0]
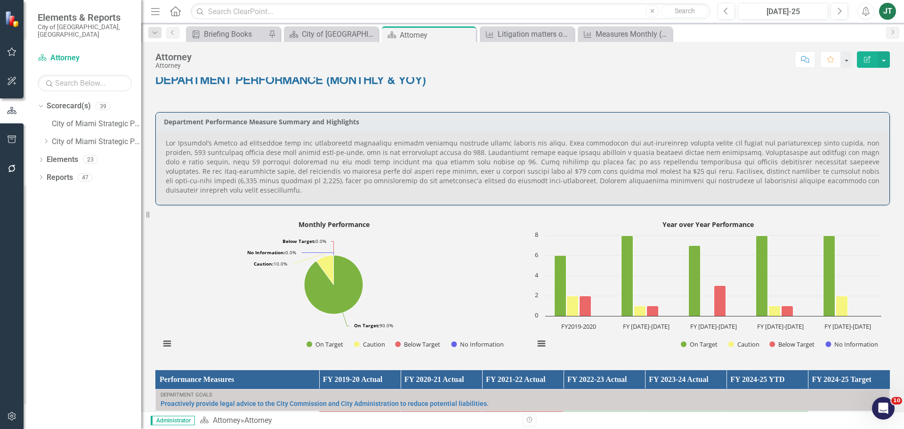
click at [648, 173] on p at bounding box center [523, 166] width 714 height 57
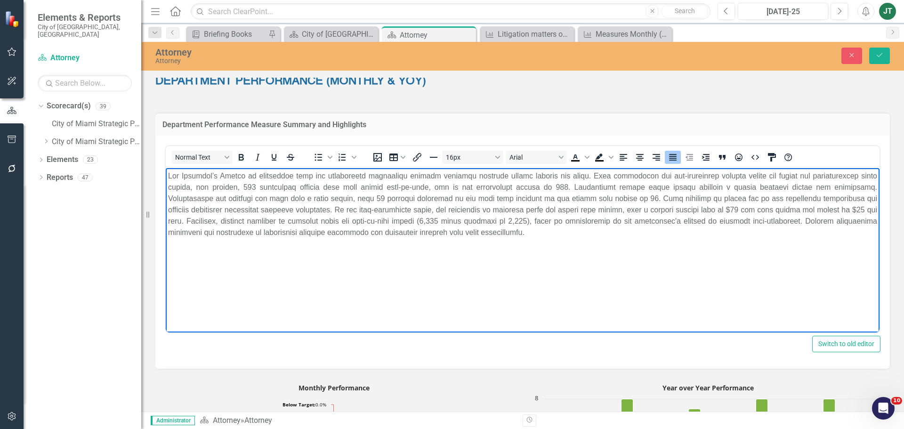
scroll to position [0, 0]
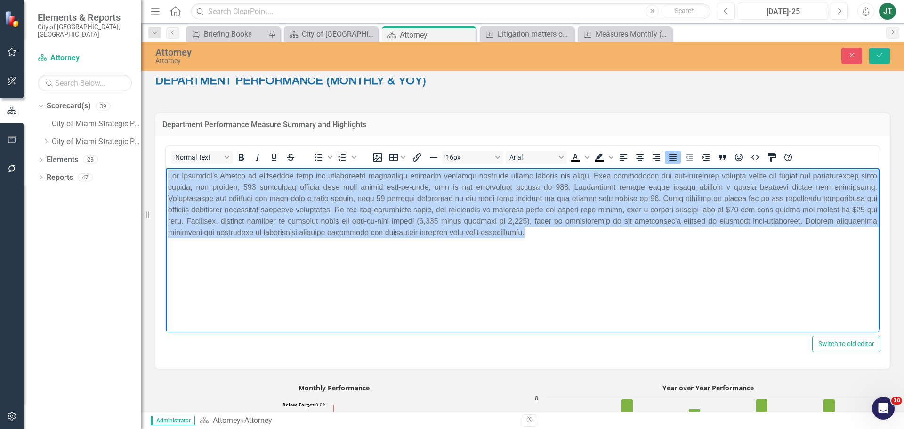
click at [166, 168] on html at bounding box center [523, 238] width 714 height 141
copy p "The Attorney’s Office is performing well and performance indicators provide eng…"
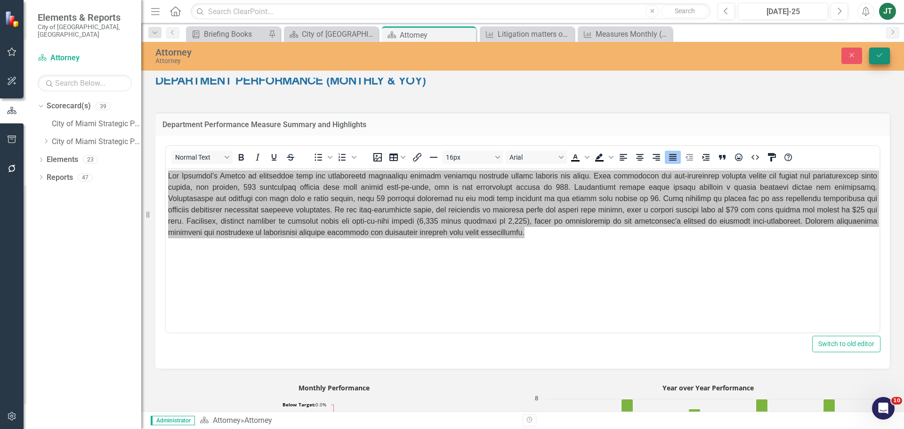
click at [880, 57] on icon "Save" at bounding box center [879, 55] width 8 height 7
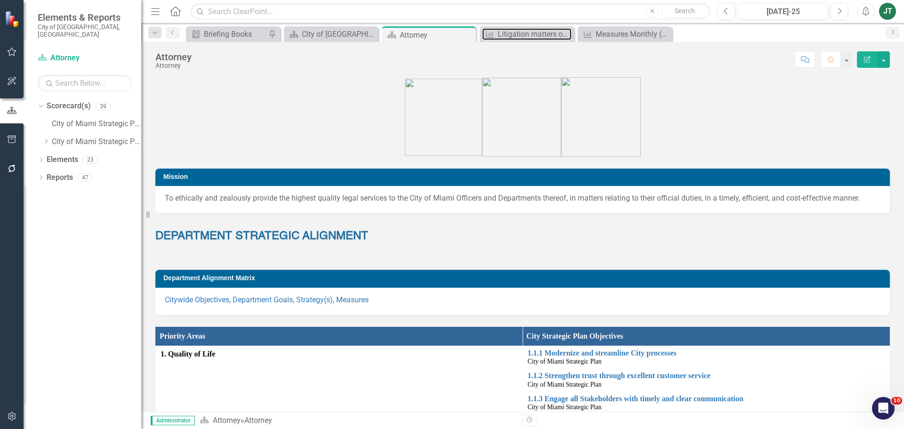
click at [520, 33] on div "Litigation matters opened (number)" at bounding box center [535, 34] width 74 height 12
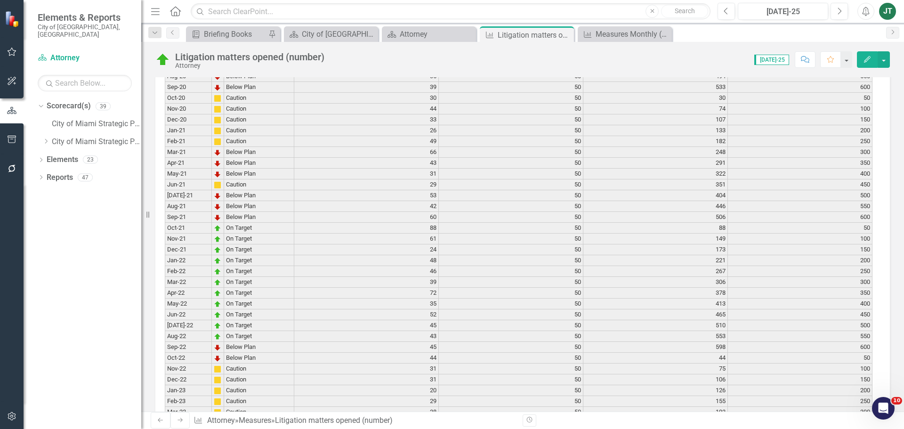
scroll to position [1224, 0]
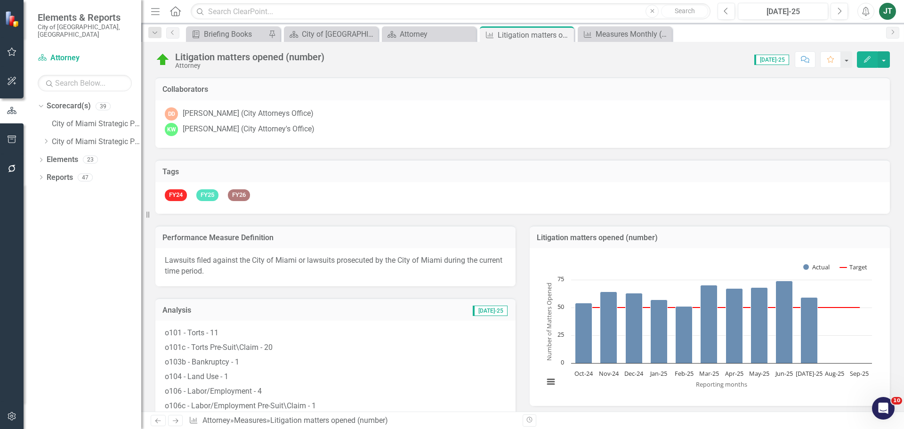
scroll to position [1224, 0]
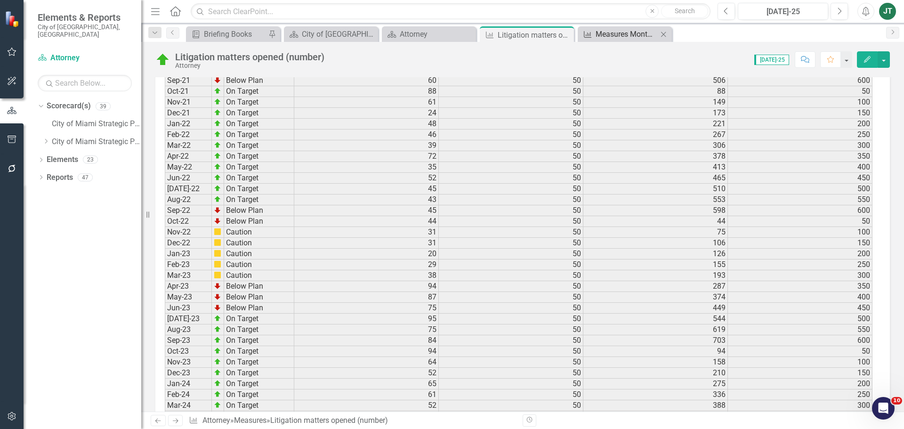
click at [604, 34] on div "Measures Monthly (3-Periods) Report" at bounding box center [627, 34] width 62 height 12
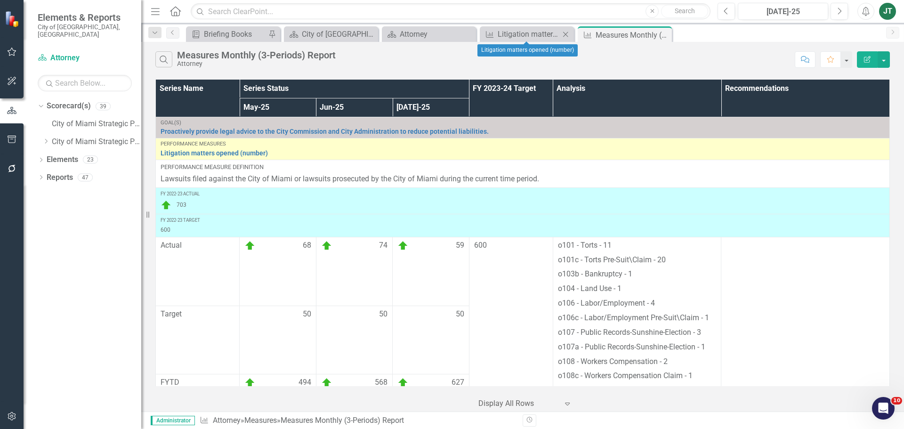
click at [566, 33] on icon "Close" at bounding box center [565, 35] width 9 height 8
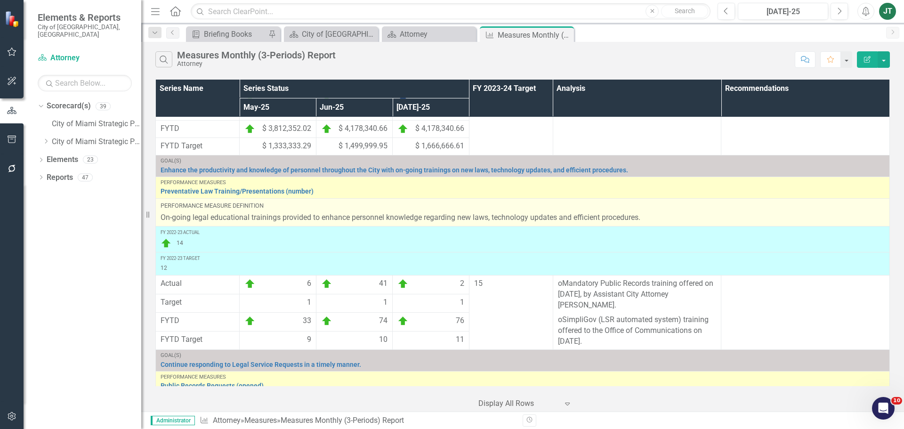
scroll to position [1739, 0]
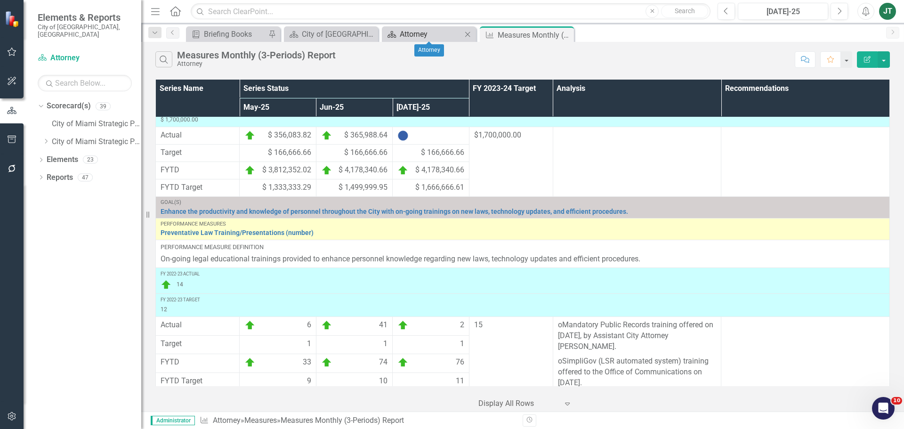
click at [409, 33] on div "Attorney" at bounding box center [431, 34] width 62 height 12
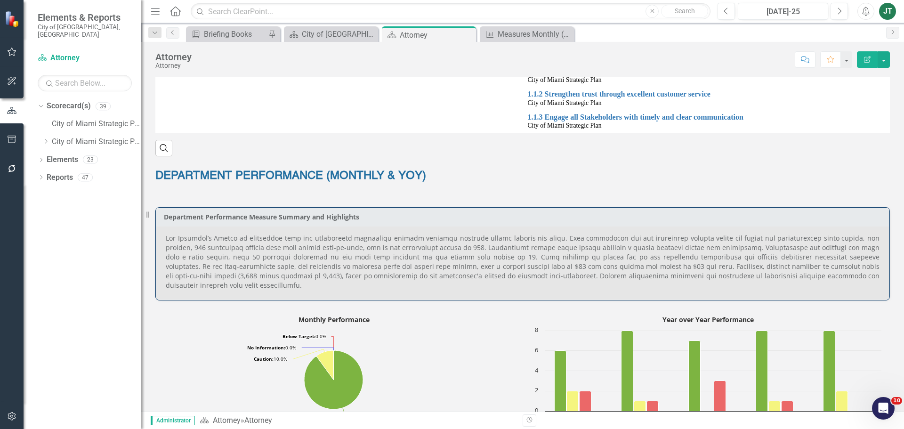
scroll to position [283, 0]
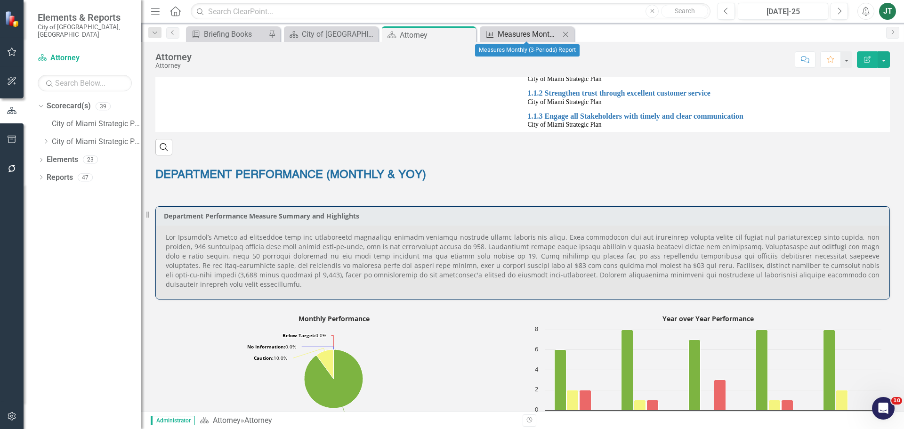
click at [519, 31] on div "Measures Monthly (3-Periods) Report" at bounding box center [529, 34] width 62 height 12
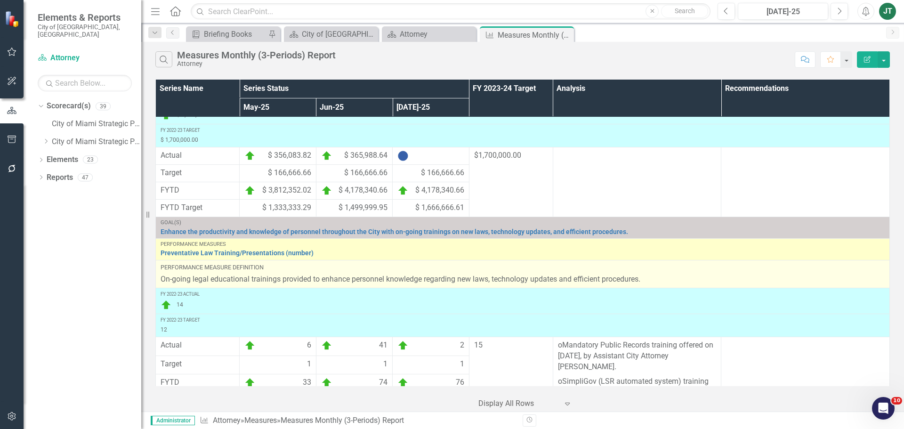
scroll to position [1692, 0]
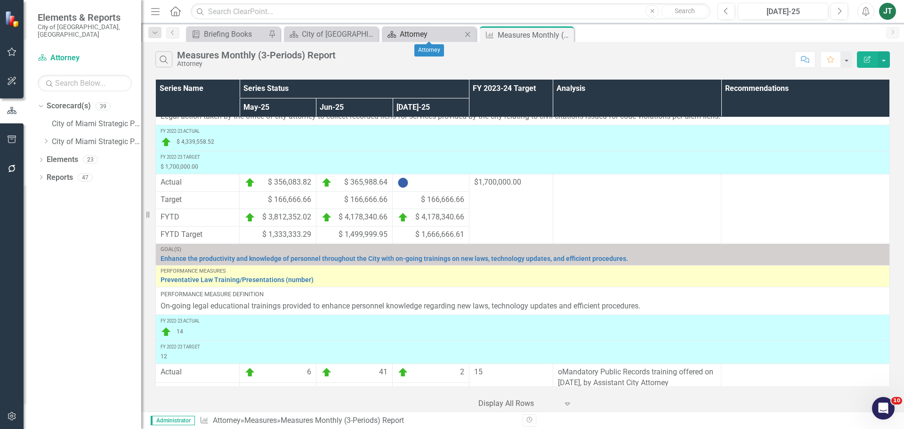
click at [410, 35] on div "Attorney" at bounding box center [431, 34] width 62 height 12
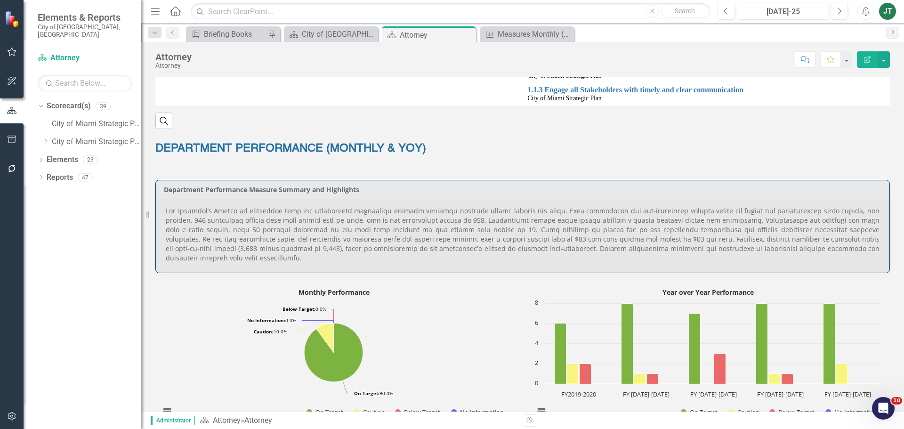
scroll to position [330, 0]
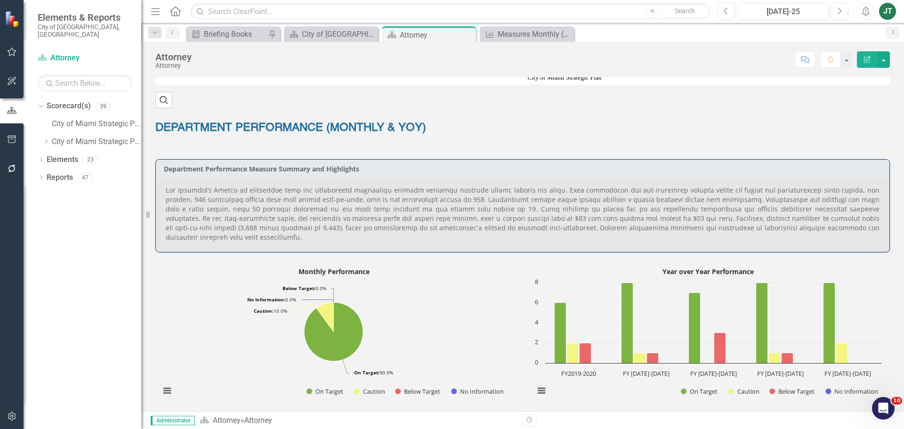
click at [543, 225] on p at bounding box center [523, 214] width 714 height 57
click at [542, 225] on p at bounding box center [523, 214] width 714 height 57
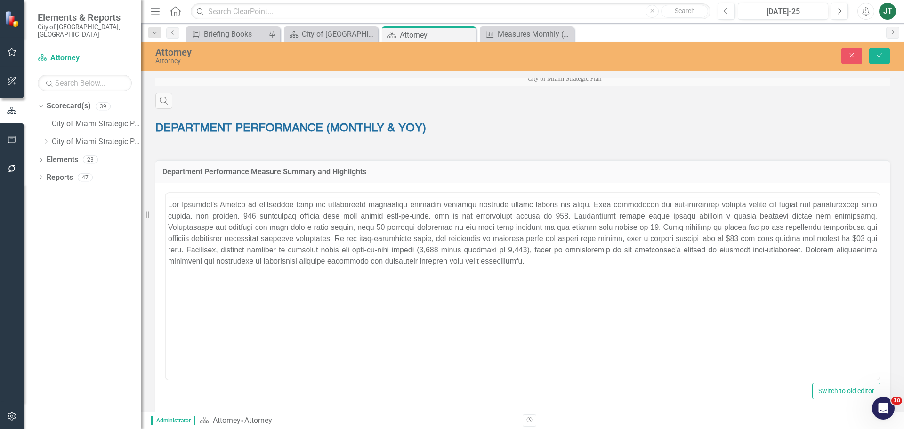
scroll to position [0, 0]
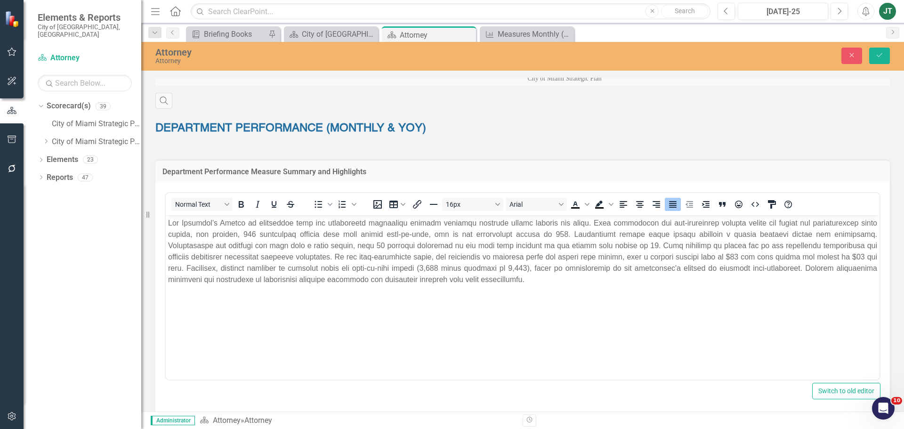
click at [449, 274] on p "Rich Text Area. Press ALT-0 for help." at bounding box center [522, 251] width 709 height 68
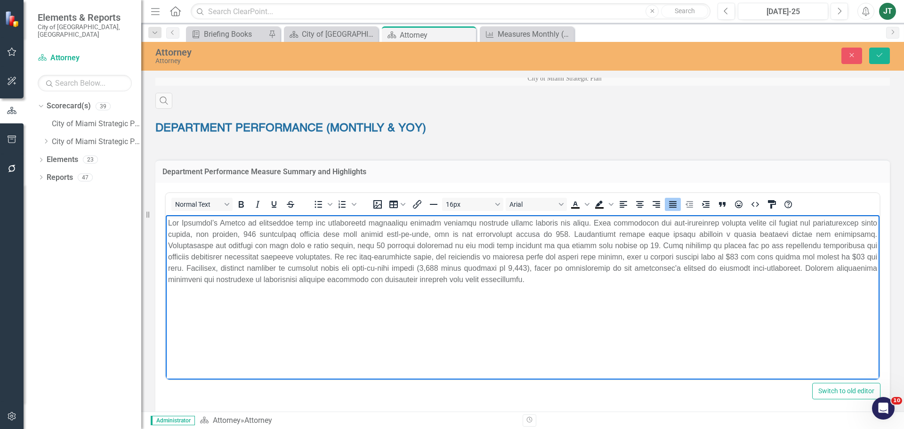
click at [672, 269] on p "Rich Text Area. Press ALT-0 for help." at bounding box center [522, 251] width 709 height 68
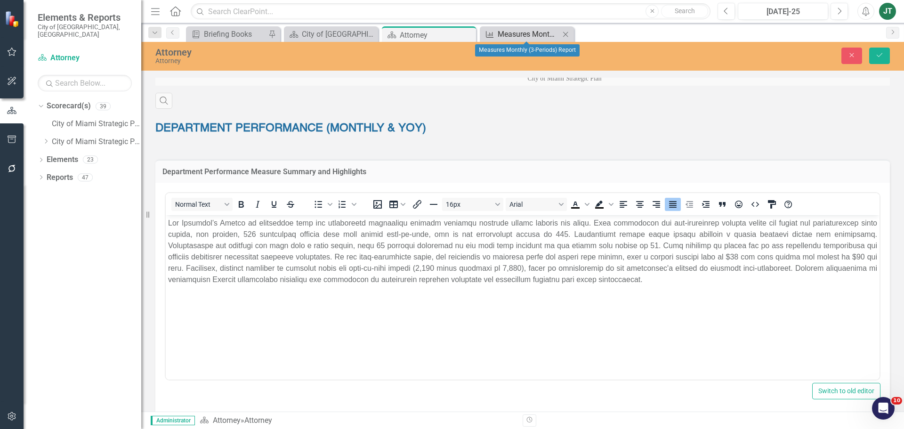
click at [518, 36] on div "Measures Monthly (3-Periods) Report" at bounding box center [529, 34] width 62 height 12
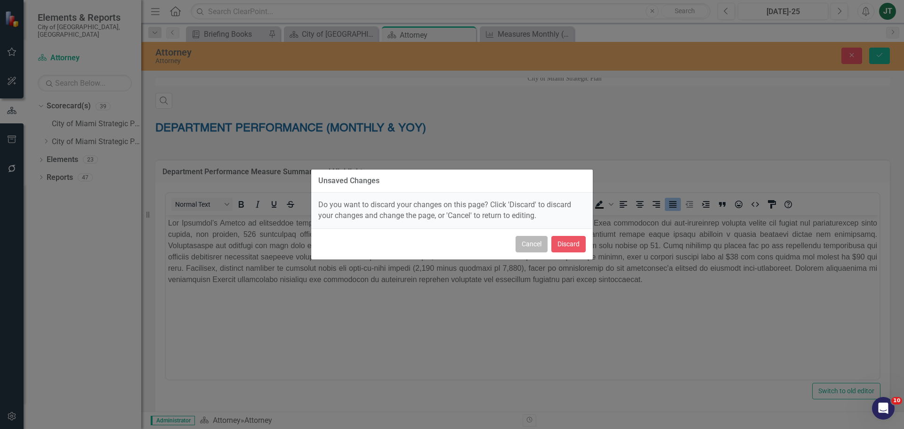
click at [535, 244] on button "Cancel" at bounding box center [532, 244] width 32 height 16
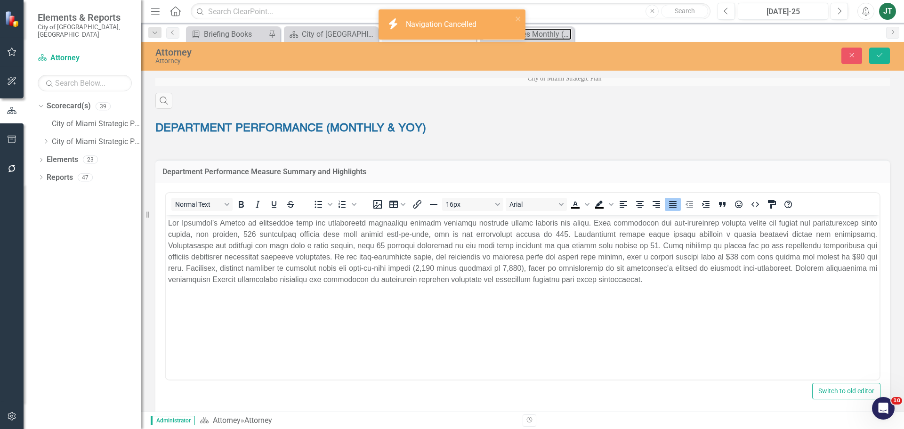
drag, startPoint x: 541, startPoint y: 32, endPoint x: 608, endPoint y: 60, distance: 72.0
click at [618, 57] on div "Menu Home Search Close Search Previous [DATE]-25 Next Alerts JT User Edit Profi…" at bounding box center [522, 214] width 763 height 429
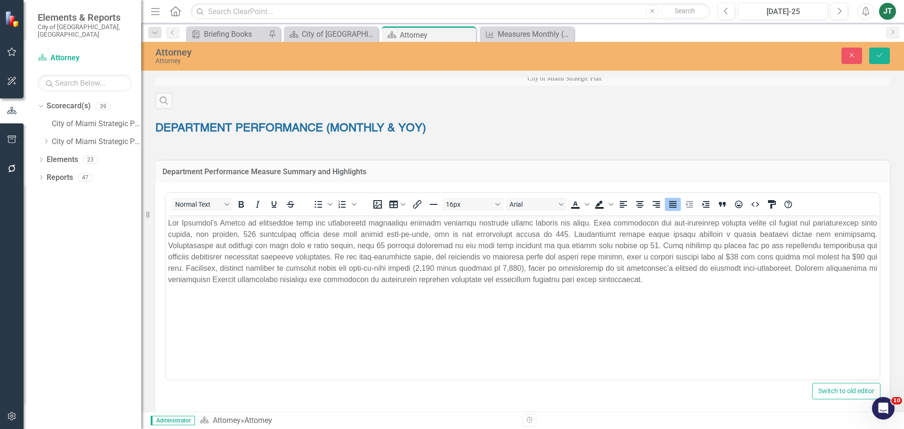
click at [519, 11] on div "icon.bolt Navigation Cancelled" at bounding box center [452, 10] width 151 height 4
click at [873, 56] on button "Save" at bounding box center [879, 56] width 21 height 16
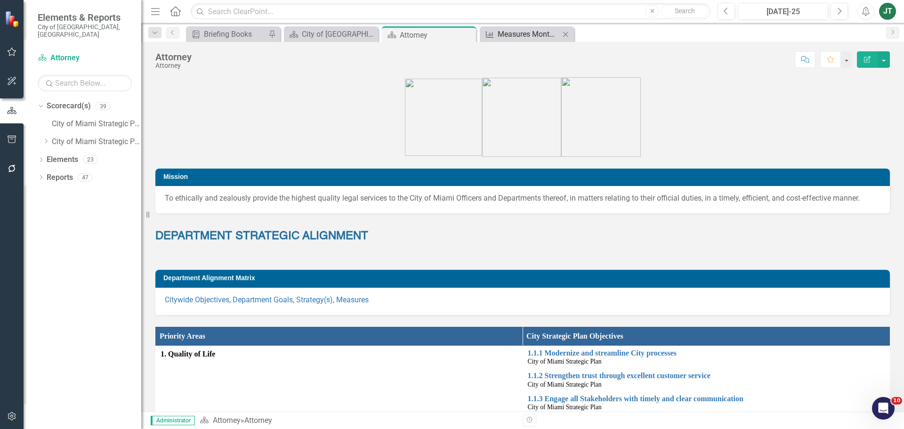
click at [524, 33] on div "Measures Monthly (3-Periods) Report" at bounding box center [529, 34] width 62 height 12
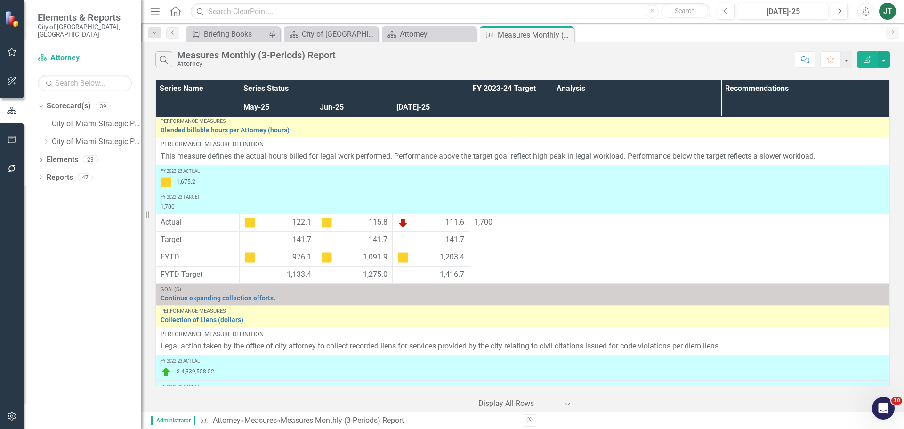
scroll to position [1648, 0]
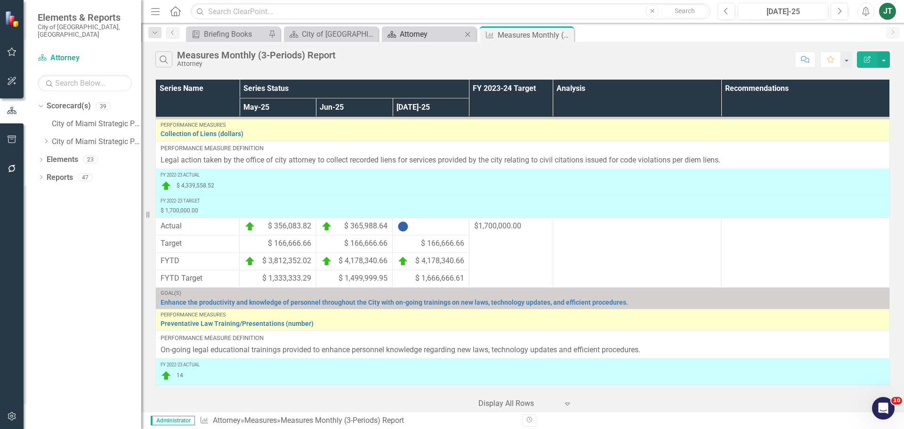
click at [418, 34] on div "Attorney" at bounding box center [431, 34] width 62 height 12
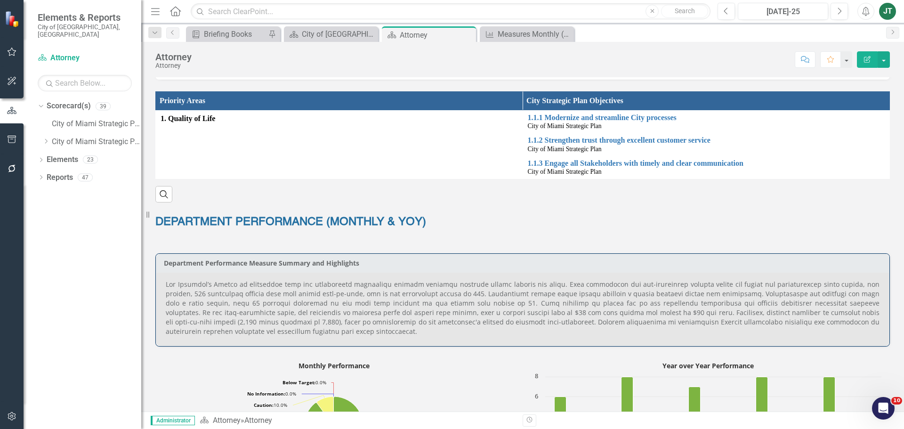
scroll to position [330, 0]
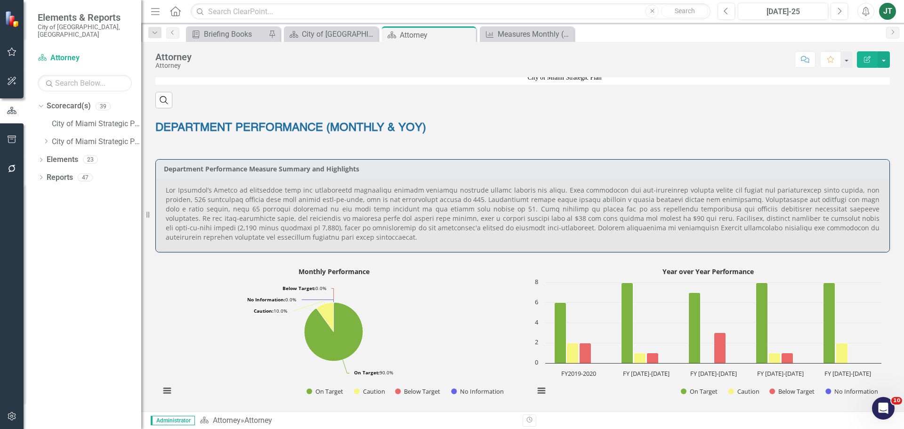
click at [681, 219] on p at bounding box center [523, 214] width 714 height 57
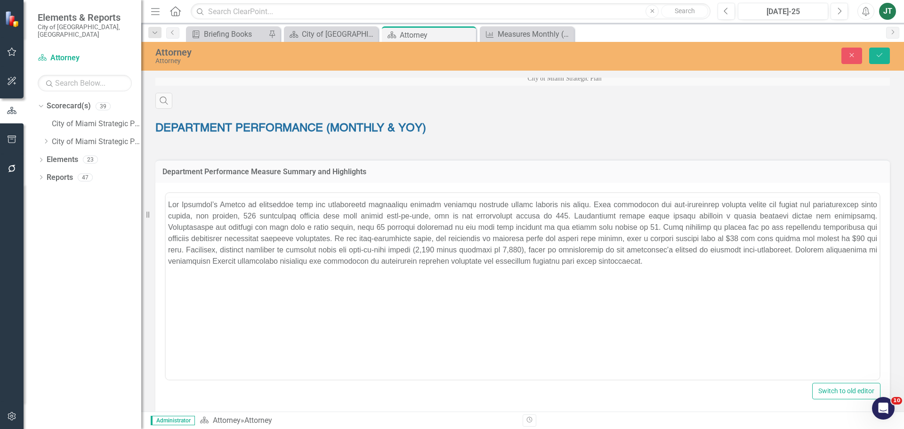
scroll to position [0, 0]
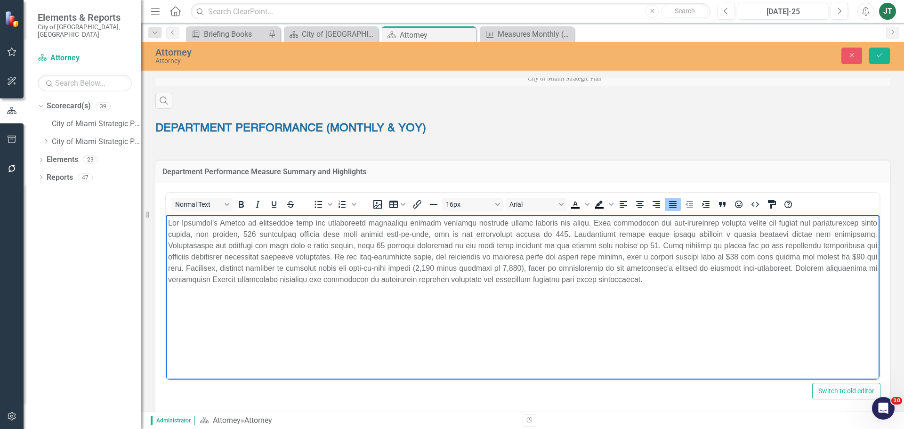
click at [474, 278] on p "Rich Text Area. Press ALT-0 for help." at bounding box center [522, 251] width 709 height 68
click at [553, 273] on p "Rich Text Area. Press ALT-0 for help." at bounding box center [522, 251] width 709 height 68
drag, startPoint x: 766, startPoint y: 267, endPoint x: 687, endPoint y: 270, distance: 78.7
click at [687, 270] on p "Rich Text Area. Press ALT-0 for help." at bounding box center [522, 251] width 709 height 68
click at [875, 56] on icon "Save" at bounding box center [879, 55] width 8 height 7
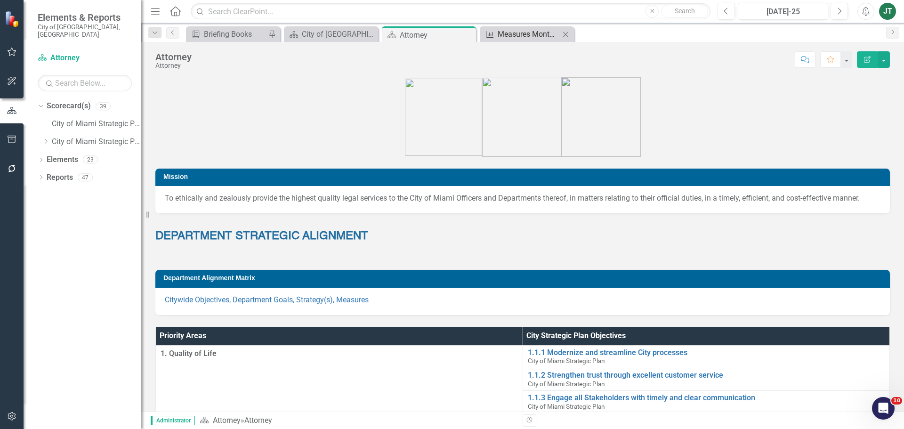
click at [524, 31] on div "Measures Monthly (3-Periods) Report" at bounding box center [529, 34] width 62 height 12
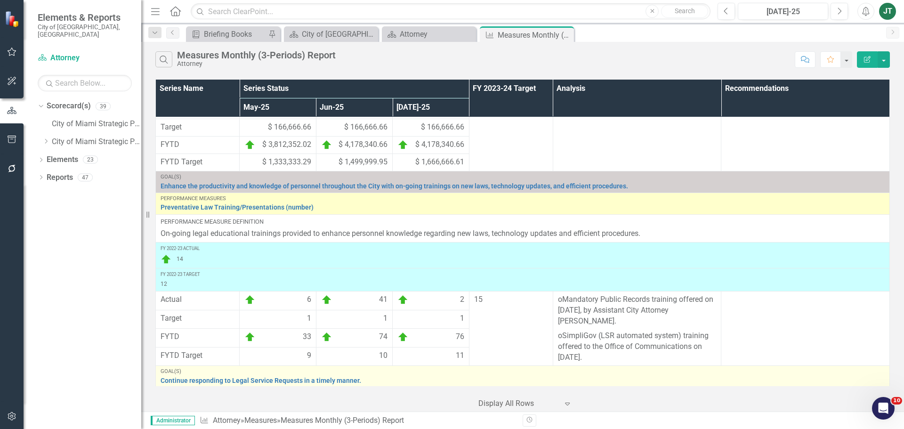
scroll to position [1743, 0]
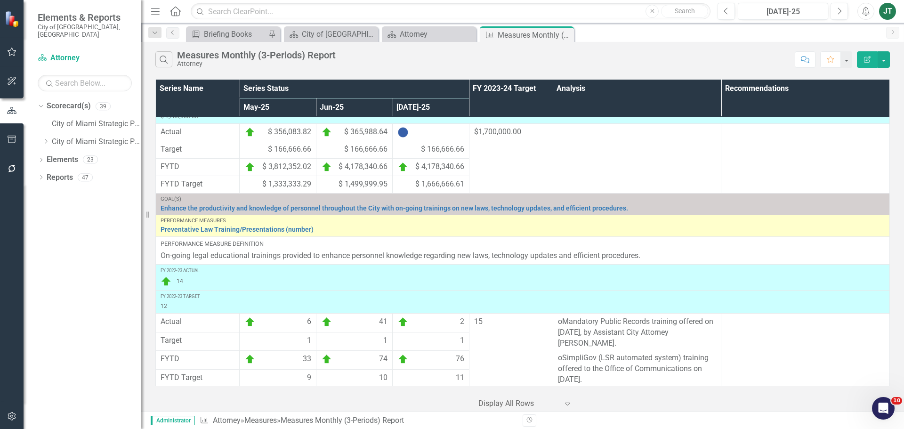
click at [866, 57] on icon "Edit Report" at bounding box center [867, 59] width 8 height 7
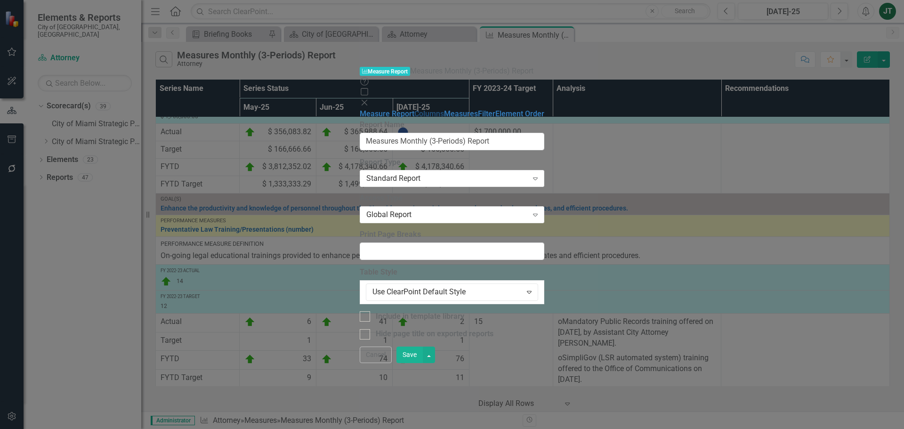
click at [414, 109] on link "Columns" at bounding box center [429, 113] width 30 height 9
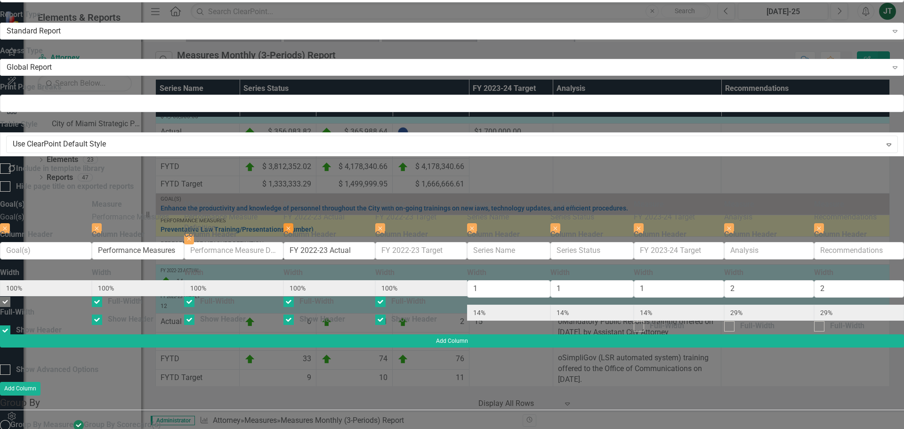
click at [293, 223] on button "Close" at bounding box center [289, 228] width 10 height 10
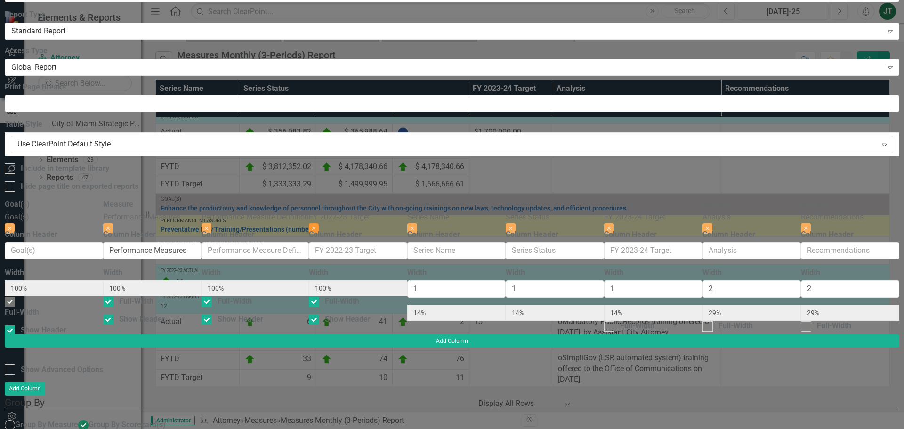
click at [319, 223] on button "Close" at bounding box center [314, 228] width 10 height 10
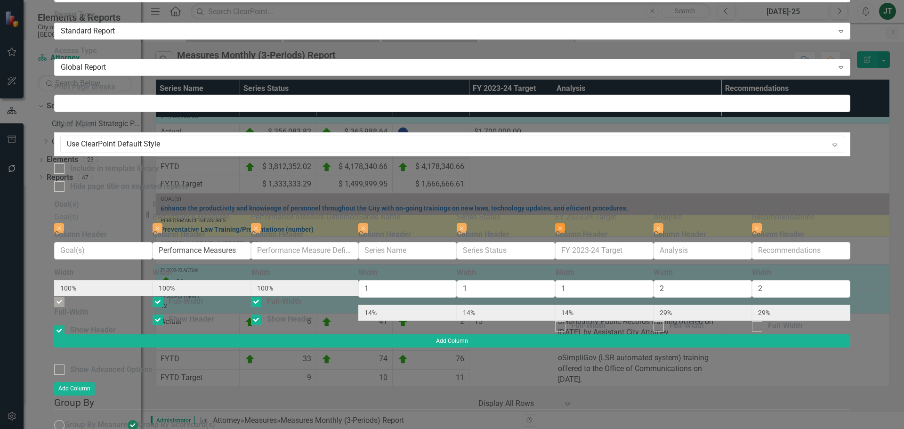
click at [562, 226] on icon "Close" at bounding box center [560, 229] width 4 height 6
type input "17%"
type input "33%"
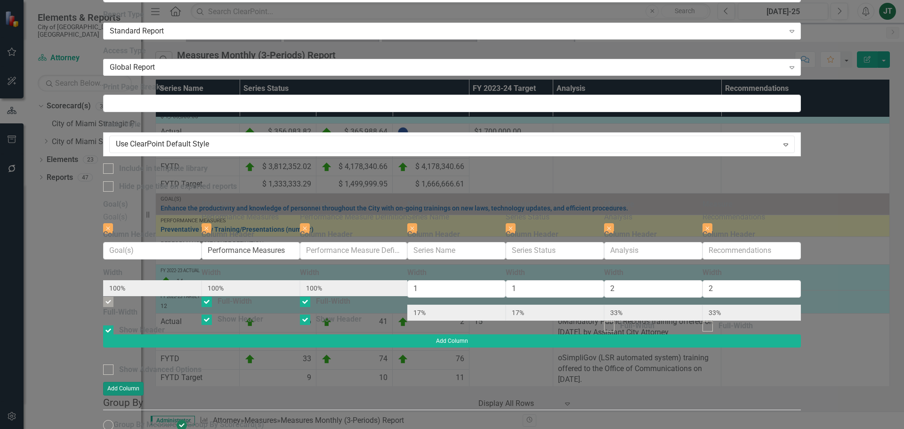
click at [144, 382] on button "Add Column" at bounding box center [123, 388] width 41 height 13
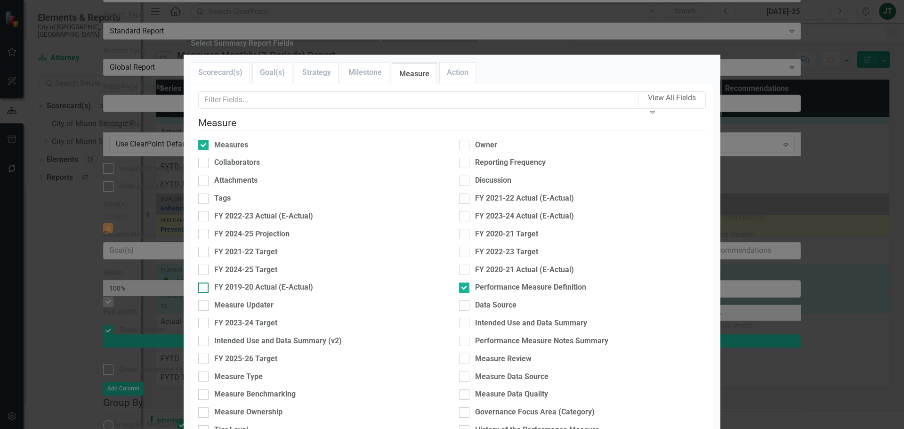
scroll to position [47, 0]
click at [238, 265] on div "FY 2024-25 Target" at bounding box center [245, 270] width 63 height 11
click at [204, 265] on input "FY 2024-25 Target" at bounding box center [201, 268] width 6 height 6
checkbox input "true"
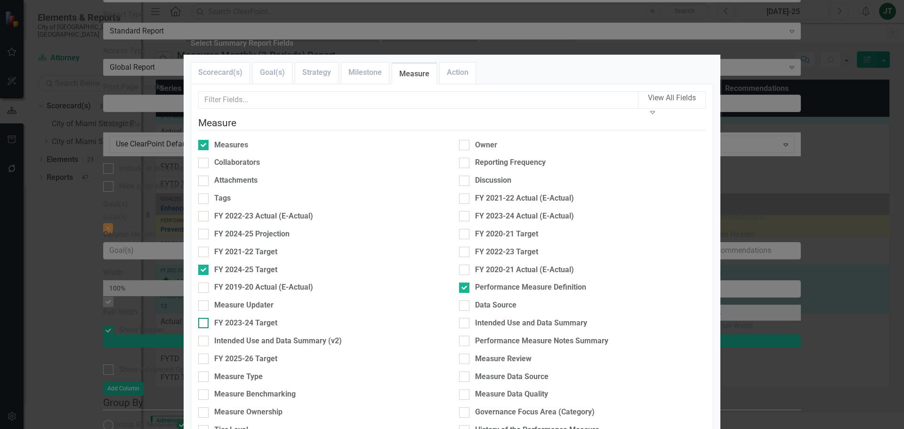
click at [240, 318] on div "FY 2023-24 Target" at bounding box center [245, 323] width 63 height 11
click at [204, 318] on input "FY 2023-24 Target" at bounding box center [201, 321] width 6 height 6
checkbox input "true"
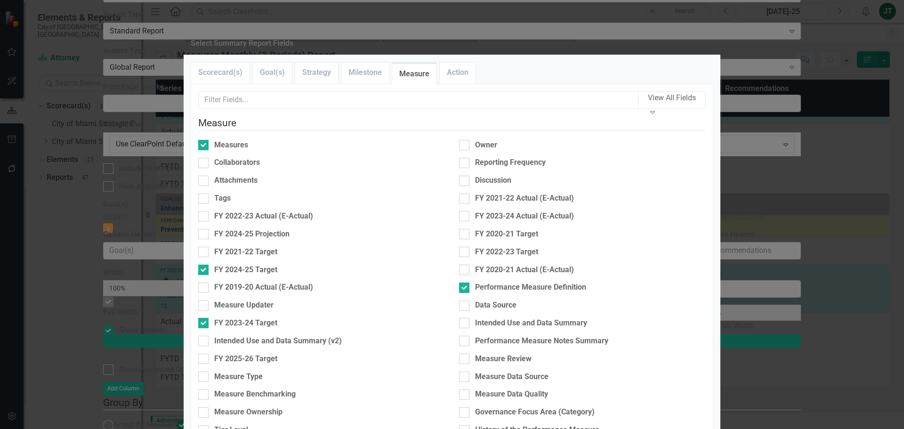
checkbox input "true"
type input "11%"
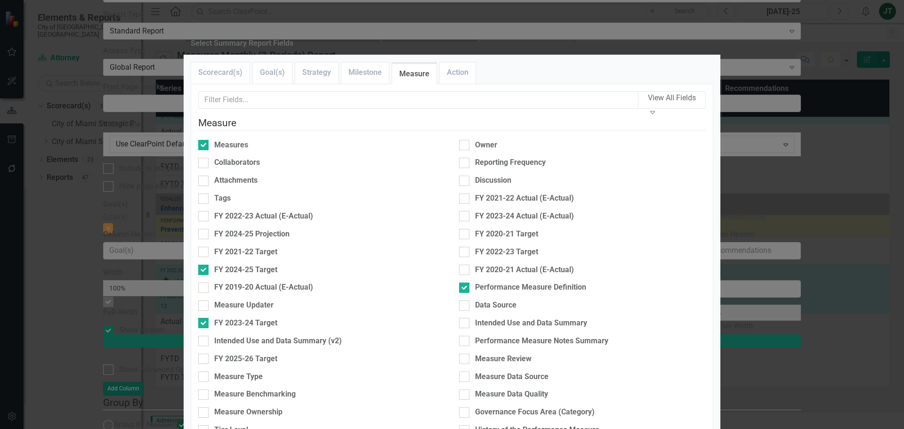
type input "22%"
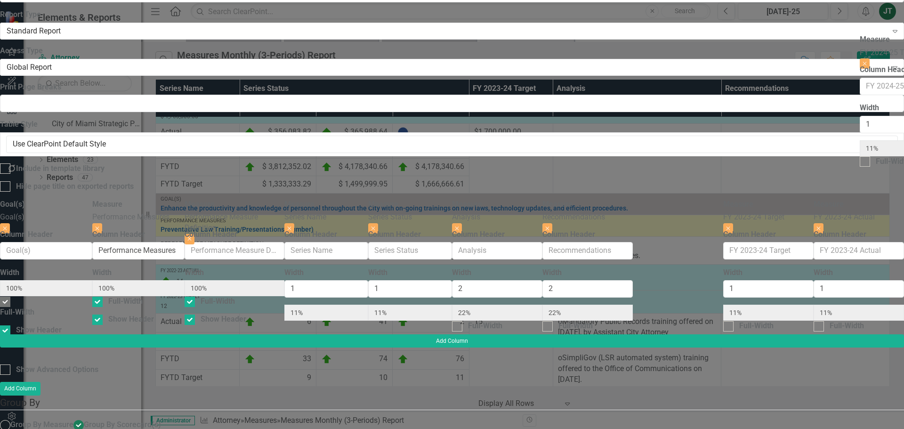
scroll to position [0, 27]
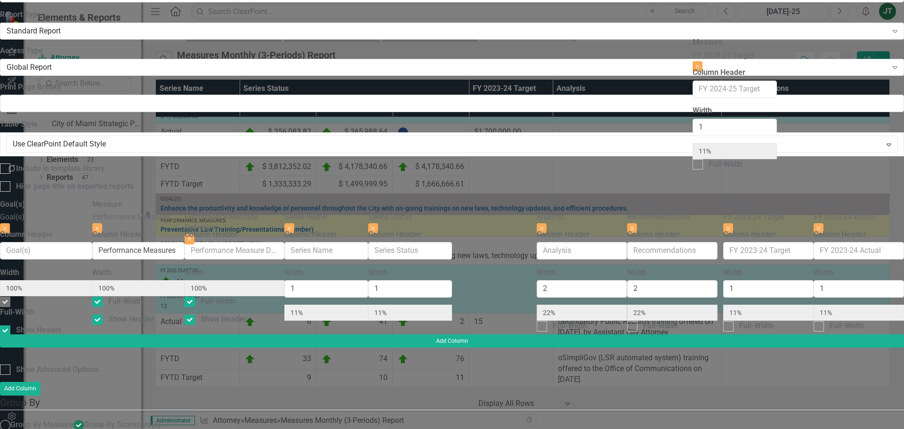
drag, startPoint x: 885, startPoint y: 53, endPoint x: 714, endPoint y: 57, distance: 171.5
click at [714, 199] on div "Goal(s) Goal(s) Close Column Header Width 100% Full-Width Show Header Measure P…" at bounding box center [452, 266] width 904 height 135
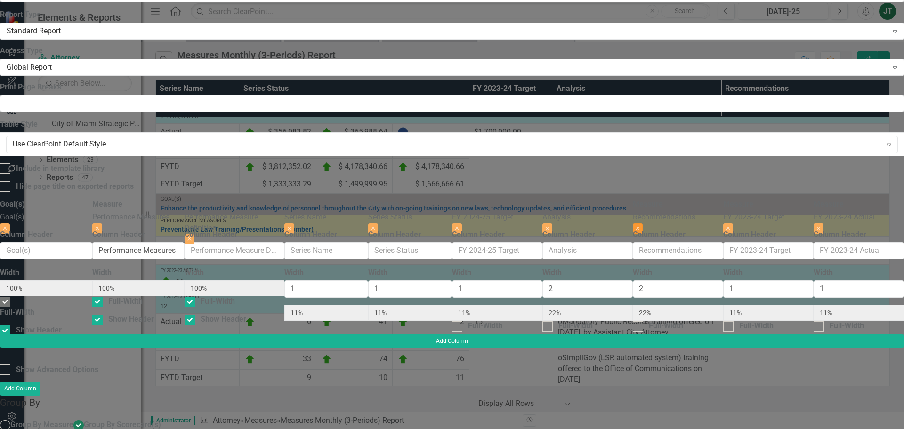
click at [640, 226] on icon "Close" at bounding box center [638, 229] width 4 height 6
type input "14%"
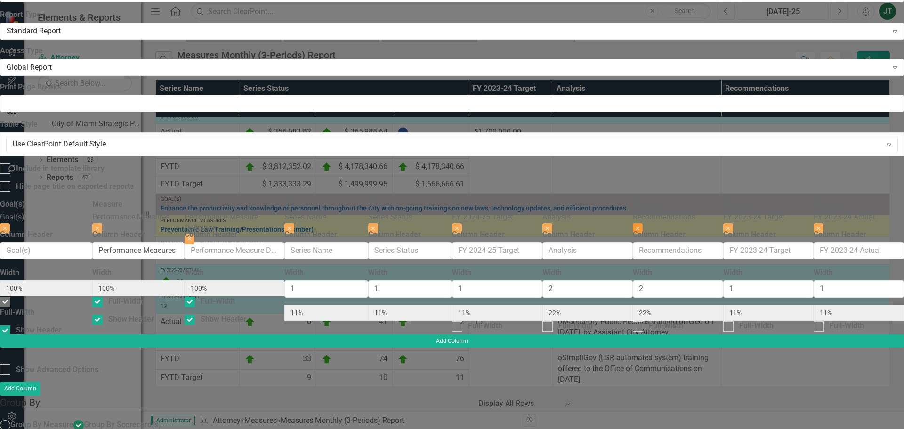
type input "14%"
type input "29%"
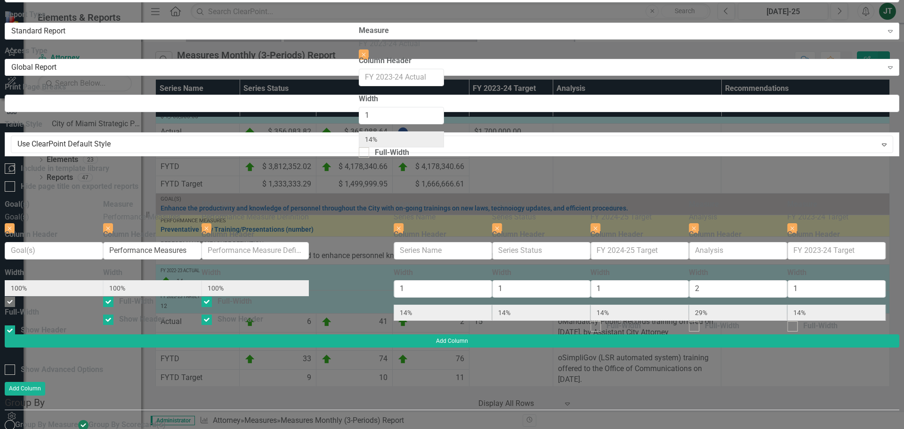
drag, startPoint x: 798, startPoint y: 57, endPoint x: 413, endPoint y: 50, distance: 385.8
click at [413, 199] on div "Goal(s) Goal(s) Close Column Header Width 100% Full-Width Show Header Measure P…" at bounding box center [452, 266] width 895 height 135
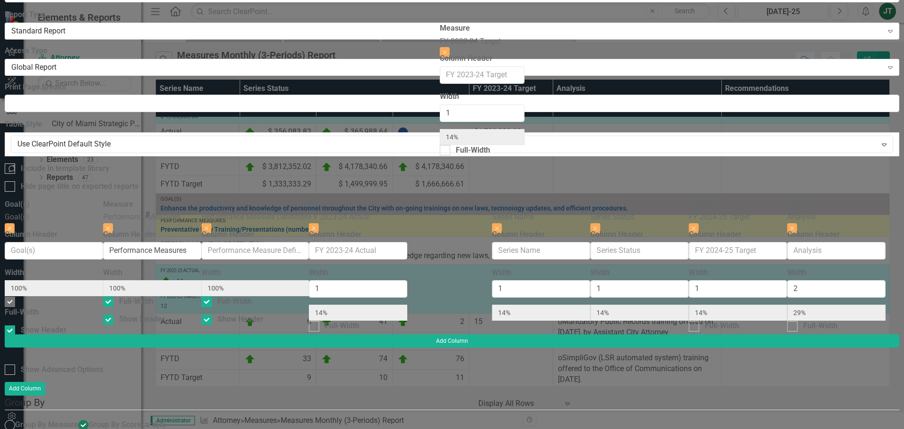
drag, startPoint x: 800, startPoint y: 55, endPoint x: 495, endPoint y: 45, distance: 304.9
click at [495, 199] on div "Goal(s) Goal(s) Close Column Header Width 100% Full-Width Show Header Measure P…" at bounding box center [452, 266] width 895 height 135
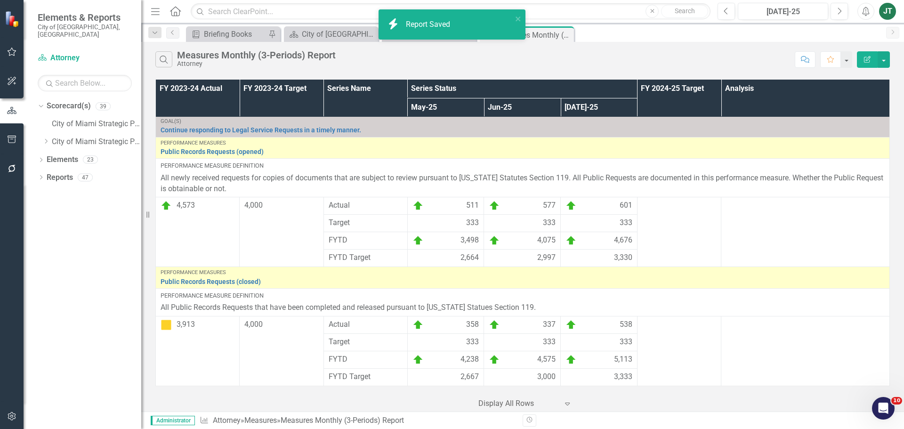
scroll to position [1718, 0]
click at [866, 59] on icon "Edit Report" at bounding box center [867, 59] width 8 height 7
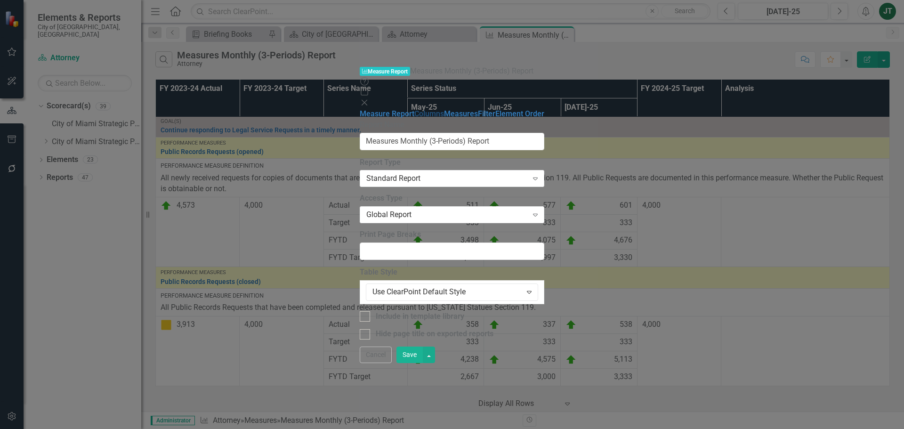
click at [414, 109] on link "Columns" at bounding box center [429, 113] width 30 height 9
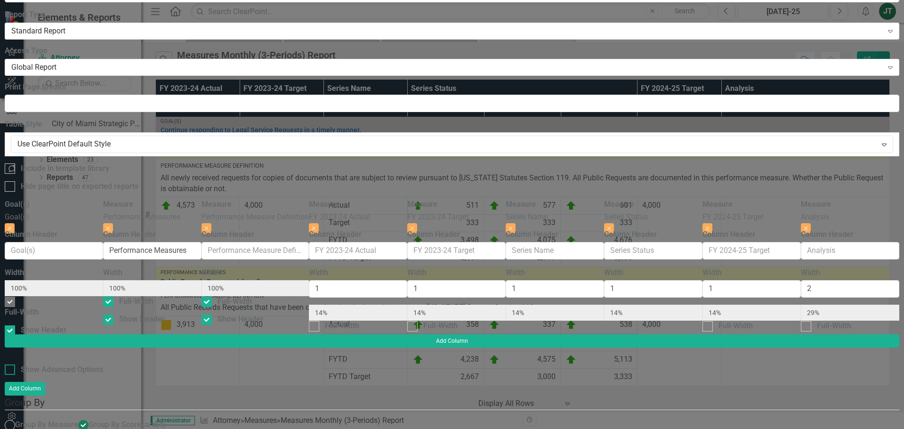
click at [103, 365] on div "Show Advanced Options" at bounding box center [62, 370] width 82 height 11
click at [11, 365] on input "Show Advanced Options" at bounding box center [8, 368] width 6 height 6
checkbox input "true"
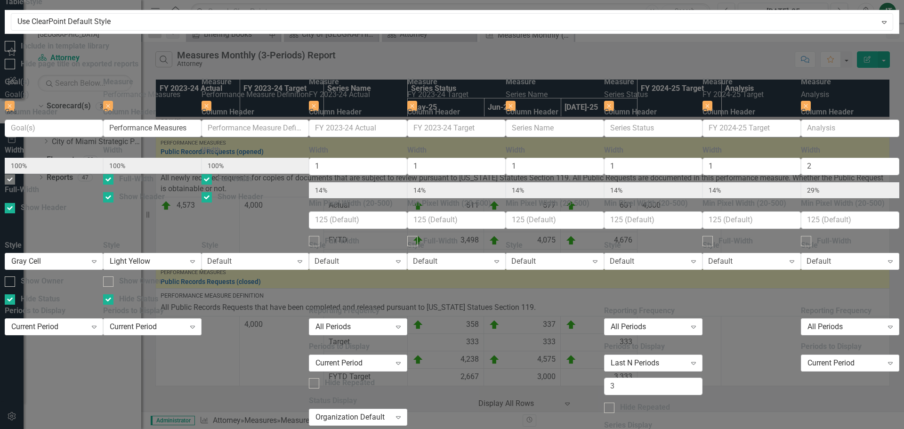
click at [339, 256] on div "Default" at bounding box center [327, 261] width 24 height 11
click at [607, 397] on div "Light Blue Small" at bounding box center [453, 402] width 889 height 11
click at [438, 256] on div "Default" at bounding box center [425, 261] width 24 height 11
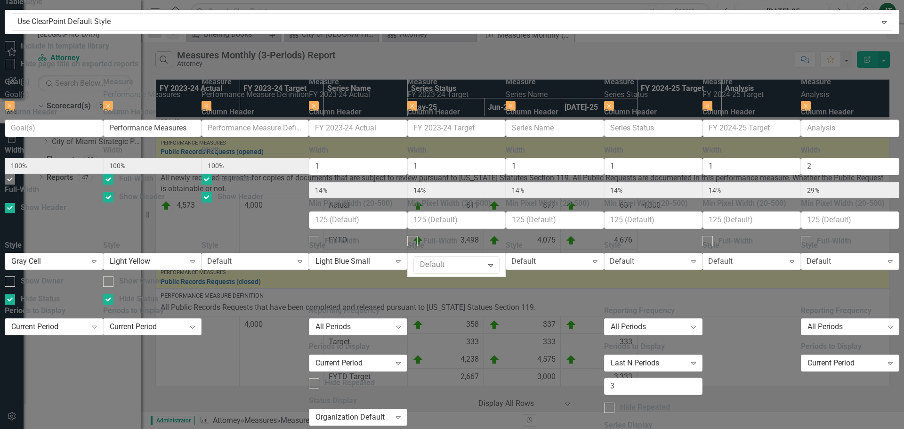
click at [693, 349] on div "Light Blue Small" at bounding box center [453, 354] width 889 height 11
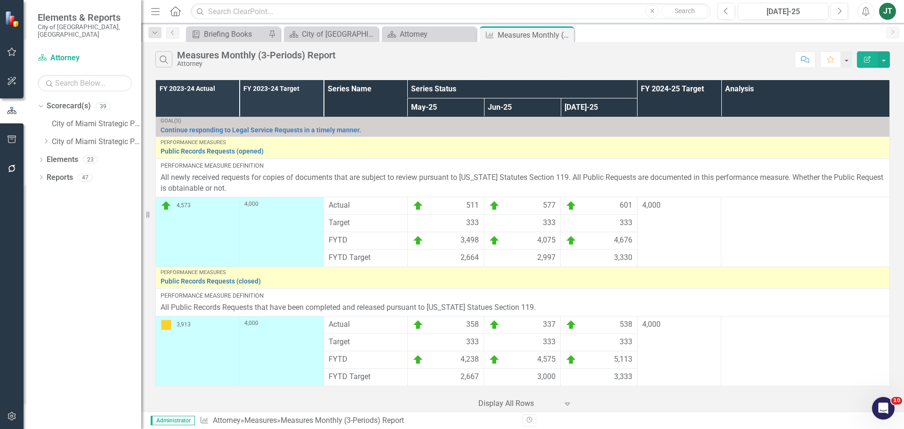
click at [866, 59] on icon "Edit Report" at bounding box center [867, 59] width 8 height 7
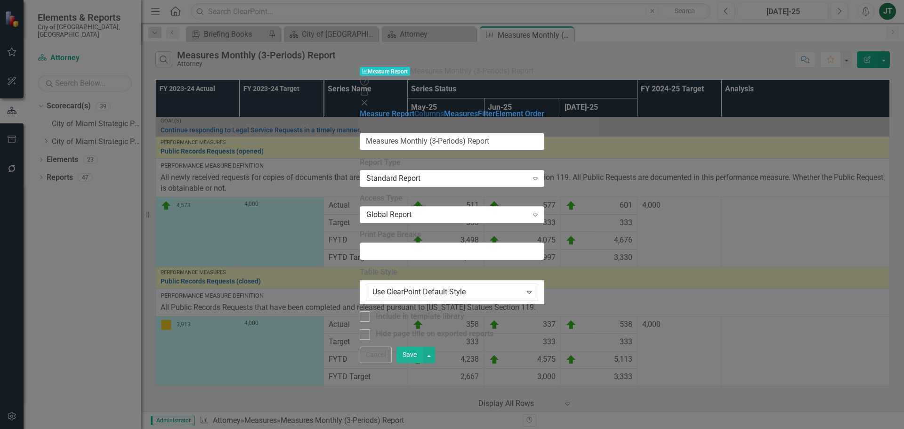
click at [414, 109] on link "Columns" at bounding box center [429, 113] width 30 height 9
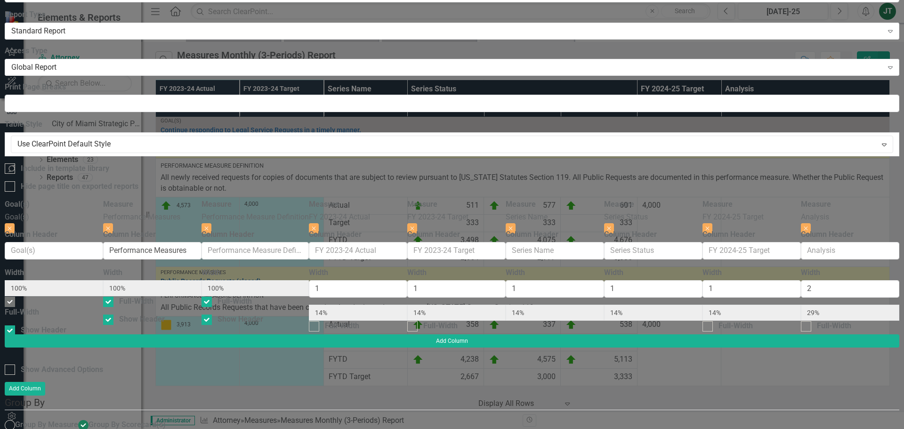
click at [294, 199] on div "To add columns to your report, click on the "Select Columns" button below. All …" at bounding box center [452, 346] width 895 height 295
click at [103, 365] on div "Show Advanced Options" at bounding box center [62, 370] width 82 height 11
click at [11, 365] on input "Show Advanced Options" at bounding box center [8, 368] width 6 height 6
checkbox input "true"
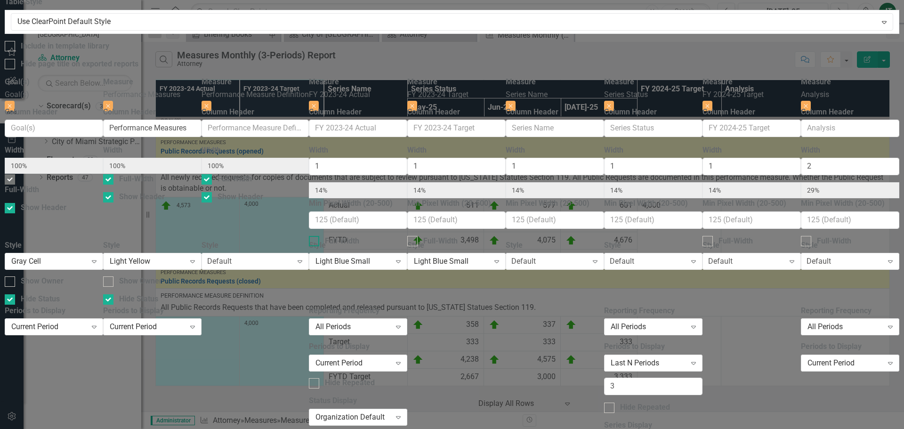
click at [359, 236] on div "Full-Width" at bounding box center [342, 241] width 34 height 11
click at [315, 236] on input "Full-Width" at bounding box center [312, 239] width 6 height 6
checkbox input "true"
type input "100%"
type input "17%"
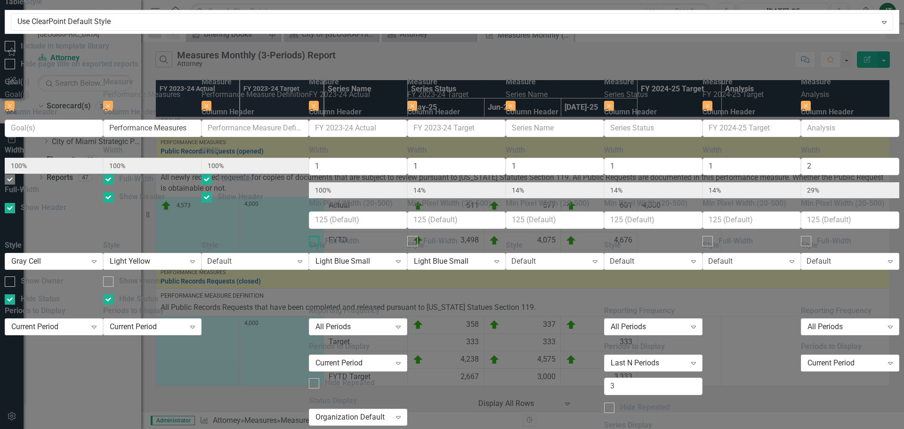
type input "17%"
type input "33%"
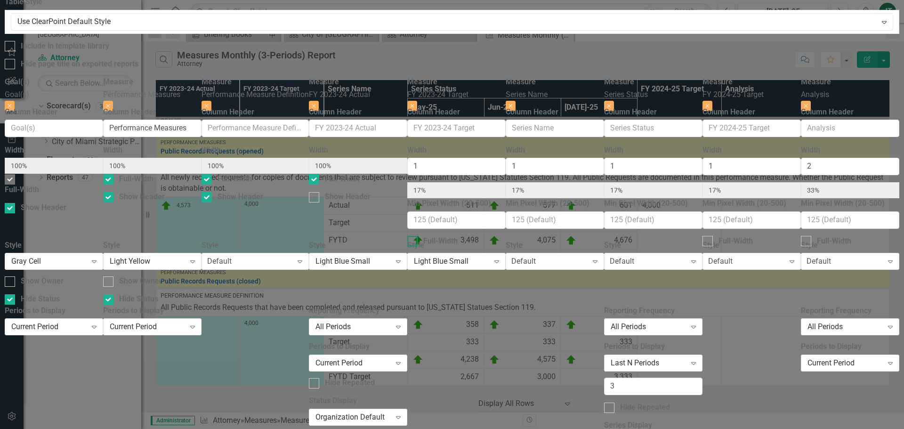
click at [458, 236] on div "Full-Width" at bounding box center [440, 241] width 34 height 11
click at [413, 236] on input "Full-Width" at bounding box center [410, 239] width 6 height 6
checkbox input "true"
type input "100%"
type input "20%"
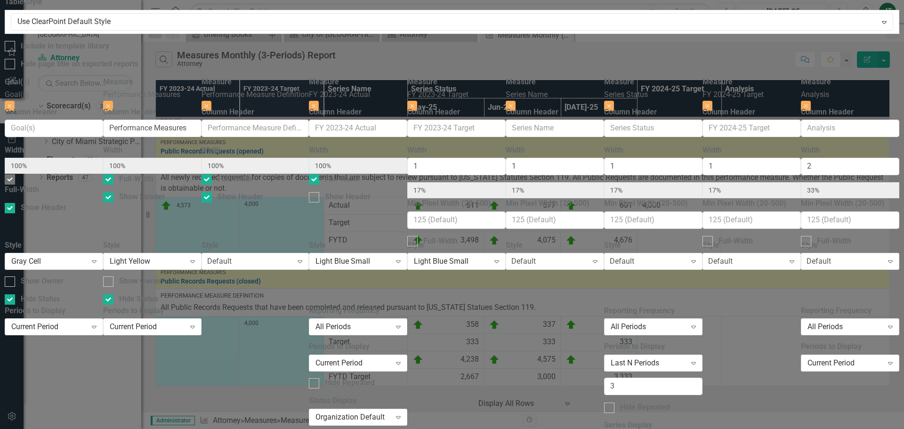
type input "20%"
type input "40%"
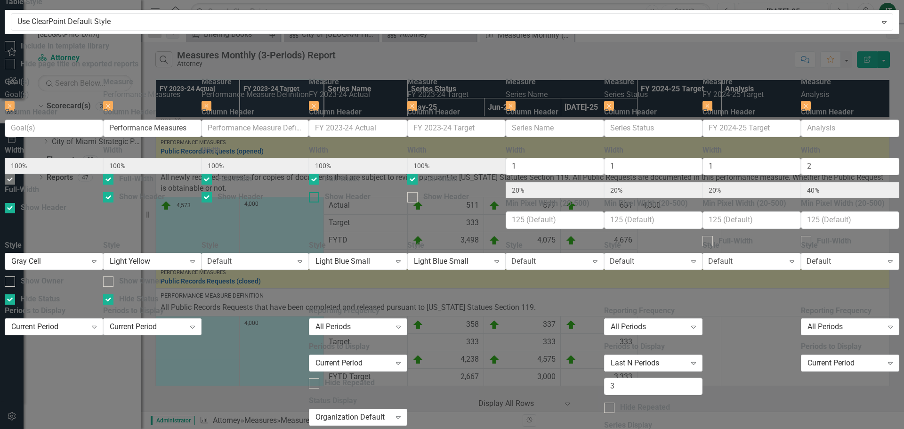
drag, startPoint x: 616, startPoint y: 156, endPoint x: 644, endPoint y: 158, distance: 28.8
click at [371, 192] on div "Show Header" at bounding box center [348, 197] width 46 height 11
click at [315, 192] on input "Show Header" at bounding box center [312, 195] width 6 height 6
checkbox input "true"
click at [469, 192] on div "Show Header" at bounding box center [446, 197] width 46 height 11
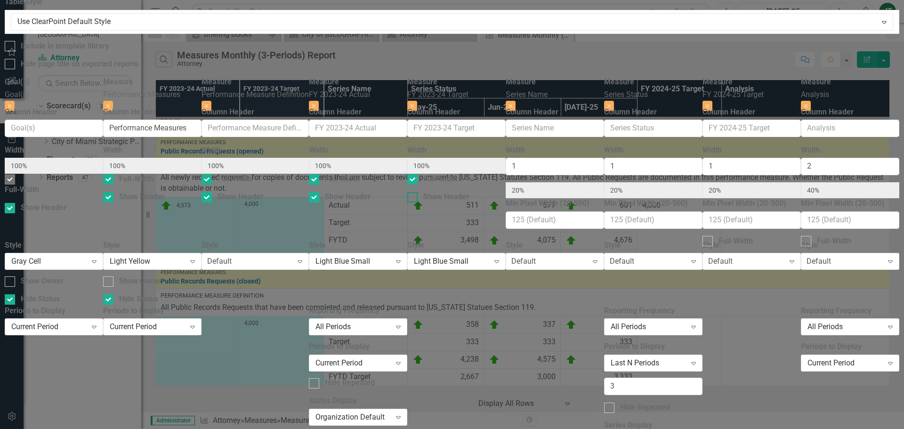
click at [413, 192] on input "Show Header" at bounding box center [410, 195] width 6 height 6
checkbox input "true"
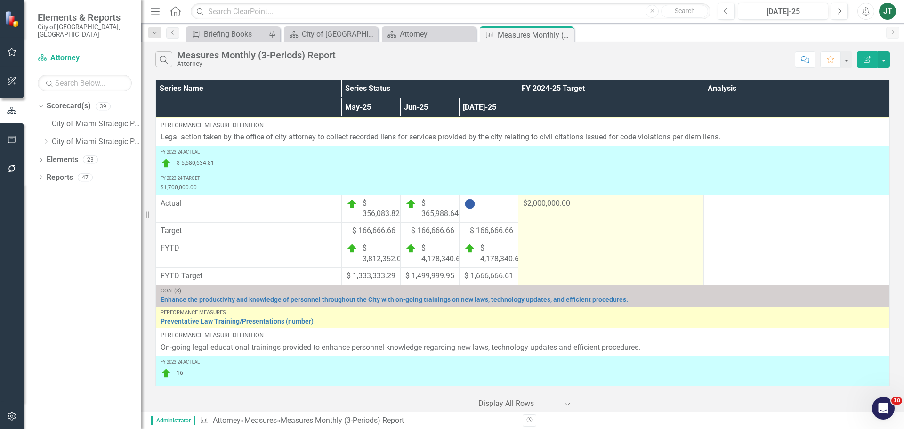
scroll to position [1663, 0]
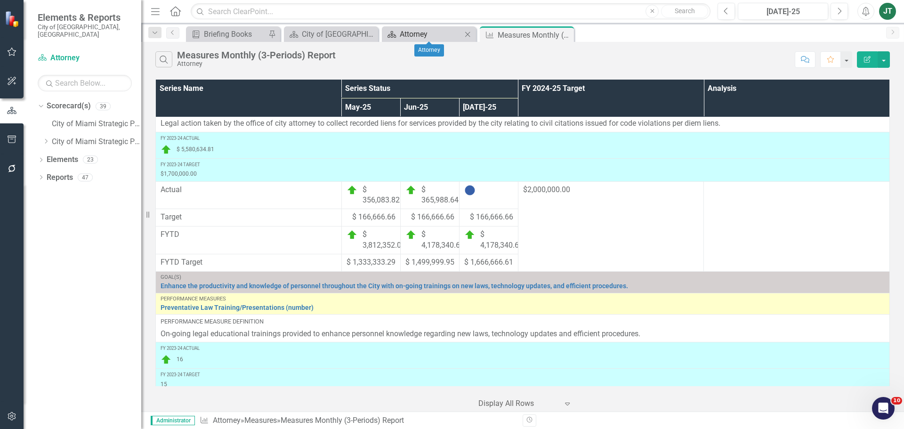
click at [416, 36] on div "Attorney" at bounding box center [431, 34] width 62 height 12
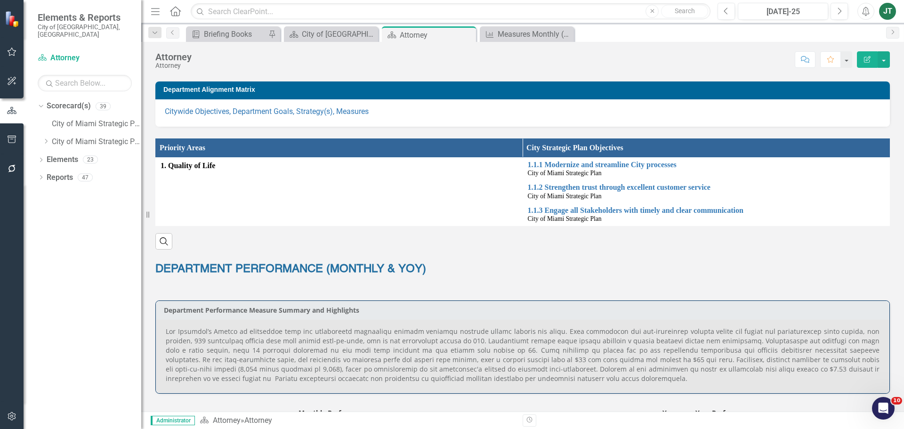
scroll to position [377, 0]
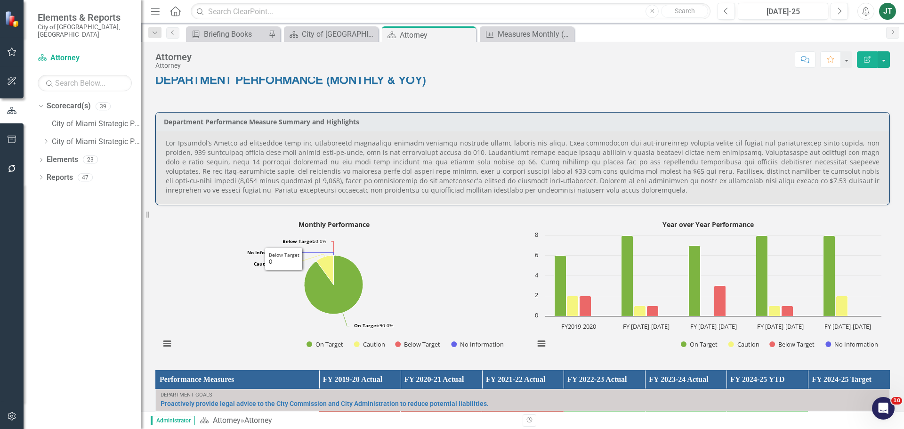
click at [374, 178] on p at bounding box center [523, 166] width 714 height 57
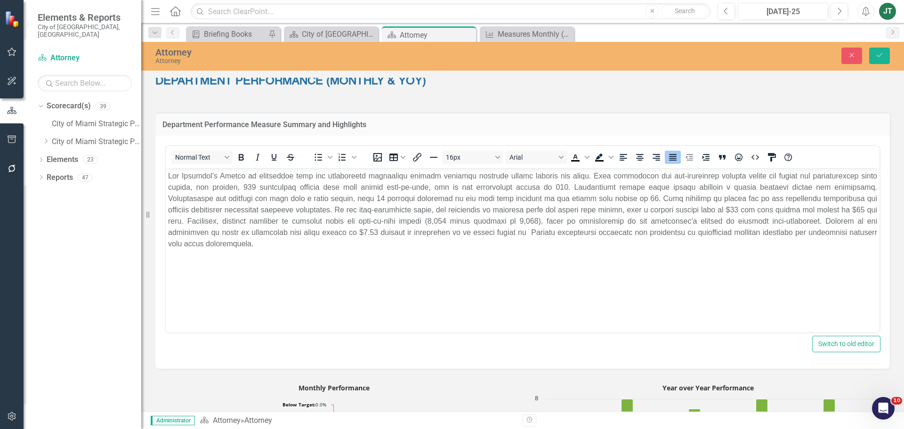
scroll to position [0, 0]
drag, startPoint x: 569, startPoint y: 230, endPoint x: 521, endPoint y: 235, distance: 48.7
click at [567, 232] on p "Rich Text Area. Press ALT-0 for help." at bounding box center [522, 209] width 709 height 79
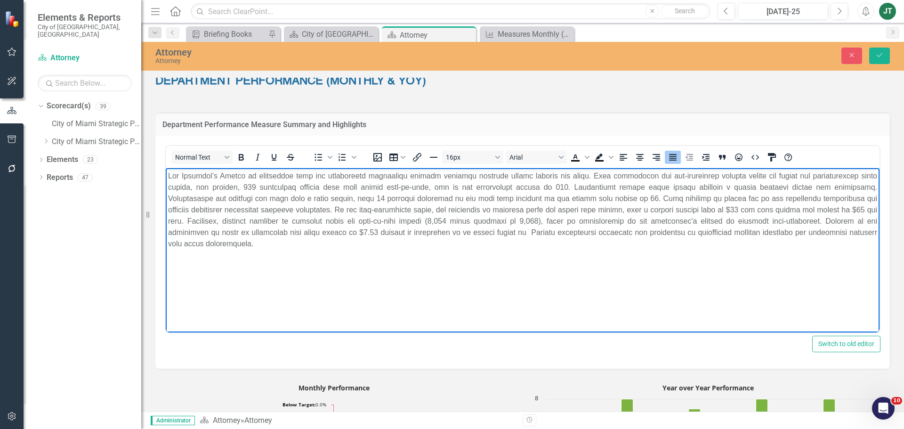
click at [258, 235] on p "Rich Text Area. Press ALT-0 for help." at bounding box center [522, 209] width 709 height 79
click at [344, 230] on p "Rich Text Area. Press ALT-0 for help." at bounding box center [522, 209] width 709 height 79
click at [330, 230] on p "Rich Text Area. Press ALT-0 for help." at bounding box center [522, 209] width 709 height 79
click at [331, 230] on p "Rich Text Area. Press ALT-0 for help." at bounding box center [522, 209] width 709 height 79
click at [770, 223] on p "Rich Text Area. Press ALT-0 for help." at bounding box center [522, 209] width 709 height 79
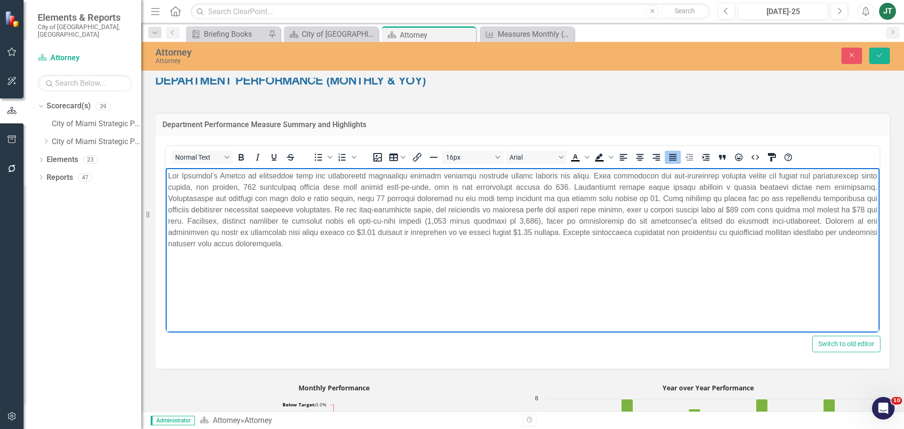
drag, startPoint x: 838, startPoint y: 215, endPoint x: 735, endPoint y: 221, distance: 103.3
click at [838, 215] on p "Rich Text Area. Press ALT-0 for help." at bounding box center [522, 209] width 709 height 79
click at [509, 231] on p "Rich Text Area. Press ALT-0 for help." at bounding box center [522, 209] width 709 height 79
click at [657, 232] on p "Rich Text Area. Press ALT-0 for help." at bounding box center [522, 209] width 709 height 79
click at [661, 220] on p "Rich Text Area. Press ALT-0 for help." at bounding box center [522, 209] width 709 height 79
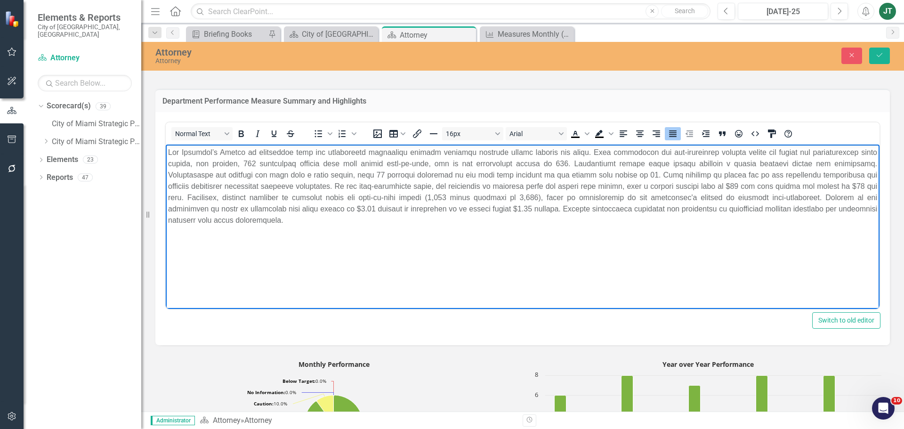
scroll to position [350, 0]
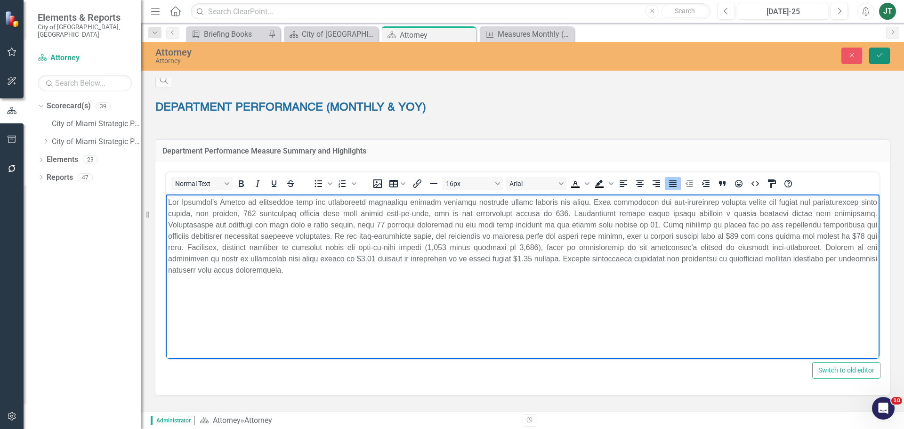
click at [881, 53] on icon "Save" at bounding box center [879, 55] width 8 height 7
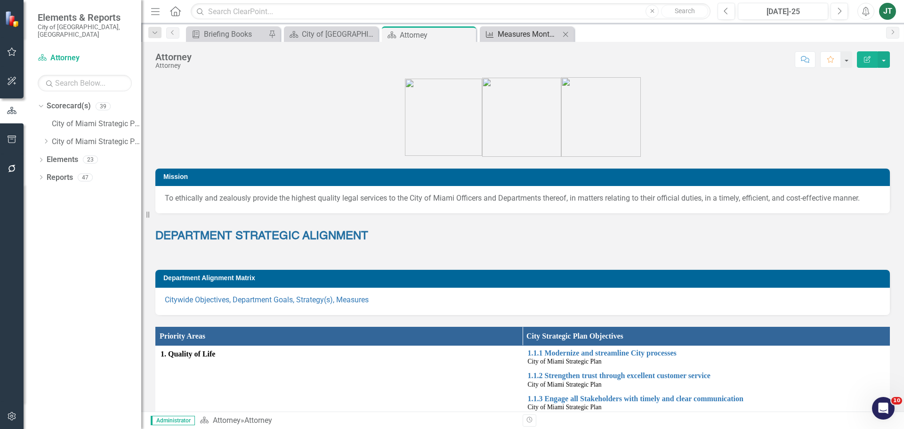
click at [526, 30] on div "Measures Monthly (3-Periods) Report" at bounding box center [529, 34] width 62 height 12
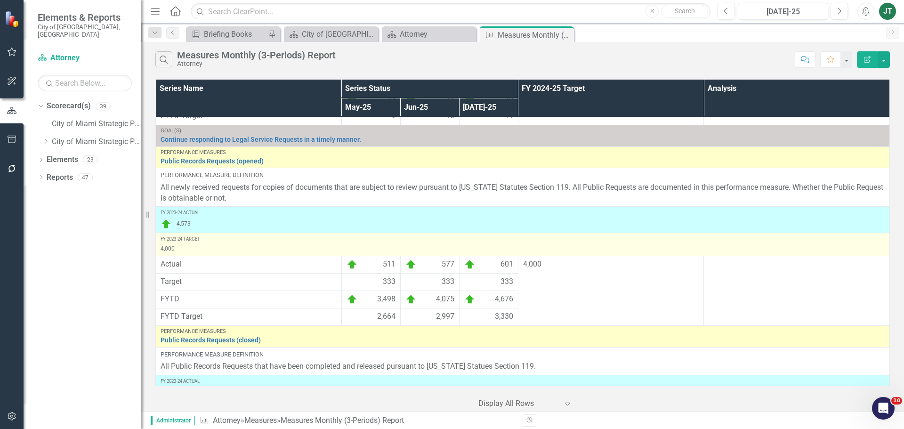
scroll to position [2087, 0]
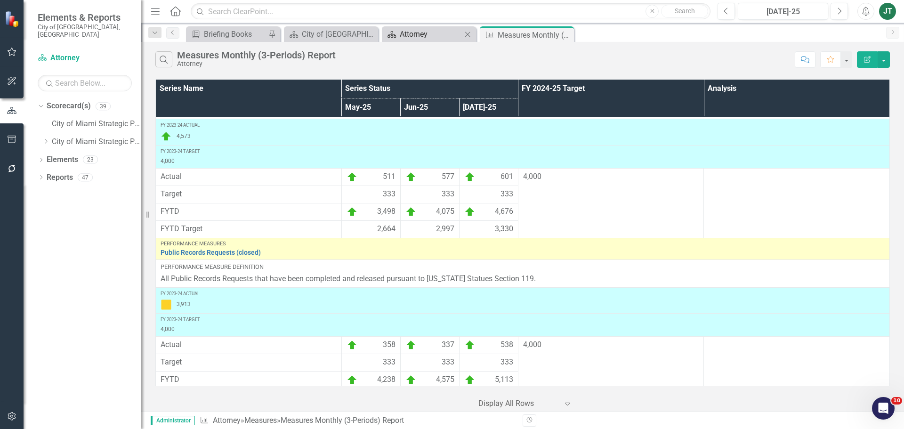
click at [421, 32] on div "Attorney" at bounding box center [431, 34] width 62 height 12
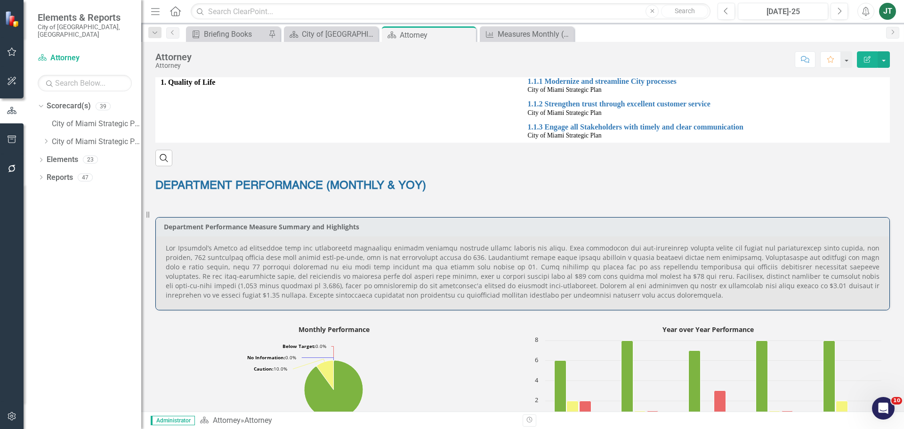
scroll to position [424, 0]
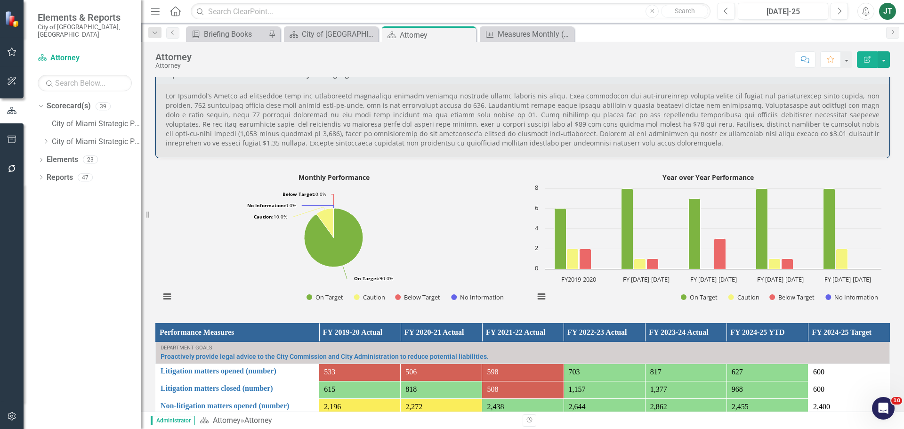
click at [523, 138] on p at bounding box center [523, 119] width 714 height 57
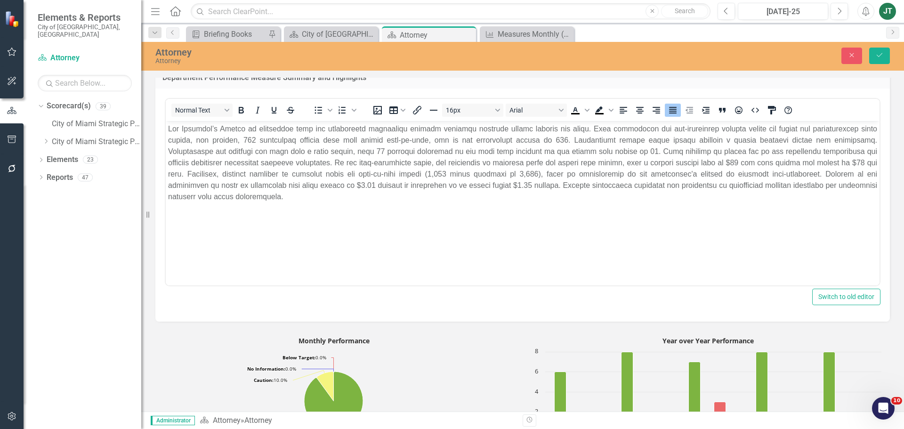
scroll to position [0, 0]
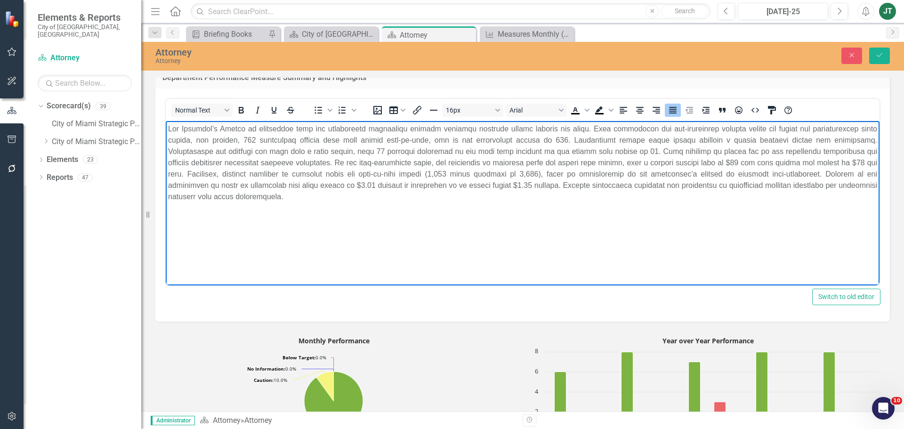
click at [373, 183] on p "Rich Text Area. Press ALT-0 for help." at bounding box center [522, 162] width 709 height 79
click at [377, 183] on p "Rich Text Area. Press ALT-0 for help." at bounding box center [522, 162] width 709 height 79
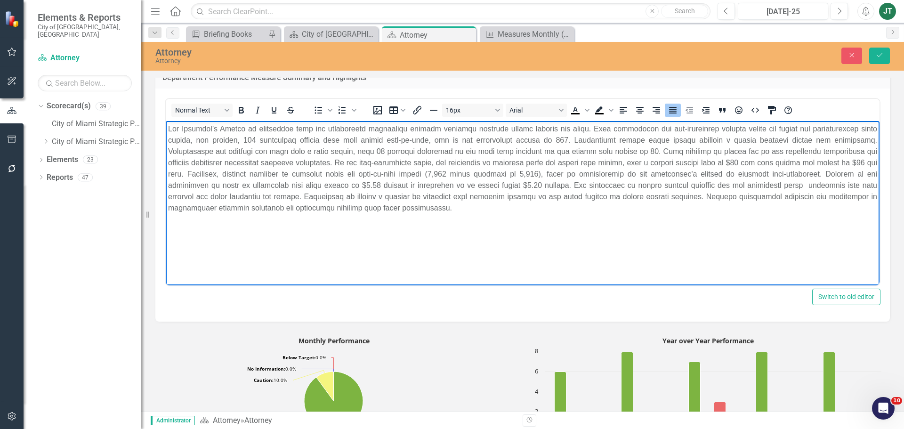
click at [612, 185] on p "Rich Text Area. Press ALT-0 for help." at bounding box center [522, 168] width 709 height 90
drag, startPoint x: 553, startPoint y: 184, endPoint x: 543, endPoint y: 183, distance: 9.9
click at [543, 183] on p "Rich Text Area. Press ALT-0 for help." at bounding box center [522, 168] width 709 height 90
click at [843, 183] on p "Rich Text Area. Press ALT-0 for help." at bounding box center [522, 168] width 709 height 90
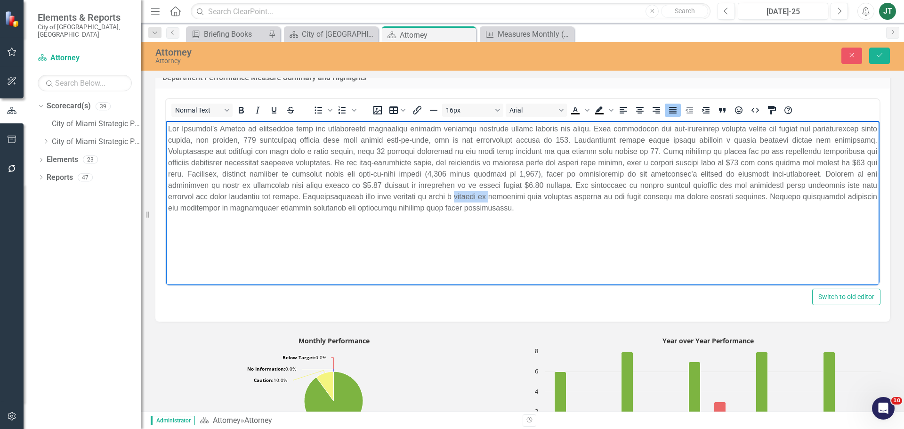
drag, startPoint x: 316, startPoint y: 196, endPoint x: 276, endPoint y: 200, distance: 40.3
click at [276, 200] on p "Rich Text Area. Press ALT-0 for help." at bounding box center [522, 168] width 709 height 90
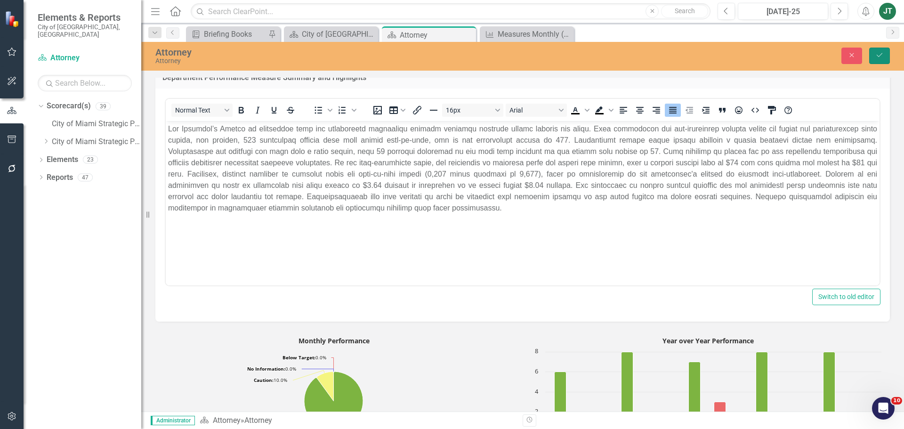
click at [876, 55] on icon "Save" at bounding box center [879, 55] width 8 height 7
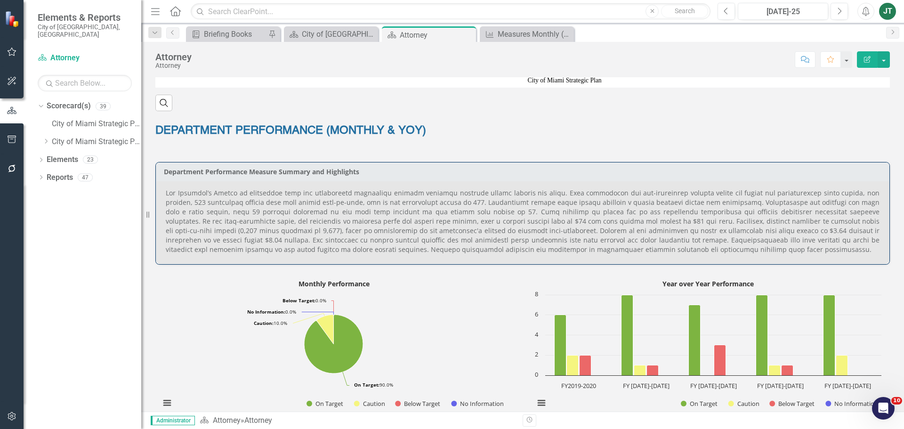
scroll to position [330, 0]
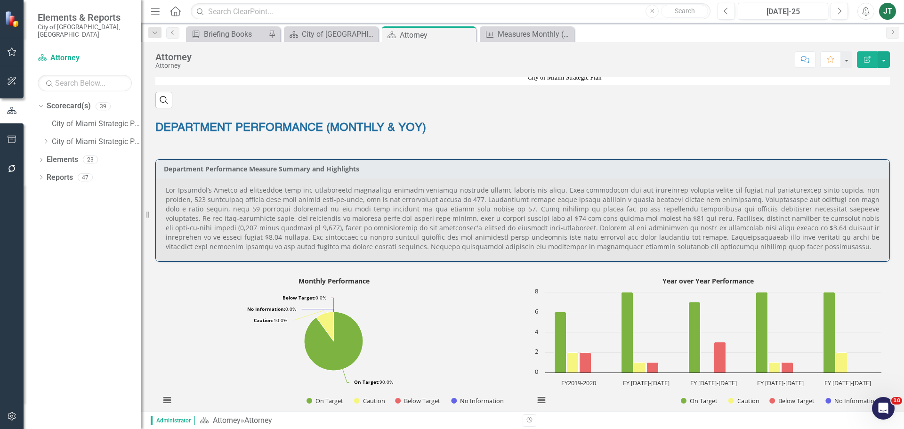
click at [583, 250] on p at bounding box center [523, 219] width 714 height 66
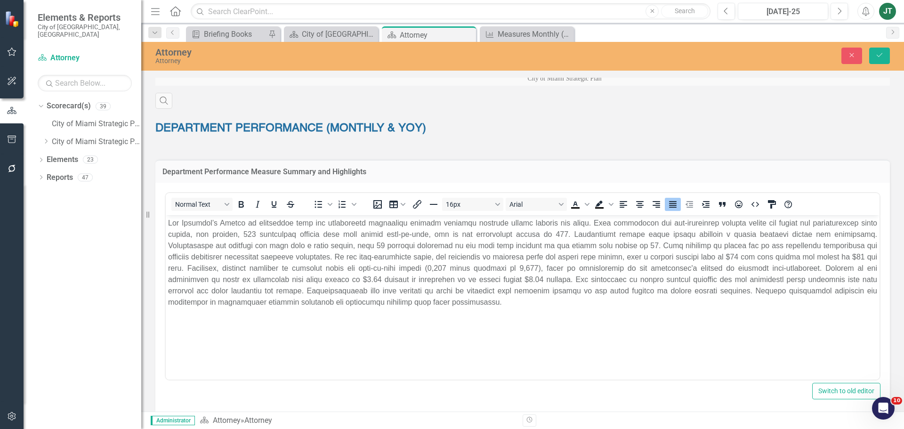
scroll to position [0, 0]
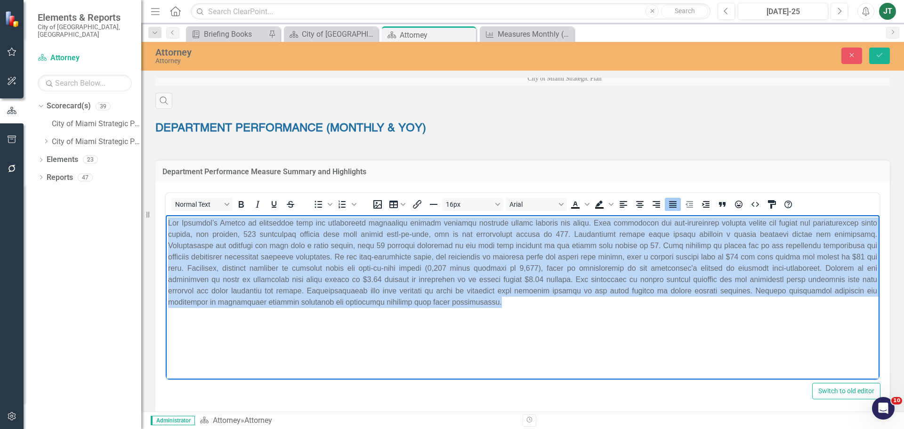
drag, startPoint x: 202, startPoint y: 285, endPoint x: 132, endPoint y: 223, distance: 93.7
click at [166, 223] on html at bounding box center [523, 285] width 714 height 141
copy p "Lor Ipsumdol’s Ametco ad elitseddoe temp inc utlaboreetd magnaaliqu enimadm ven…"
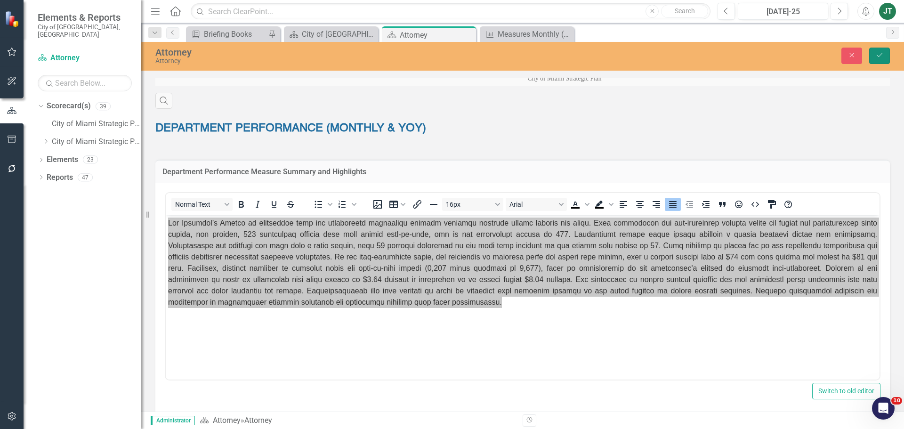
click at [885, 52] on button "Save" at bounding box center [879, 56] width 21 height 16
